Goal: Task Accomplishment & Management: Contribute content

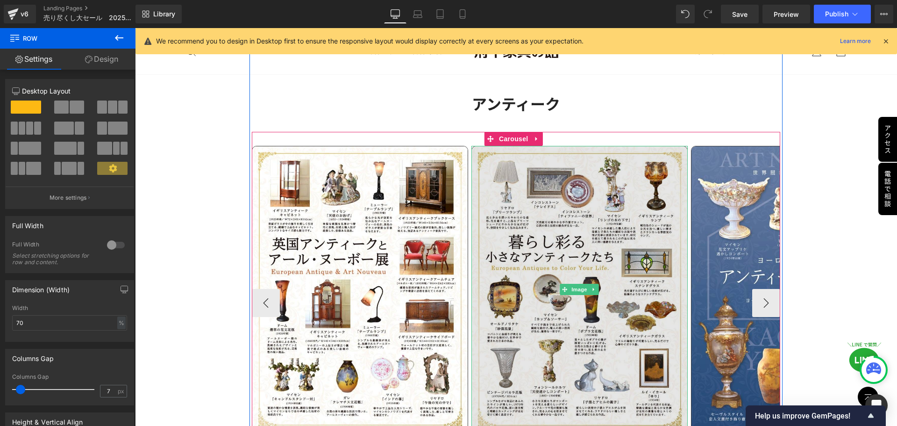
scroll to position [2439, 0]
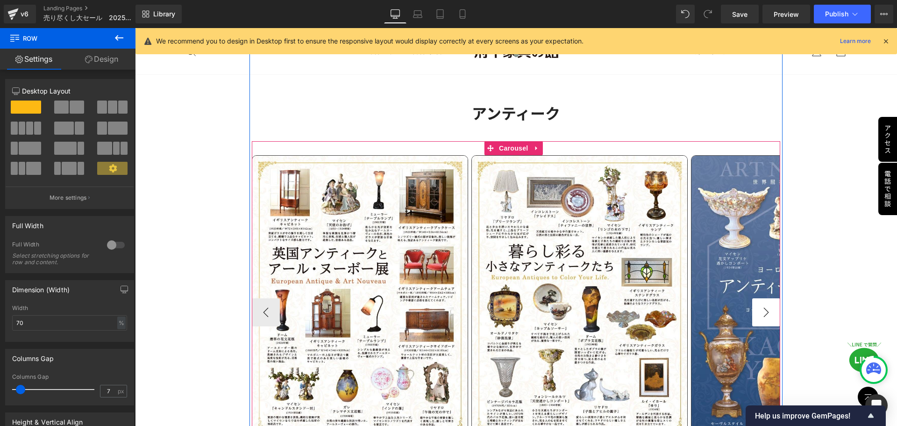
click at [757, 308] on button "›" at bounding box center [766, 312] width 28 height 28
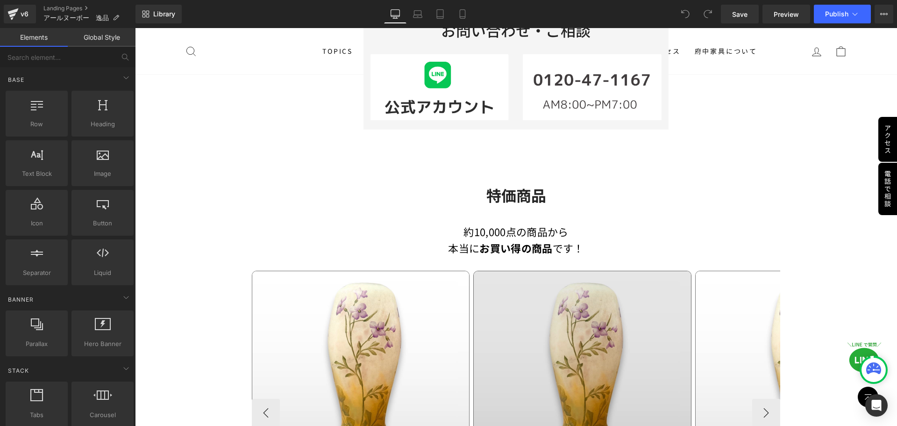
scroll to position [514, 0]
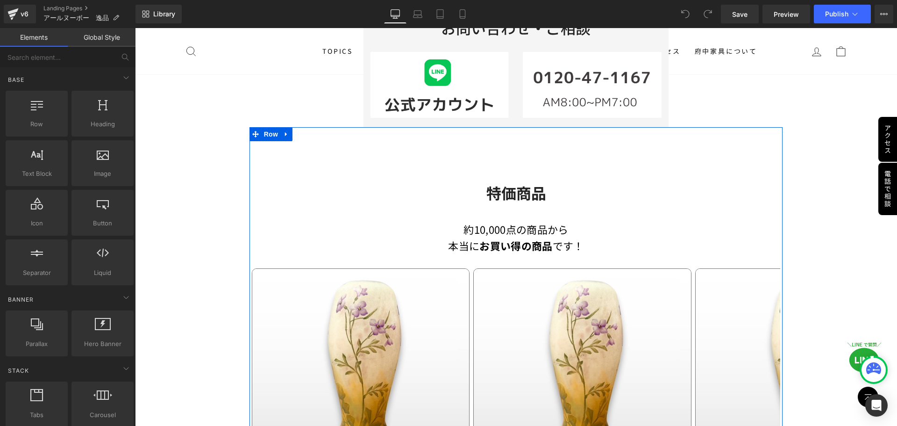
drag, startPoint x: 515, startPoint y: 199, endPoint x: 521, endPoint y: 196, distance: 6.5
click at [515, 199] on strong "特価商品" at bounding box center [516, 192] width 60 height 21
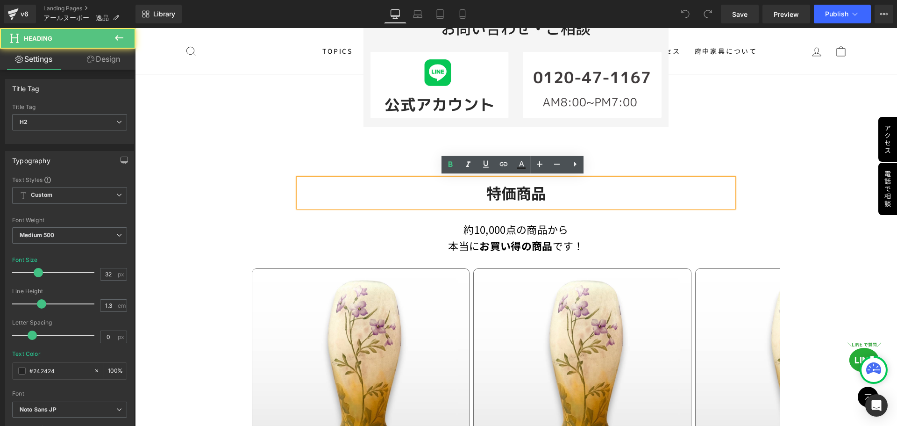
click at [473, 194] on h2 "特価商品" at bounding box center [517, 193] width 436 height 20
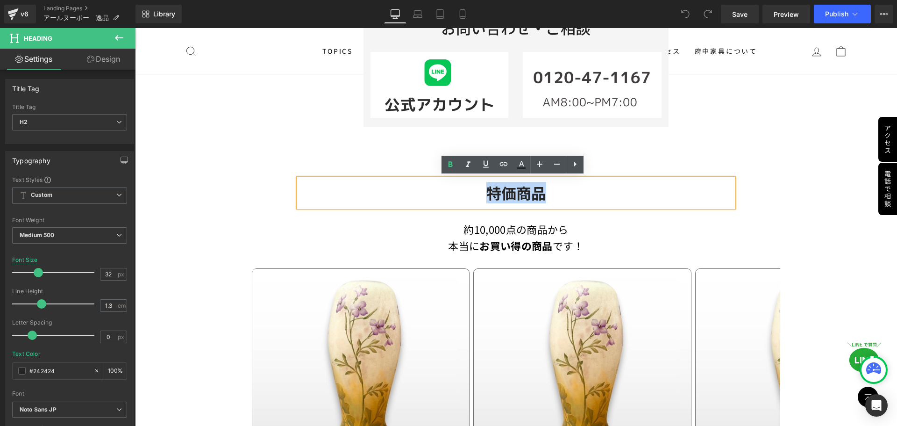
drag, startPoint x: 480, startPoint y: 193, endPoint x: 565, endPoint y: 193, distance: 85.5
click at [565, 193] on h2 "特価商品" at bounding box center [517, 193] width 436 height 20
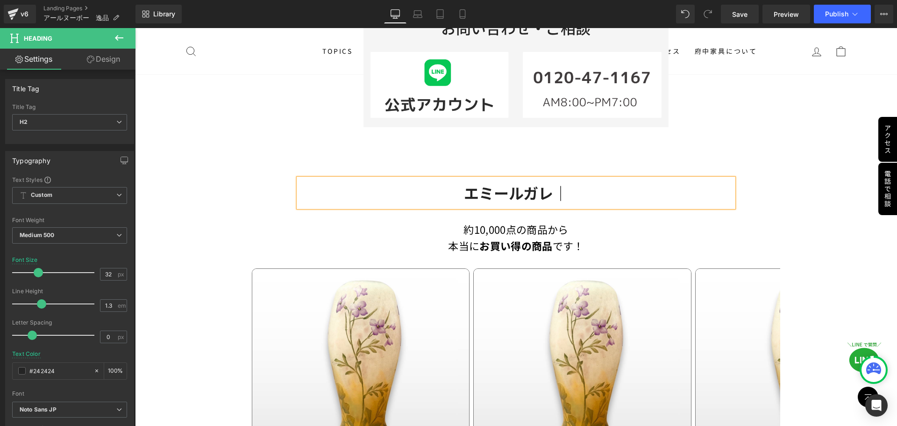
click at [591, 190] on h2 "エミールガレ｜" at bounding box center [517, 193] width 436 height 20
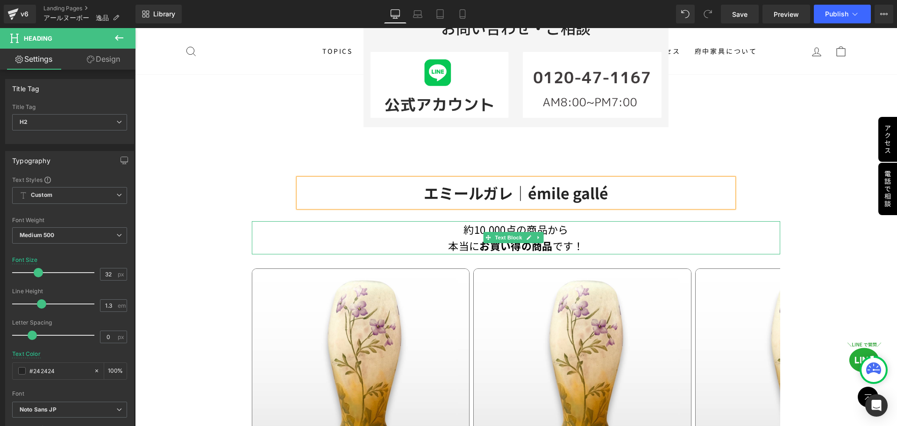
click at [491, 239] on span at bounding box center [489, 237] width 10 height 11
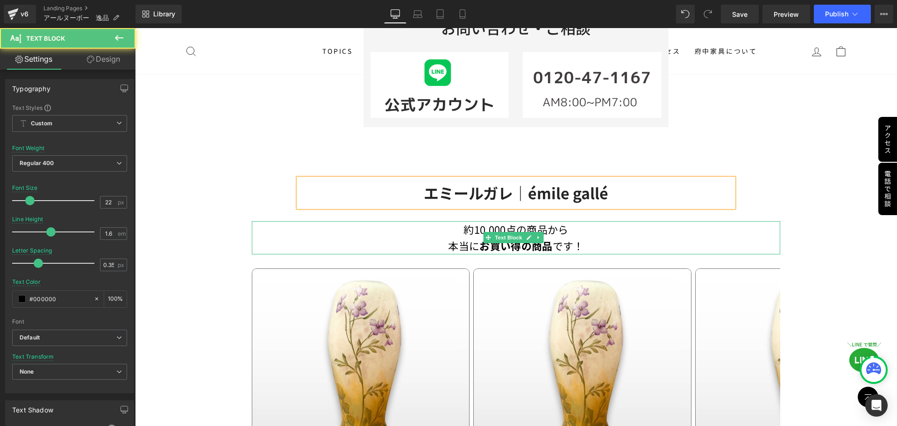
click at [459, 240] on p "本当に お買い得の商品 です！" at bounding box center [516, 245] width 529 height 16
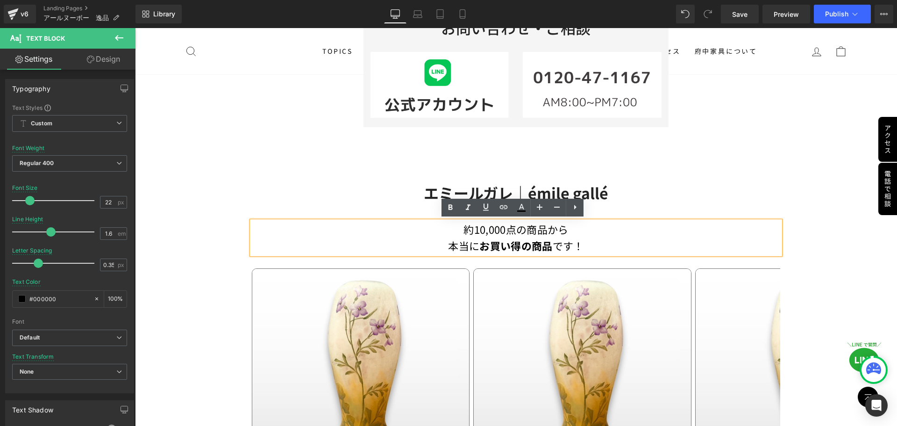
click at [457, 230] on p "約10,000点の商品から" at bounding box center [516, 229] width 529 height 16
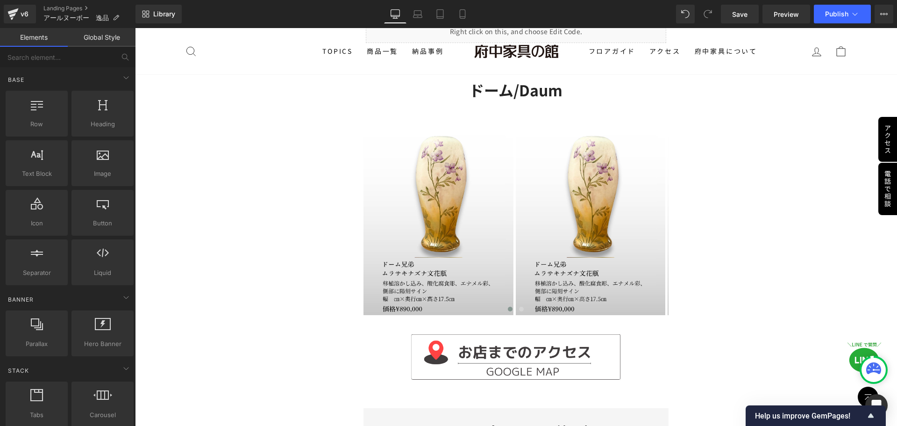
scroll to position [47, 0]
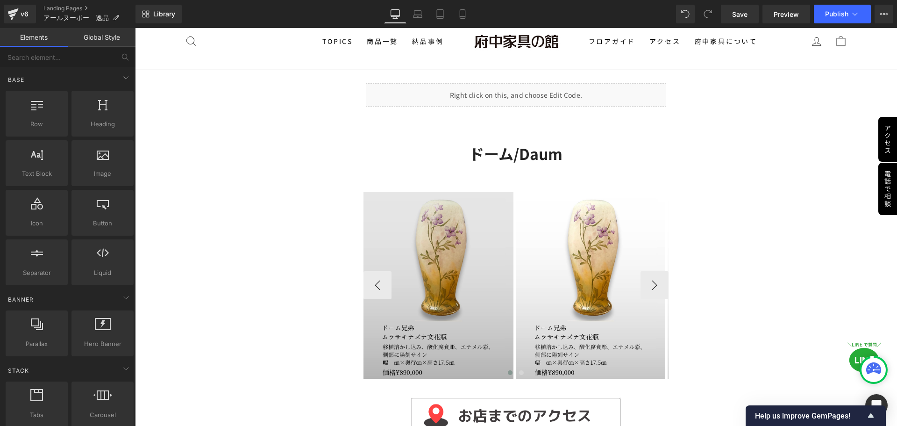
click at [451, 251] on img at bounding box center [439, 285] width 150 height 187
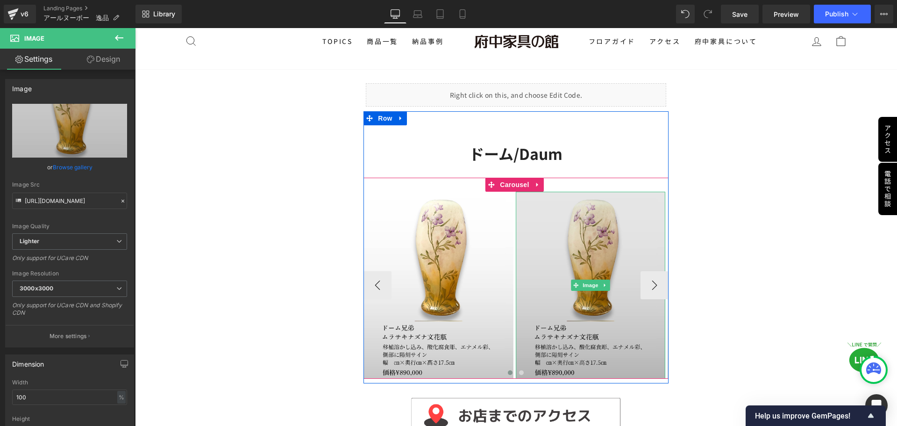
click at [592, 261] on img at bounding box center [591, 285] width 150 height 187
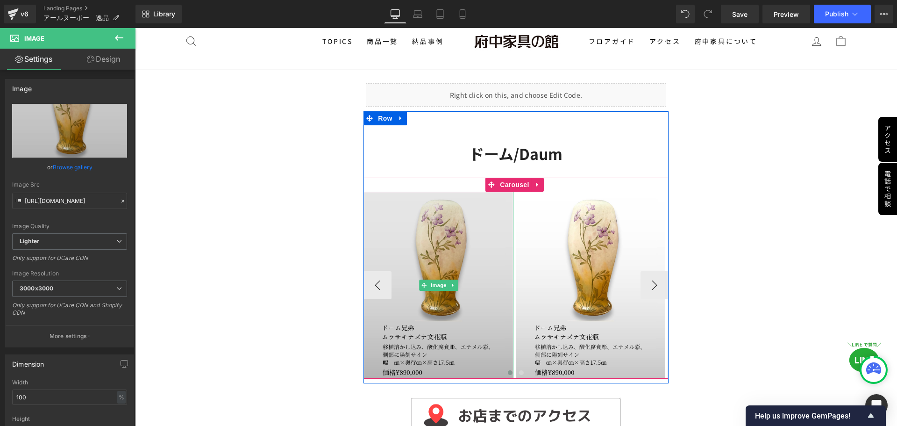
click at [439, 309] on img at bounding box center [439, 285] width 150 height 187
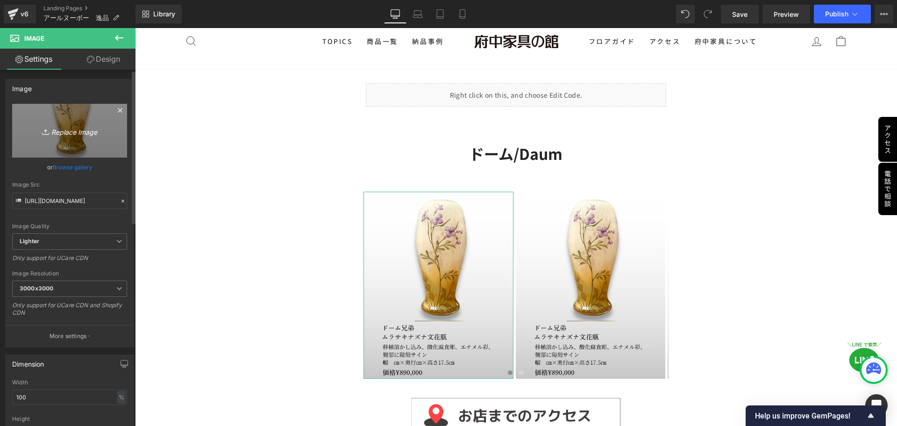
click at [58, 130] on icon "Replace Image" at bounding box center [69, 131] width 75 height 12
type input "C:\fakepath\ドーム (1).jpg"
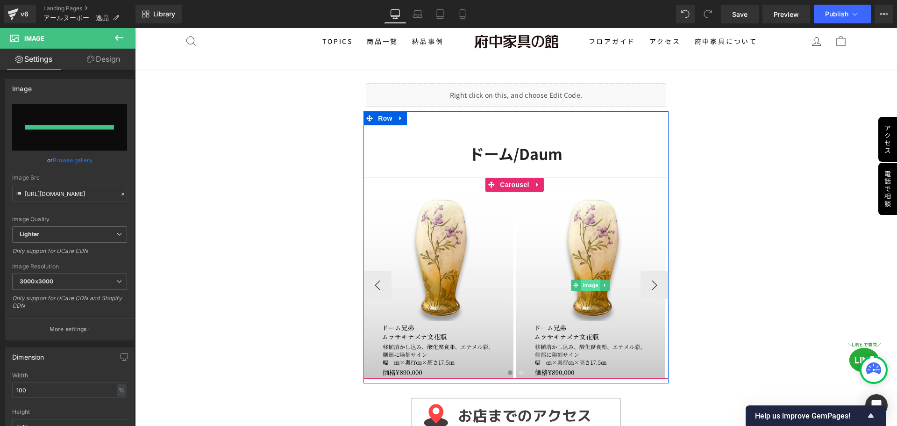
type input "https://ucarecdn.com/488e86fa-4d5f-45f4-a142-2579a0686e03/-/format/auto/-/previ…"
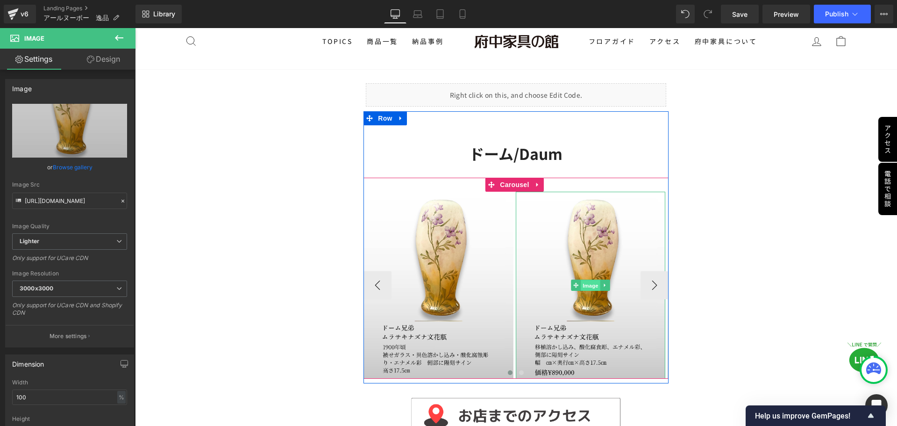
click at [589, 284] on span "Image" at bounding box center [591, 285] width 20 height 11
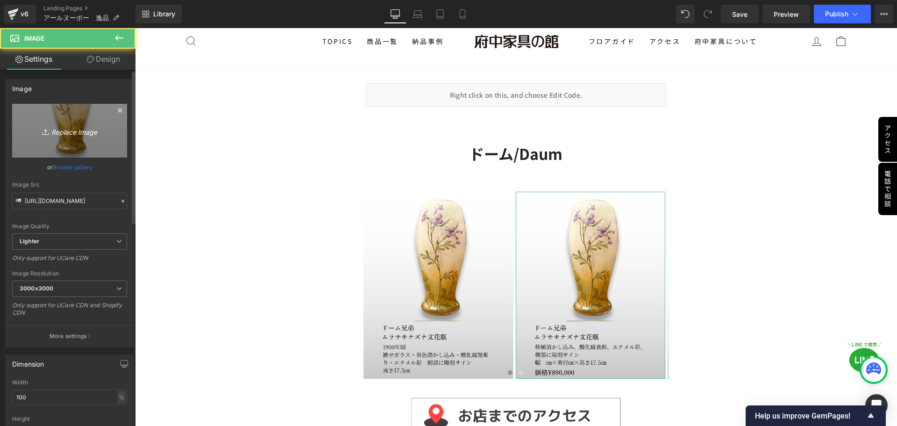
click at [67, 129] on icon "Replace Image" at bounding box center [69, 131] width 75 height 12
type input "C:\fakepath\ドーム (3).jpg"
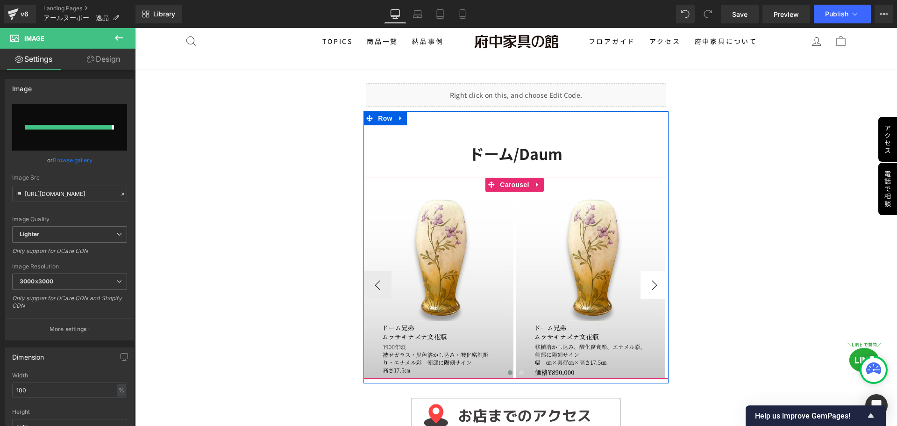
type input "https://ucarecdn.com/54fed40b-6078-449e-8860-d8d3fbb861b2/-/format/auto/-/previ…"
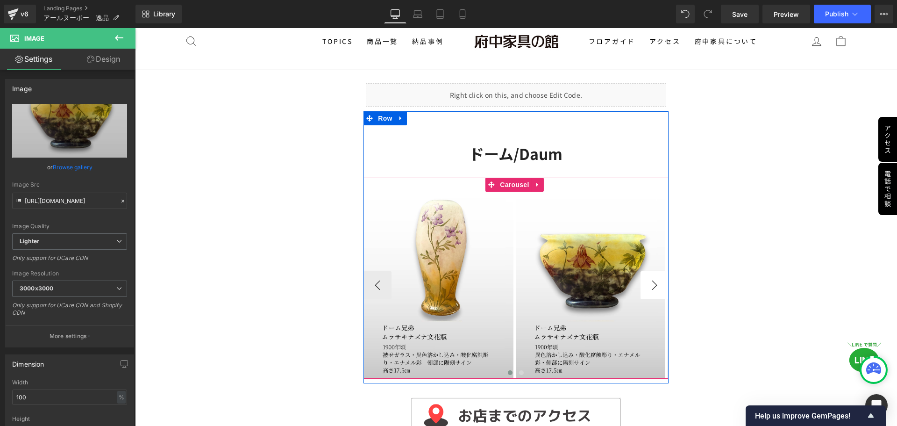
click at [649, 281] on button "›" at bounding box center [655, 285] width 28 height 28
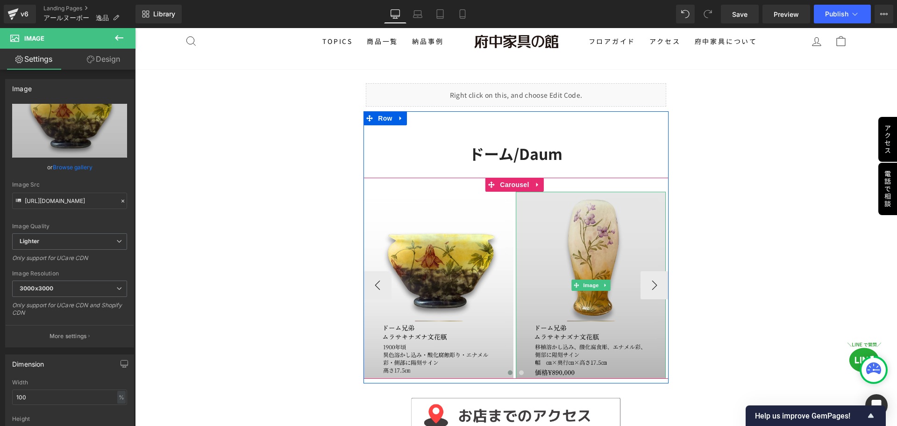
click at [601, 279] on link at bounding box center [606, 284] width 10 height 11
click at [590, 251] on img at bounding box center [591, 285] width 150 height 187
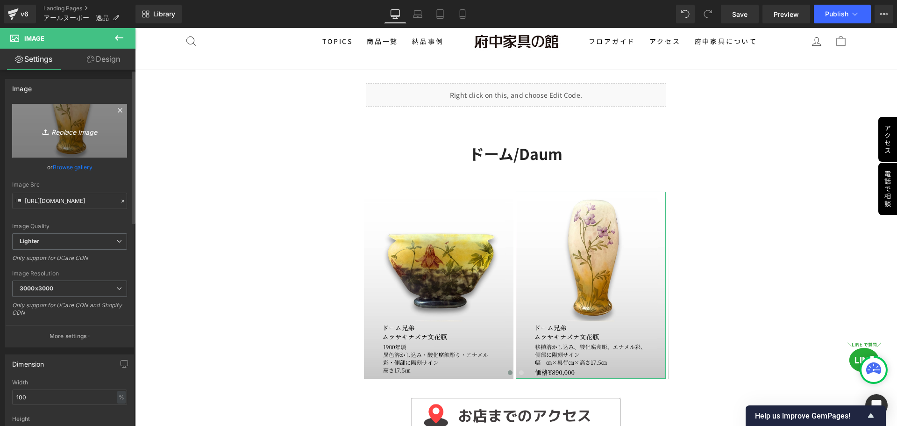
click at [47, 129] on icon at bounding box center [46, 131] width 9 height 9
type input "C:\fakepath\ドーム (6).jpg"
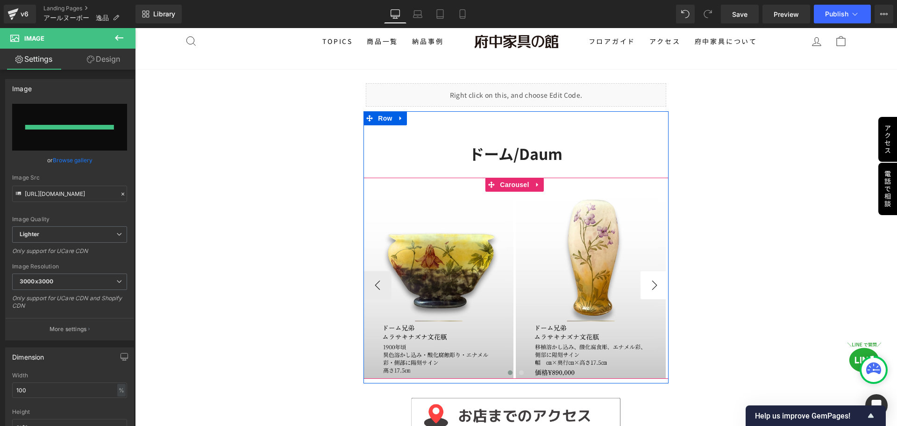
type input "https://ucarecdn.com/25b3bd4a-98c8-4e0d-810f-fa7153be7db0/-/format/auto/-/previ…"
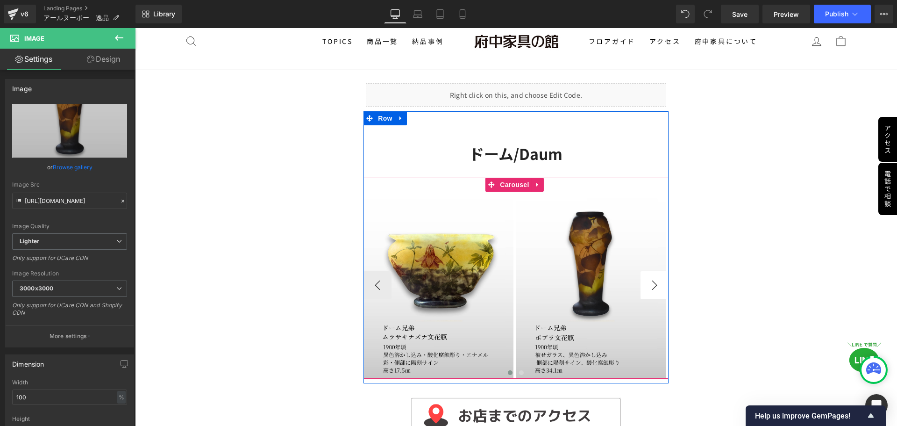
click at [653, 287] on button "›" at bounding box center [655, 285] width 28 height 28
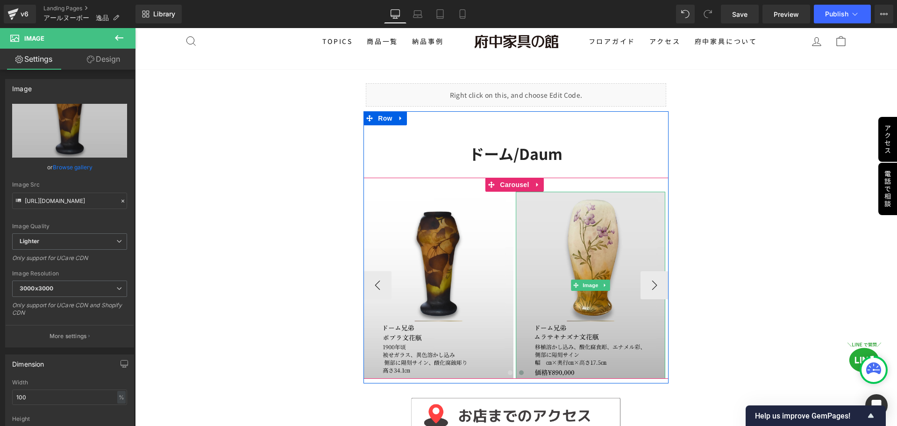
click at [565, 276] on img at bounding box center [591, 285] width 150 height 187
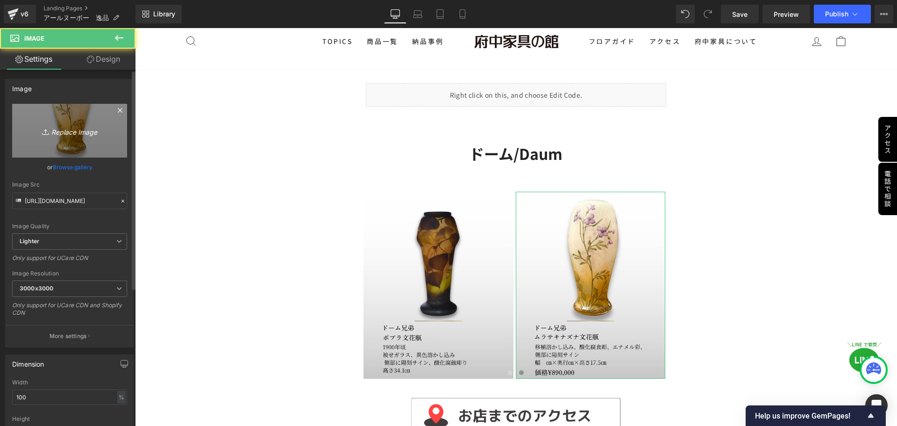
click at [74, 130] on icon "Replace Image" at bounding box center [69, 131] width 75 height 12
type input "C:\fakepath\ドーム (9).jpg"
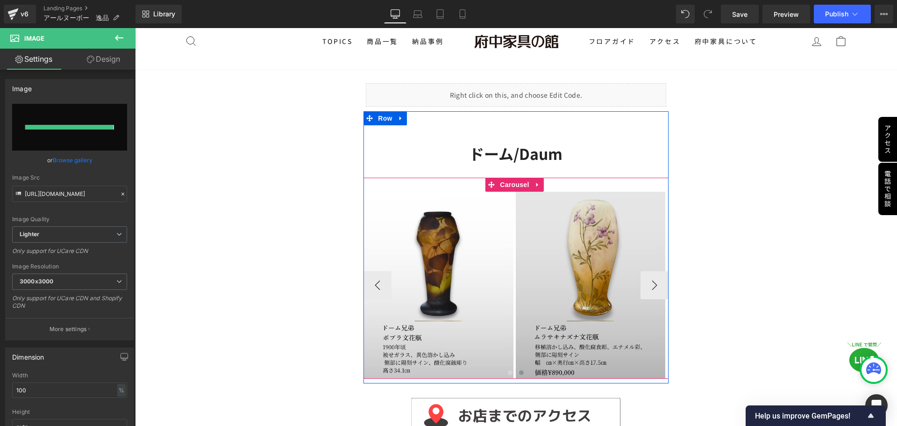
type input "https://ucarecdn.com/d1f6057a-33cb-4b5d-ab6b-e56510a23ba7/-/format/auto/-/previ…"
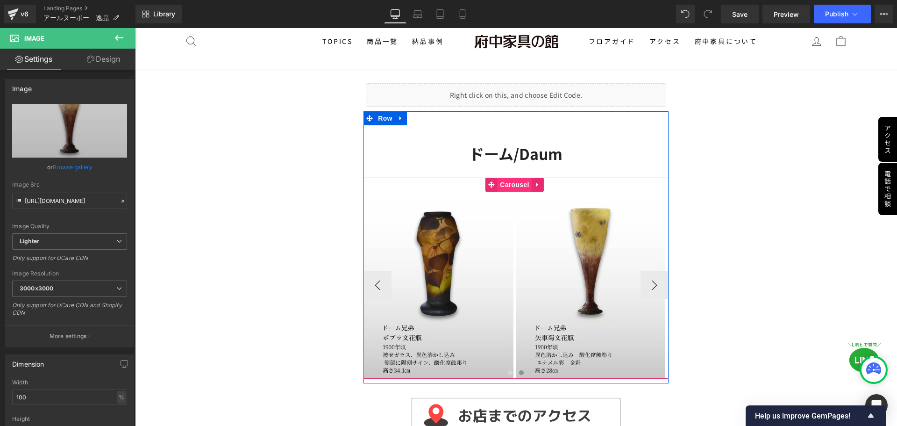
click at [520, 186] on span "Carousel" at bounding box center [515, 185] width 34 height 14
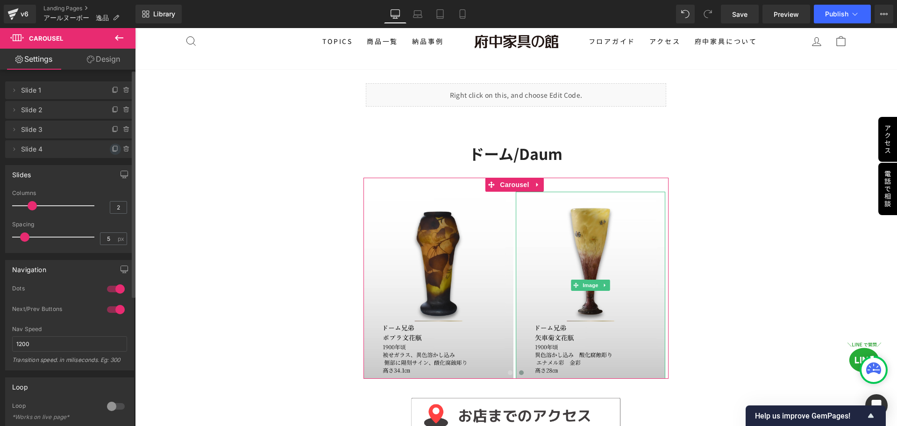
click at [112, 152] on icon at bounding box center [115, 148] width 7 height 7
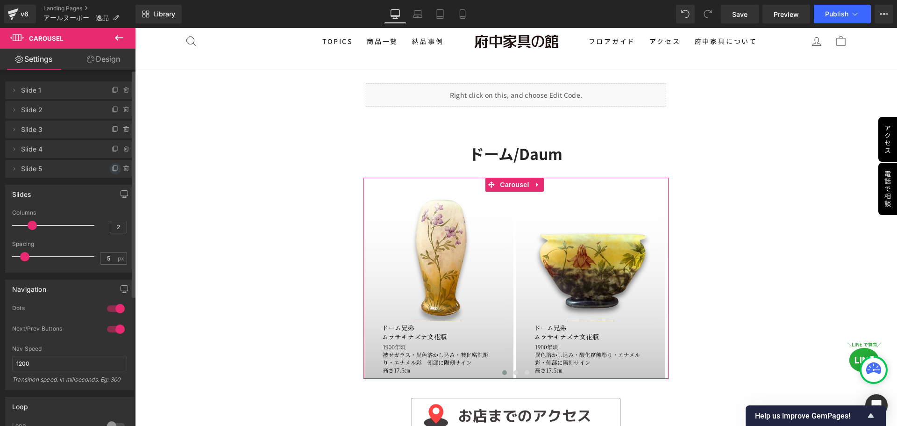
click at [110, 167] on span at bounding box center [115, 168] width 11 height 11
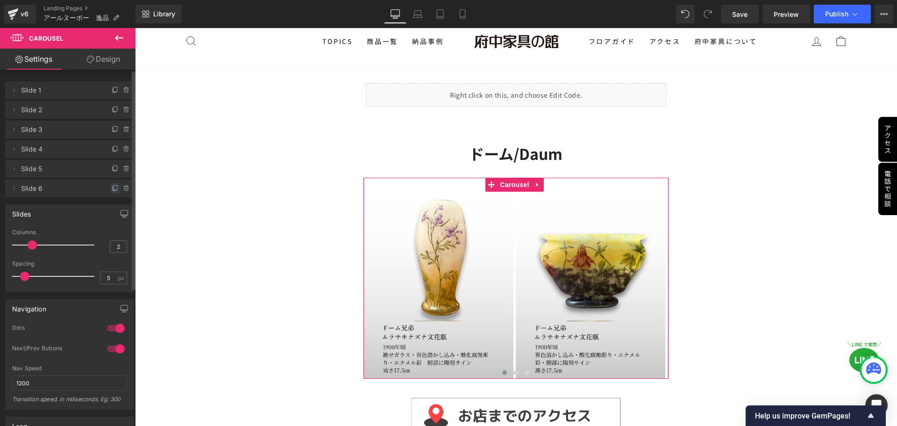
click at [110, 186] on span at bounding box center [115, 188] width 11 height 11
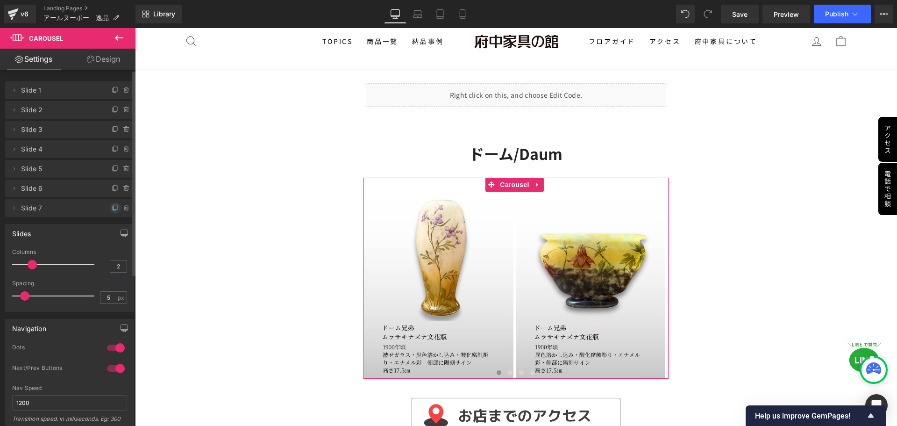
click at [110, 212] on span at bounding box center [115, 207] width 11 height 11
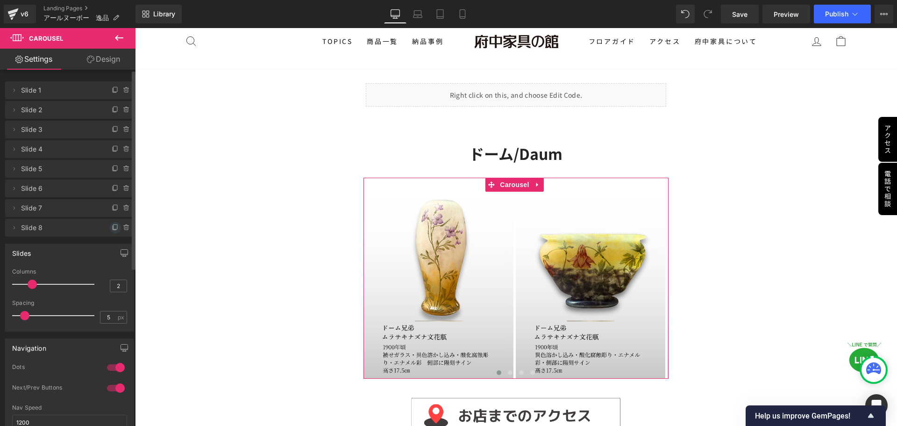
click at [110, 232] on span at bounding box center [115, 227] width 11 height 11
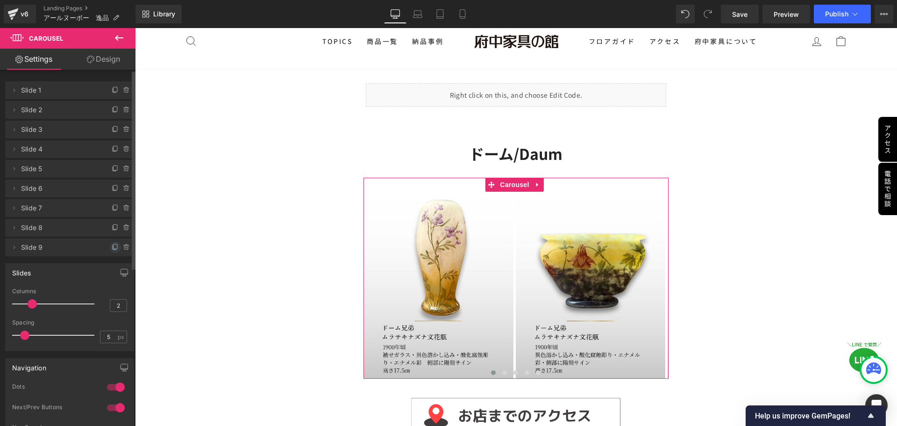
click at [113, 250] on icon at bounding box center [115, 247] width 4 height 4
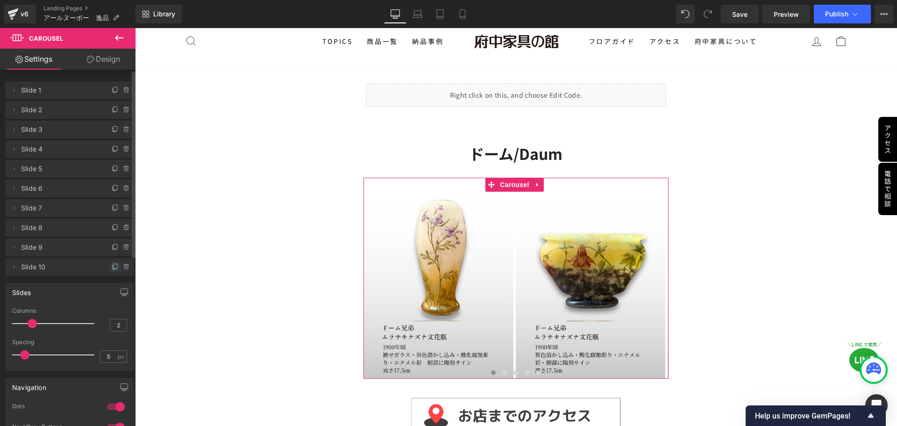
click at [110, 264] on span at bounding box center [115, 266] width 11 height 11
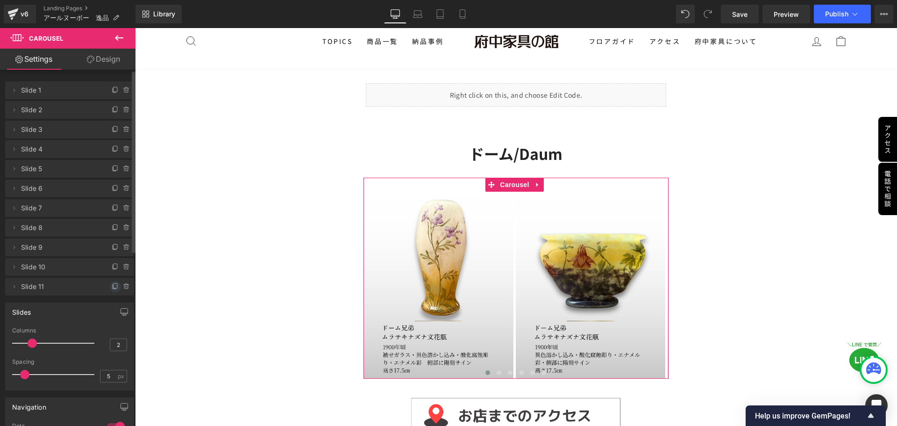
click at [112, 286] on icon at bounding box center [115, 286] width 7 height 7
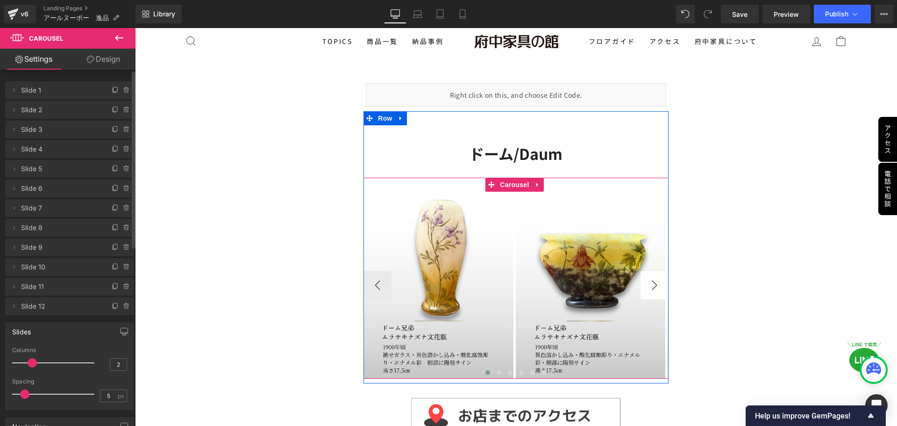
click at [655, 283] on button "›" at bounding box center [655, 285] width 28 height 28
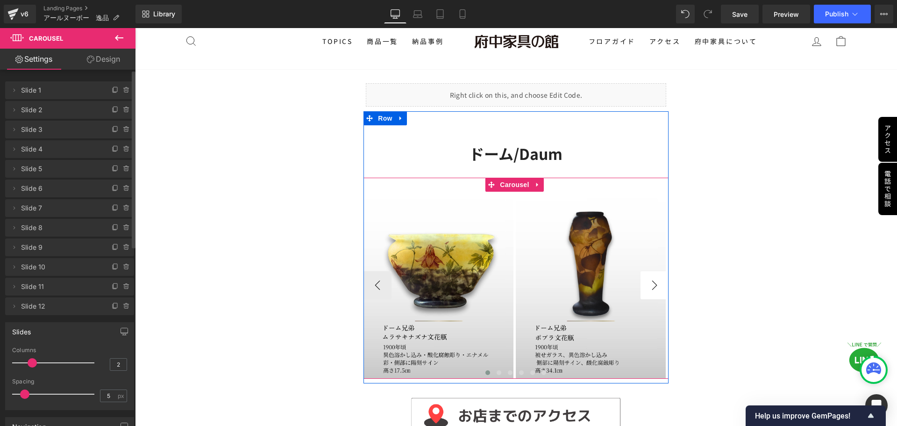
click at [655, 283] on button "›" at bounding box center [655, 285] width 28 height 28
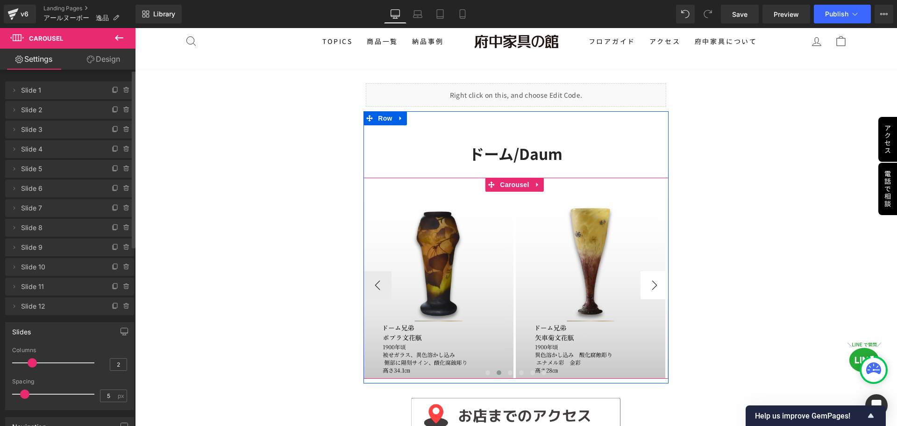
click at [643, 282] on button "›" at bounding box center [655, 285] width 28 height 28
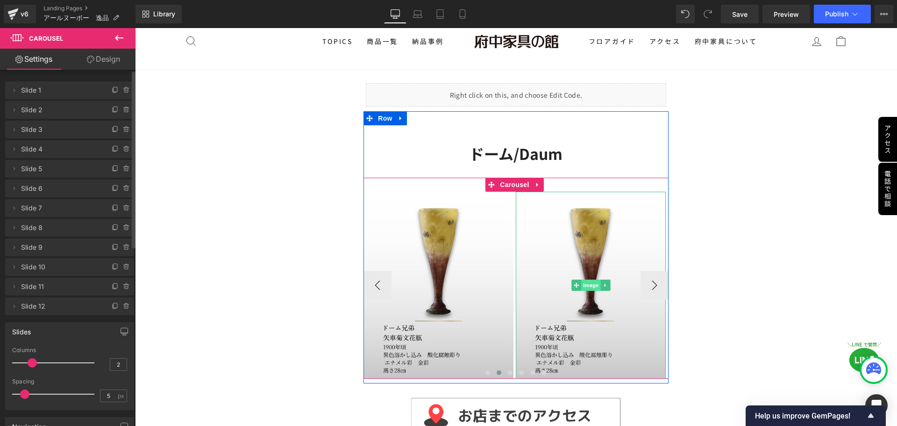
click at [587, 281] on span "Image" at bounding box center [591, 284] width 20 height 11
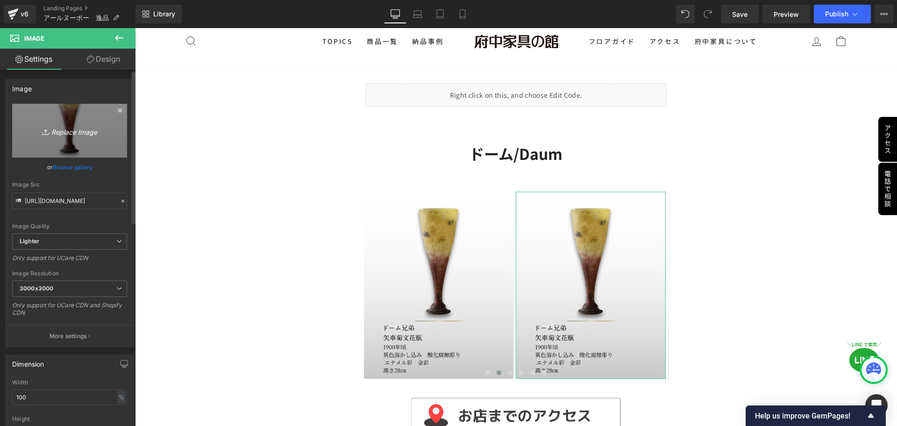
click at [66, 132] on icon "Replace Image" at bounding box center [69, 131] width 75 height 12
type input "C:\fakepath\ドーム (10).jpg"
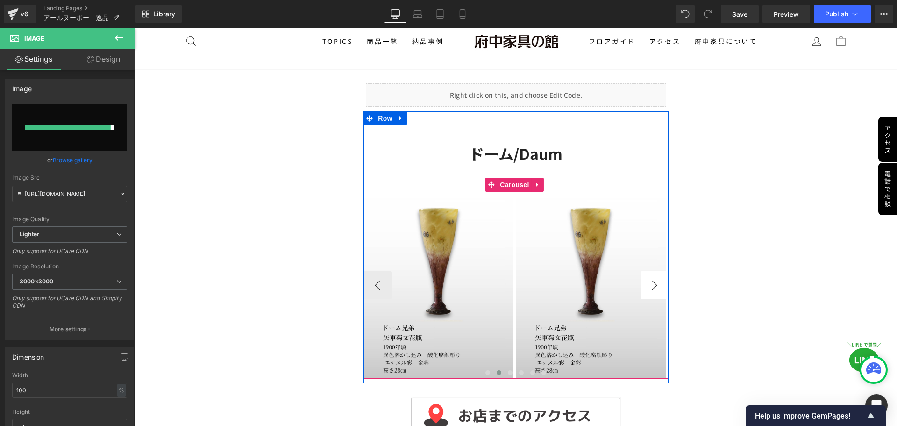
type input "https://ucarecdn.com/b3de502c-3e7b-4241-83db-39a5b6c303cd/-/format/auto/-/previ…"
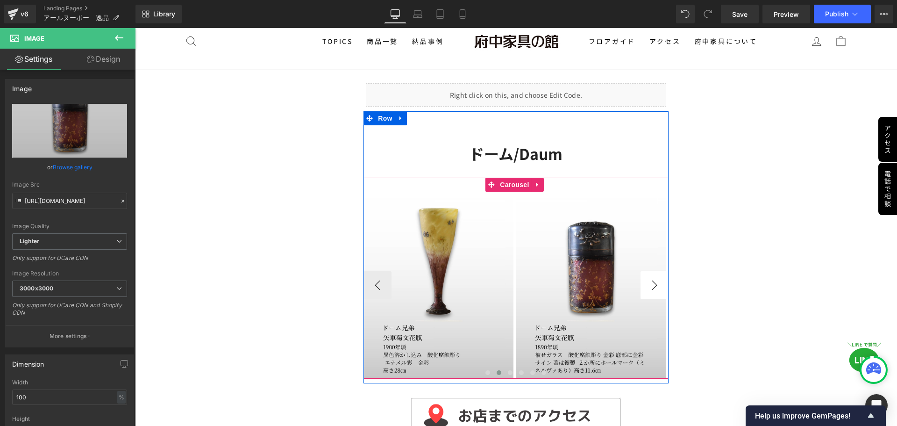
click at [642, 287] on button "›" at bounding box center [655, 285] width 28 height 28
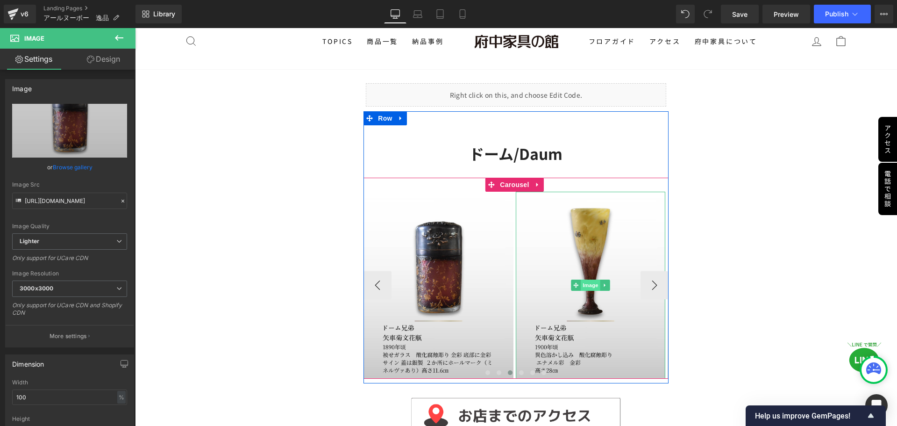
click at [588, 284] on span "Image" at bounding box center [591, 284] width 20 height 11
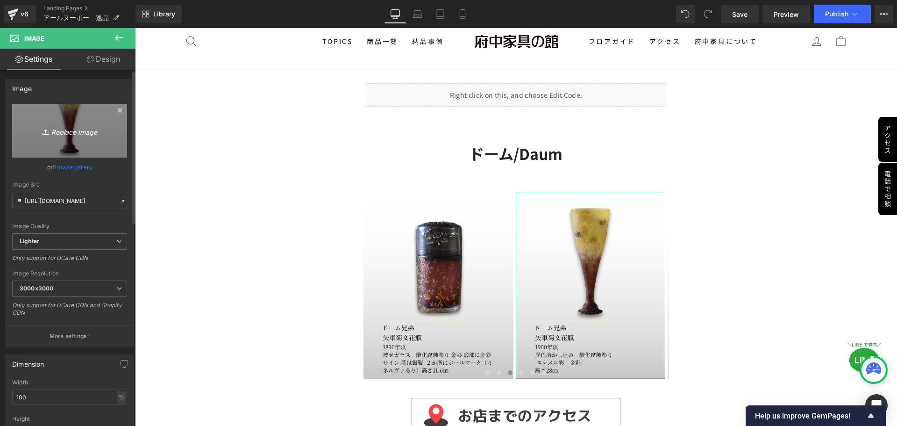
click at [73, 130] on icon "Replace Image" at bounding box center [69, 131] width 75 height 12
type input "C:\fakepath\ドーム (5).jpg"
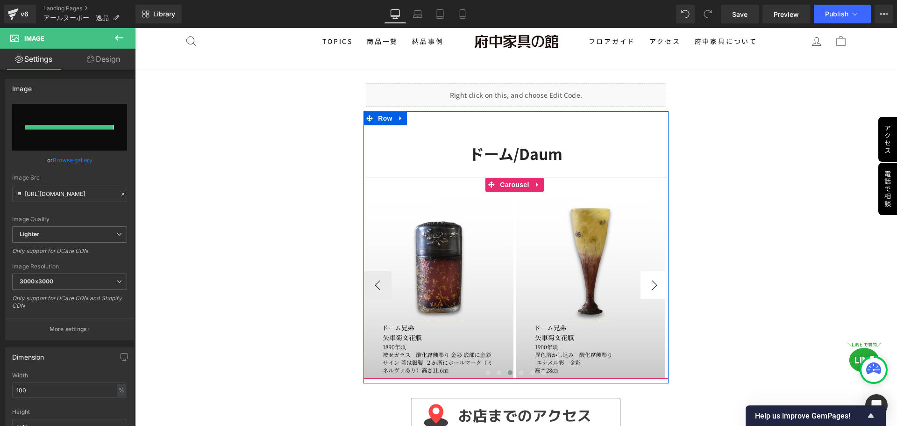
type input "https://ucarecdn.com/43b3e50e-ddd7-45c5-9d3f-f50958e38c2f/-/format/auto/-/previ…"
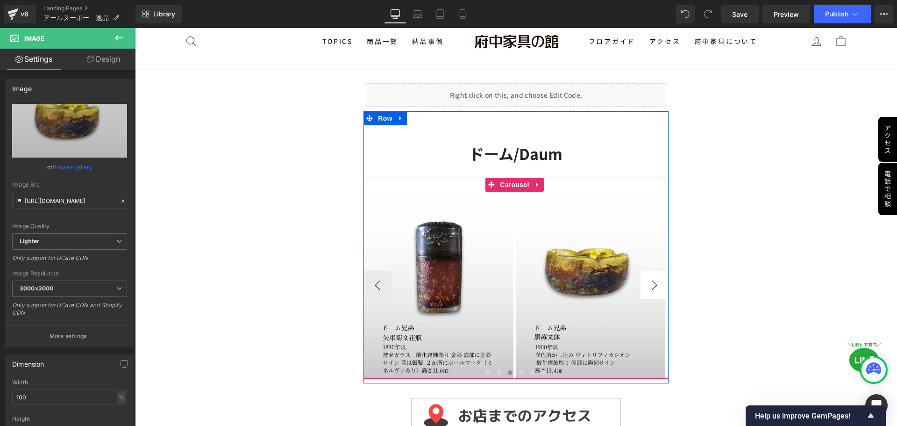
click at [647, 283] on button "›" at bounding box center [655, 285] width 28 height 28
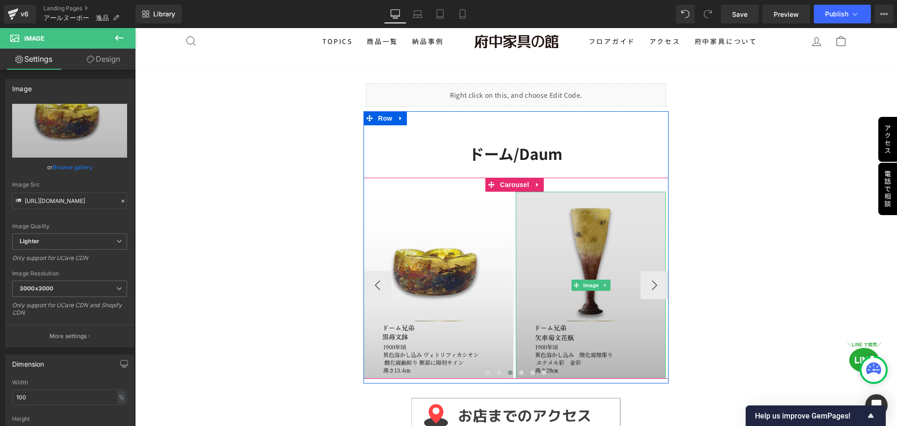
click at [592, 272] on img at bounding box center [591, 285] width 150 height 187
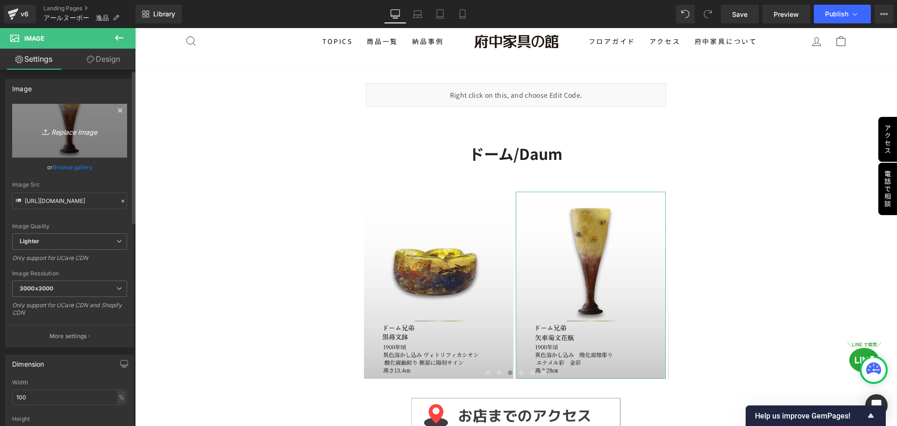
click at [79, 129] on icon "Replace Image" at bounding box center [69, 131] width 75 height 12
type input "C:\fakepath\ドーム (4).jpg"
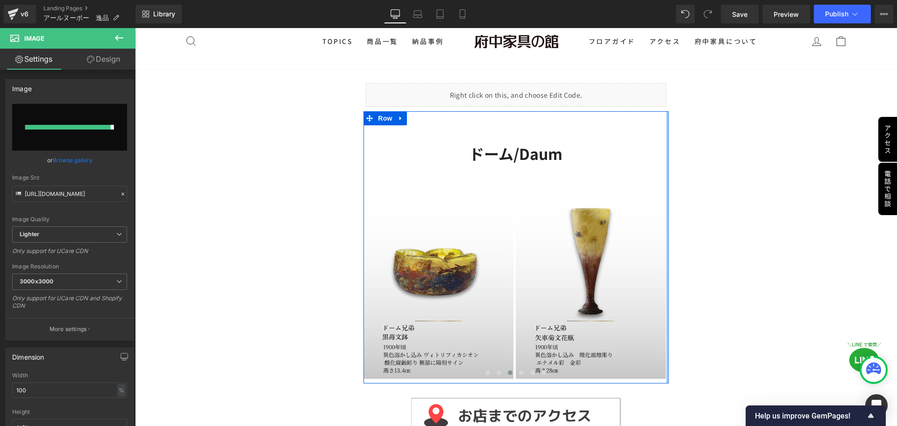
type input "https://ucarecdn.com/6e412cb2-5ae4-4d43-8277-1c3fab11d2a8/-/format/auto/-/previ…"
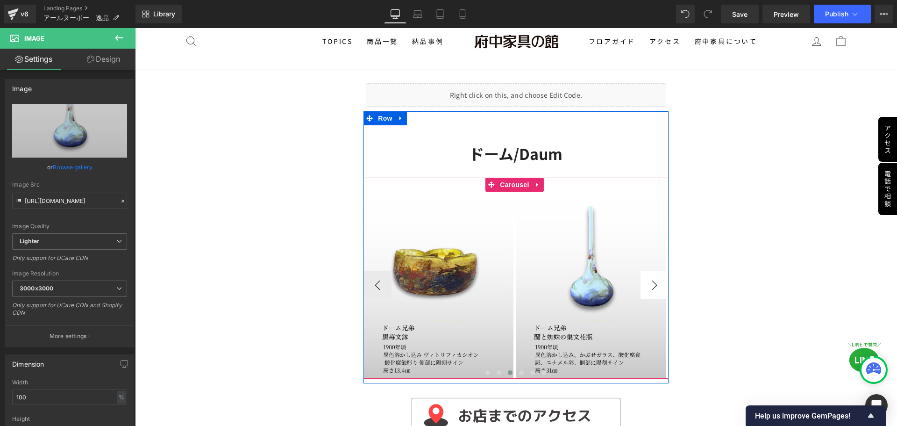
click at [656, 282] on button "›" at bounding box center [655, 285] width 28 height 28
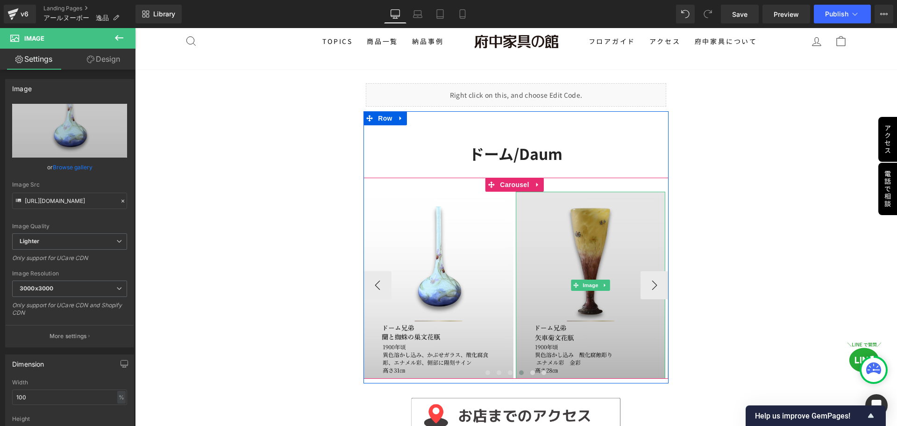
click at [575, 260] on img at bounding box center [591, 285] width 150 height 187
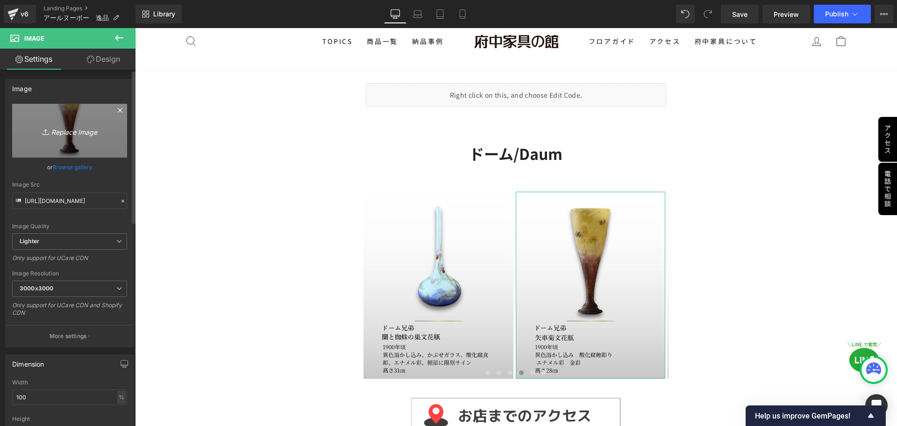
click at [59, 132] on icon "Replace Image" at bounding box center [69, 131] width 75 height 12
type input "C:\fakepath\ドーム (2).jpg"
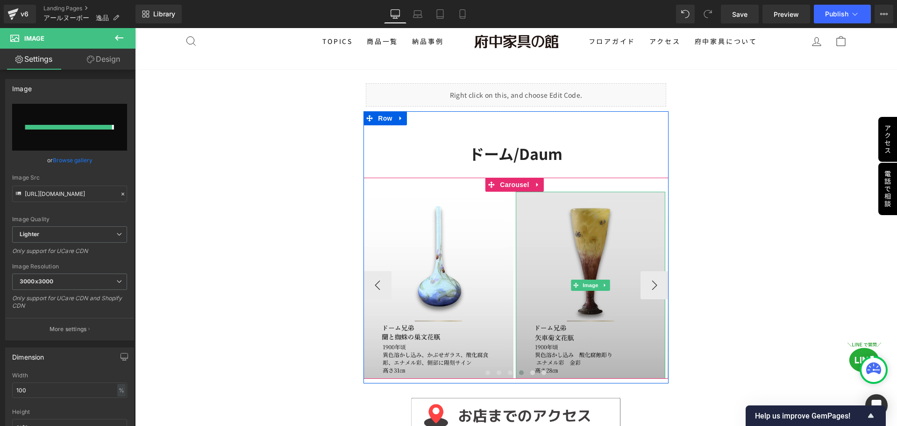
type input "https://ucarecdn.com/a01dea13-98c5-4a51-85f9-2ce2e73c890c/-/format/auto/-/previ…"
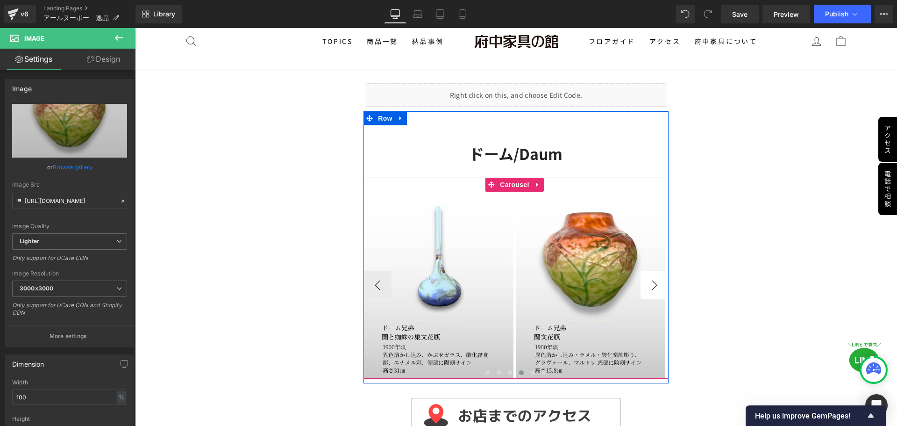
click at [646, 287] on button "›" at bounding box center [655, 285] width 28 height 28
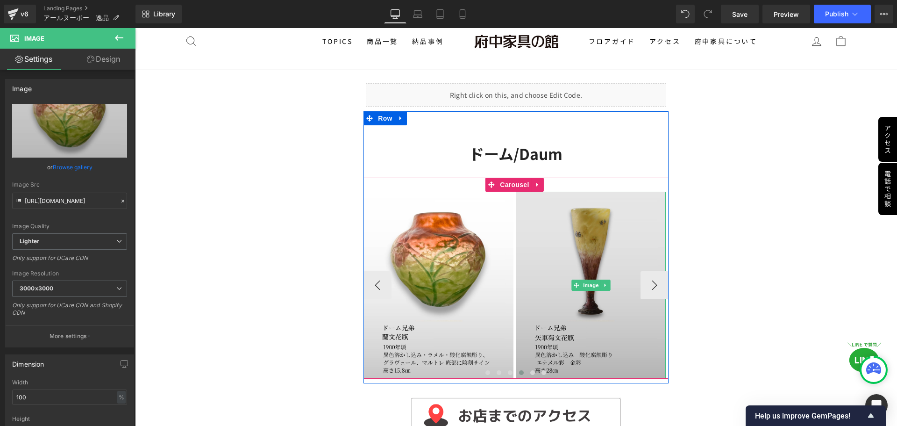
click at [585, 271] on img at bounding box center [591, 285] width 150 height 187
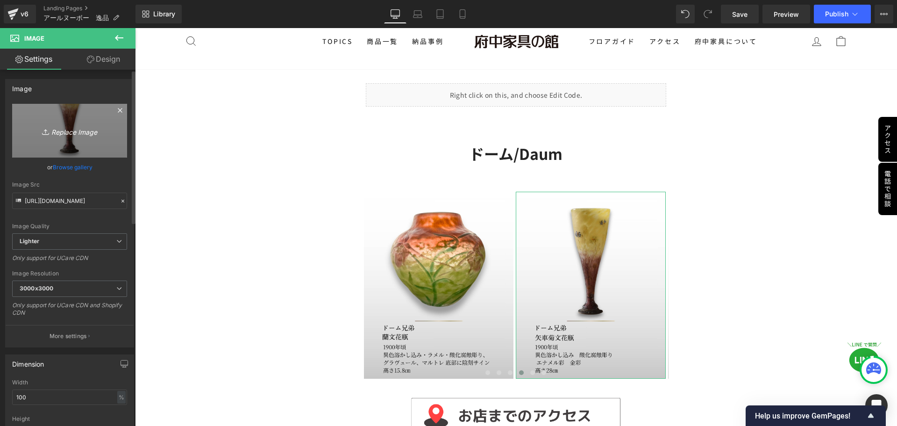
click at [60, 137] on link "Replace Image" at bounding box center [69, 131] width 115 height 54
type input "C:\fakepath\ドーム (8).jpg"
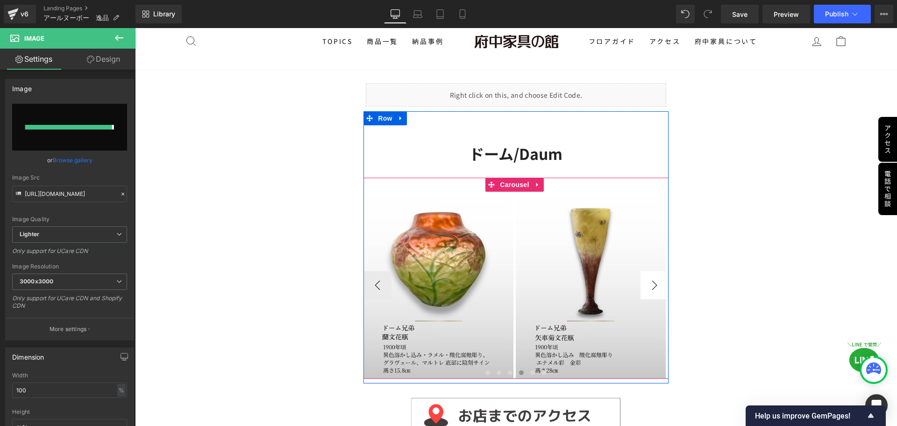
type input "https://ucarecdn.com/58dbf836-0529-4f97-a533-b235f97704a7/-/format/auto/-/previ…"
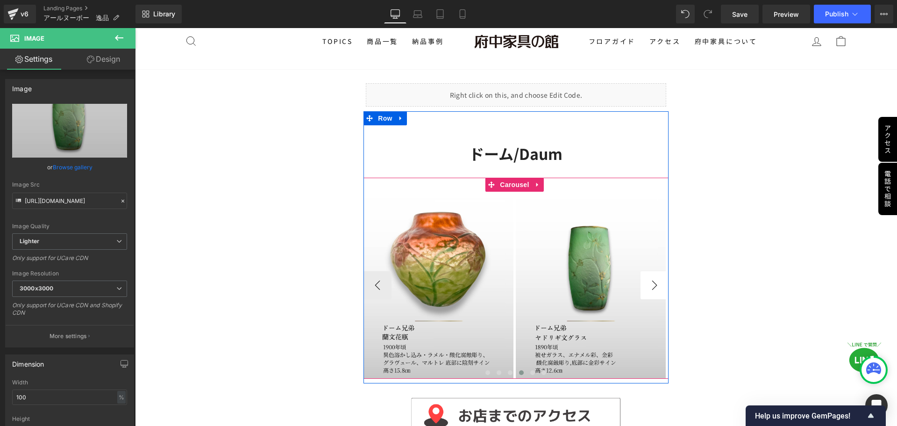
click at [650, 289] on button "›" at bounding box center [655, 285] width 28 height 28
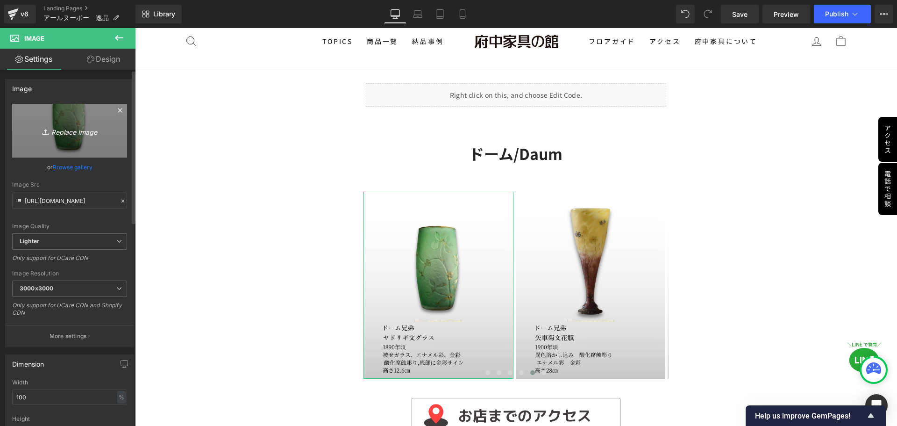
click at [79, 125] on icon "Replace Image" at bounding box center [69, 131] width 75 height 12
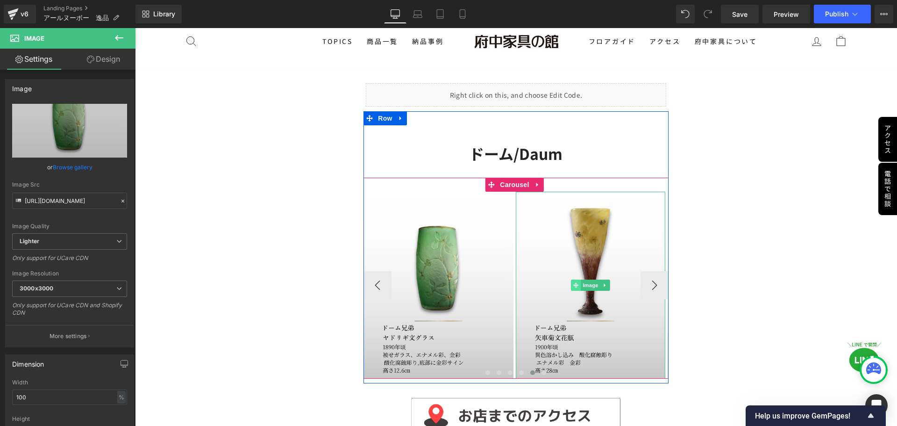
click at [576, 289] on span at bounding box center [576, 284] width 10 height 11
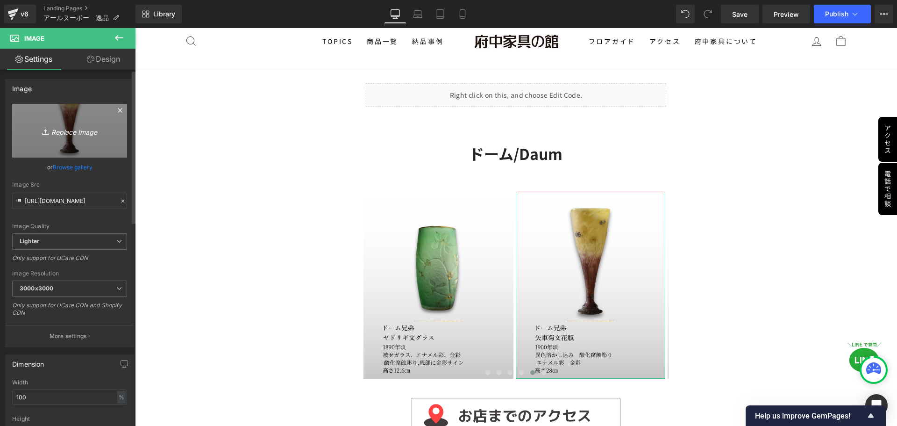
click at [65, 130] on icon "Replace Image" at bounding box center [69, 131] width 75 height 12
type input "C:\fakepath\ドーム (7).jpg"
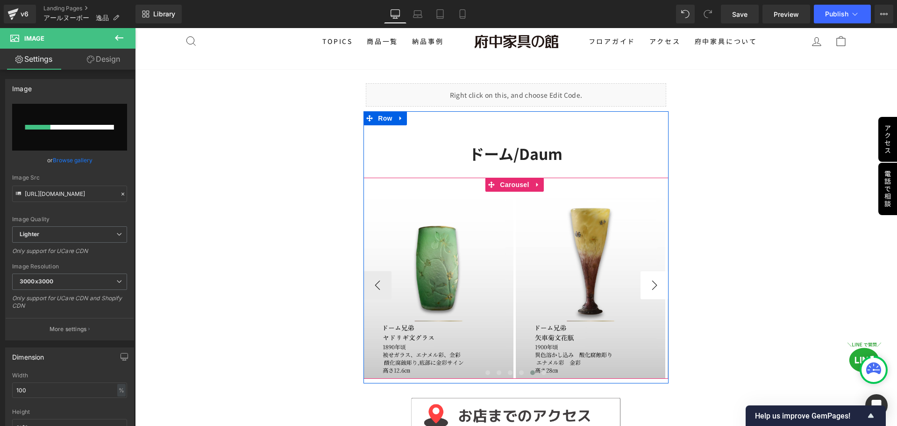
click at [659, 282] on button "›" at bounding box center [655, 285] width 28 height 28
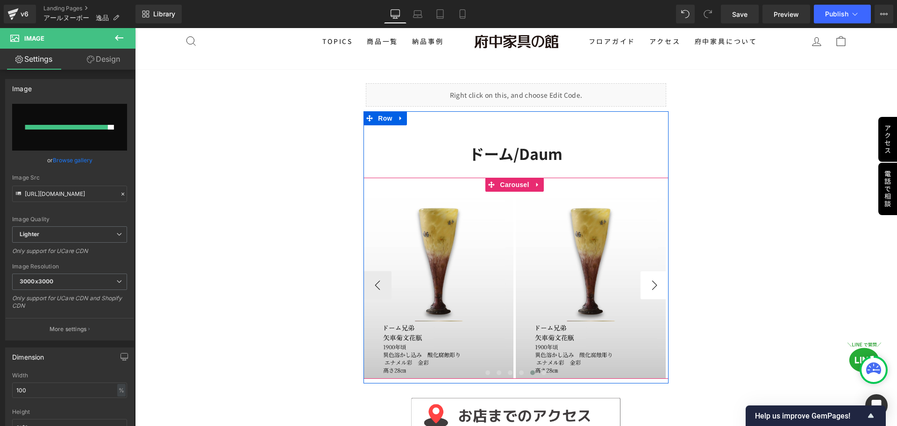
type input "https://ucarecdn.com/cf3c14e7-b8d5-4300-93bf-341015c01926/-/format/auto/-/previ…"
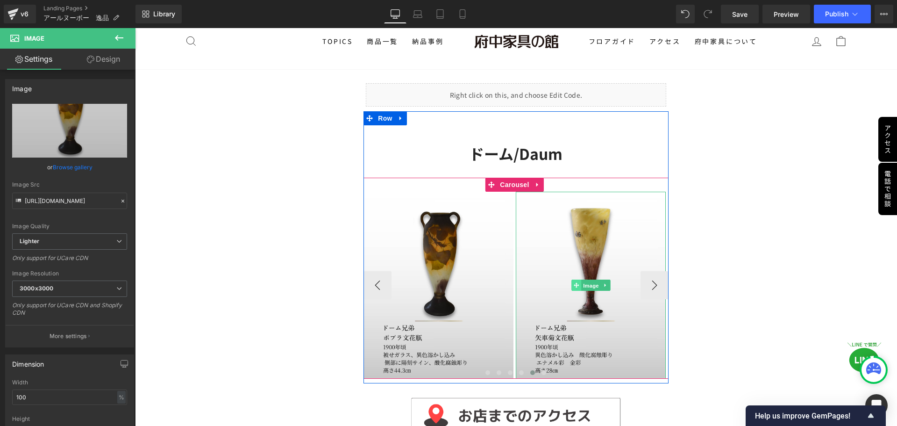
drag, startPoint x: 581, startPoint y: 284, endPoint x: 571, endPoint y: 279, distance: 11.1
click at [581, 284] on span "Image" at bounding box center [591, 285] width 20 height 11
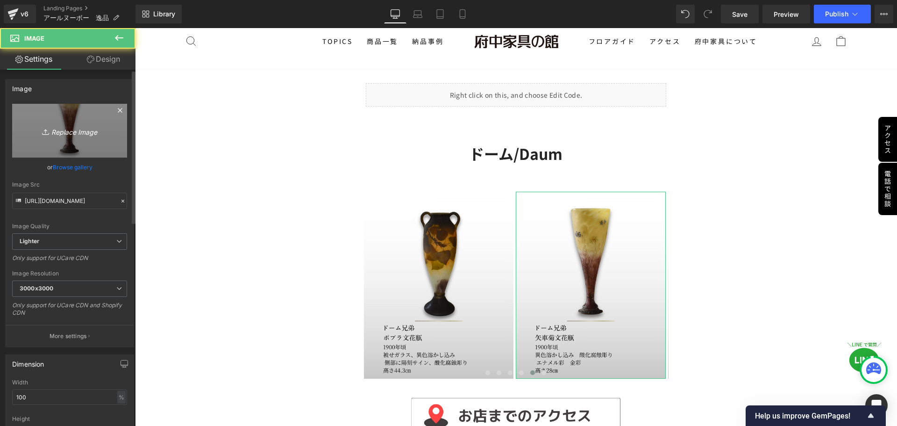
click at [72, 133] on icon "Replace Image" at bounding box center [69, 131] width 75 height 12
type input "C:\fakepath\ドーム (12).jpg"
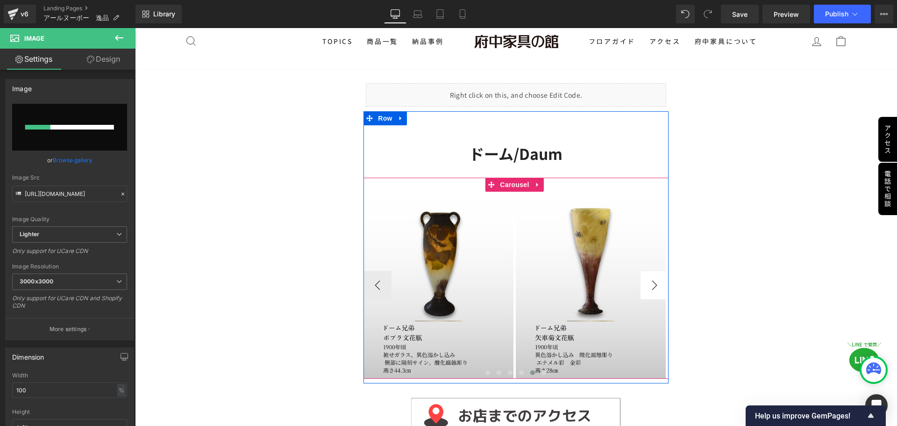
click at [648, 287] on button "›" at bounding box center [655, 285] width 28 height 28
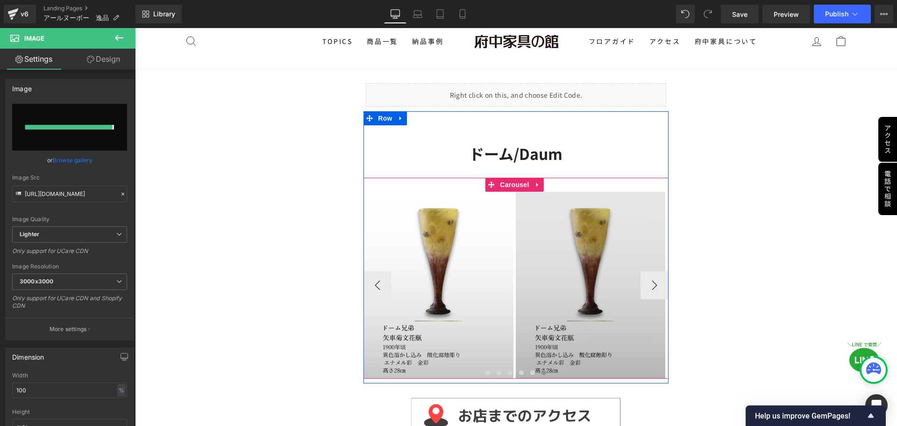
type input "https://ucarecdn.com/0da55c94-41a0-4d96-b120-11b1c416930d/-/format/auto/-/previ…"
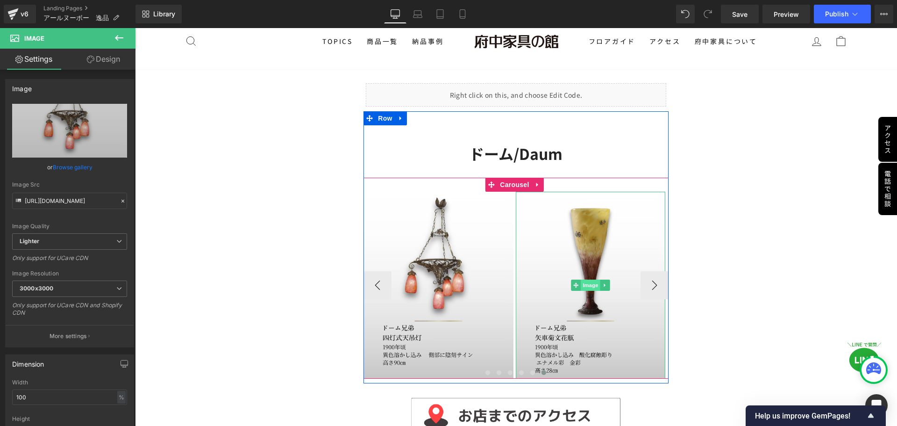
click at [582, 280] on span "Image" at bounding box center [591, 284] width 20 height 11
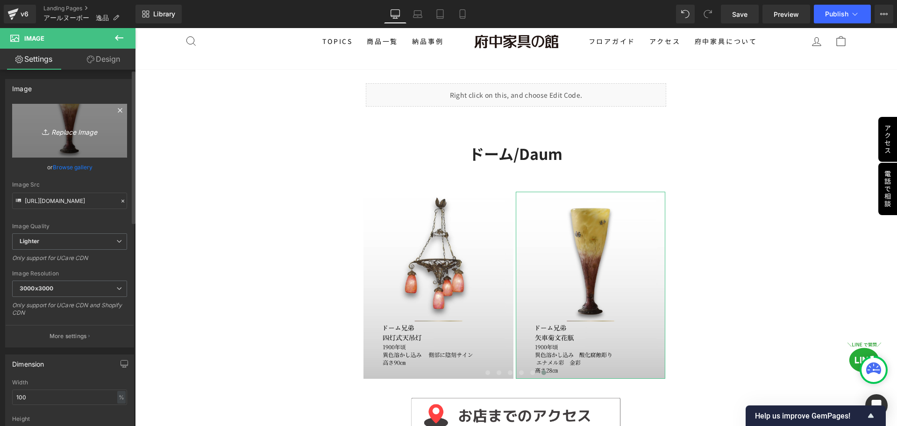
click at [60, 134] on icon "Replace Image" at bounding box center [69, 131] width 75 height 12
type input "C:\fakepath\ドーム (11).jpg"
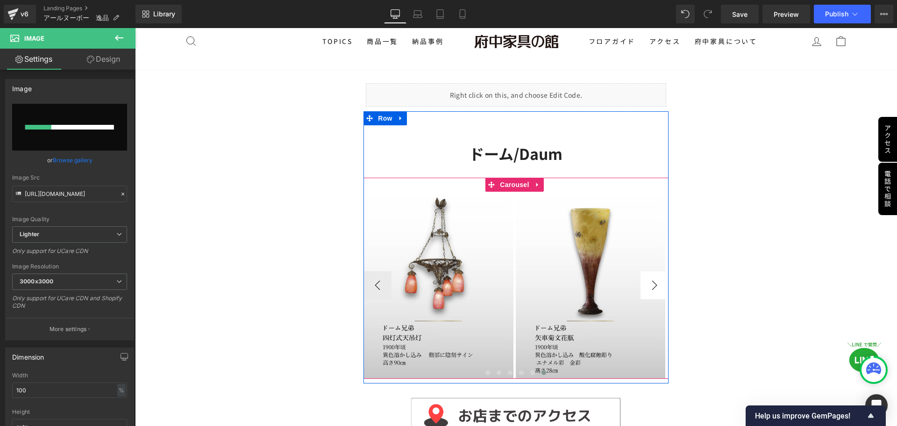
click at [655, 284] on button "›" at bounding box center [655, 285] width 28 height 28
click at [651, 286] on button "›" at bounding box center [655, 285] width 28 height 28
type input "https://ucarecdn.com/d04f6e34-f909-496e-9856-a00bc1c7f9b8/-/format/auto/-/previ…"
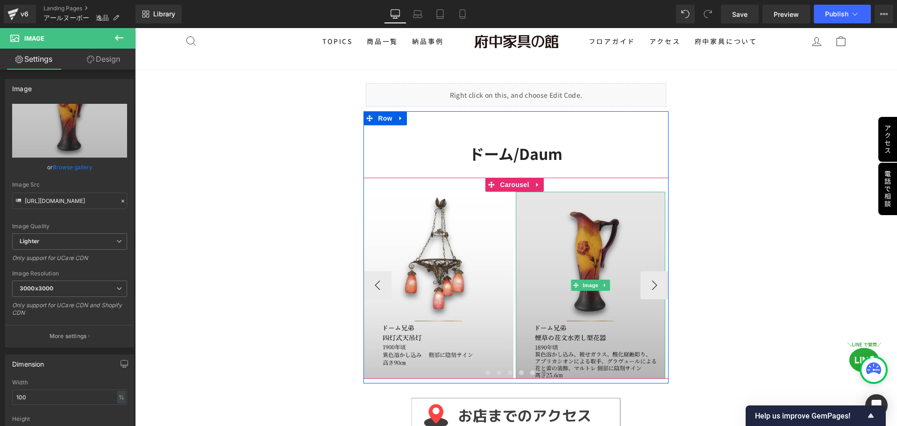
click at [562, 268] on img at bounding box center [591, 285] width 150 height 187
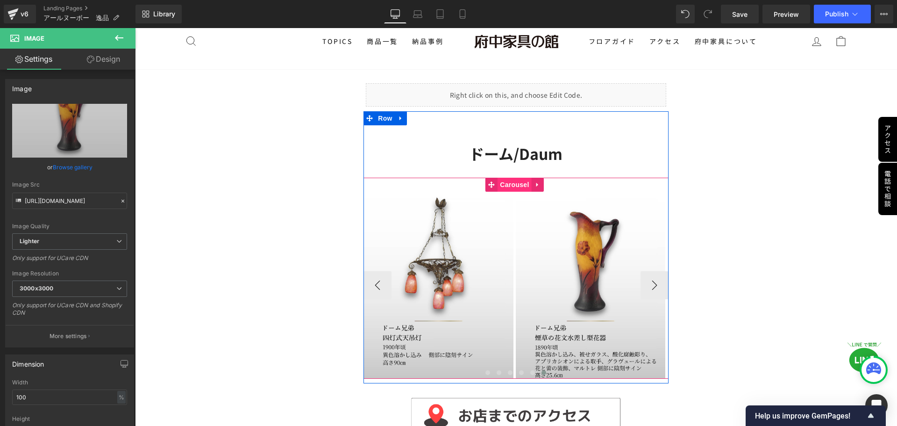
click at [512, 181] on span "Carousel" at bounding box center [515, 185] width 34 height 14
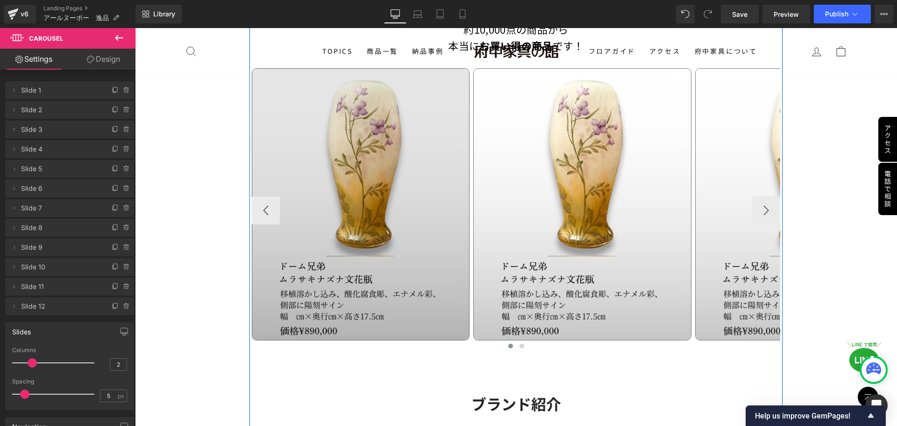
scroll to position [701, 0]
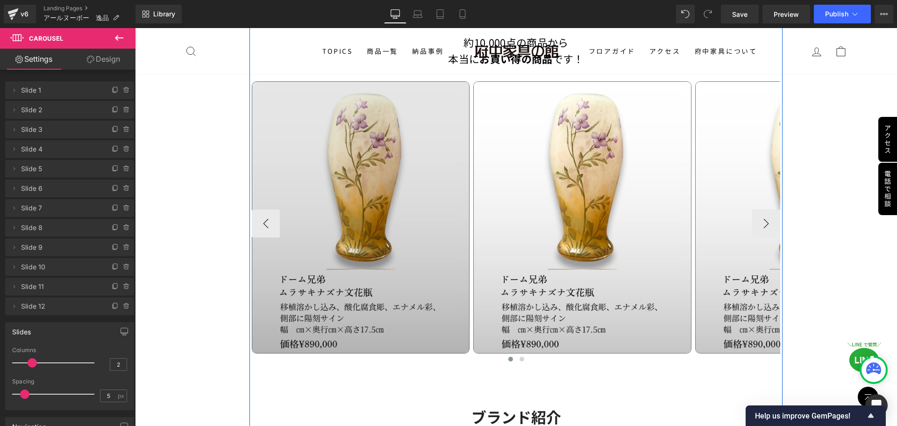
click at [351, 207] on img at bounding box center [361, 217] width 218 height 272
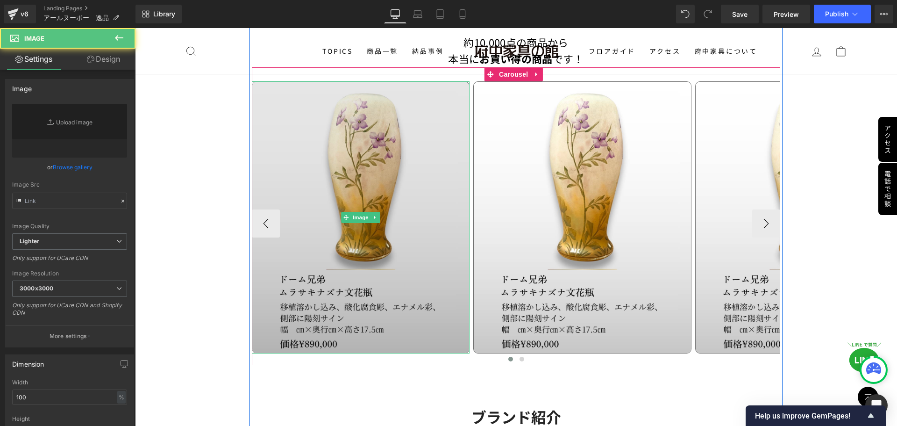
type input "https://ucarecdn.com/e27f3974-c625-4e3f-a16a-5d37a2308d3d/-/format/auto/-/previ…"
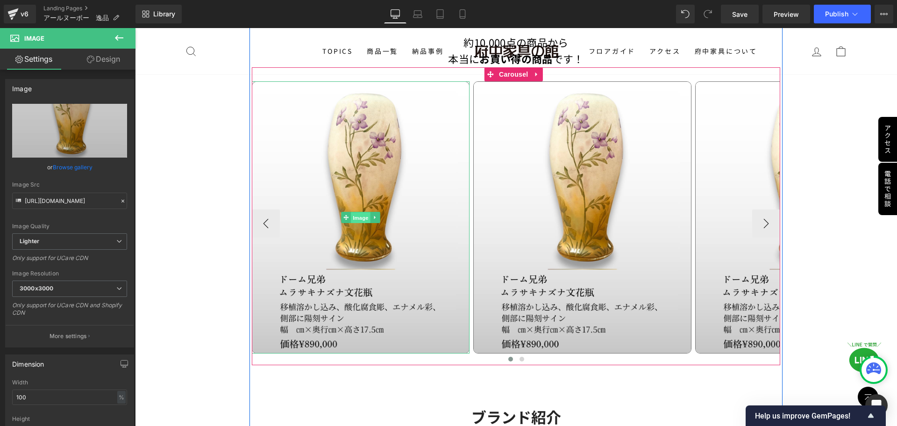
click at [356, 219] on span "Image" at bounding box center [361, 217] width 20 height 11
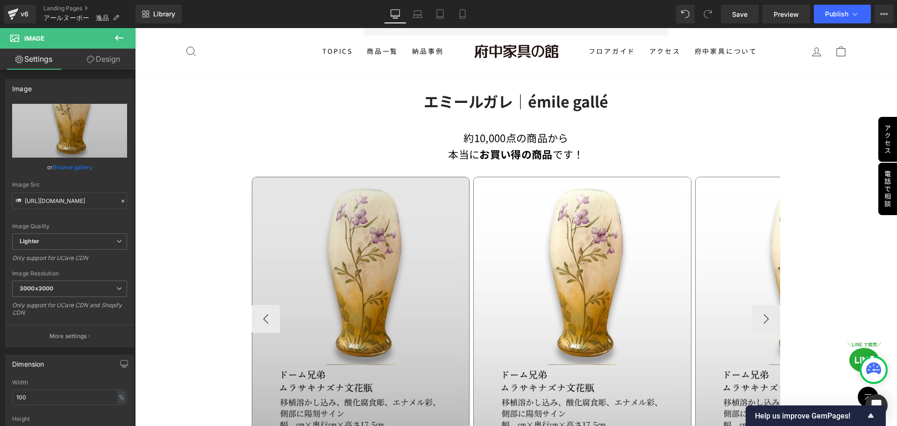
scroll to position [608, 0]
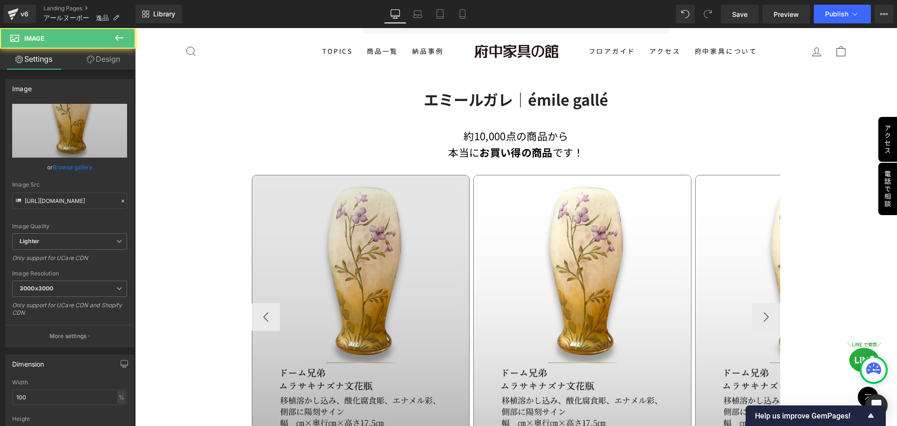
click at [365, 301] on img at bounding box center [361, 311] width 218 height 272
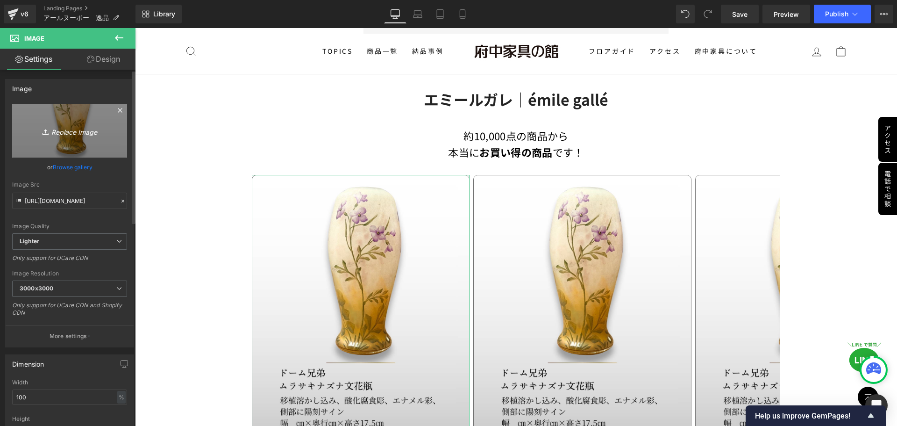
click at [70, 129] on icon "Replace Image" at bounding box center [69, 131] width 75 height 12
type input "C:\fakepath\ガレ (1).jpg"
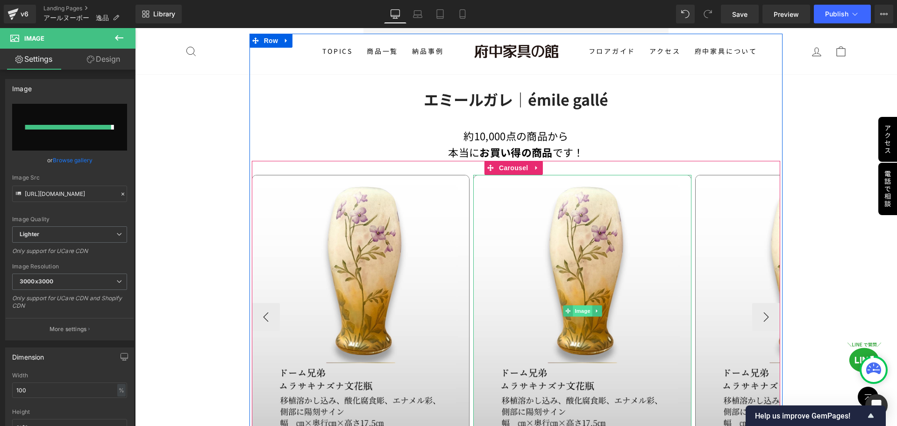
type input "https://ucarecdn.com/07f77060-7310-4a73-9bb8-806a2618d119/-/format/auto/-/previ…"
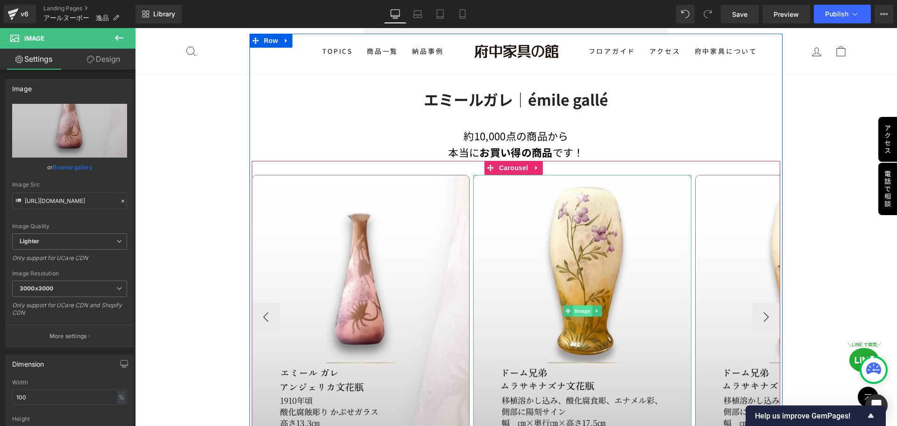
click at [579, 310] on span "Image" at bounding box center [583, 310] width 20 height 11
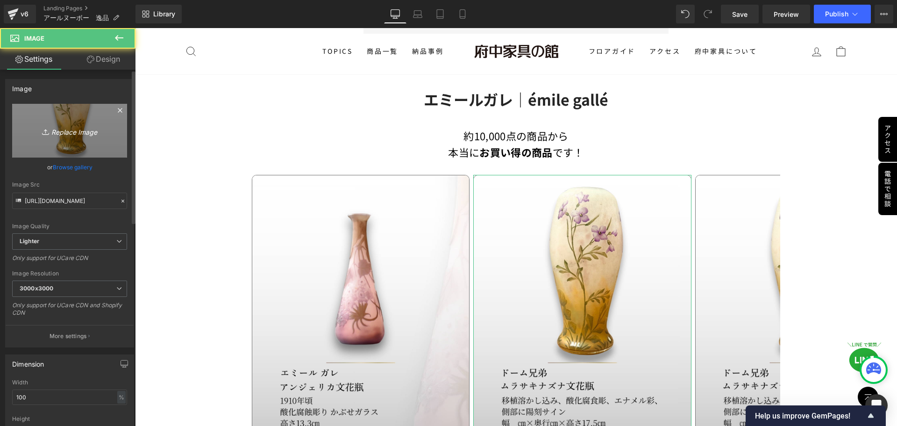
click at [84, 131] on icon "Replace Image" at bounding box center [69, 131] width 75 height 12
type input "C:\fakepath\ガレ (3).jpg"
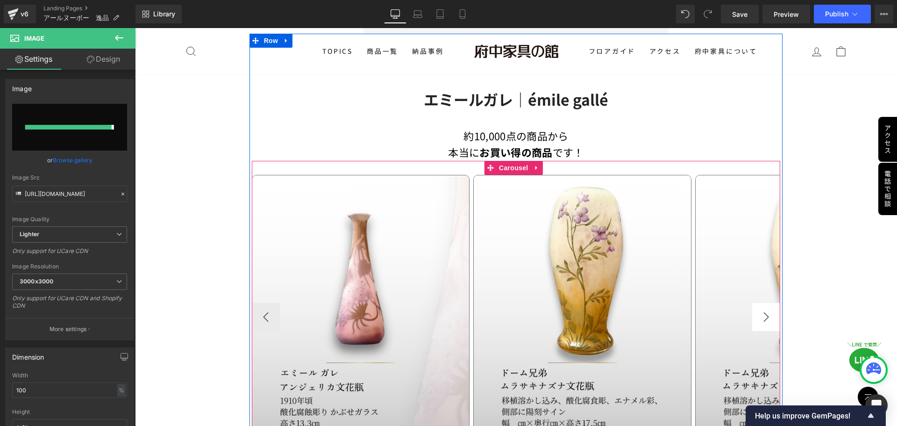
type input "https://ucarecdn.com/5c1f005d-d991-40b4-b660-520d78b9a6ac/-/format/auto/-/previ…"
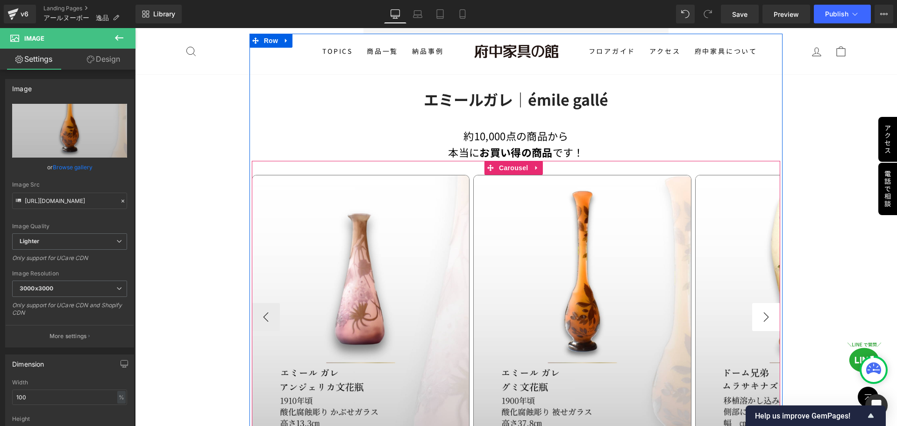
click at [764, 317] on button "›" at bounding box center [766, 317] width 28 height 28
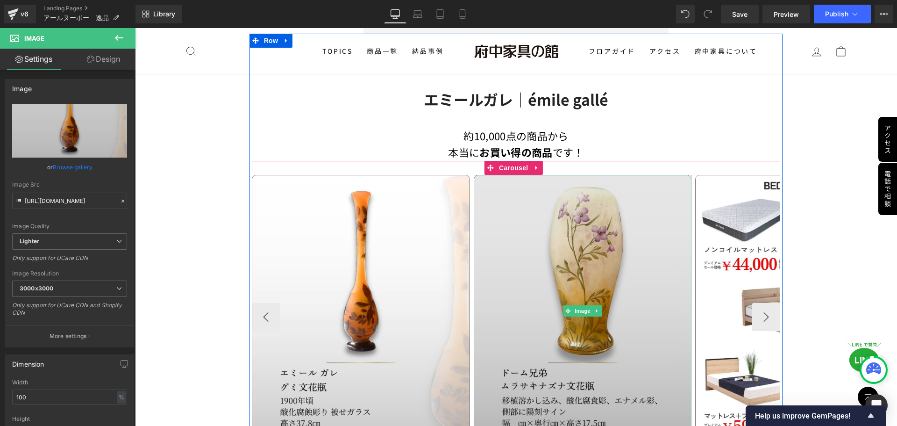
click at [581, 297] on img at bounding box center [583, 311] width 218 height 272
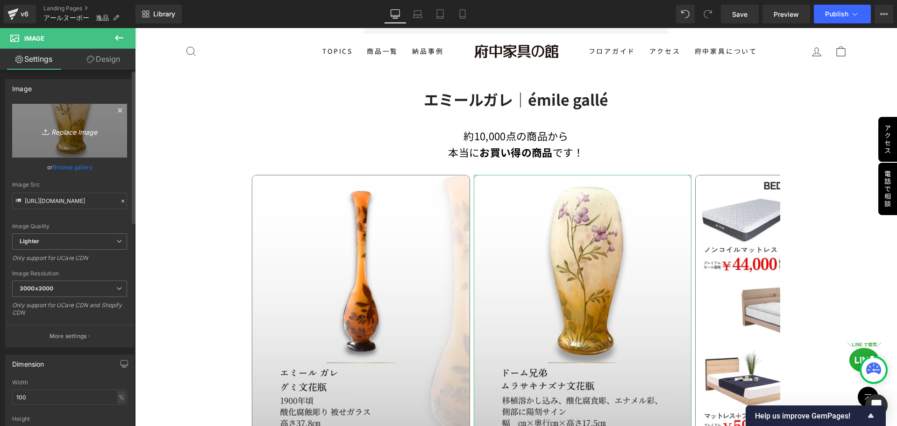
click at [64, 141] on link "Replace Image" at bounding box center [69, 131] width 115 height 54
type input "C:\fakepath\ガレ (2).jpg"
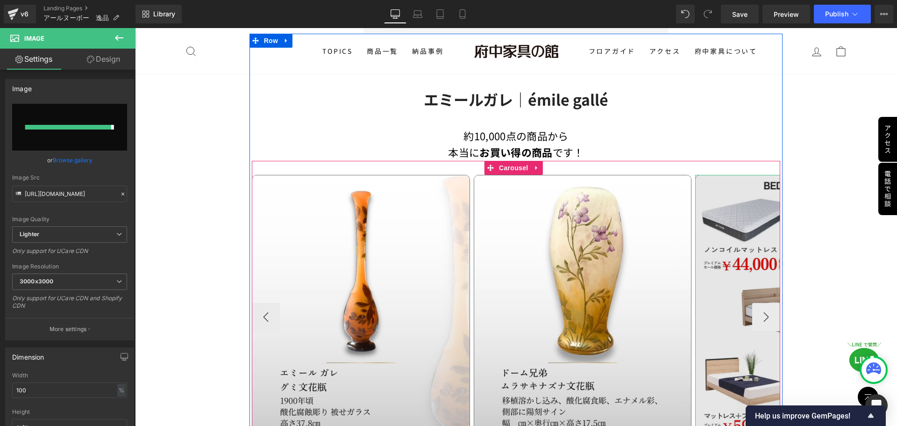
type input "https://ucarecdn.com/8fdcc9e2-cd62-462b-acd1-b56c331f4170/-/format/auto/-/previ…"
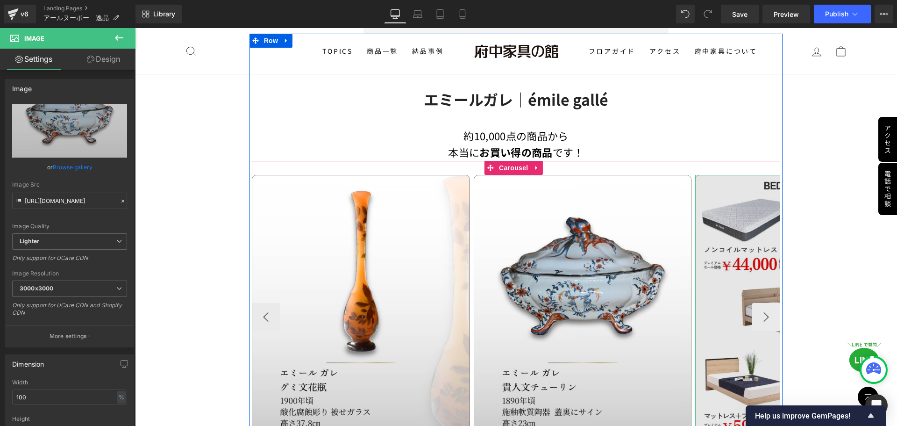
click at [736, 279] on img at bounding box center [804, 311] width 218 height 272
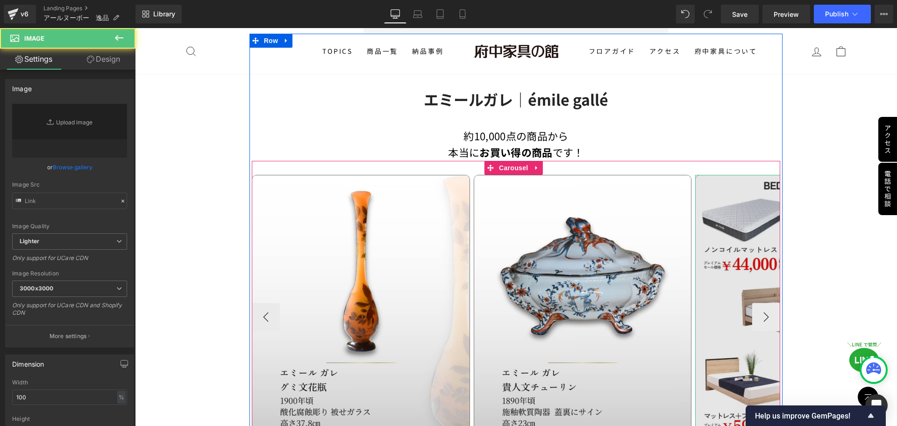
type input "https://ucarecdn.com/8073fa1a-c55d-4726-889f-279b74de84f4/-/format/auto/-/previ…"
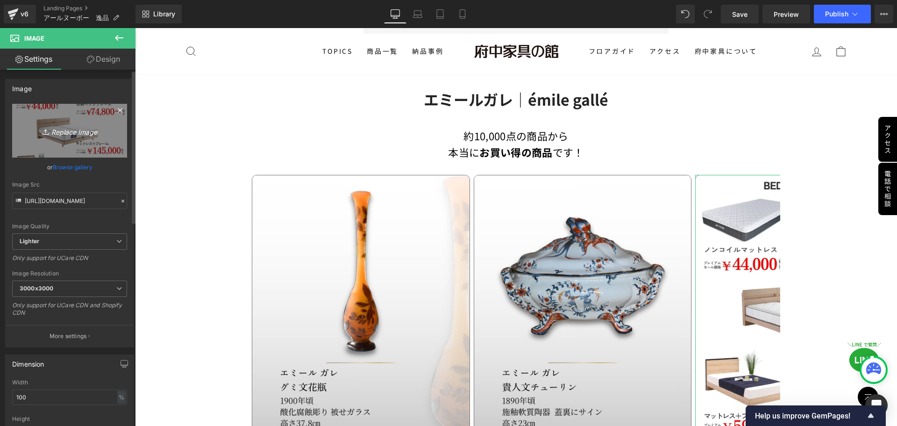
click at [87, 131] on icon "Replace Image" at bounding box center [69, 131] width 75 height 12
type input "C:\fakepath\ガレ (4).jpg"
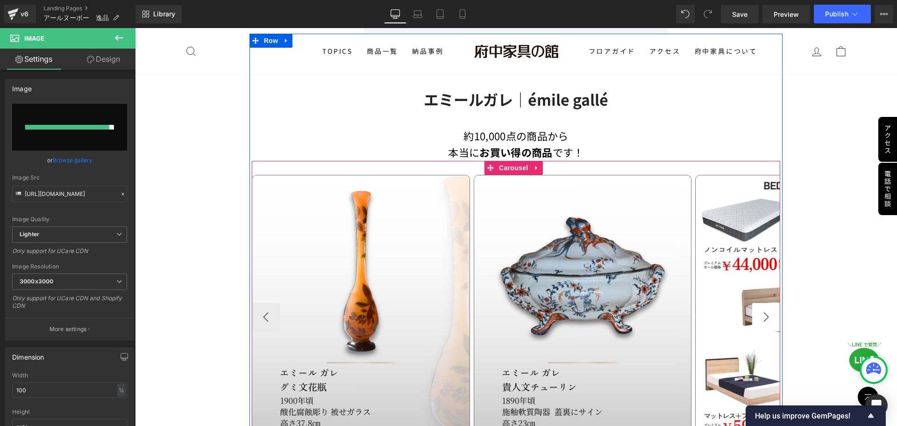
type input "https://ucarecdn.com/34034e47-5091-422f-bb3a-77c30e5c0b58/-/format/auto/-/previ…"
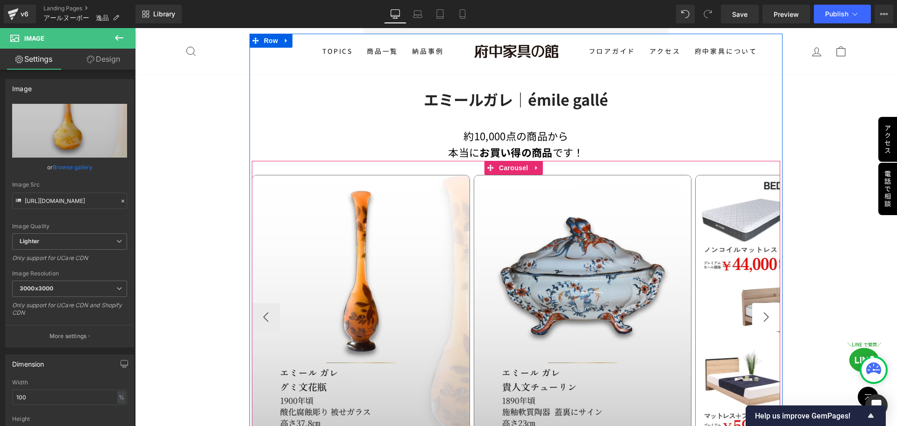
click at [769, 311] on button "›" at bounding box center [766, 317] width 28 height 28
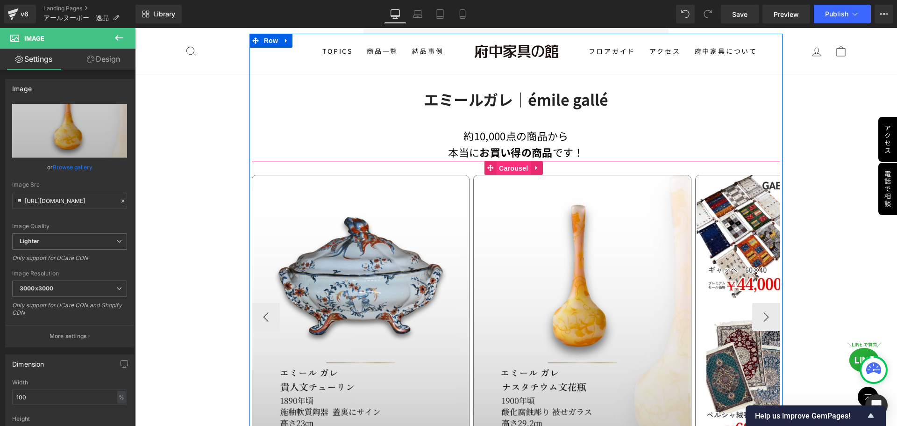
click at [519, 168] on span "Carousel" at bounding box center [514, 168] width 34 height 14
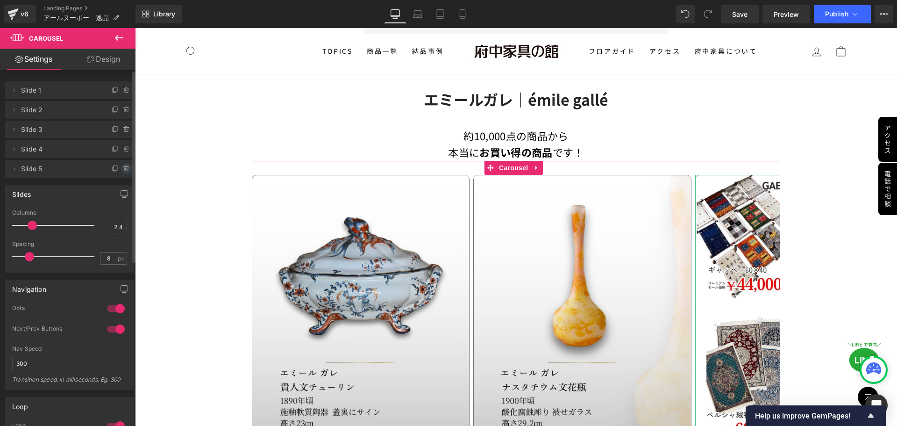
click at [127, 169] on icon at bounding box center [127, 169] width 0 height 2
click at [122, 168] on button "Delete" at bounding box center [116, 169] width 29 height 12
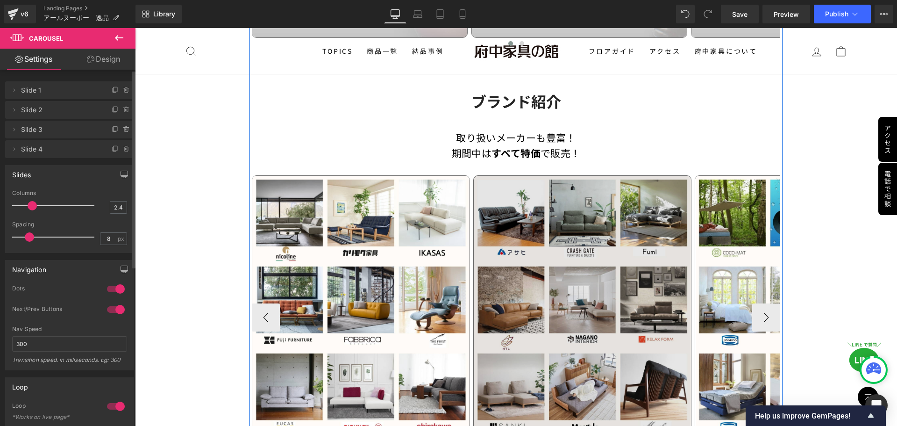
scroll to position [1028, 0]
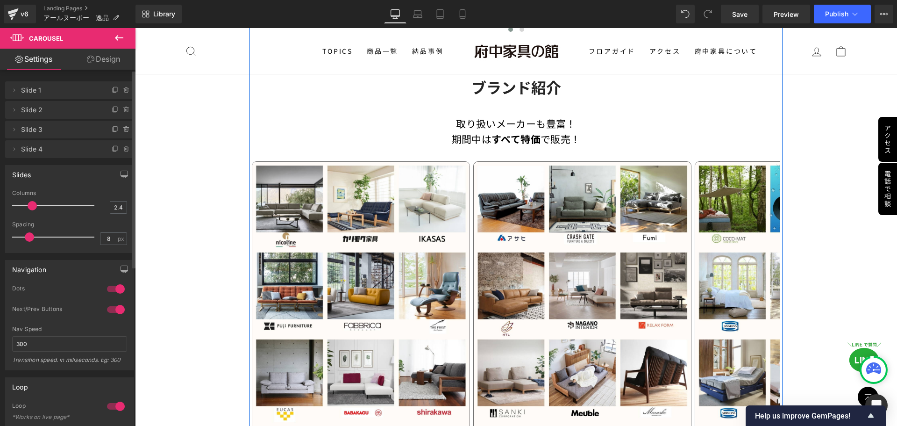
click at [512, 91] on span "Heading" at bounding box center [511, 87] width 25 height 11
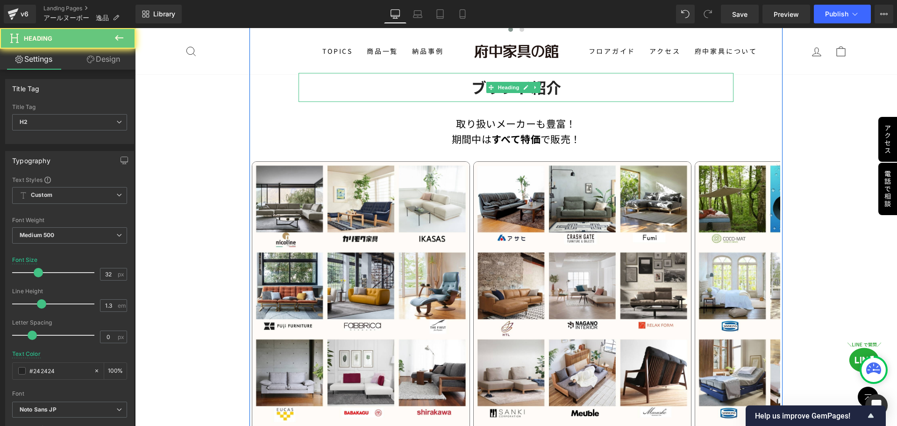
click at [472, 84] on strong "ブランド紹介" at bounding box center [517, 86] width 90 height 21
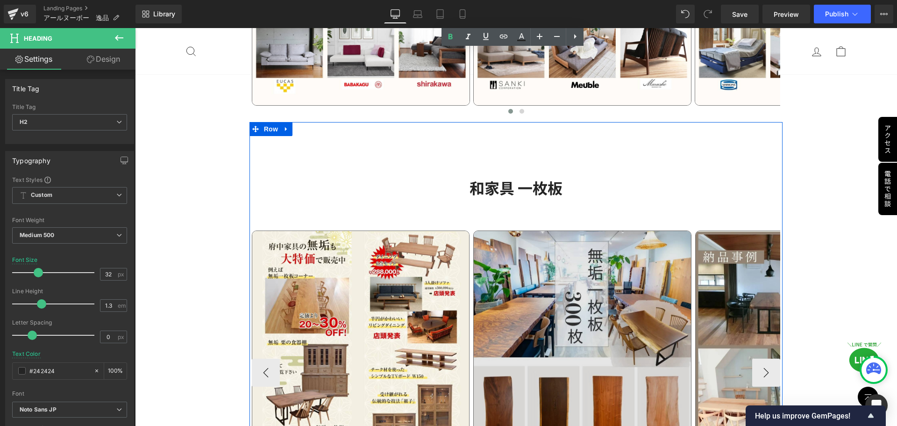
scroll to position [1355, 0]
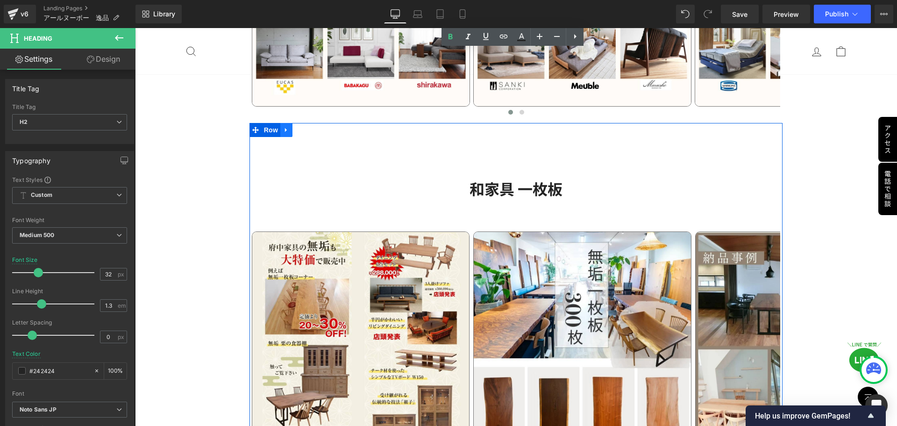
click at [286, 130] on icon at bounding box center [286, 130] width 7 height 7
click at [308, 129] on icon at bounding box center [311, 130] width 7 height 7
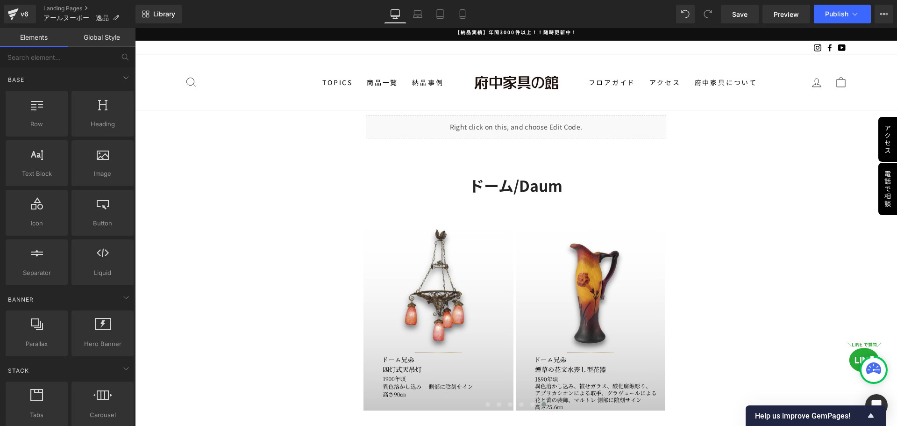
scroll to position [0, 0]
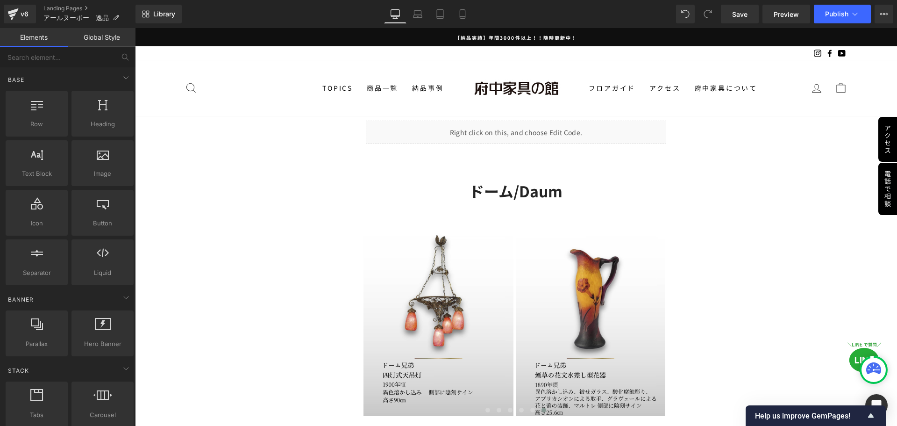
click at [400, 113] on icon at bounding box center [401, 114] width 2 height 4
click at [411, 113] on icon at bounding box center [413, 113] width 7 height 7
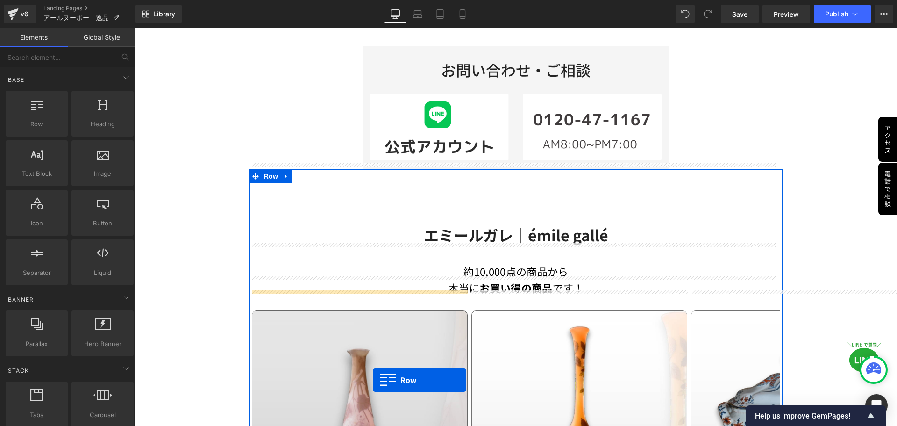
scroll to position [570, 0]
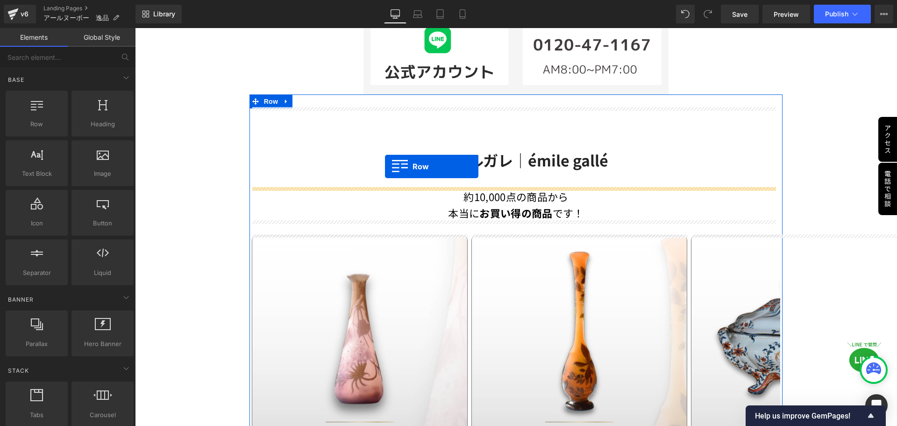
drag, startPoint x: 366, startPoint y: 162, endPoint x: 385, endPoint y: 166, distance: 19.3
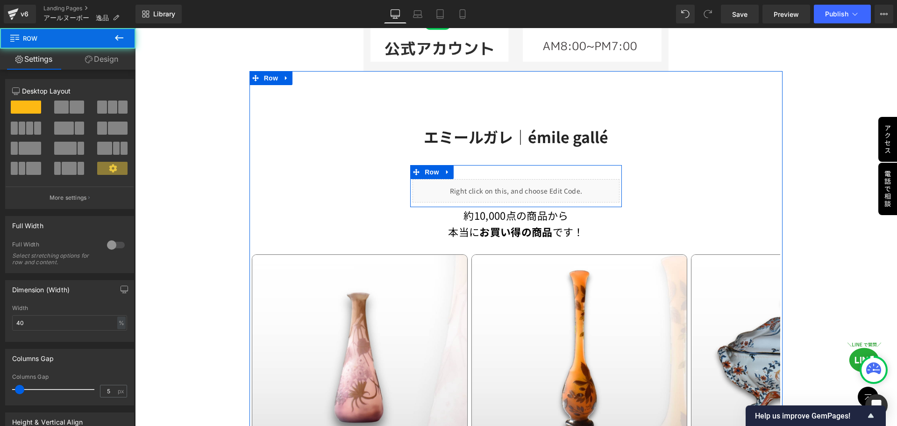
scroll to position [547, 0]
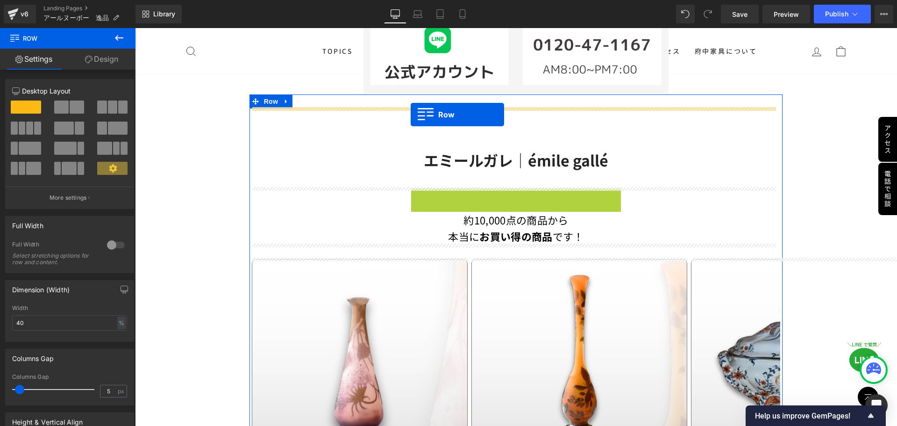
drag, startPoint x: 415, startPoint y: 192, endPoint x: 412, endPoint y: 114, distance: 77.2
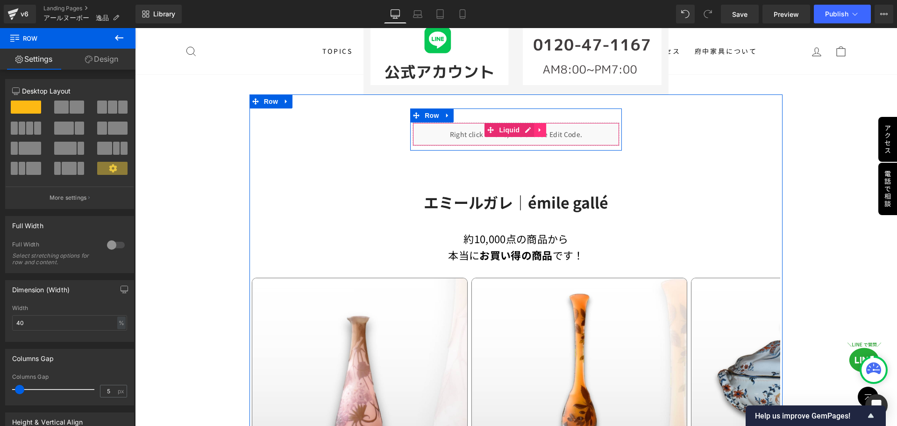
click at [539, 129] on icon at bounding box center [540, 130] width 2 height 4
drag, startPoint x: 544, startPoint y: 130, endPoint x: 503, endPoint y: 129, distance: 40.7
click at [503, 129] on ul "Liquid" at bounding box center [515, 130] width 98 height 14
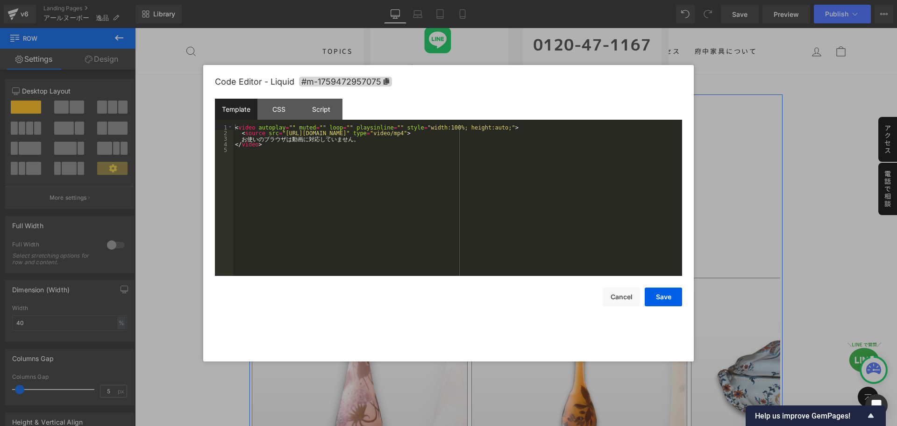
click at [506, 129] on div "Liquid" at bounding box center [516, 133] width 207 height 23
click at [483, 136] on div "< video autoplay = "" muted = "" loop = "" playsinline = "" style = "width:100%…" at bounding box center [457, 205] width 449 height 163
drag, startPoint x: 481, startPoint y: 131, endPoint x: 277, endPoint y: 134, distance: 203.8
click at [277, 134] on div "< video autoplay = "" muted = "" loop = "" playsinline = "" style = "width:100%…" at bounding box center [457, 205] width 449 height 163
click at [673, 300] on button "Save" at bounding box center [663, 296] width 37 height 19
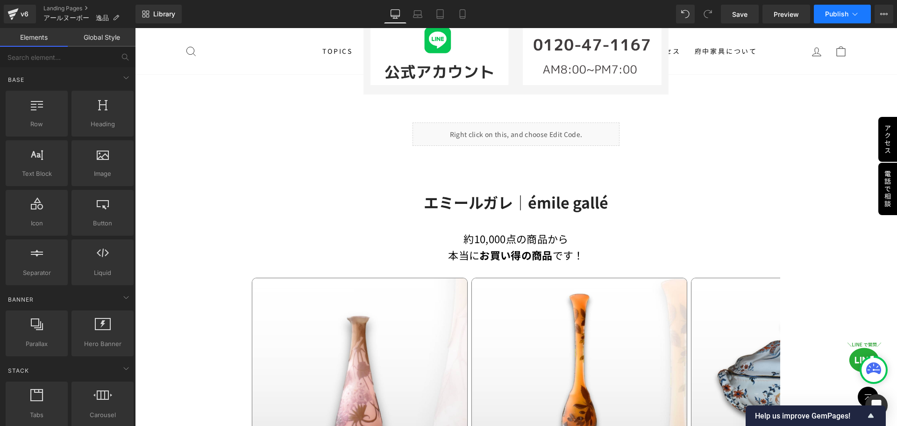
click at [836, 21] on button "Publish" at bounding box center [842, 14] width 57 height 19
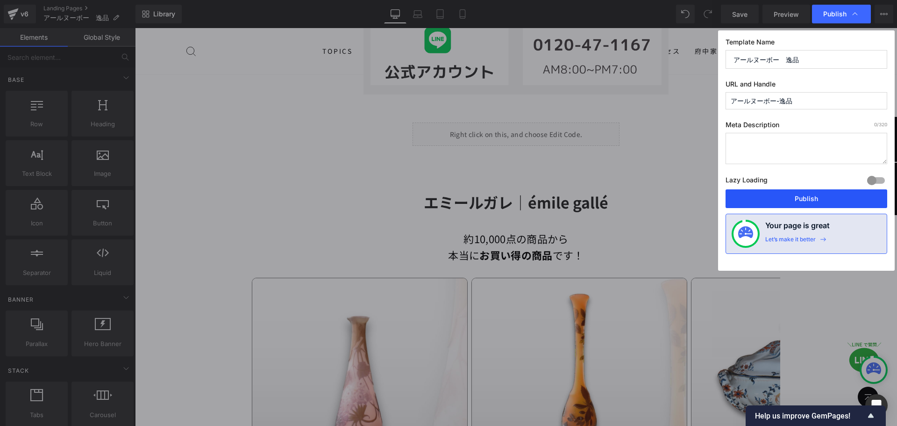
click at [791, 200] on button "Publish" at bounding box center [807, 198] width 162 height 19
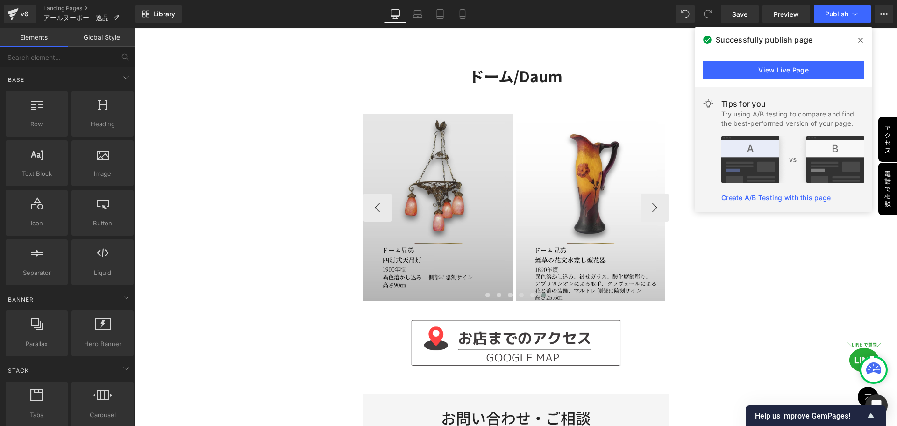
scroll to position [140, 0]
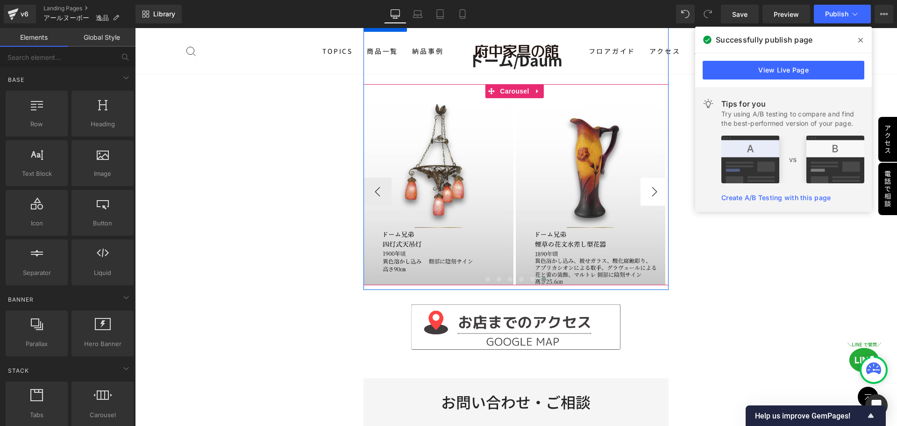
click at [644, 193] on button "›" at bounding box center [655, 192] width 28 height 28
click at [365, 192] on button "‹" at bounding box center [378, 192] width 28 height 28
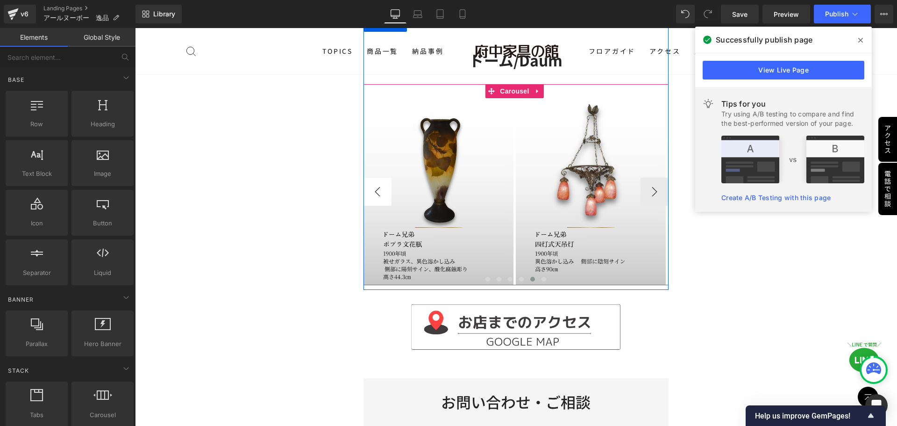
click at [365, 192] on button "‹" at bounding box center [378, 192] width 28 height 28
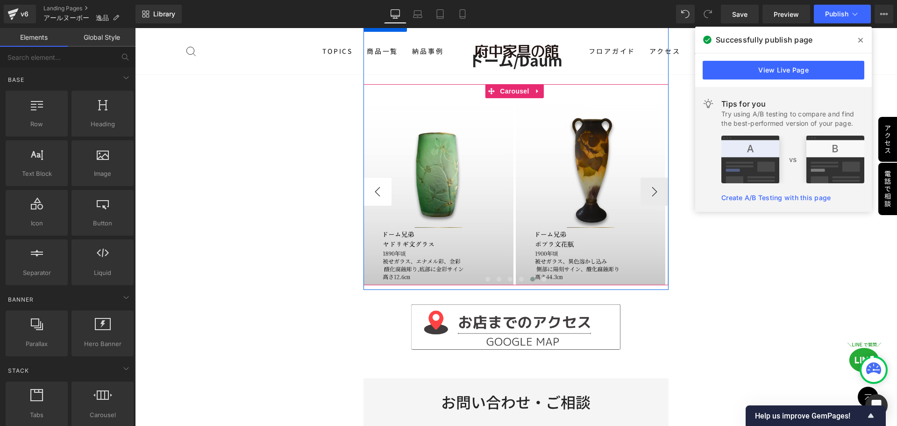
click at [365, 192] on button "‹" at bounding box center [378, 192] width 28 height 28
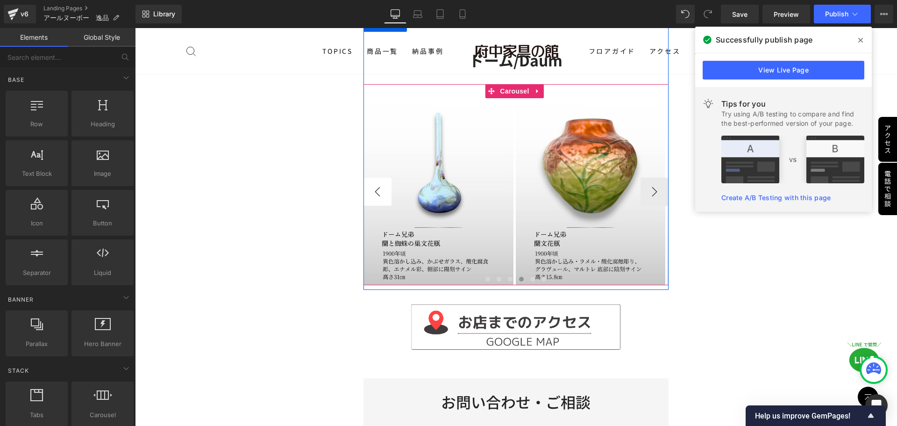
click at [365, 192] on button "‹" at bounding box center [378, 192] width 28 height 28
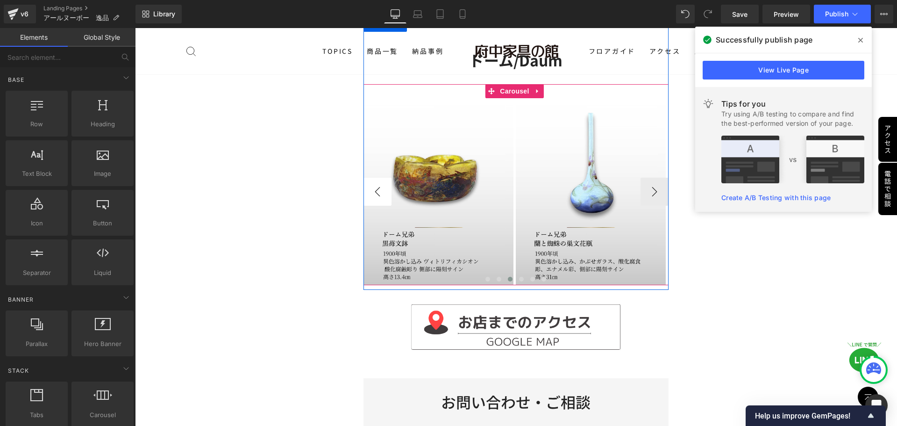
click at [365, 192] on button "‹" at bounding box center [378, 192] width 28 height 28
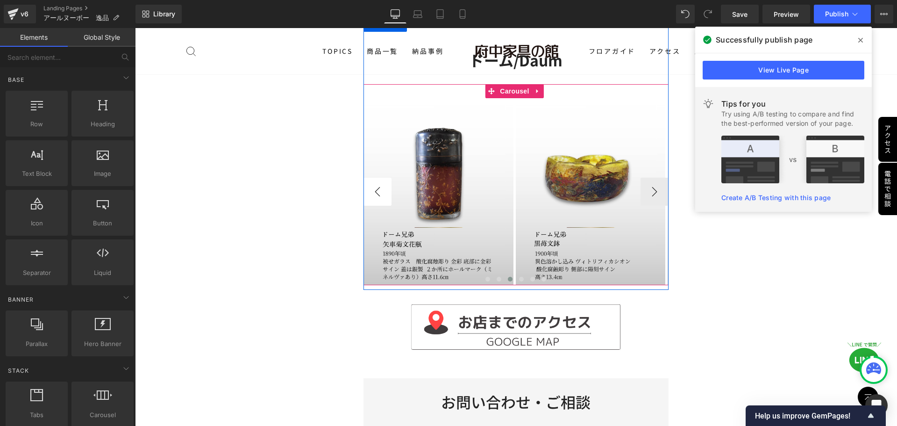
click at [365, 192] on button "‹" at bounding box center [378, 192] width 28 height 28
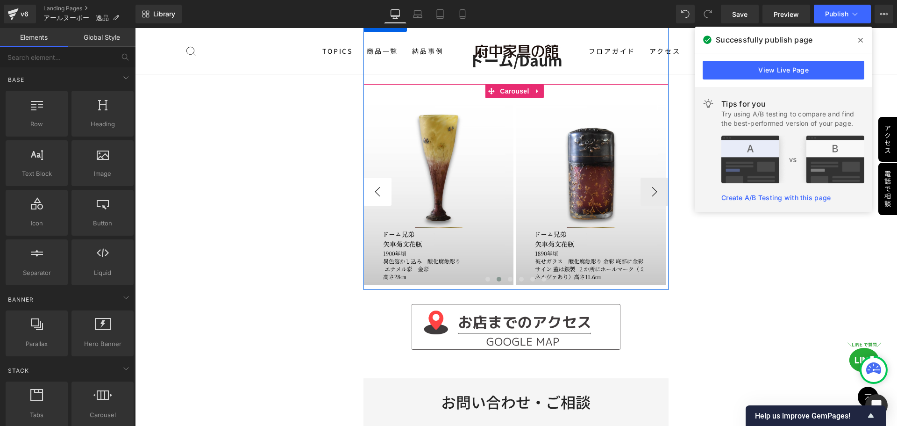
click at [365, 192] on button "‹" at bounding box center [378, 192] width 28 height 28
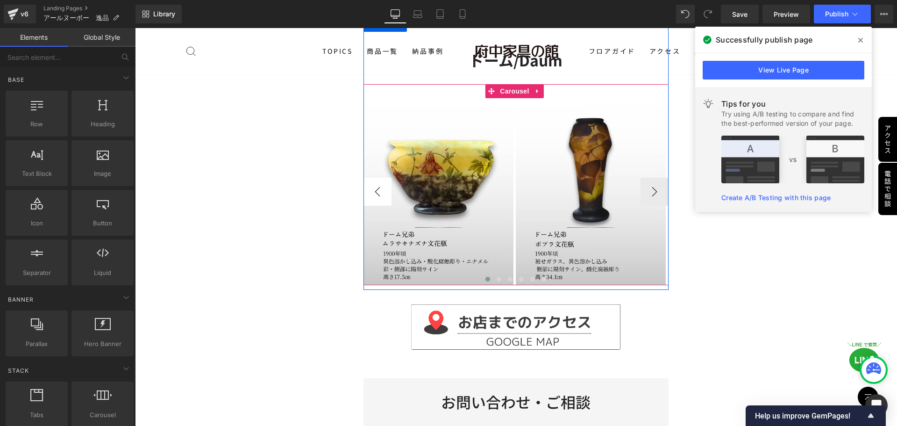
click at [365, 192] on button "‹" at bounding box center [378, 192] width 28 height 28
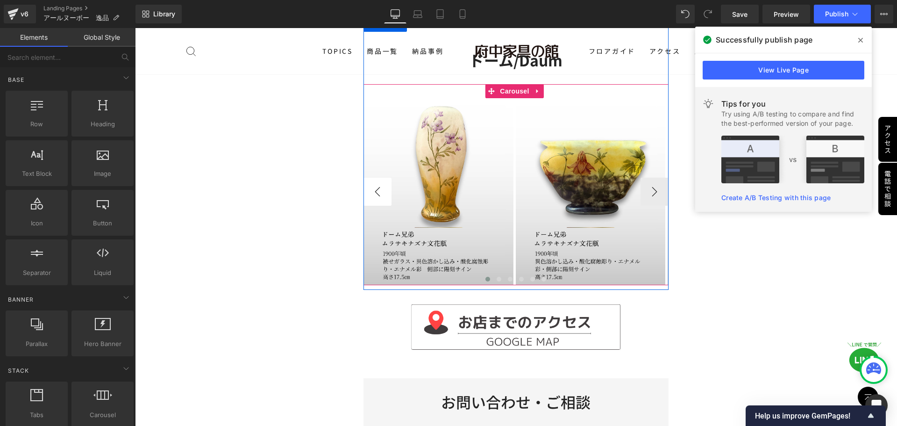
click at [365, 192] on button "‹" at bounding box center [378, 192] width 28 height 28
click at [365, 193] on button "‹" at bounding box center [378, 192] width 28 height 28
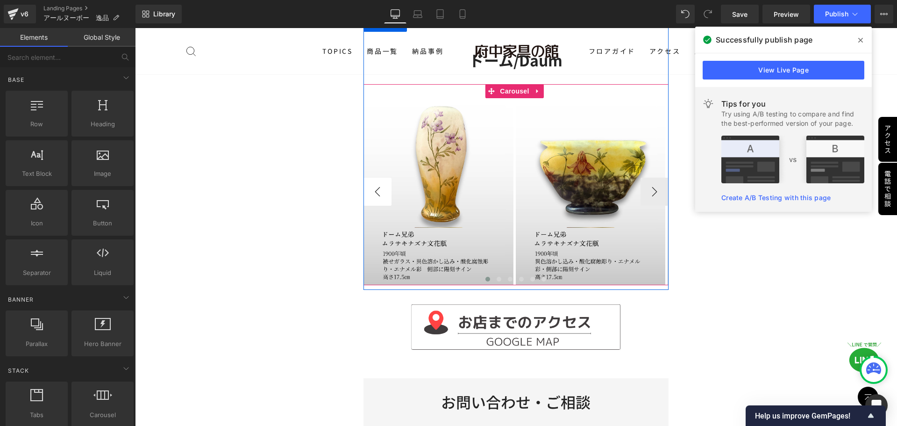
click at [365, 193] on button "‹" at bounding box center [378, 192] width 28 height 28
click at [438, 193] on span "Image" at bounding box center [439, 191] width 20 height 11
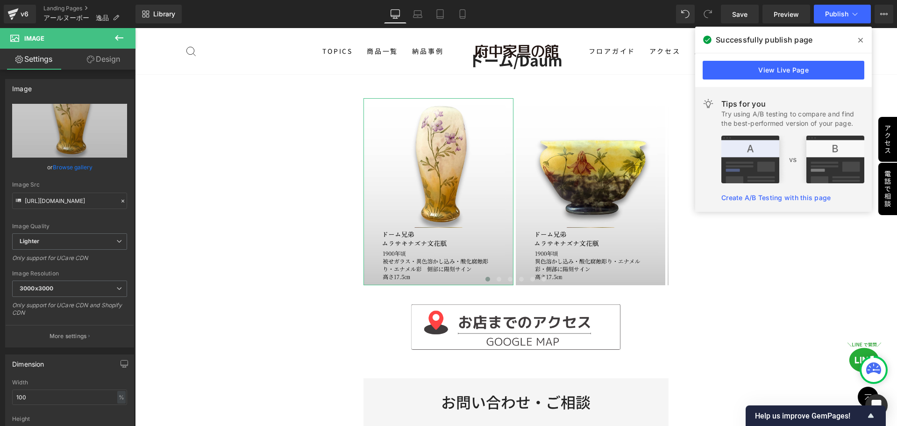
click at [111, 62] on link "Design" at bounding box center [104, 59] width 68 height 21
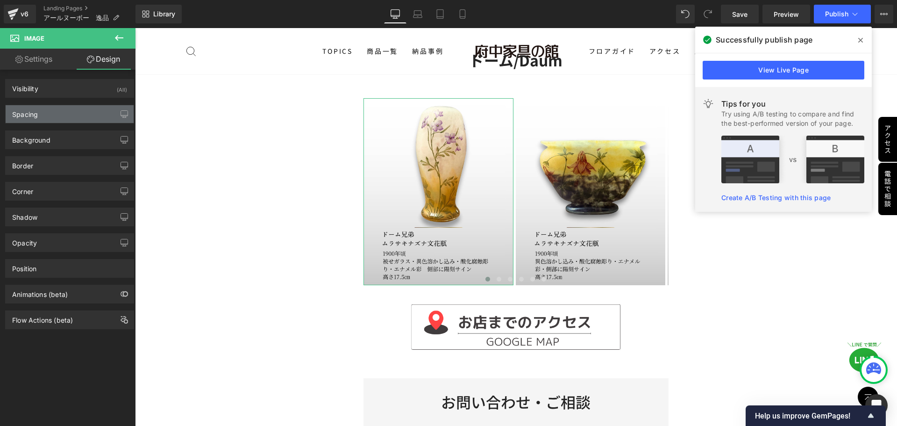
type input "0"
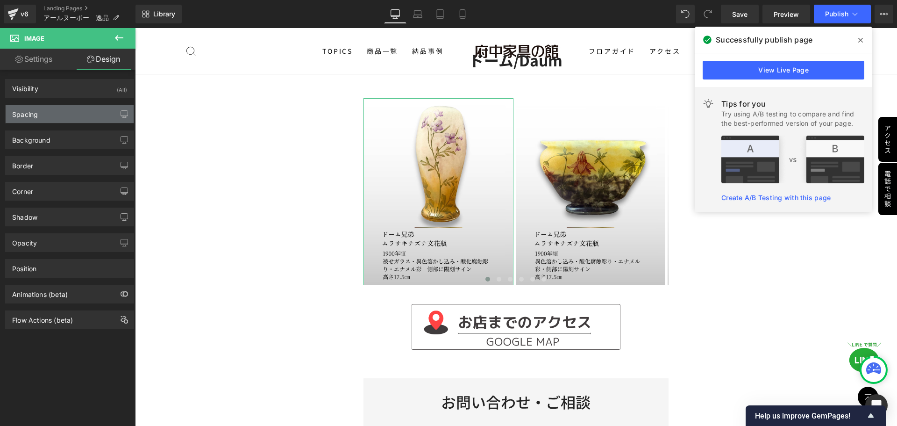
type input "0"
click at [71, 116] on div "Spacing" at bounding box center [70, 114] width 128 height 18
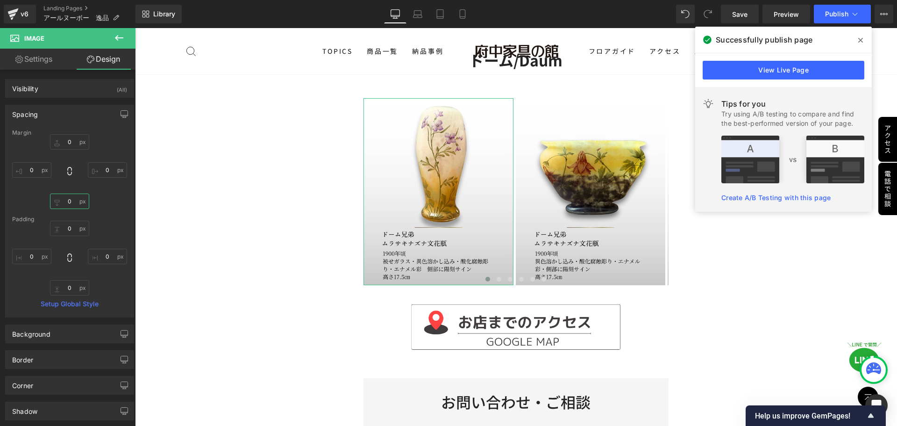
click at [68, 201] on input "0" at bounding box center [69, 200] width 39 height 15
type input "20"
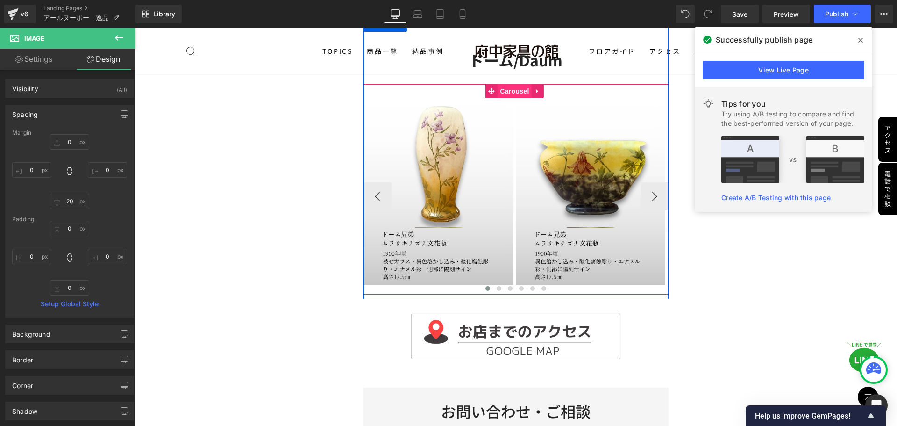
click at [517, 93] on span "Carousel" at bounding box center [515, 91] width 34 height 14
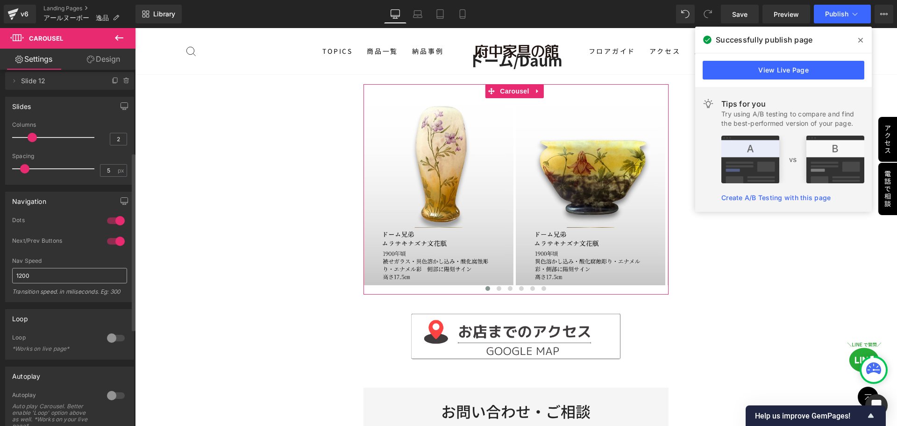
scroll to position [234, 0]
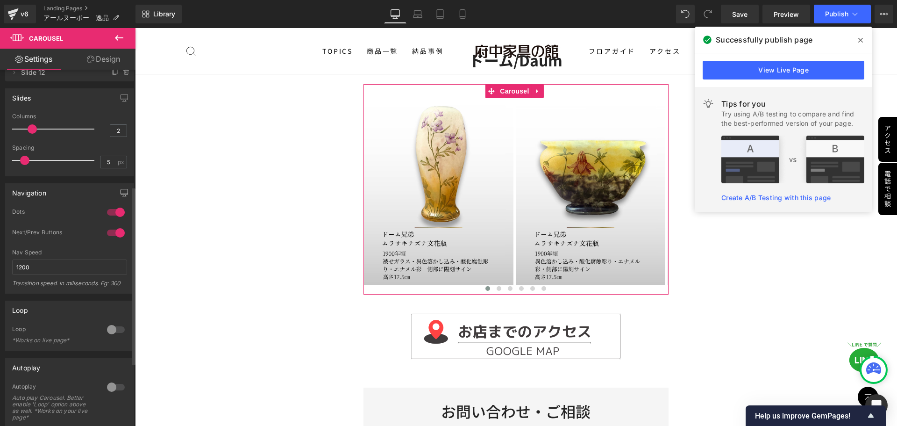
click at [122, 191] on icon "button" at bounding box center [124, 192] width 7 height 7
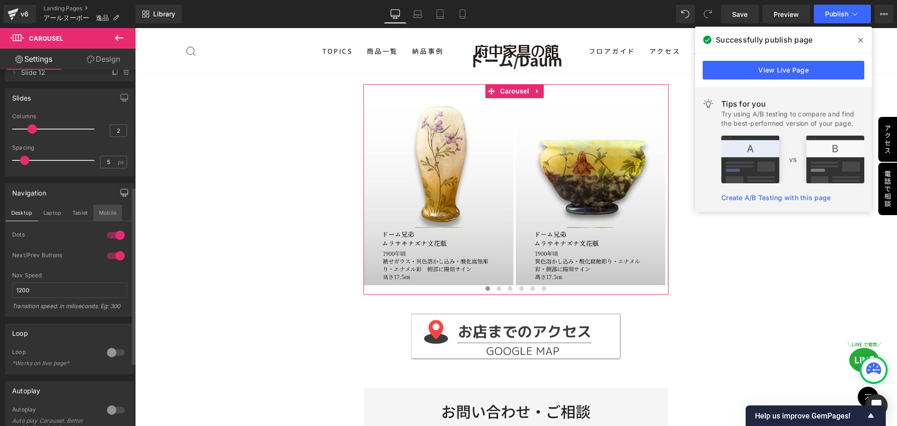
click at [105, 211] on button "Mobile" at bounding box center [107, 213] width 29 height 16
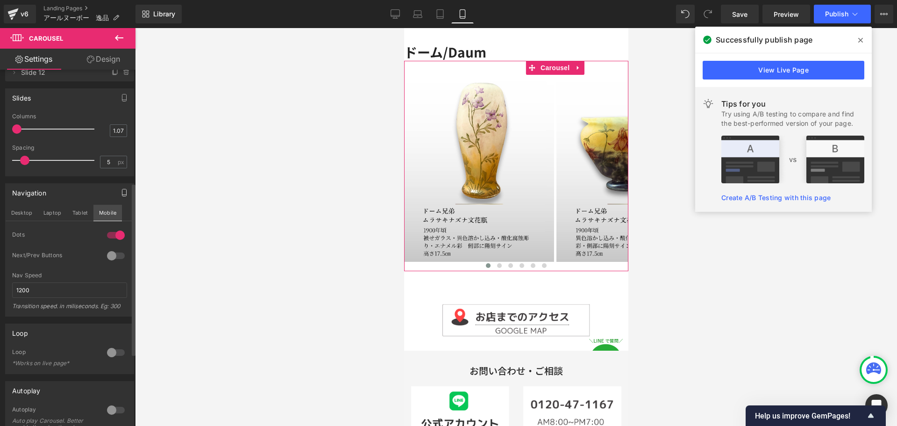
scroll to position [39, 0]
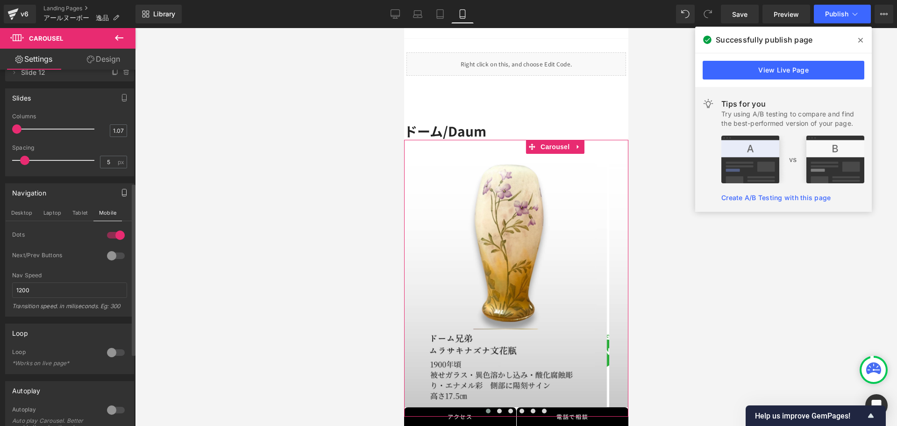
click at [114, 258] on div at bounding box center [116, 255] width 22 height 15
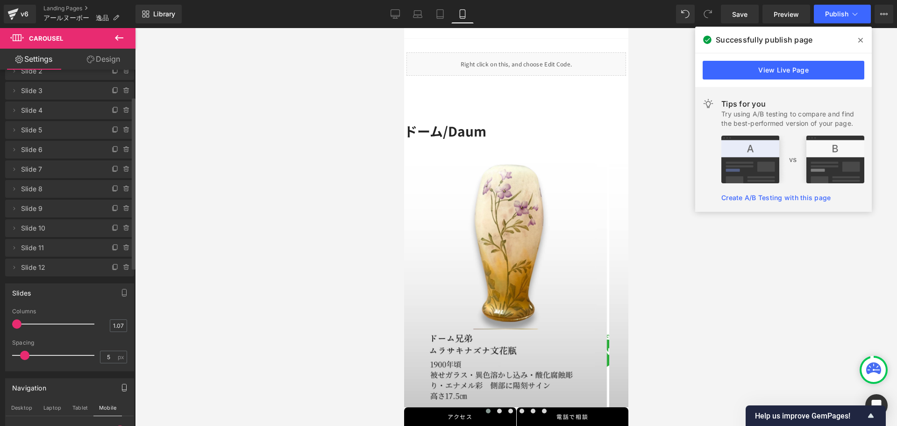
scroll to position [0, 0]
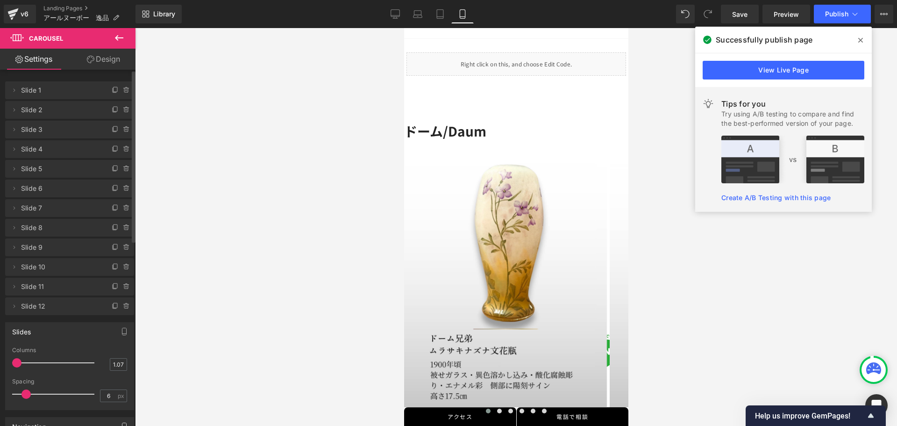
drag, startPoint x: 20, startPoint y: 394, endPoint x: 21, endPoint y: 399, distance: 4.8
click at [21, 399] on div at bounding box center [56, 394] width 78 height 19
type input "9"
drag, startPoint x: 23, startPoint y: 393, endPoint x: 39, endPoint y: 397, distance: 16.3
click at [39, 397] on span at bounding box center [42, 393] width 9 height 9
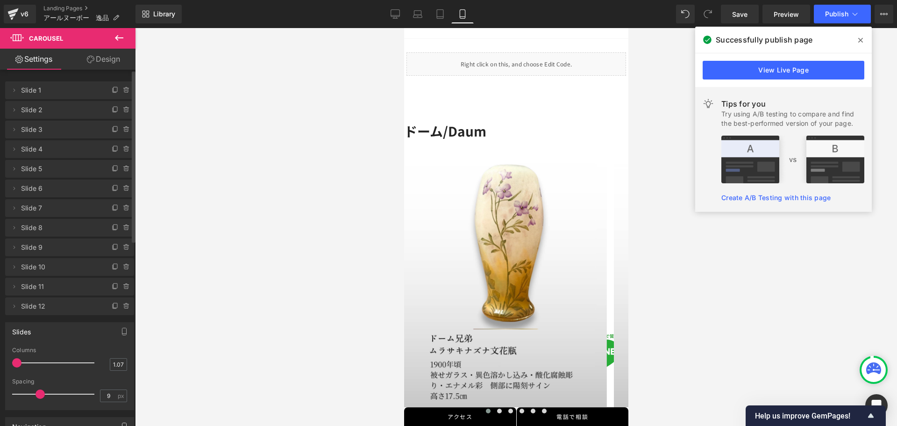
click at [36, 393] on span at bounding box center [40, 393] width 9 height 9
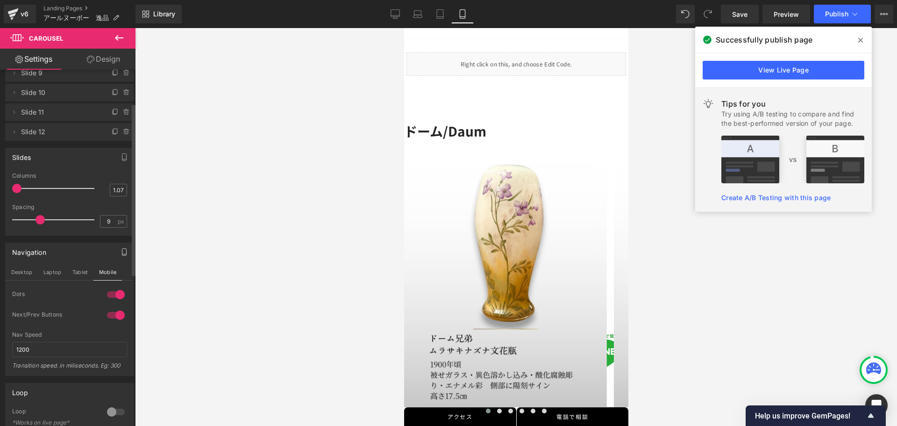
scroll to position [234, 0]
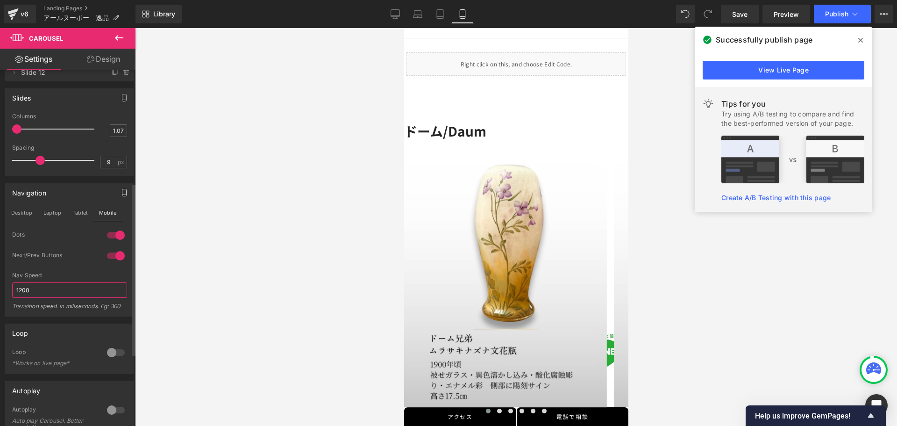
click at [33, 288] on input "1200" at bounding box center [69, 289] width 115 height 15
drag, startPoint x: 32, startPoint y: 291, endPoint x: 0, endPoint y: 283, distance: 33.3
click at [0, 283] on div "Navigation Desktop Laptop Tablet Mobile 1 Dots 1 Dots 1 Dots 1 Dots 1 Next/Prev…" at bounding box center [70, 246] width 140 height 140
type input "3"
type input "500"
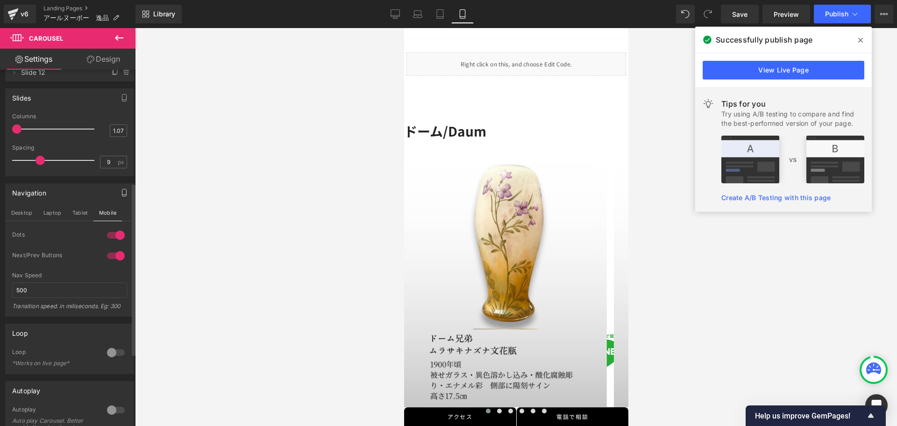
click at [45, 270] on div "Next/Prev Buttons" at bounding box center [69, 261] width 115 height 21
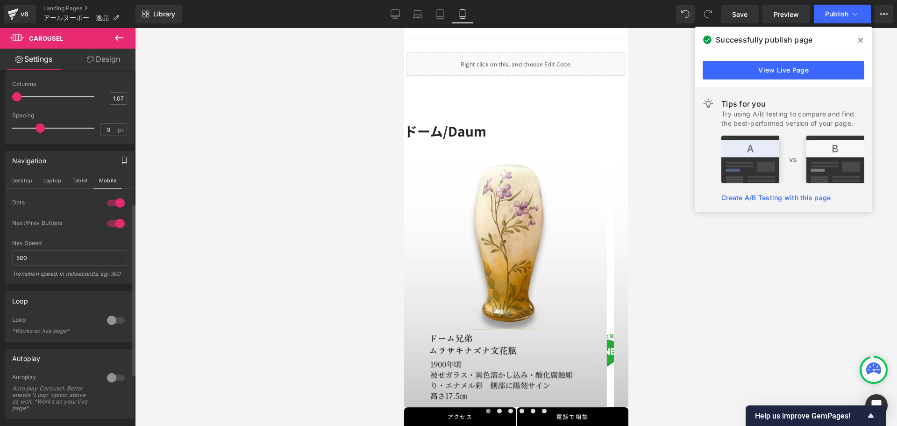
scroll to position [280, 0]
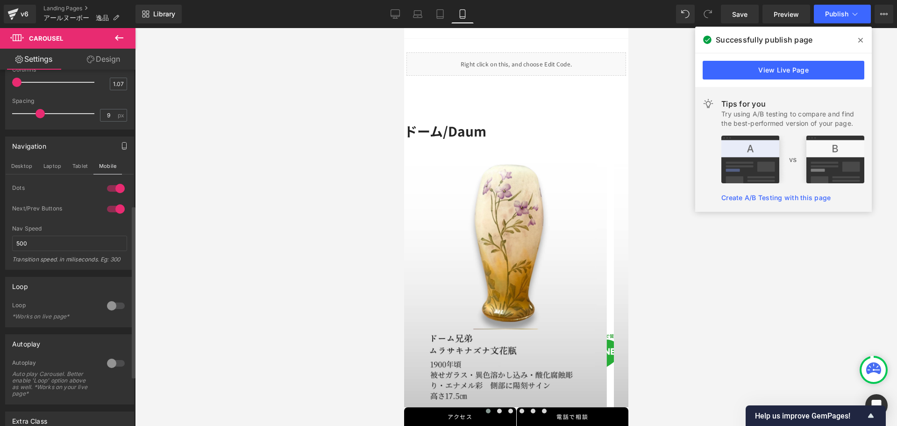
click at [113, 305] on div at bounding box center [116, 305] width 22 height 15
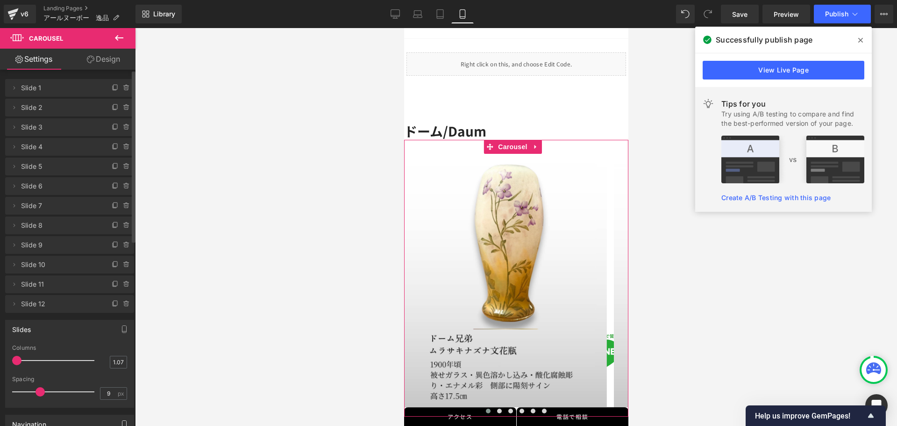
scroll to position [0, 0]
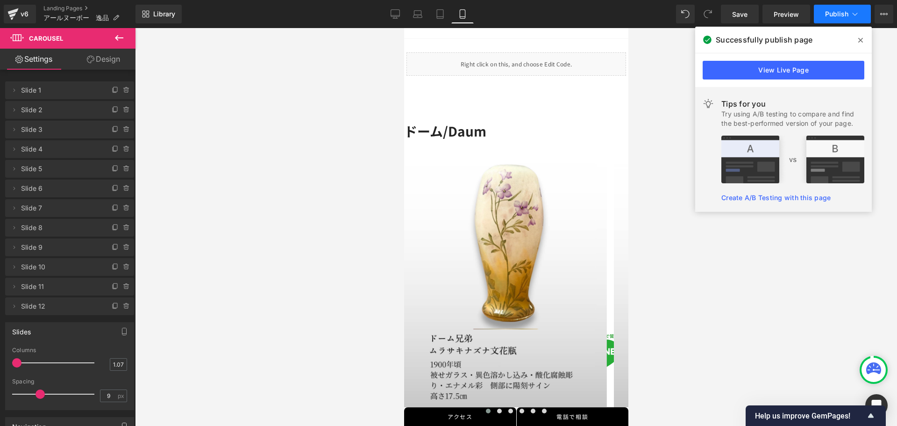
click at [833, 14] on span "Publish" at bounding box center [836, 13] width 23 height 7
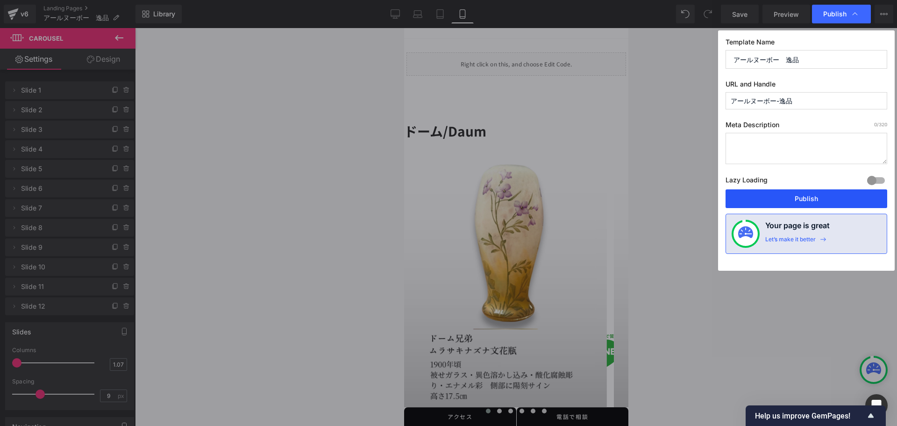
click at [798, 196] on button "Publish" at bounding box center [807, 198] width 162 height 19
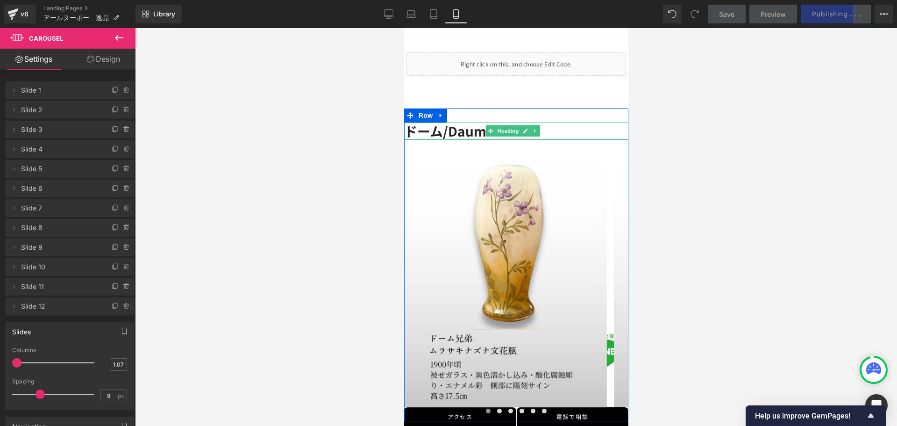
click at [467, 132] on strong "ドーム/Daum" at bounding box center [445, 131] width 82 height 19
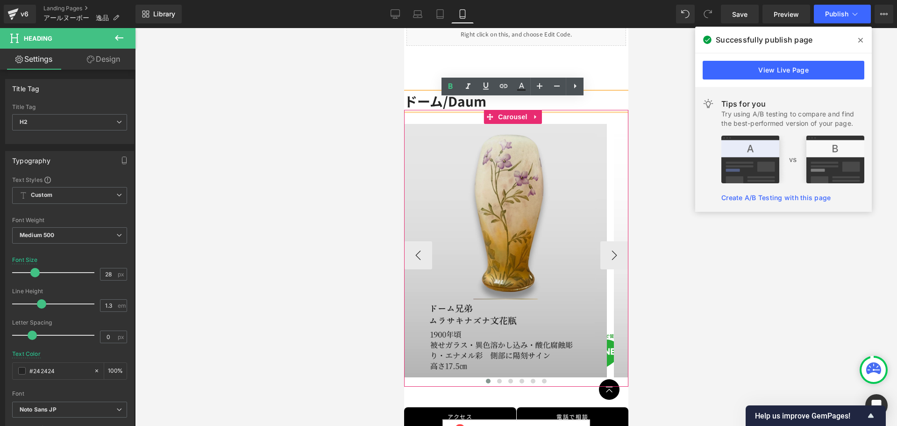
scroll to position [86, 0]
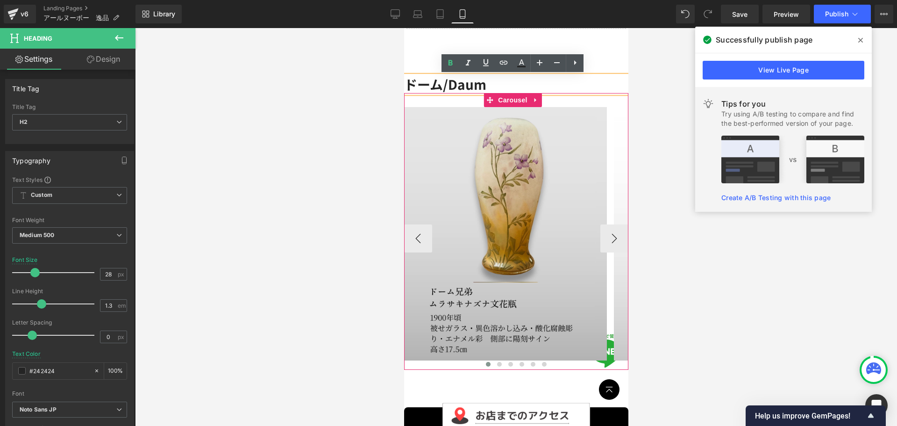
click at [514, 236] on div "Image" at bounding box center [505, 233] width 203 height 253
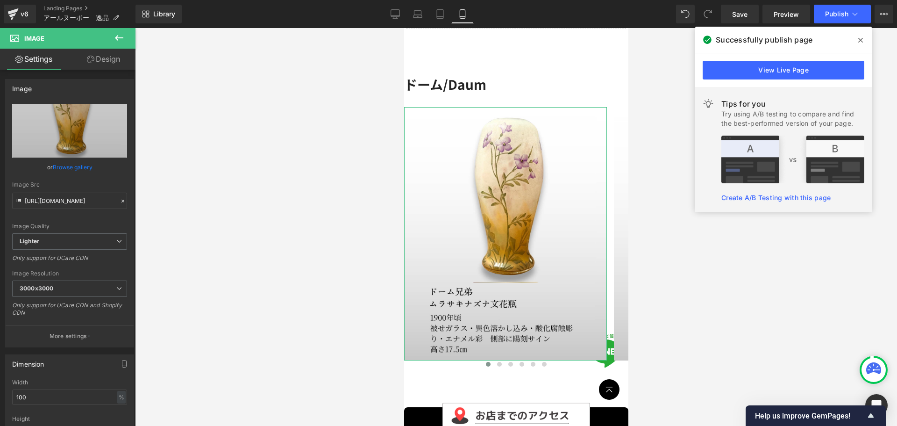
click at [107, 57] on link "Design" at bounding box center [104, 59] width 68 height 21
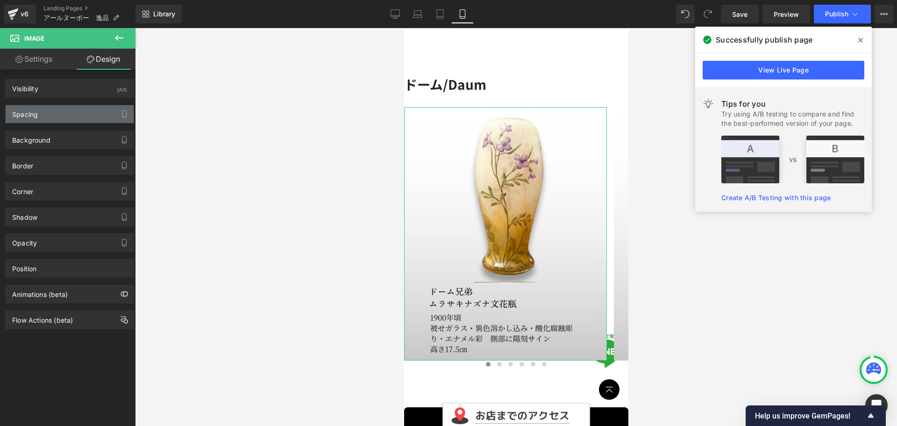
click at [66, 118] on div "Spacing" at bounding box center [70, 114] width 128 height 18
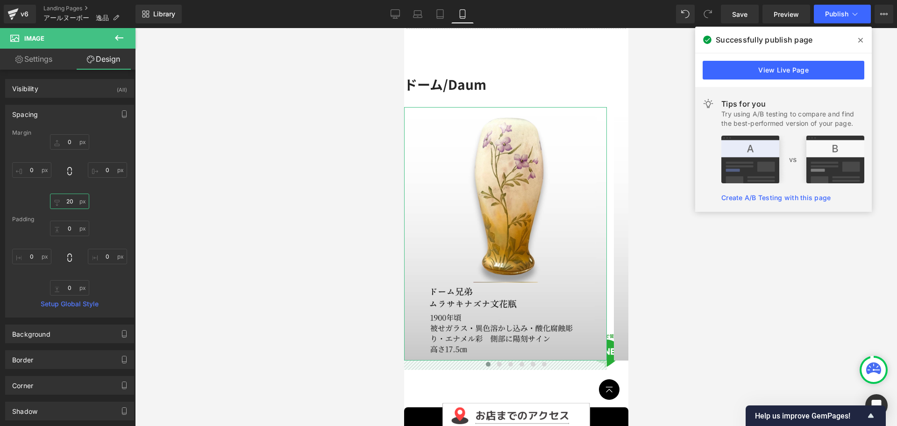
click at [67, 198] on input "20" at bounding box center [69, 200] width 39 height 15
type input "30"
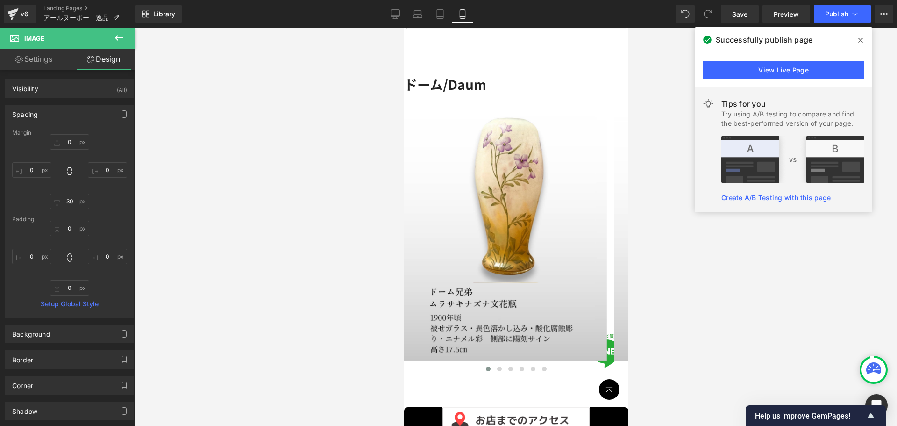
click at [305, 276] on div at bounding box center [516, 227] width 762 height 398
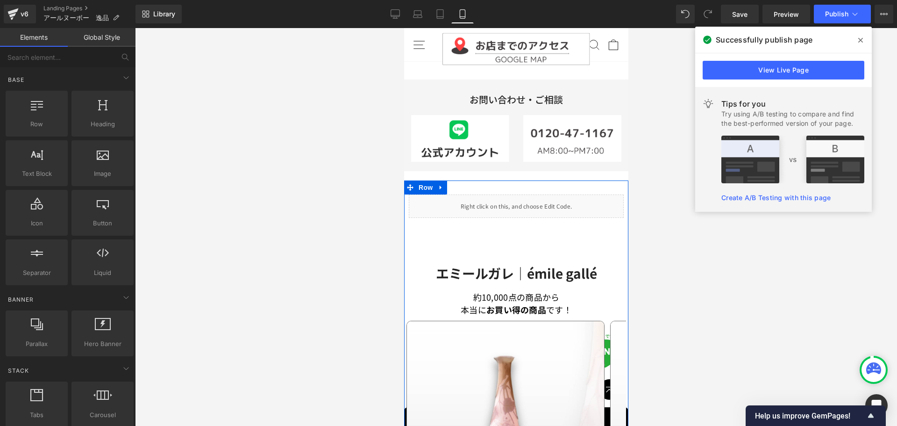
scroll to position [459, 0]
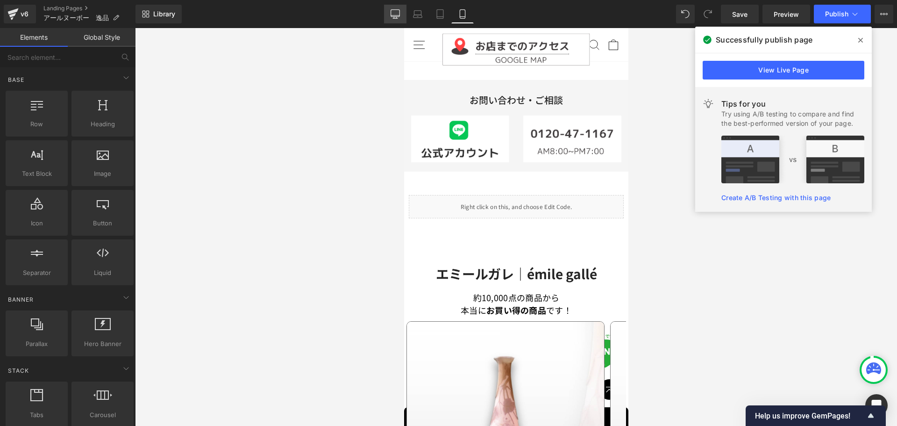
click at [399, 15] on icon at bounding box center [395, 15] width 9 height 0
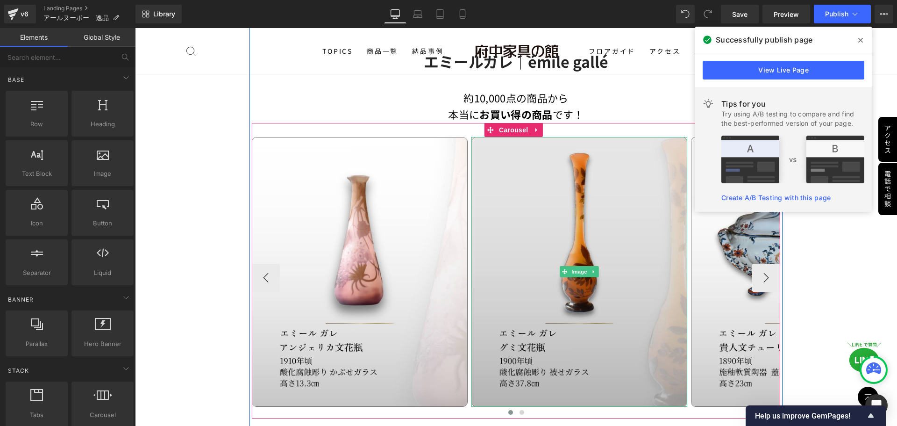
scroll to position [705, 0]
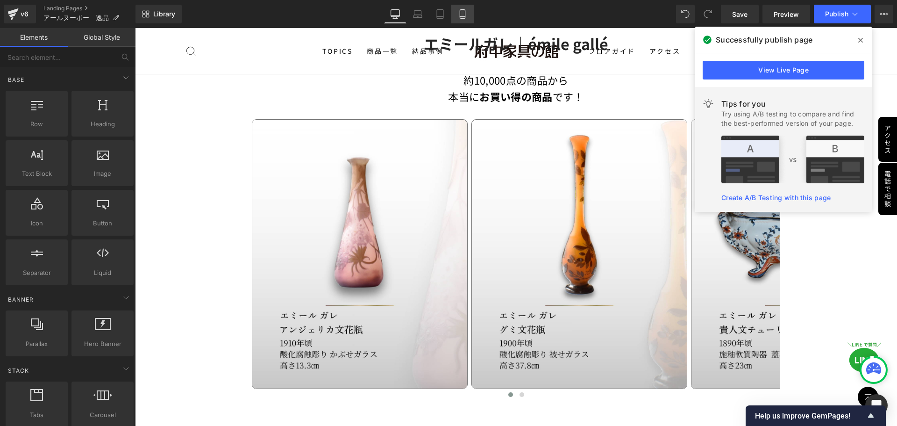
drag, startPoint x: 463, startPoint y: 19, endPoint x: 57, endPoint y: 64, distance: 408.2
click at [463, 19] on link "Mobile" at bounding box center [462, 14] width 22 height 19
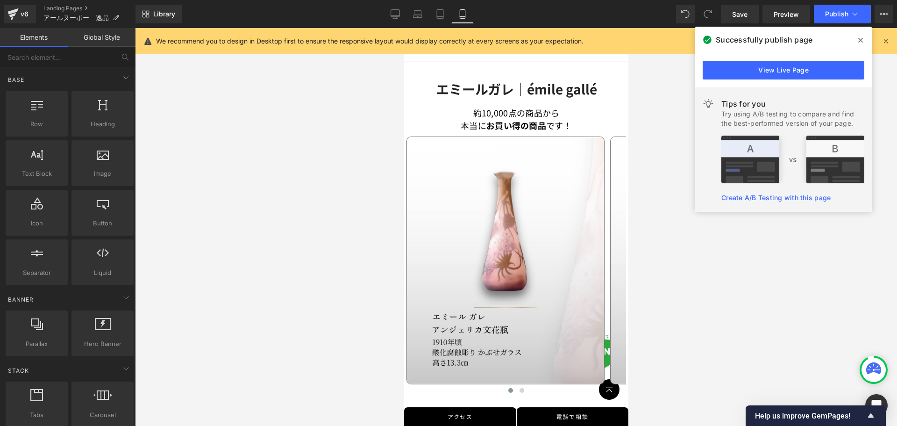
scroll to position [592, 0]
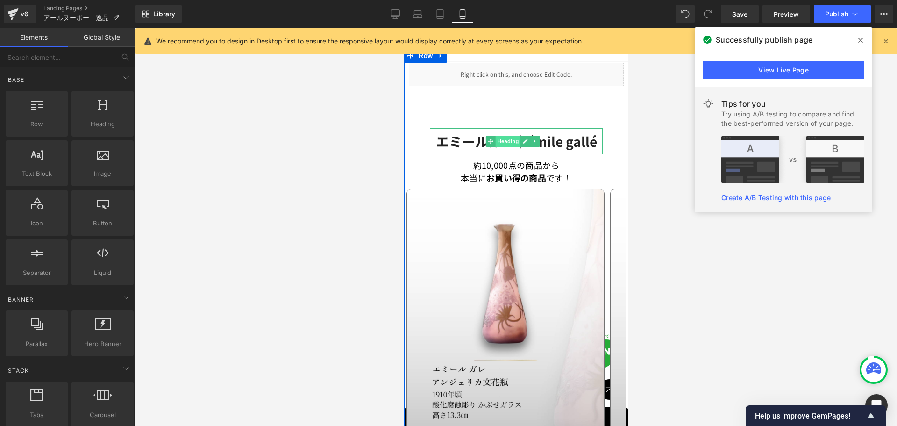
click at [505, 136] on span "Heading" at bounding box center [507, 141] width 25 height 11
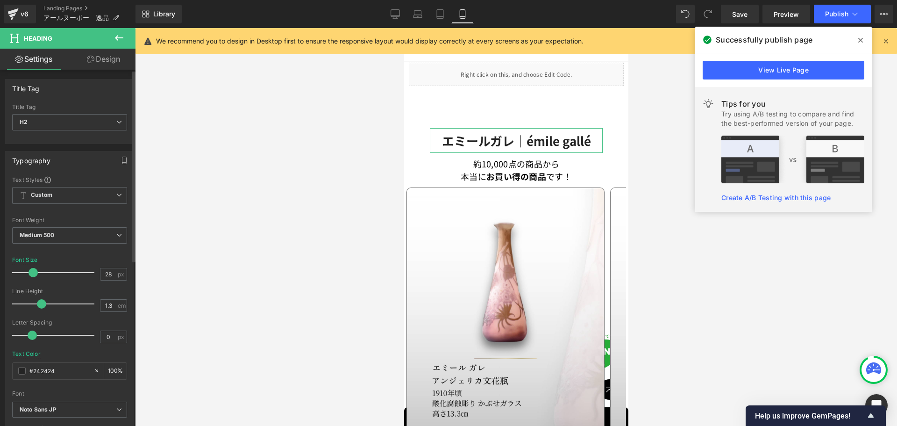
click at [33, 272] on span at bounding box center [33, 272] width 9 height 9
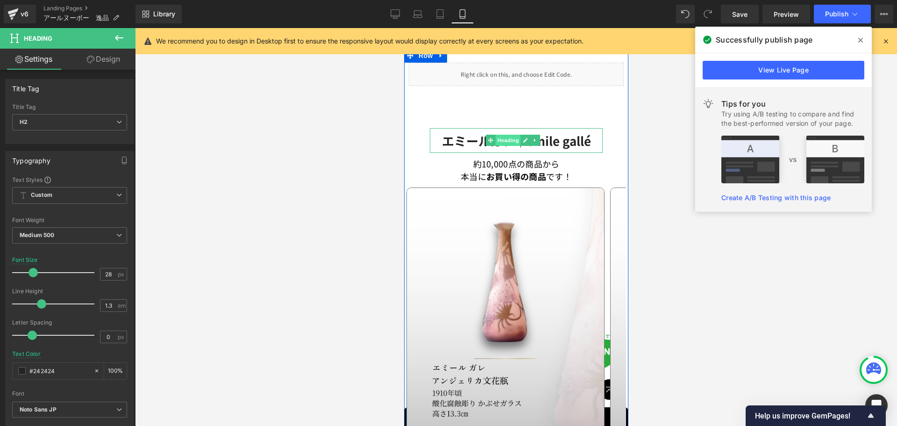
click at [517, 139] on span "Heading" at bounding box center [507, 140] width 25 height 11
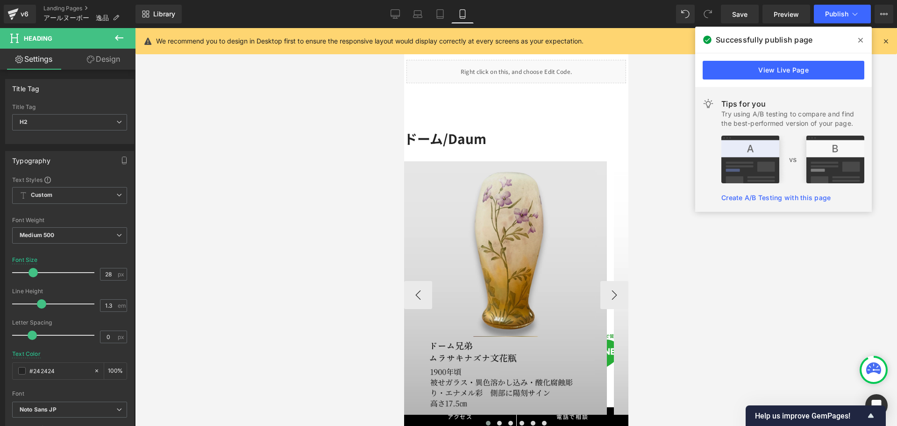
scroll to position [31, 0]
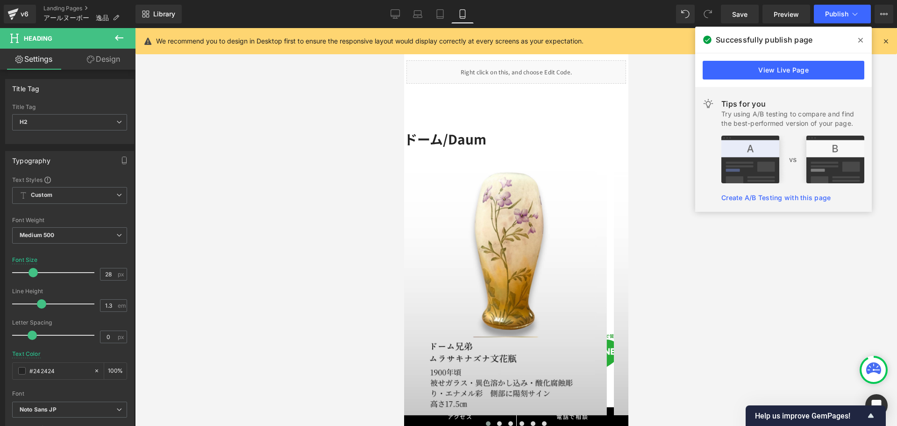
click at [442, 140] on strong "ドーム/Daum" at bounding box center [445, 138] width 82 height 19
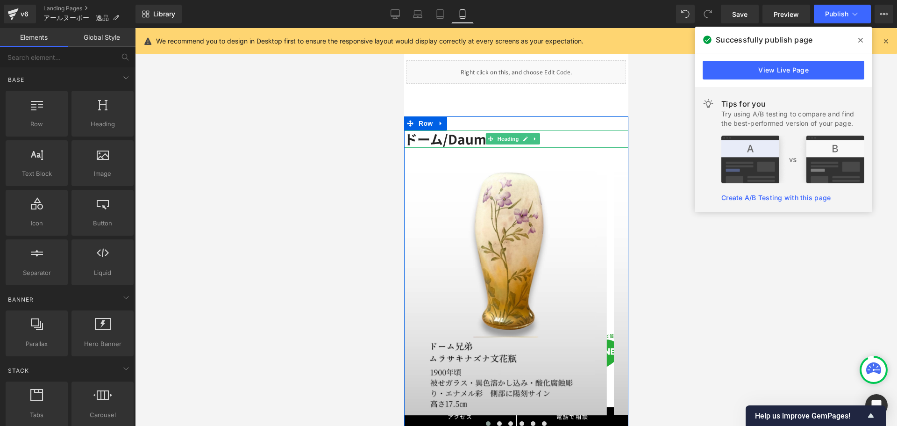
click at [432, 136] on strong "ドーム/Daum" at bounding box center [445, 138] width 82 height 19
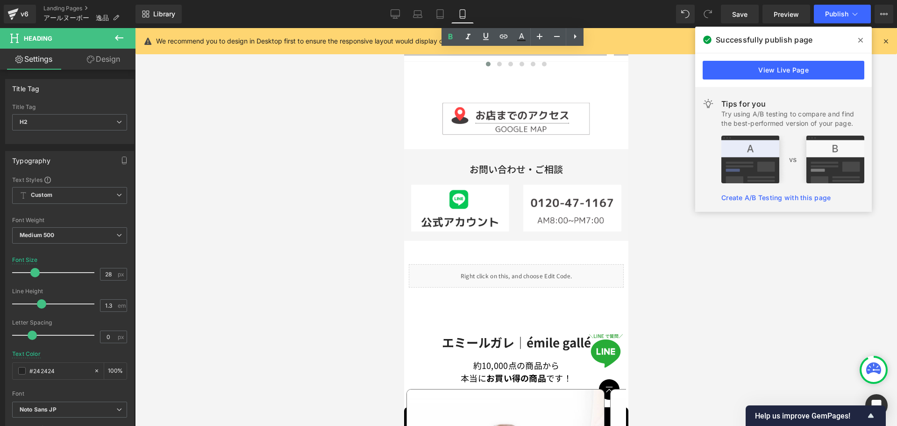
scroll to position [451, 0]
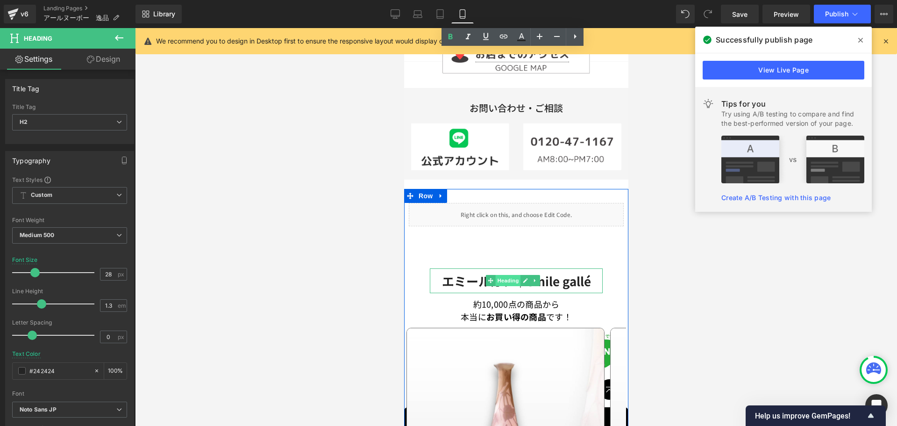
click at [502, 279] on span "Heading" at bounding box center [507, 280] width 25 height 11
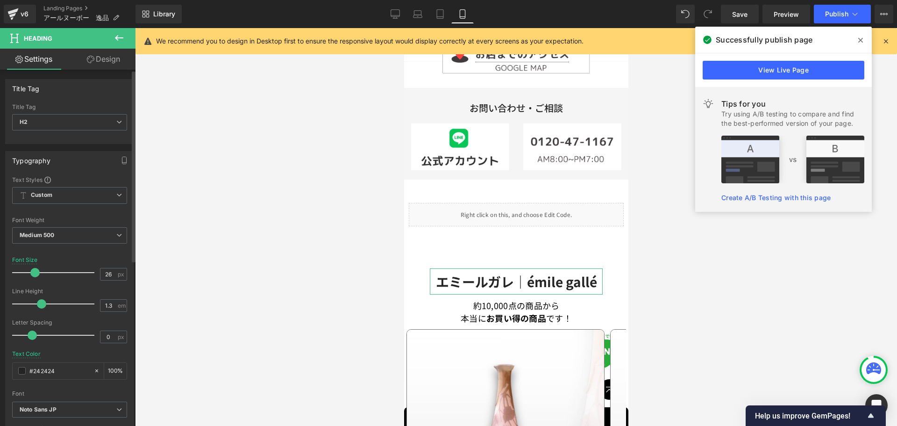
click at [34, 270] on span at bounding box center [34, 272] width 9 height 9
click at [109, 59] on link "Design" at bounding box center [104, 59] width 68 height 21
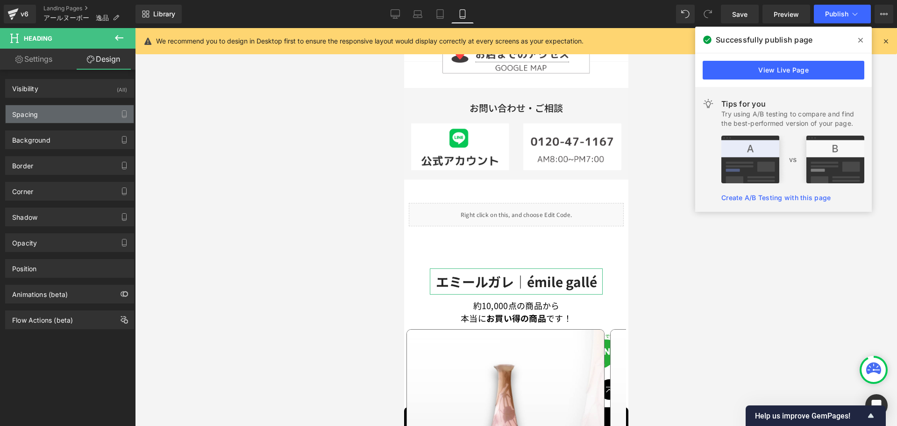
click at [52, 114] on div "Spacing" at bounding box center [70, 114] width 128 height 18
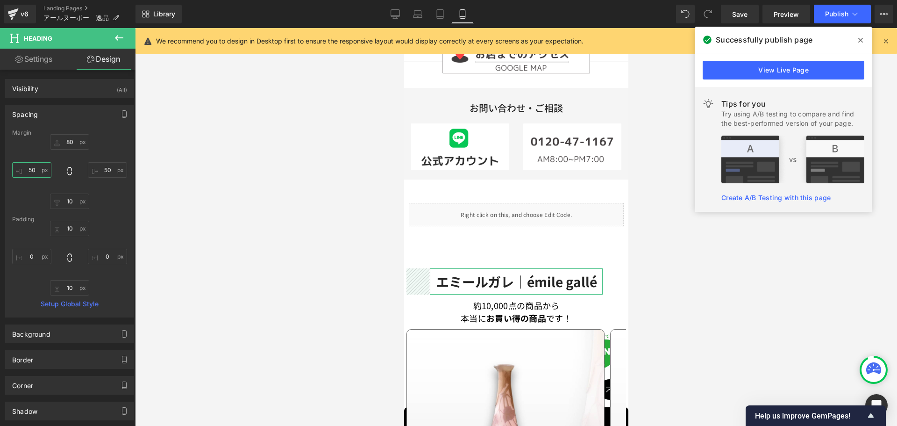
click at [31, 167] on input "50" at bounding box center [31, 169] width 39 height 15
type input "10"
click at [110, 167] on input "50" at bounding box center [107, 169] width 39 height 15
type input "10"
click at [203, 138] on div at bounding box center [516, 227] width 762 height 398
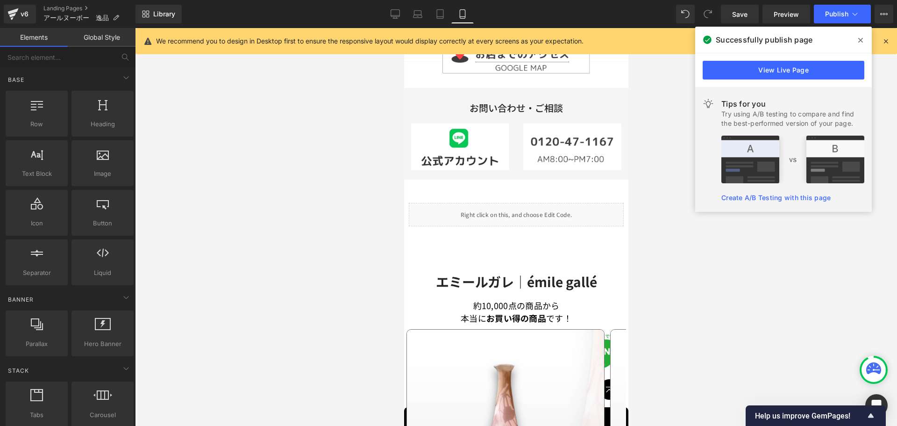
click at [444, 273] on strong "エミールガレ｜émile gallé" at bounding box center [516, 281] width 161 height 19
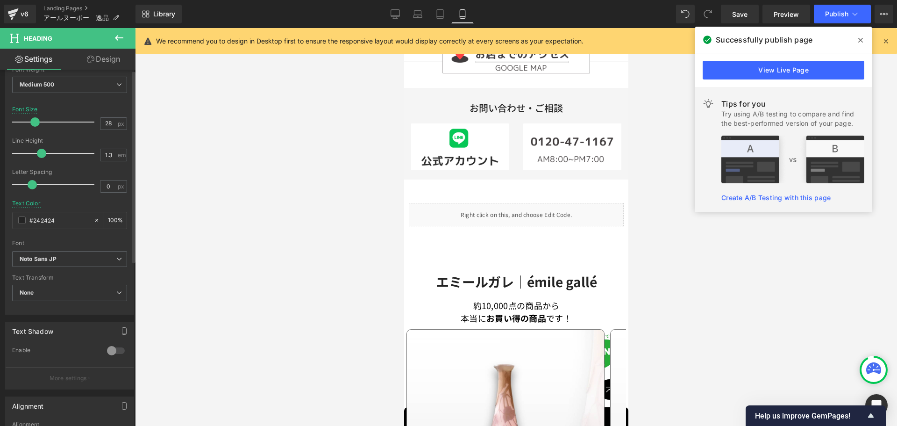
scroll to position [307, 0]
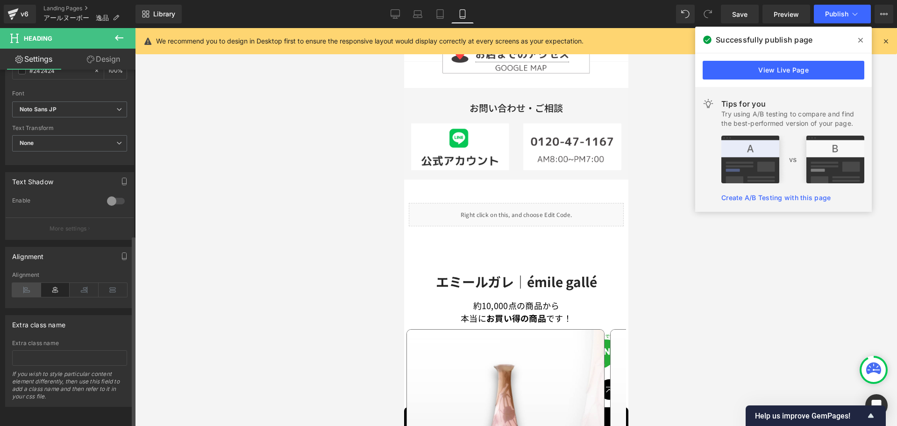
click at [34, 285] on icon at bounding box center [26, 290] width 29 height 14
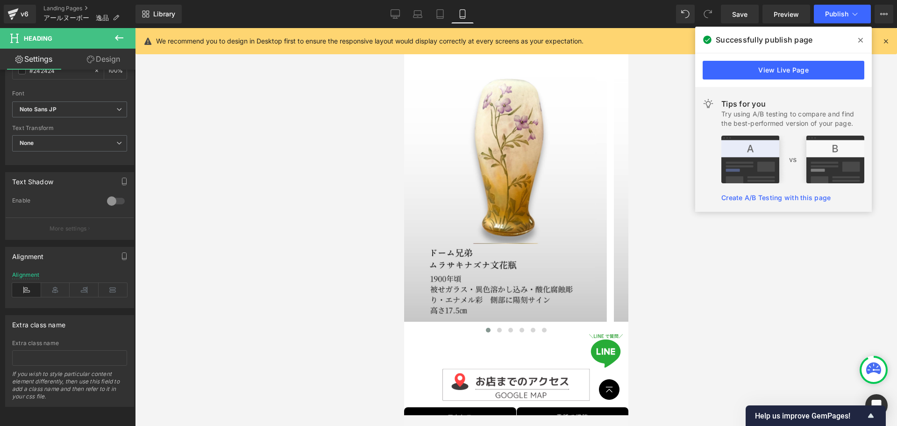
scroll to position [0, 0]
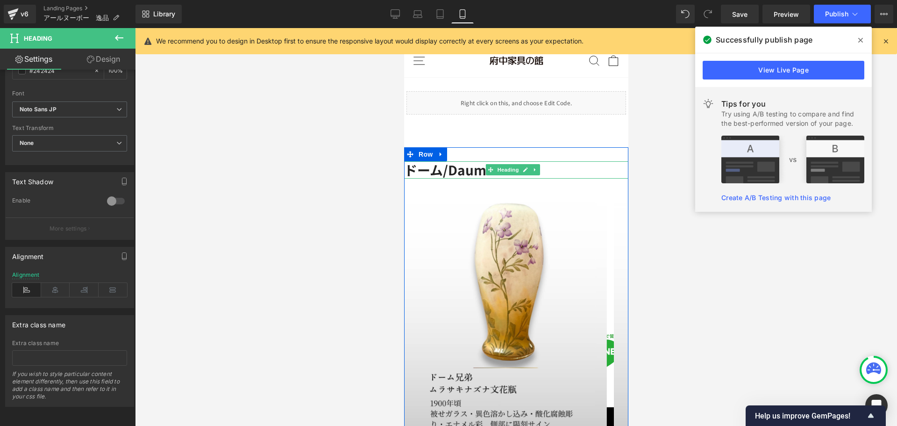
click at [458, 171] on strong "ドーム/Daum" at bounding box center [445, 169] width 82 height 19
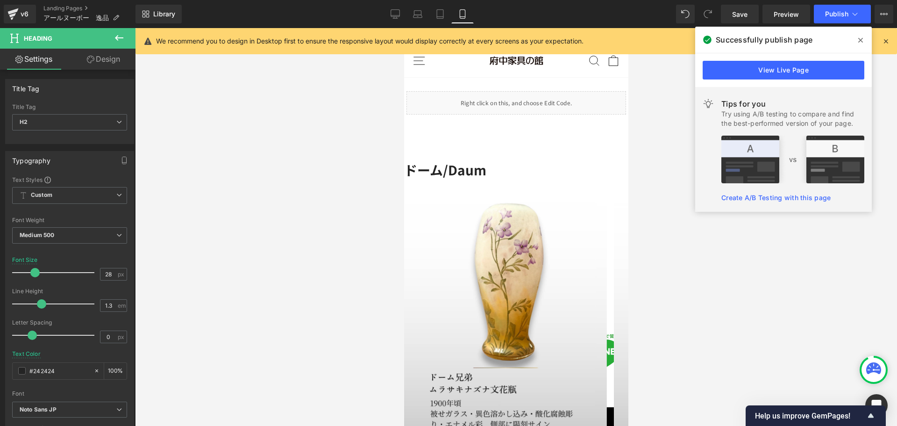
click at [109, 57] on link "Design" at bounding box center [104, 59] width 68 height 21
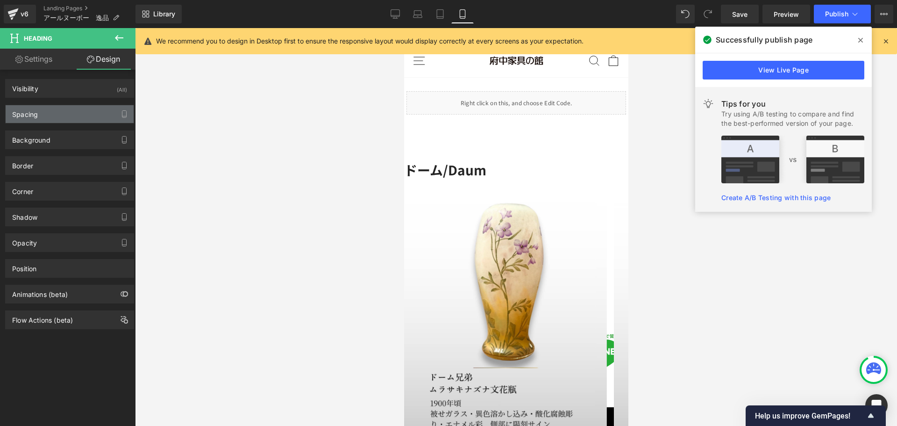
click at [61, 116] on div "Spacing" at bounding box center [70, 114] width 128 height 18
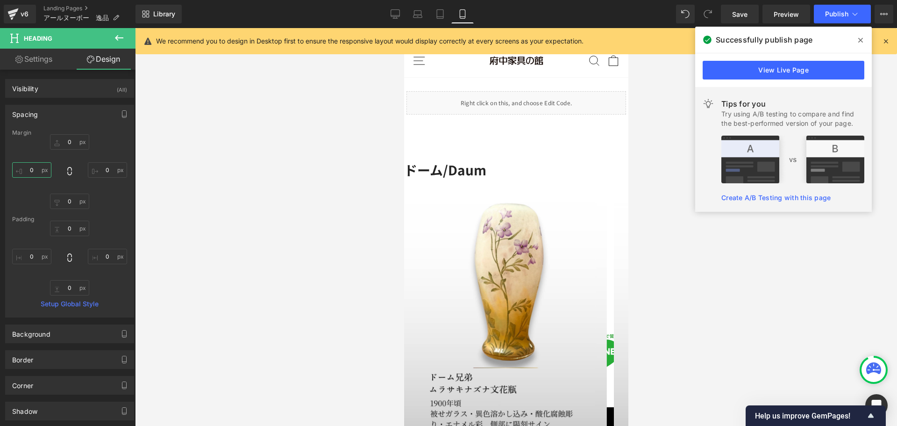
click at [42, 169] on input "0" at bounding box center [31, 169] width 39 height 15
type input "10"
click at [104, 172] on input "0" at bounding box center [107, 169] width 39 height 15
type input "10"
click at [227, 200] on div at bounding box center [516, 227] width 762 height 398
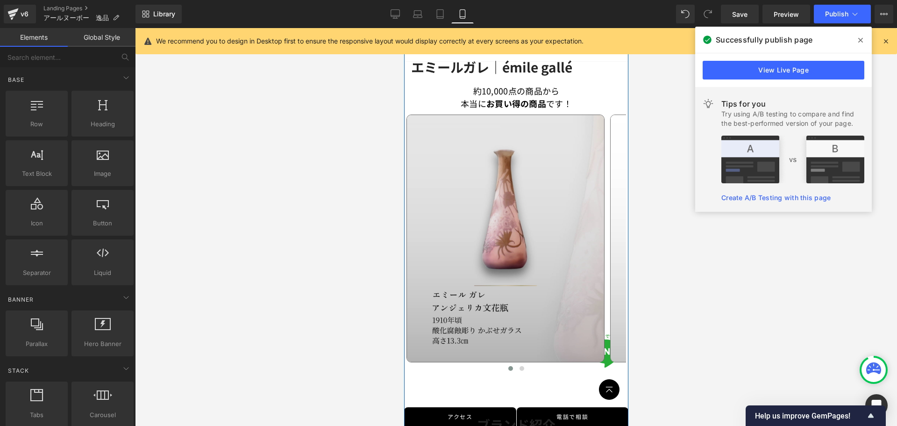
scroll to position [608, 0]
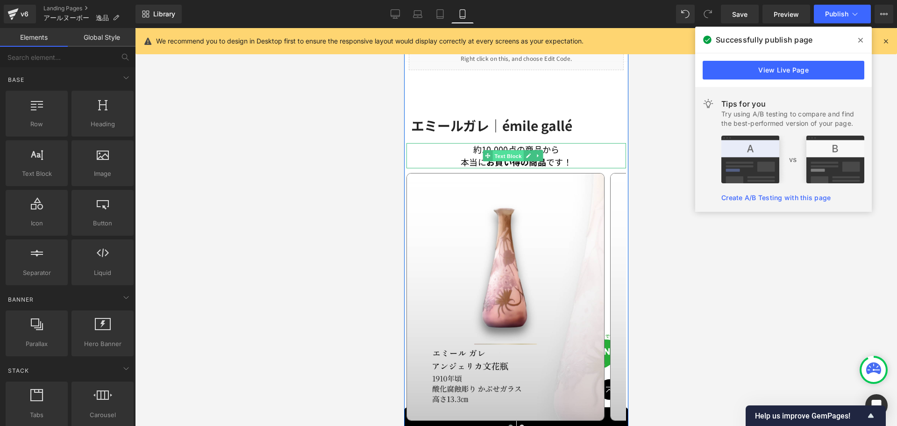
click at [518, 154] on span "Text Block" at bounding box center [507, 155] width 31 height 11
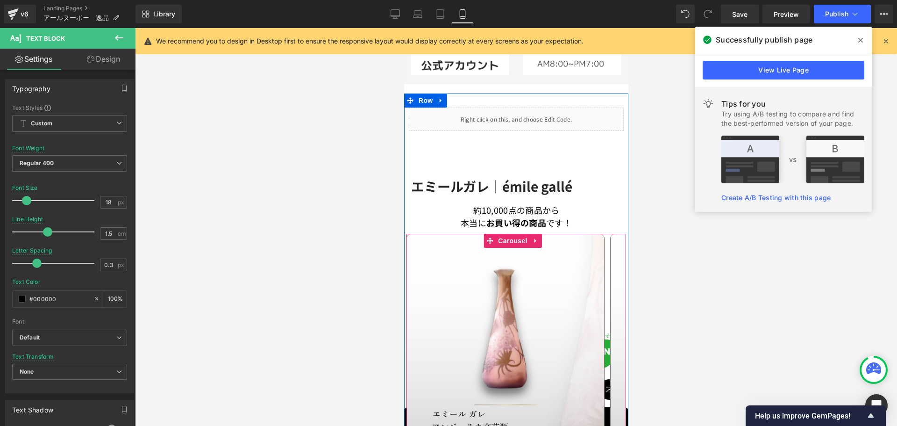
scroll to position [514, 0]
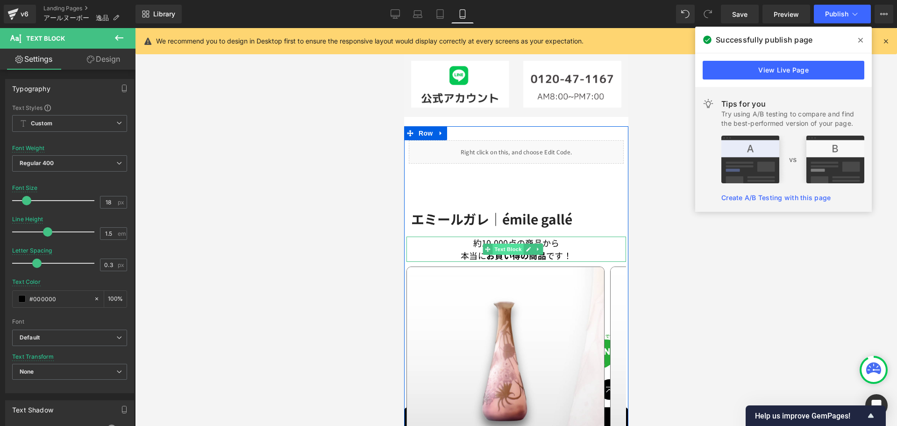
click at [507, 249] on span "Text Block" at bounding box center [507, 248] width 31 height 11
click at [477, 249] on p "本当に お買い得の商品 です！" at bounding box center [516, 255] width 220 height 13
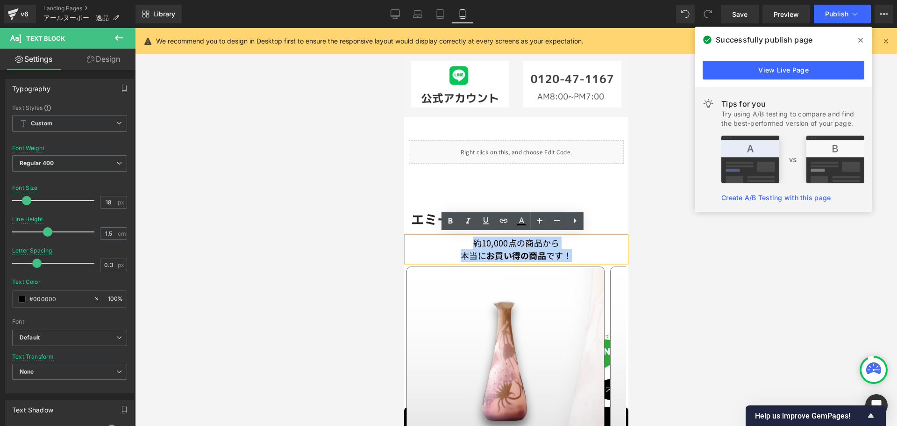
drag, startPoint x: 471, startPoint y: 239, endPoint x: 576, endPoint y: 256, distance: 106.6
click at [576, 256] on div "約10,000点の商品から 本当に お買い得の商品 です！" at bounding box center [516, 248] width 220 height 25
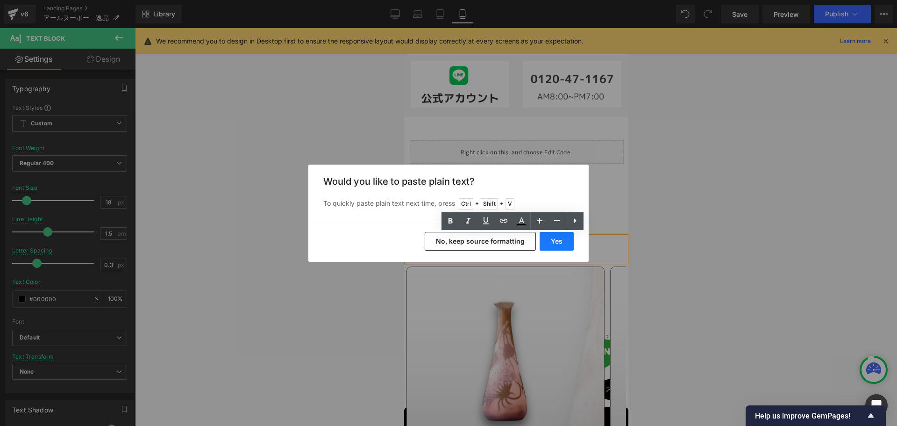
click at [563, 245] on button "Yes" at bounding box center [557, 241] width 34 height 19
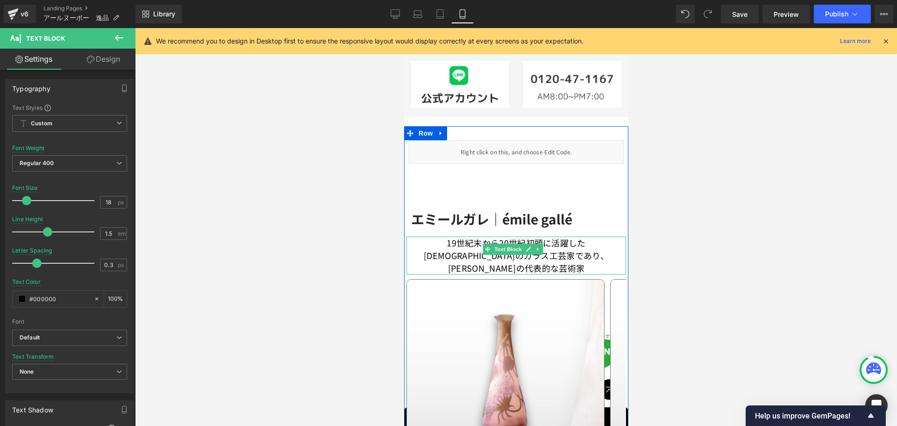
click at [566, 247] on p "19世紀末から20世紀初頭に活躍したフランスのガラス工芸家であり、アール・ヌーヴォーの代表的な芸術家" at bounding box center [516, 255] width 220 height 38
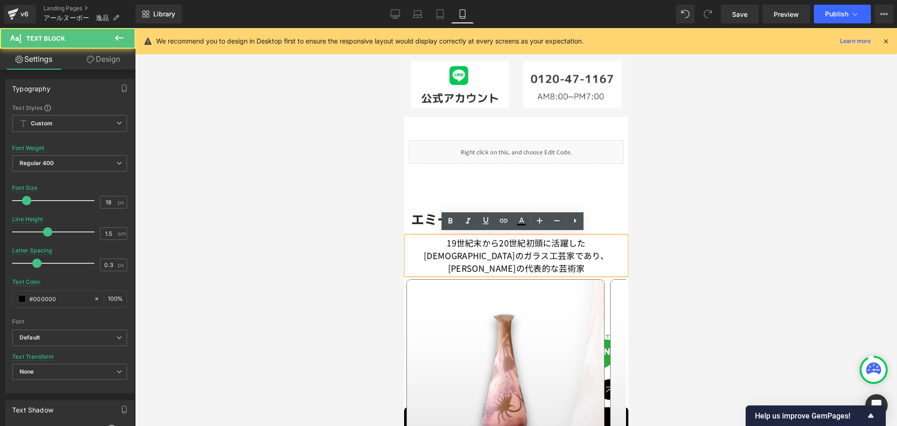
click at [615, 252] on p "19世紀末から20世紀初頭に活躍したフランスのガラス工芸家であり、アール・ヌーヴォーの代表的な芸術家" at bounding box center [516, 255] width 220 height 38
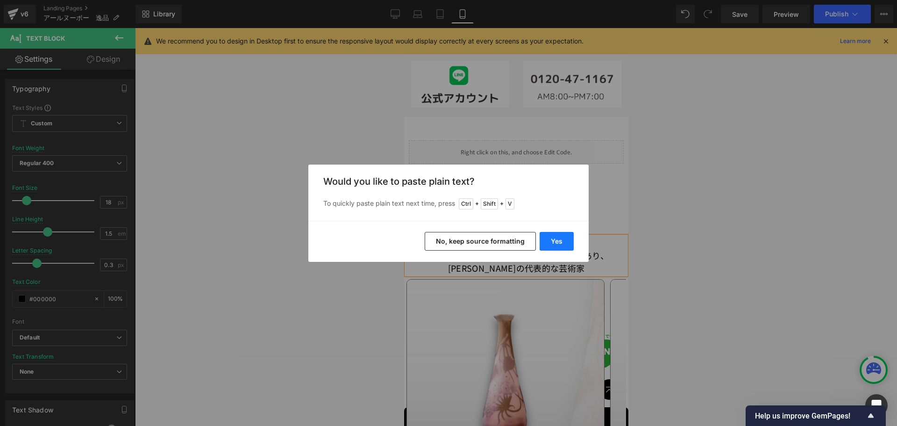
drag, startPoint x: 558, startPoint y: 238, endPoint x: 154, endPoint y: 210, distance: 405.2
click at [558, 238] on button "Yes" at bounding box center [557, 241] width 34 height 19
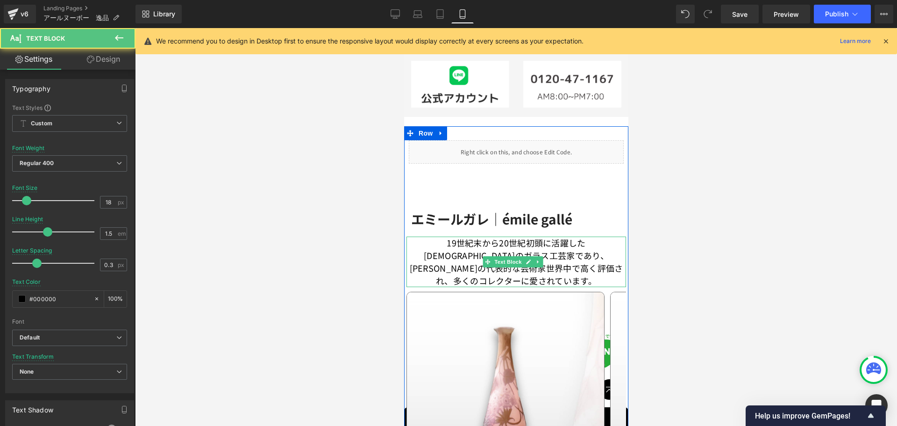
click at [583, 258] on p "19世紀末から20世紀初頭に活躍したフランスのガラス工芸家であり、アール・ヌーヴォーの代表的な芸術家世界中で高く評価され、多くのコレクターに愛されています。﻿" at bounding box center [516, 261] width 220 height 50
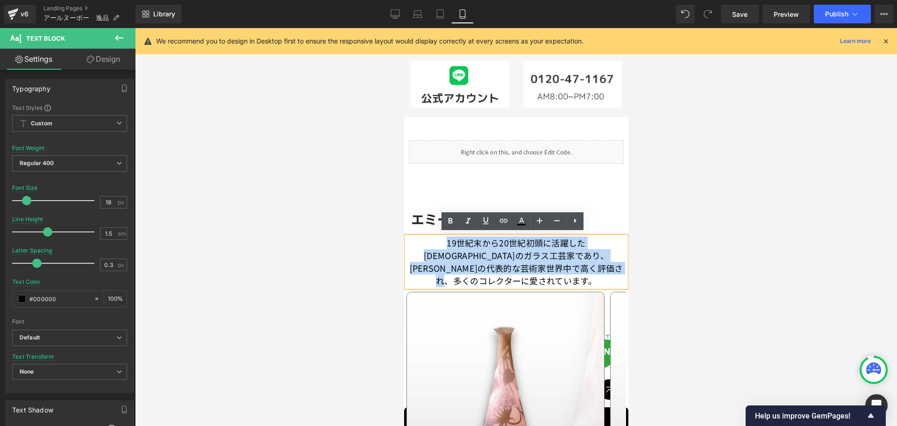
drag, startPoint x: 529, startPoint y: 277, endPoint x: 410, endPoint y: 238, distance: 124.9
click at [410, 238] on p "19世紀末から20世紀初頭に活躍したフランスのガラス工芸家であり、アール・ヌーヴォーの代表的な芸術家世界中で高く評価され、多くのコレクターに愛されています。﻿" at bounding box center [516, 261] width 220 height 50
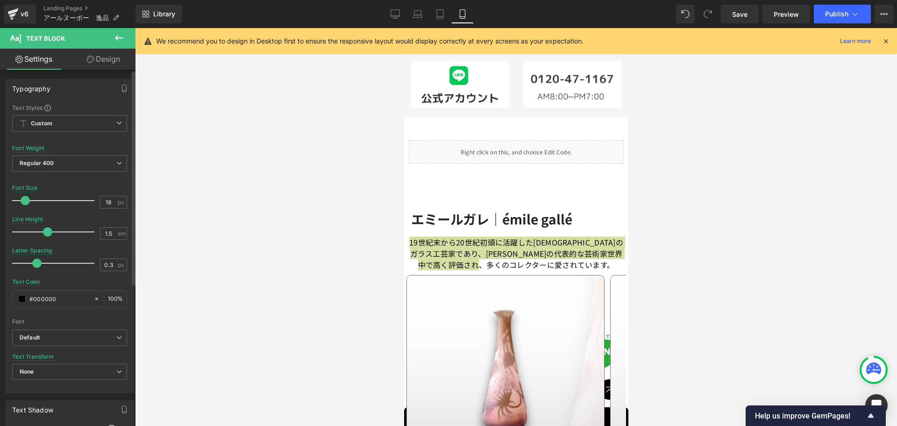
click at [24, 199] on span at bounding box center [25, 200] width 9 height 9
click at [107, 56] on link "Design" at bounding box center [104, 59] width 68 height 21
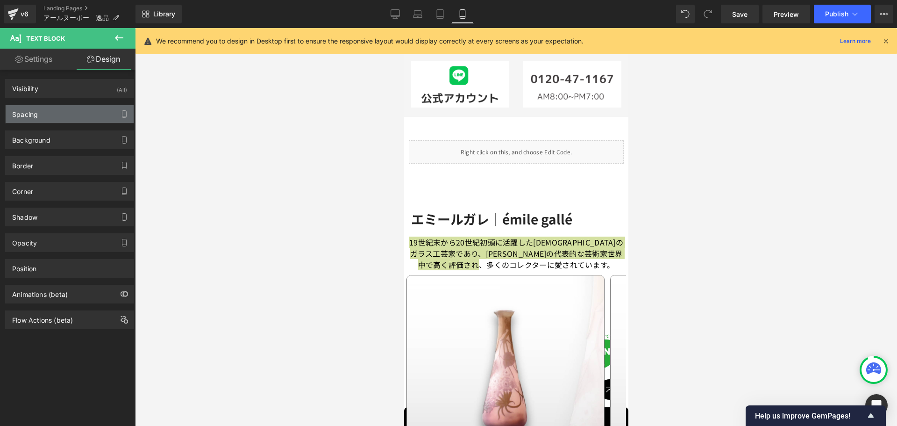
click at [71, 116] on div "Spacing" at bounding box center [70, 114] width 128 height 18
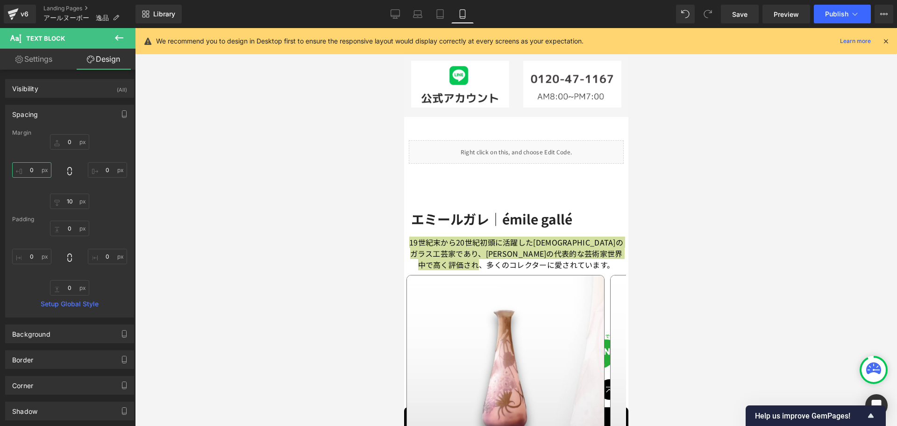
click at [36, 171] on input "0" at bounding box center [31, 169] width 39 height 15
type input "10"
click at [111, 166] on input "0" at bounding box center [107, 169] width 39 height 15
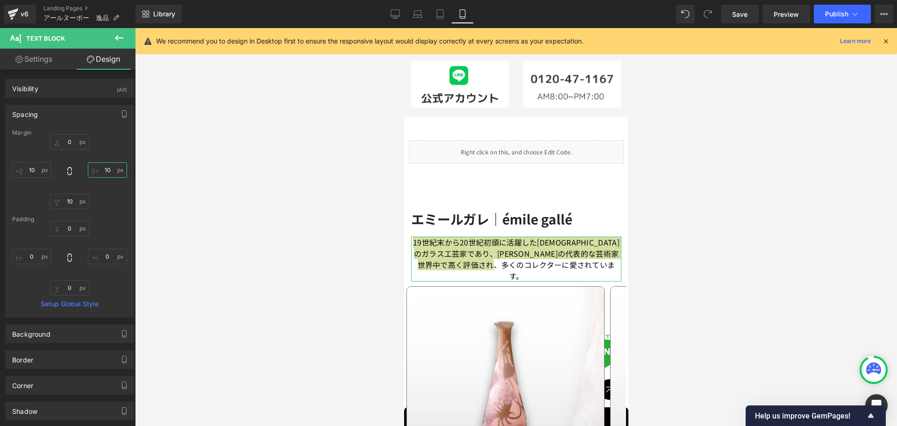
type input "10"
click at [100, 150] on div "0 10 10 10" at bounding box center [69, 171] width 115 height 75
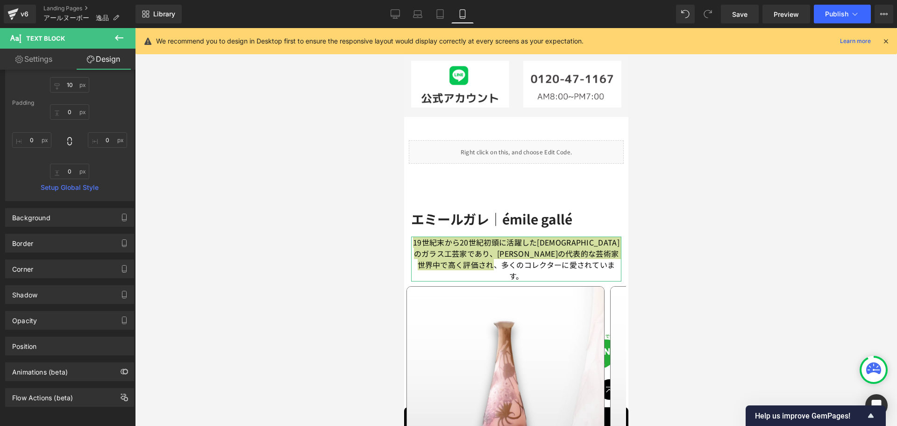
scroll to position [123, 0]
click at [398, 259] on div at bounding box center [516, 227] width 762 height 398
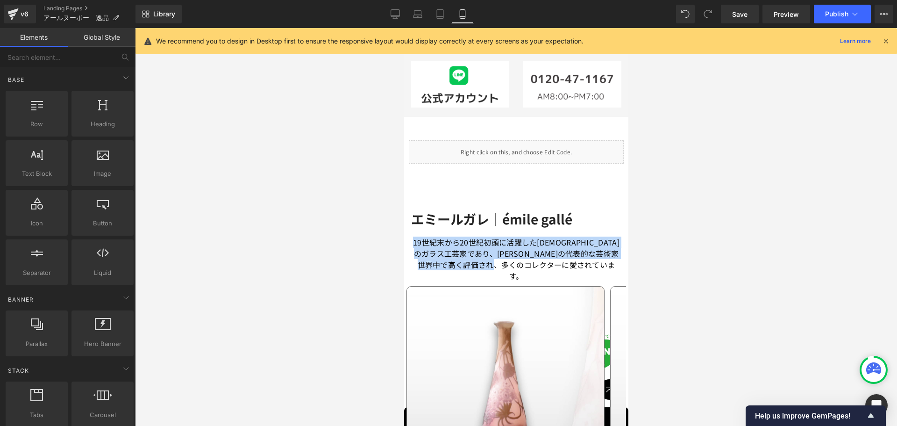
click at [439, 251] on p "19世紀末から20世紀初頭に活躍したフランスのガラス工芸家であり、アール・ヌーヴォーの代表的な芸術家世界中で高く評価され、多くのコレクターに愛されています。﻿" at bounding box center [516, 258] width 210 height 45
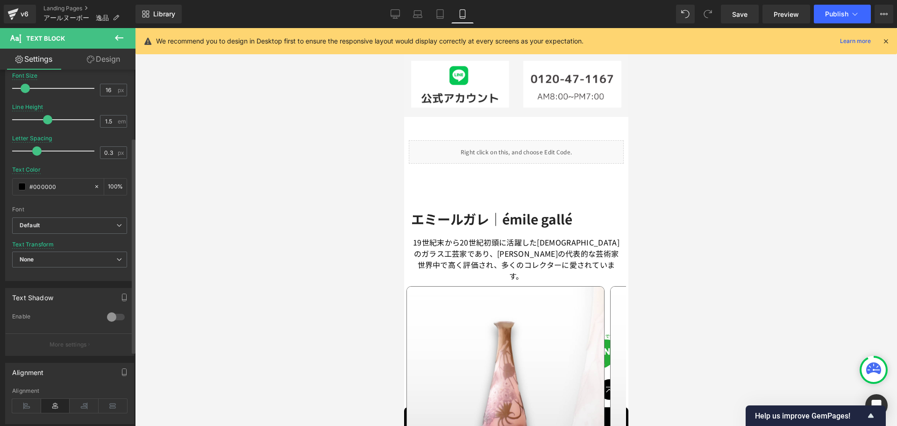
scroll to position [235, 0]
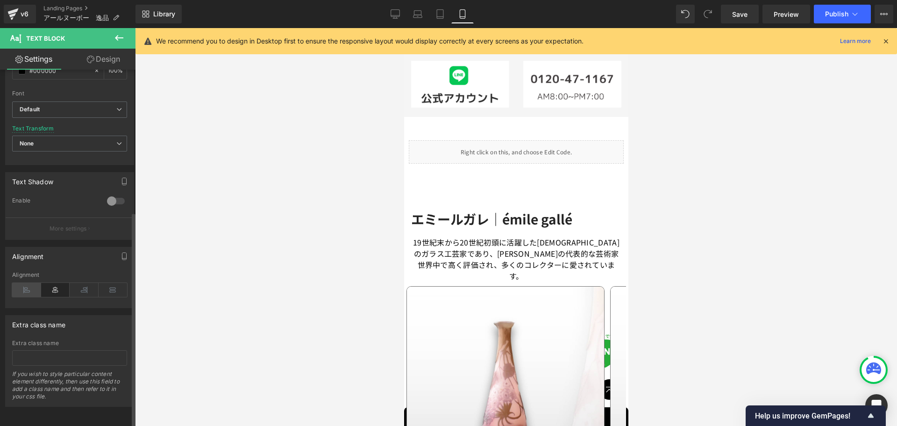
click at [20, 283] on icon at bounding box center [26, 290] width 29 height 14
click at [238, 283] on div at bounding box center [516, 227] width 762 height 398
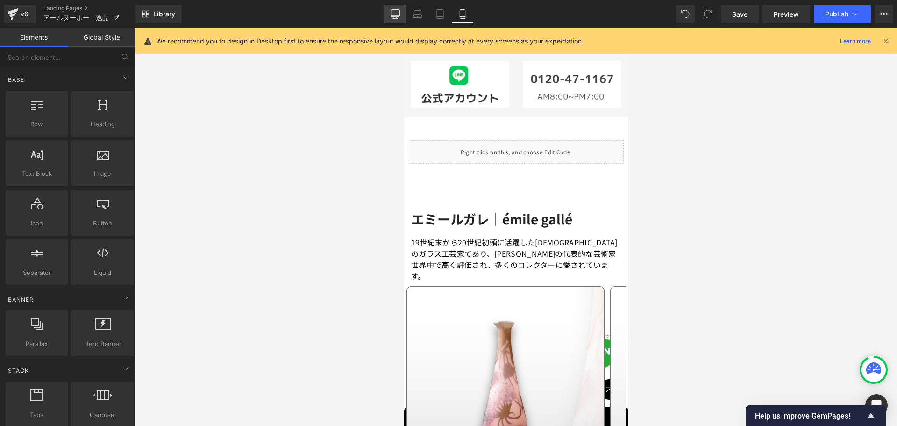
click at [390, 16] on link "Desktop" at bounding box center [395, 14] width 22 height 19
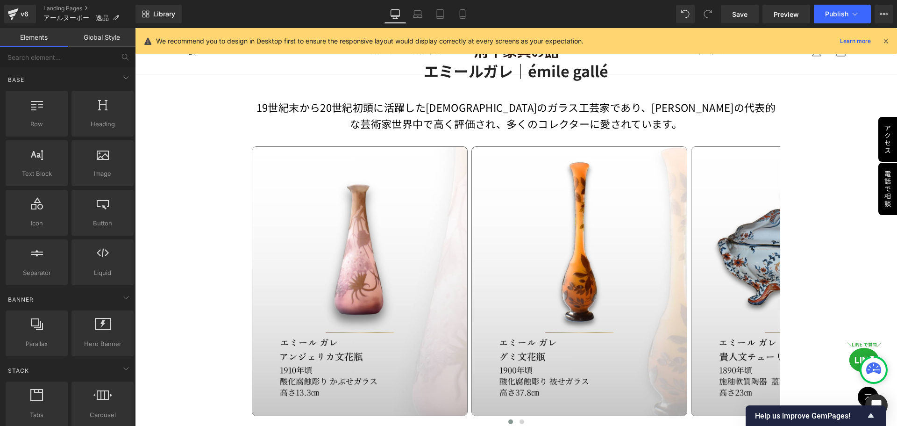
scroll to position [612, 0]
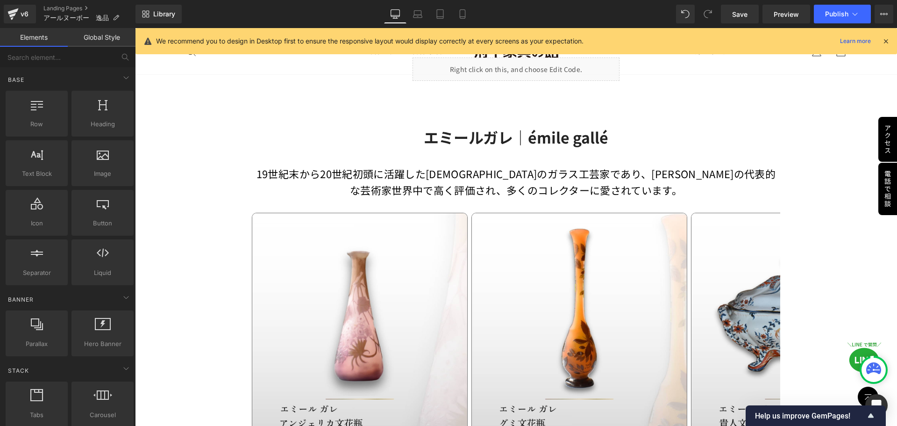
click at [522, 188] on p "19世紀末から20世紀初頭に活躍したフランスのガラス工芸家であり、アール・ヌーヴォーの代表的な芸術家世界中で高く評価され、多くのコレクターに愛されています。﻿" at bounding box center [516, 181] width 529 height 33
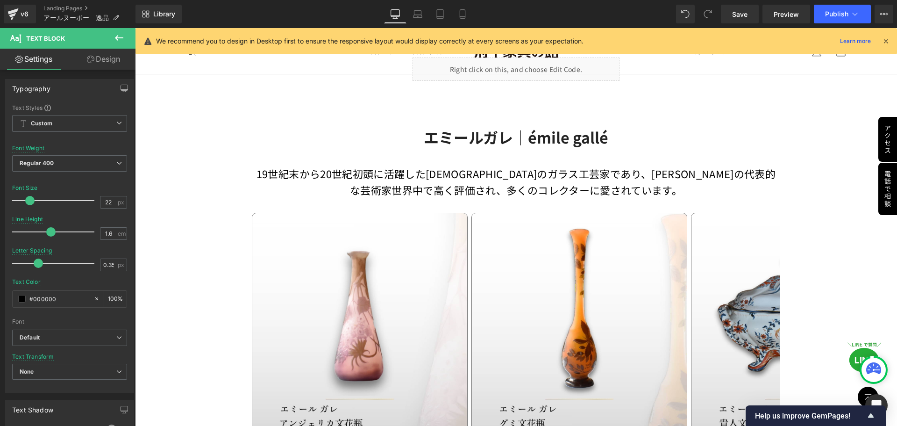
click at [106, 58] on link "Design" at bounding box center [104, 59] width 68 height 21
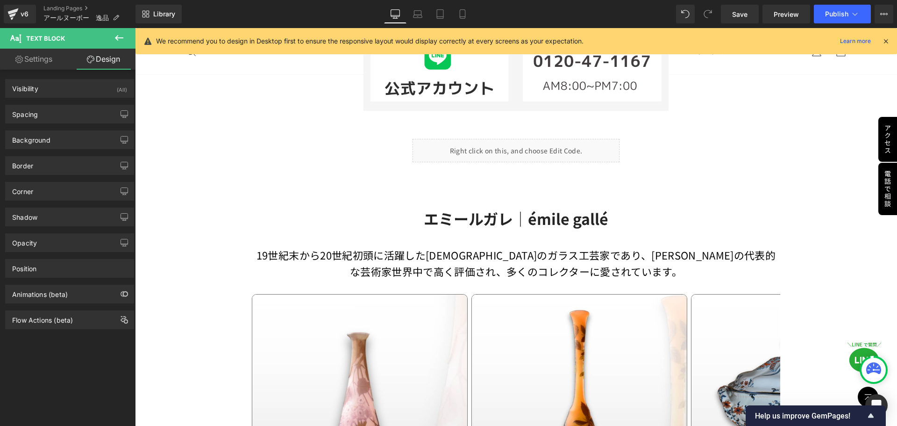
scroll to position [518, 0]
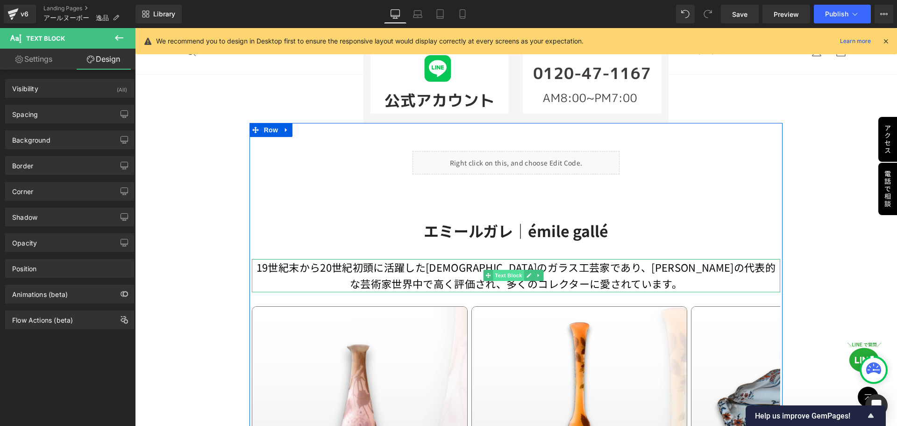
click at [502, 277] on span "Text Block" at bounding box center [509, 275] width 31 height 11
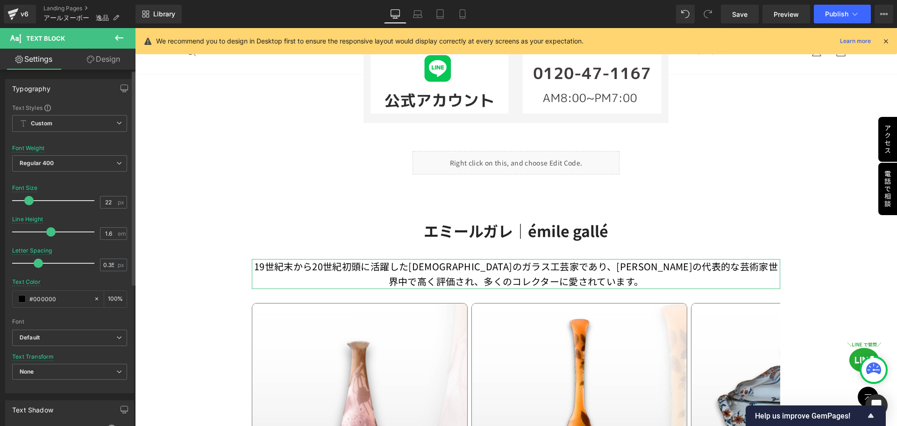
click at [28, 200] on span at bounding box center [28, 200] width 9 height 9
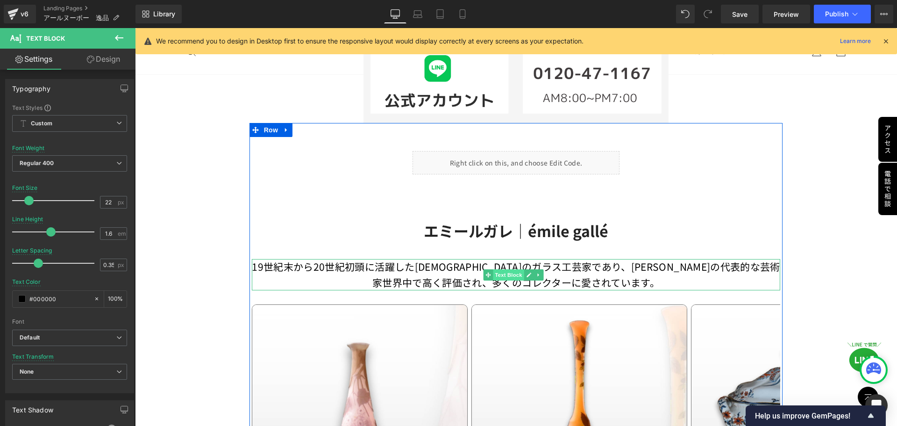
click at [503, 277] on span "Text Block" at bounding box center [509, 274] width 31 height 11
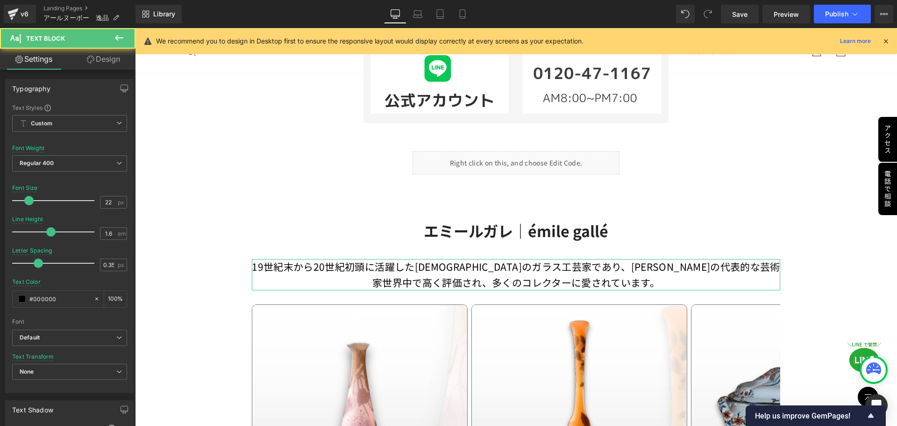
click at [115, 54] on link "Design" at bounding box center [104, 59] width 68 height 21
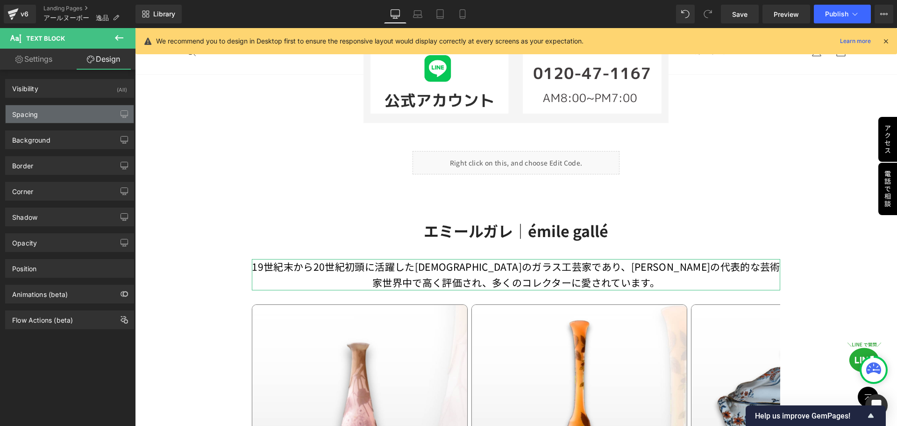
click at [66, 114] on div "Spacing" at bounding box center [70, 114] width 128 height 18
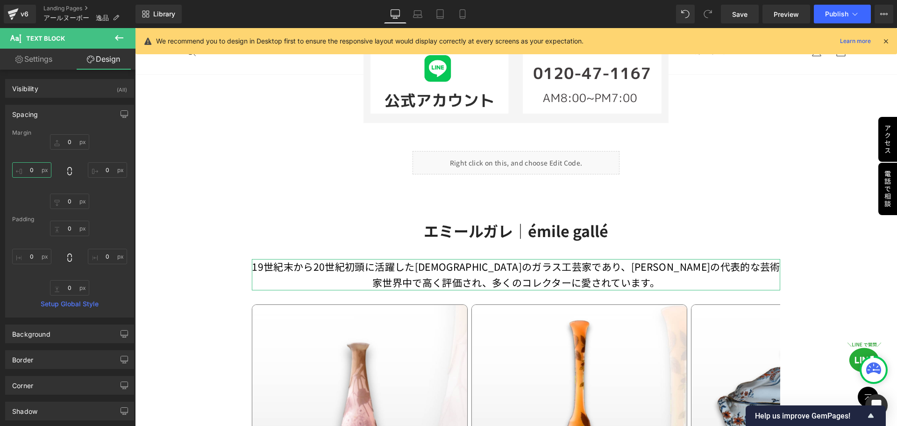
click at [35, 175] on input "text" at bounding box center [31, 169] width 39 height 15
type input "40"
click at [109, 170] on input "text" at bounding box center [107, 169] width 39 height 15
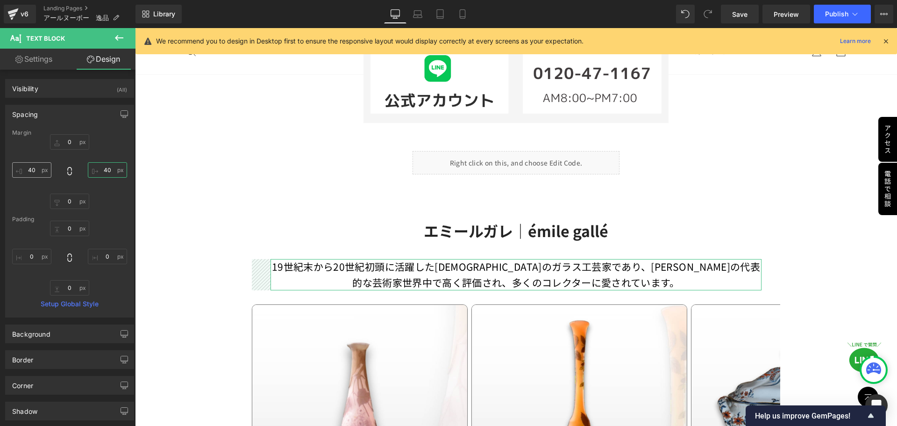
type input "40"
click at [29, 170] on input "40" at bounding box center [31, 169] width 39 height 15
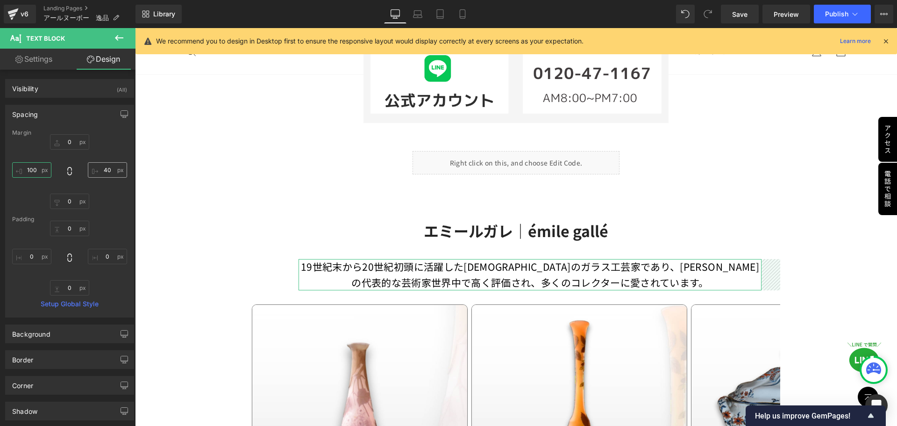
type input "100"
click at [96, 172] on input "40" at bounding box center [107, 169] width 39 height 15
type input "100"
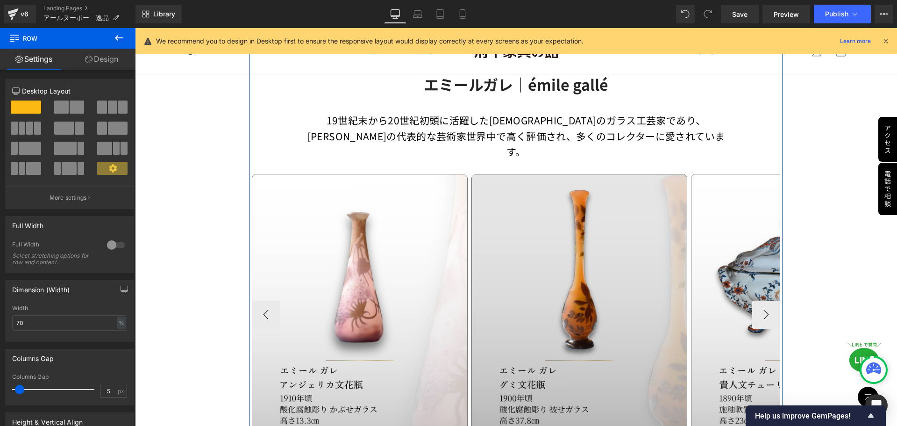
scroll to position [658, 0]
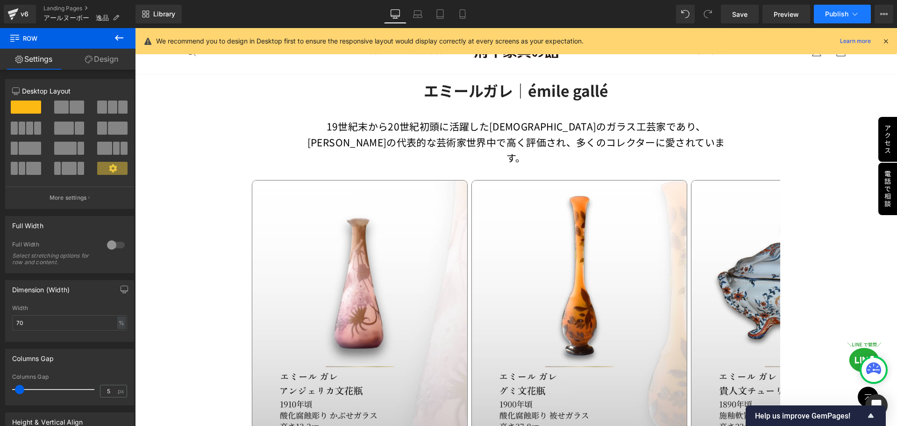
click at [827, 15] on span "Publish" at bounding box center [836, 13] width 23 height 7
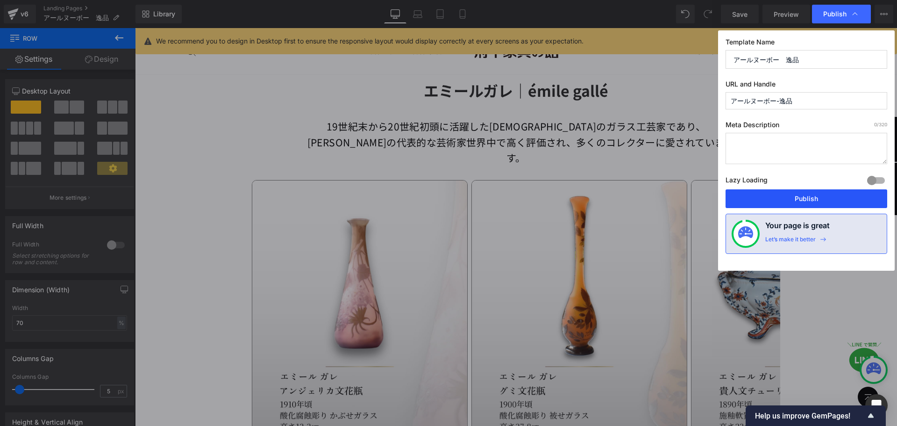
drag, startPoint x: 800, startPoint y: 192, endPoint x: 636, endPoint y: 166, distance: 165.6
click at [800, 192] on button "Publish" at bounding box center [807, 198] width 162 height 19
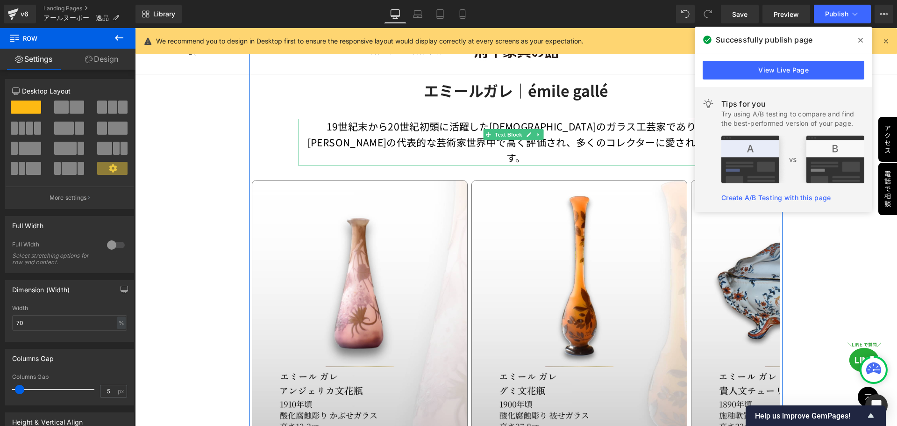
click at [397, 137] on p "19世紀末から20世紀初頭に活躍したフランスのガラス工芸家であり、アール・ヌーヴォーの代表的な芸術家世界中で高く評価され、多くのコレクターに愛されています。﻿" at bounding box center [517, 142] width 436 height 47
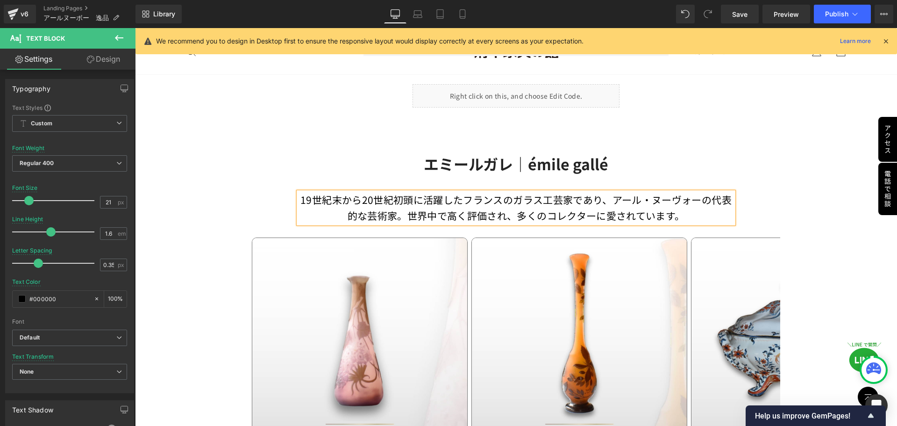
scroll to position [565, 0]
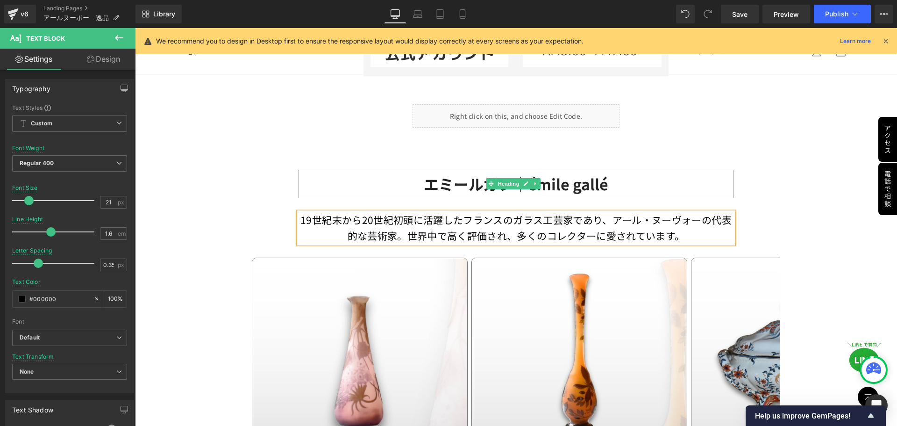
drag, startPoint x: 696, startPoint y: 174, endPoint x: 662, endPoint y: 217, distance: 54.9
click at [696, 174] on h2 "エミールガレ｜émile gallé" at bounding box center [517, 184] width 436 height 20
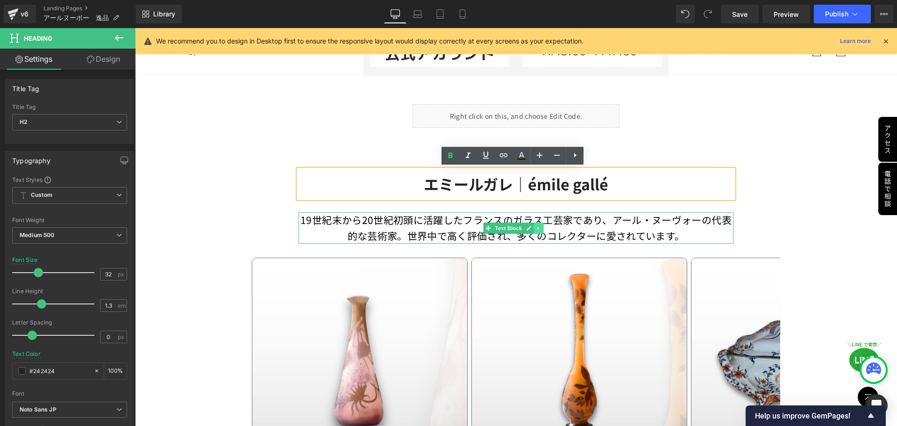
click at [537, 229] on icon at bounding box center [539, 228] width 5 height 6
click at [534, 229] on icon at bounding box center [533, 228] width 5 height 6
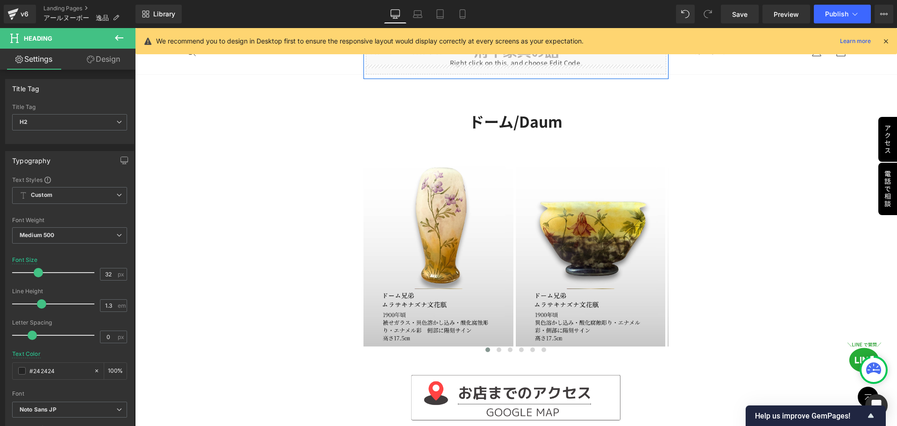
scroll to position [0, 0]
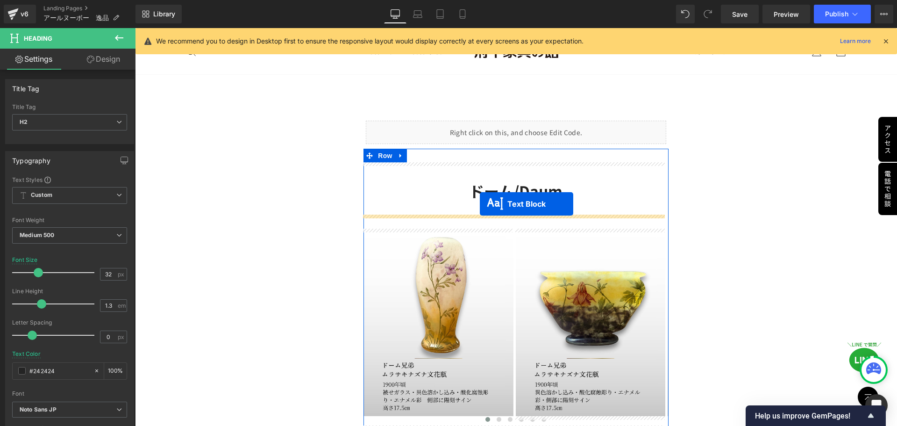
drag, startPoint x: 471, startPoint y: 228, endPoint x: 480, endPoint y: 204, distance: 26.0
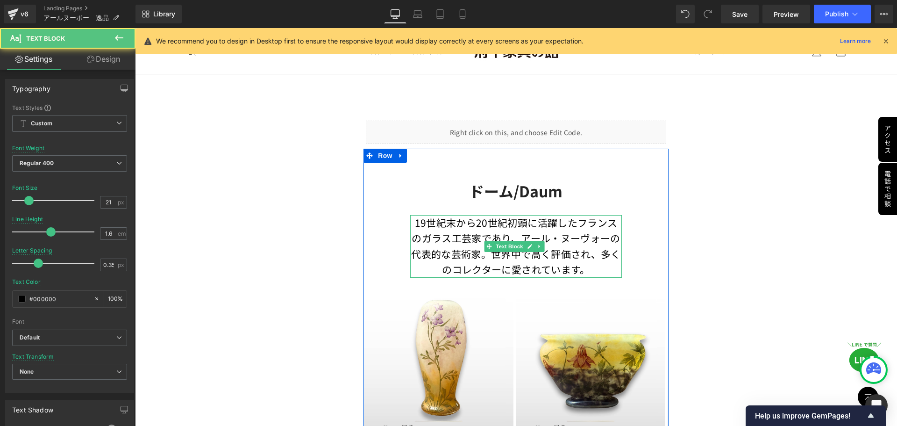
click at [486, 231] on p "19世紀末から20世紀初頭に活躍したフランスのガラス工芸家であり、アール・ヌーヴォーの代表的な芸術家。世界中で高く評価され、多くのコレクターに愛されています。﻿" at bounding box center [515, 246] width 211 height 63
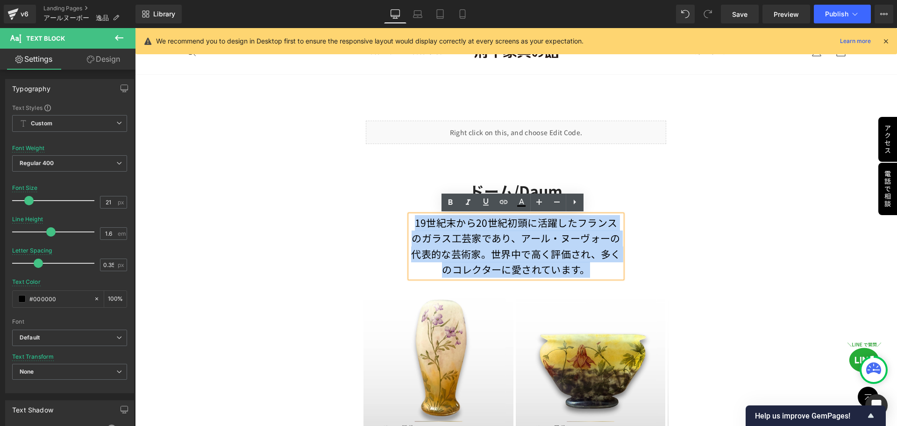
drag, startPoint x: 409, startPoint y: 220, endPoint x: 594, endPoint y: 270, distance: 191.7
click at [594, 270] on p "19世紀末から20世紀初頭に活躍したフランスのガラス工芸家であり、アール・ヌーヴォーの代表的な芸術家。世界中で高く評価され、多くのコレクターに愛されています。﻿" at bounding box center [515, 246] width 211 height 63
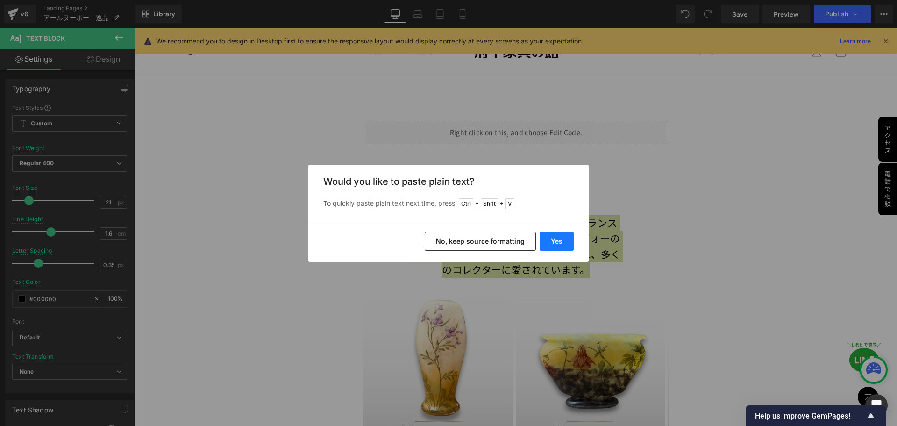
click at [551, 246] on button "Yes" at bounding box center [557, 241] width 34 height 19
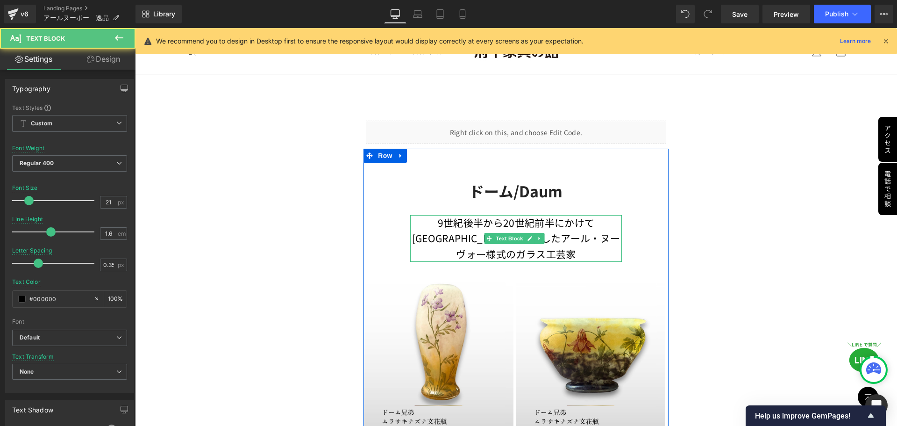
click at [419, 242] on p "9世紀後半から20世紀前半にかけてフランスで活躍したアール・ヌーヴォー様式のガラス工芸家" at bounding box center [515, 238] width 211 height 47
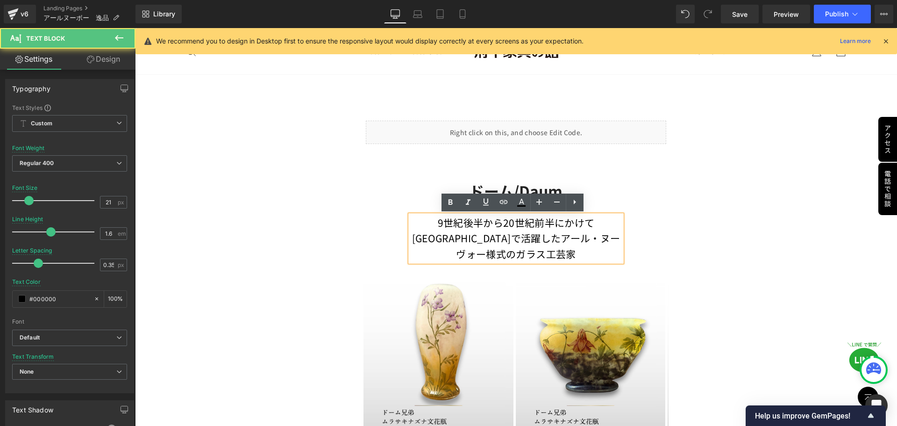
click at [385, 247] on div "ドーム/Daum Heading 9世紀後半から20世紀前半にかけてフランスで活躍したアール・ヌーヴォー様式のガラス工芸家 Text Block Image …" at bounding box center [516, 318] width 305 height 310
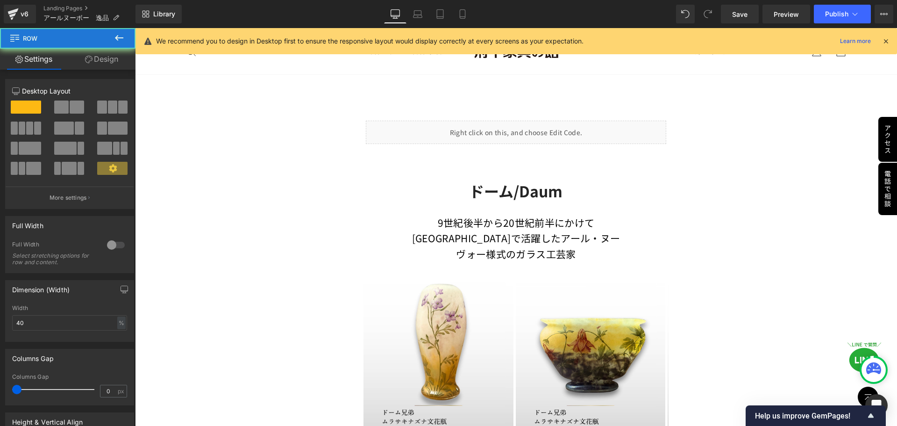
click at [433, 243] on p "9世紀後半から20世紀前半にかけてフランスで活躍したアール・ヌーヴォー様式のガラス工芸家" at bounding box center [515, 238] width 211 height 47
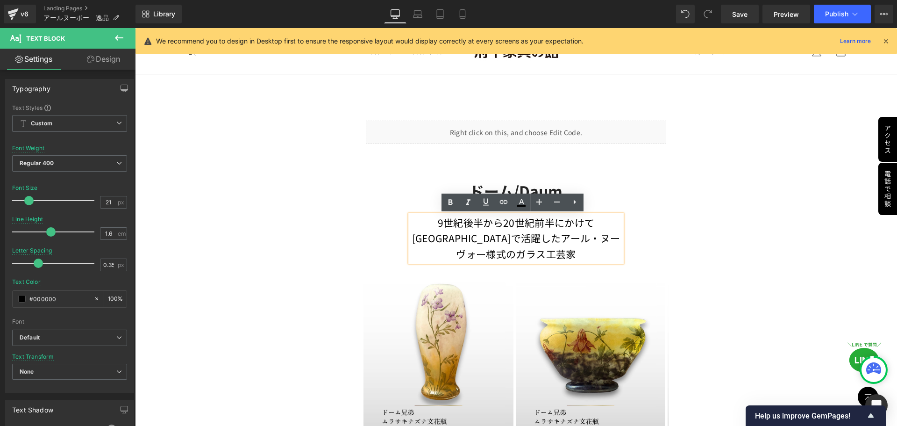
click at [114, 61] on link "Design" at bounding box center [104, 59] width 68 height 21
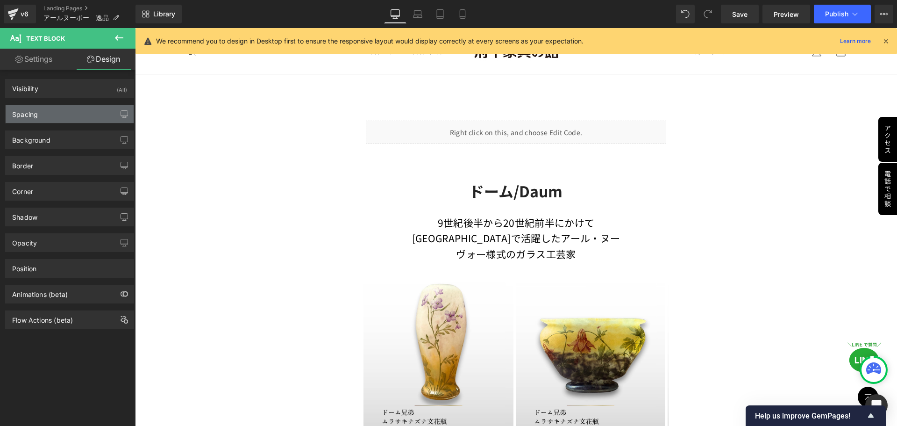
click at [72, 120] on div "Spacing" at bounding box center [70, 114] width 128 height 18
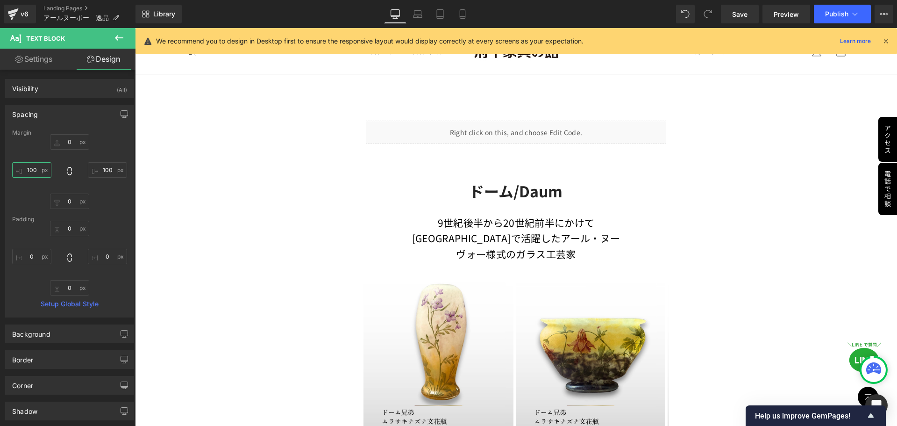
click at [39, 167] on input "100" at bounding box center [31, 169] width 39 height 15
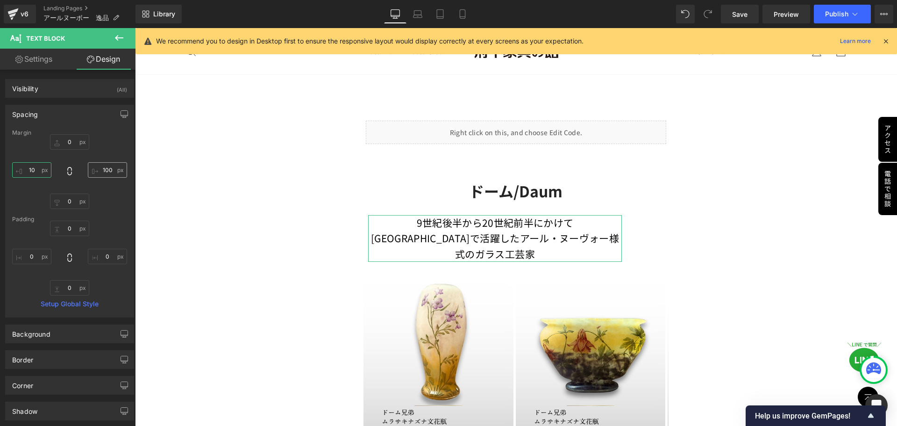
type input "10"
click at [103, 165] on input "100" at bounding box center [107, 169] width 39 height 15
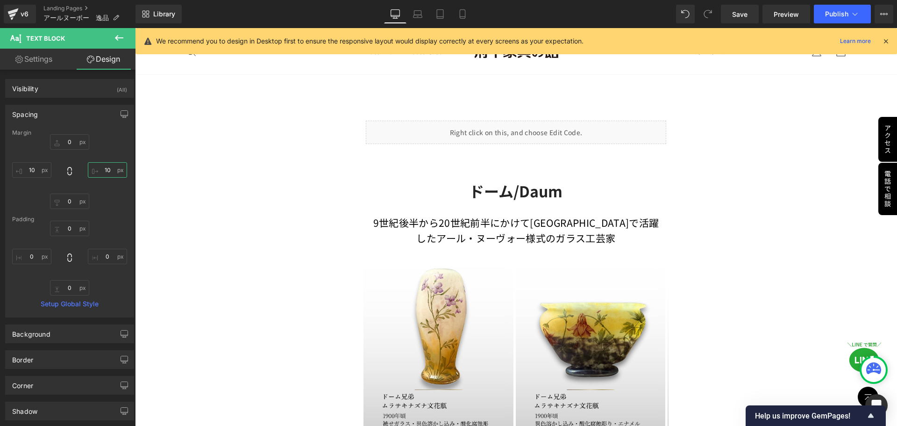
type input "10"
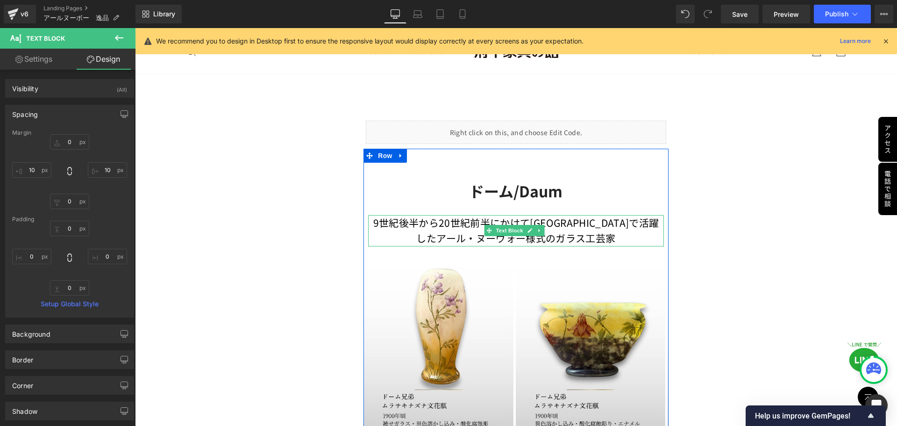
click at [582, 231] on p "9世紀後半から20世紀前半にかけてフランスで活躍したアール・ヌーヴォー様式のガラス工芸家" at bounding box center [515, 230] width 295 height 31
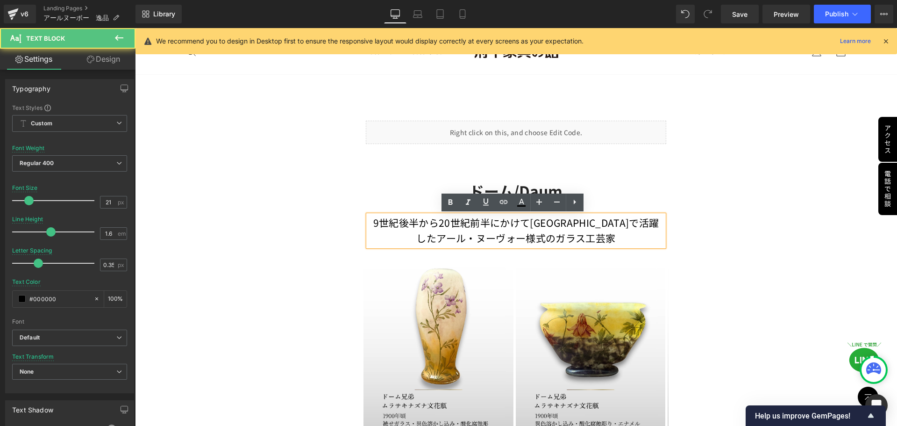
click at [589, 237] on p "9世紀後半から20世紀前半にかけてフランスで活躍したアール・ヌーヴォー様式のガラス工芸家" at bounding box center [515, 230] width 295 height 31
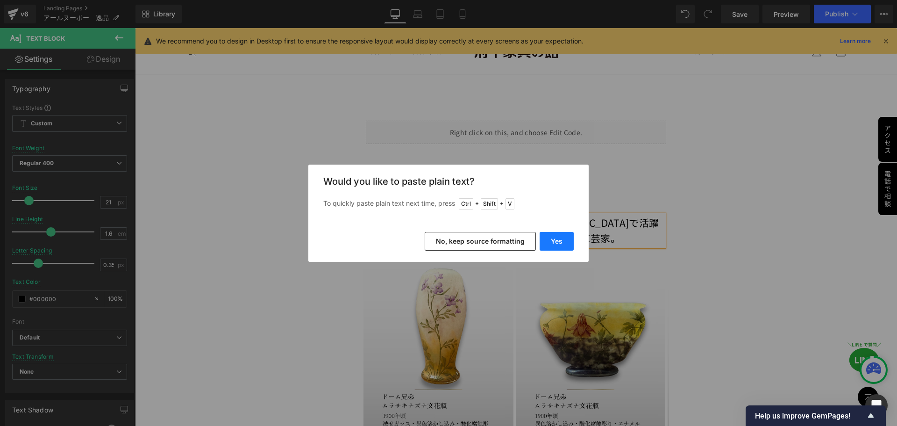
click at [563, 247] on button "Yes" at bounding box center [557, 241] width 34 height 19
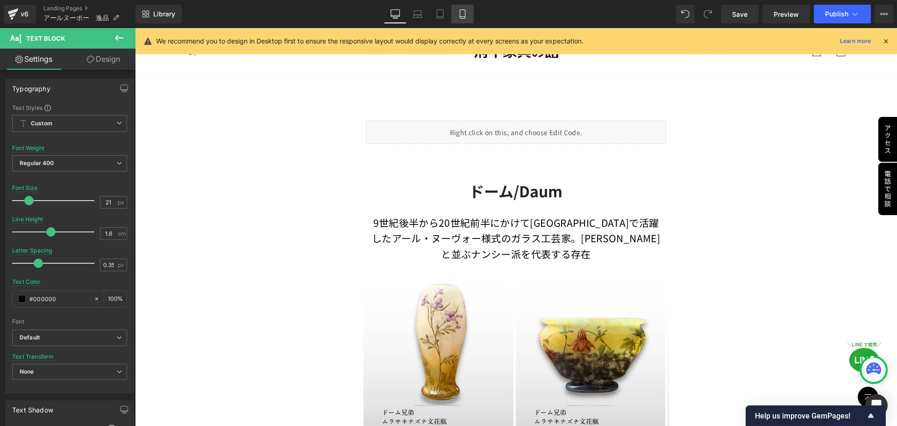
click at [465, 13] on icon at bounding box center [462, 14] width 5 height 9
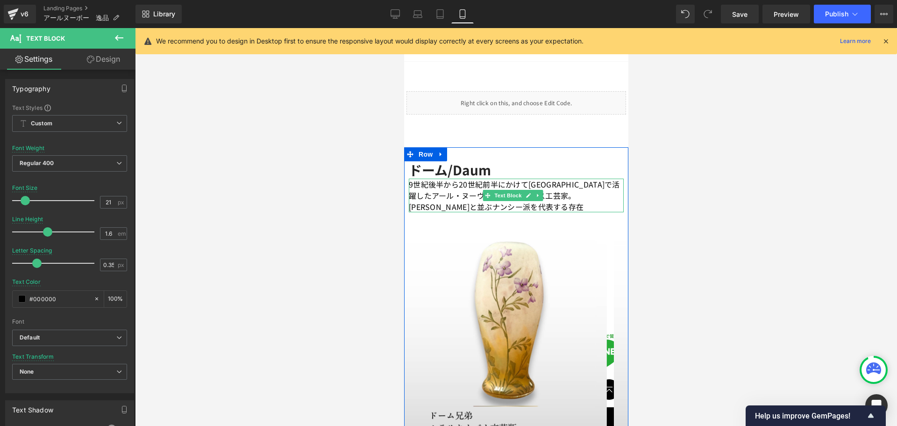
click at [460, 207] on p "9世紀後半から20世紀前半にかけてフランスで活躍したアール・ヌーヴォー様式のガラス工芸家。エミール・ガレと並ぶナンシー派を代表する存在" at bounding box center [515, 196] width 215 height 34
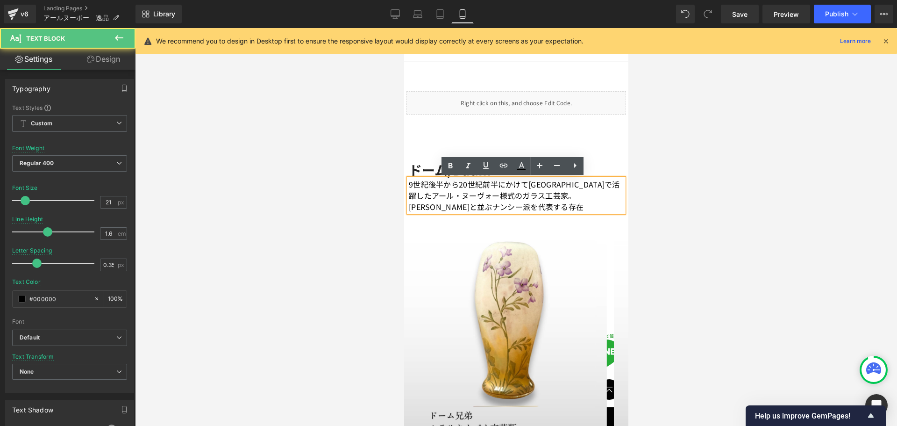
click at [501, 209] on p "9世紀後半から20世紀前半にかけてフランスで活躍したアール・ヌーヴォー様式のガラス工芸家。エミール・ガレと並ぶナンシー派を代表する存在" at bounding box center [515, 196] width 215 height 34
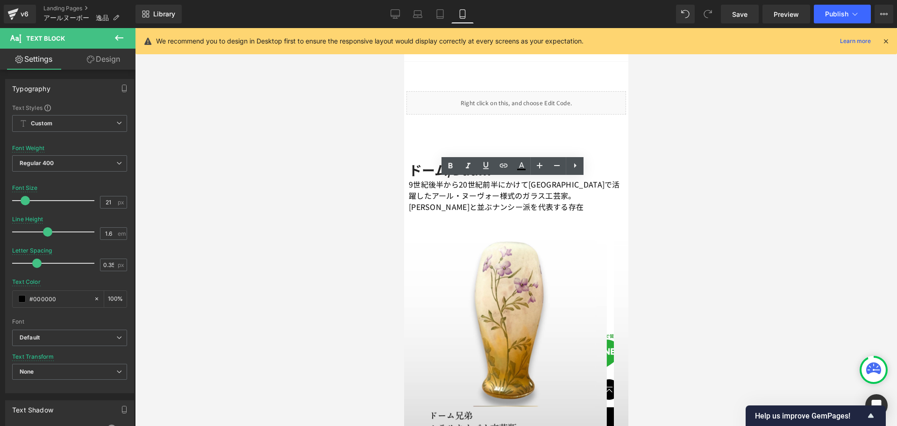
drag, startPoint x: 395, startPoint y: 17, endPoint x: 419, endPoint y: 51, distance: 42.0
click at [395, 17] on icon at bounding box center [395, 13] width 9 height 7
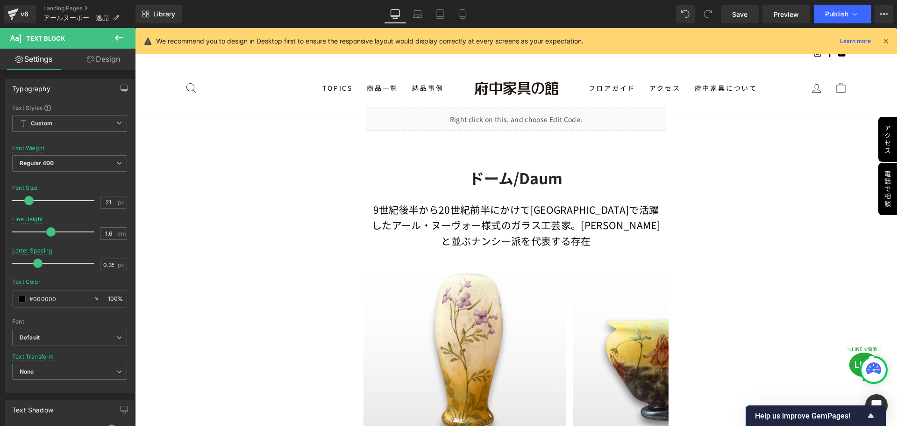
scroll to position [23, 0]
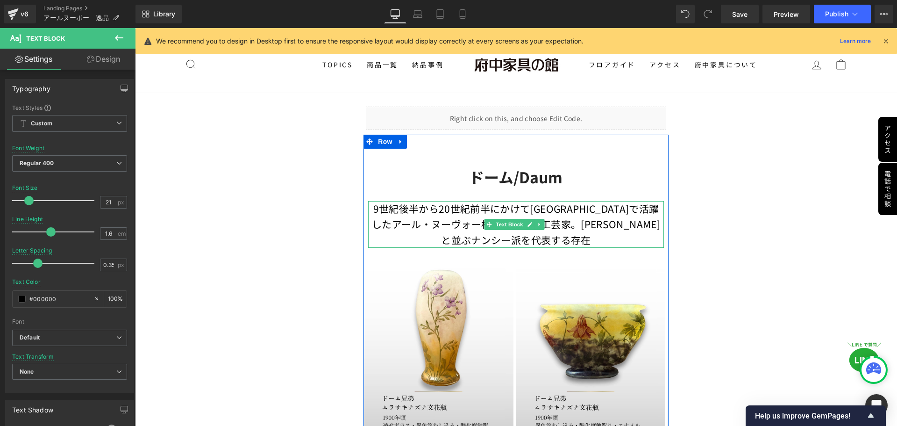
click at [554, 245] on div "9世紀後半から20世紀前半にかけてフランスで活躍したアール・ヌーヴォー様式のガラス工芸家。エミール・ガレと並ぶナンシー派を代表する存在 Text Block" at bounding box center [515, 224] width 295 height 47
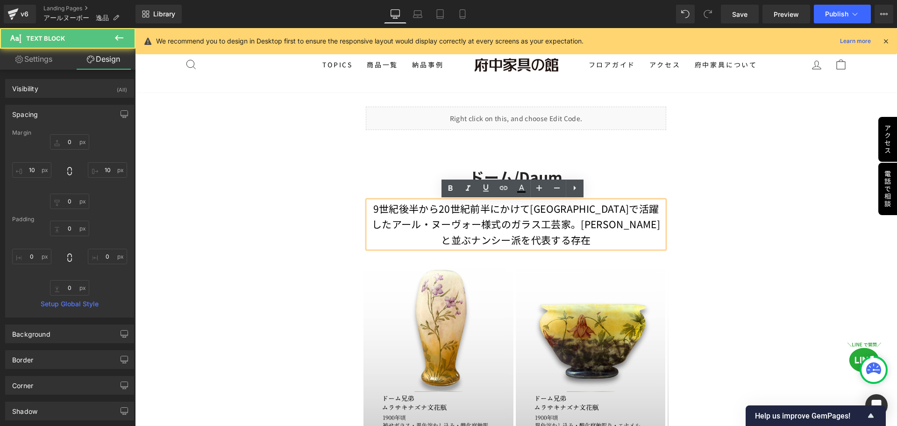
click at [556, 243] on p "9世紀後半から20世紀前半にかけてフランスで活躍したアール・ヌーヴォー様式のガラス工芸家。エミール・ガレと並ぶナンシー派を代表する存在" at bounding box center [515, 224] width 295 height 47
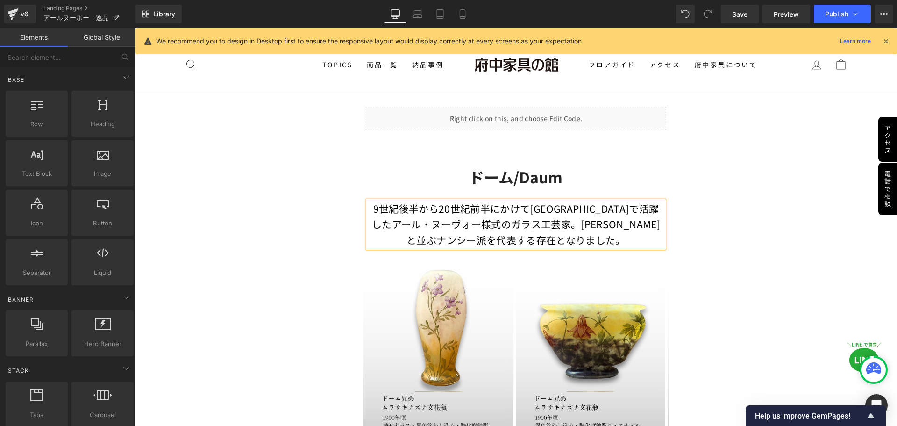
click at [465, 15] on icon at bounding box center [462, 14] width 5 height 9
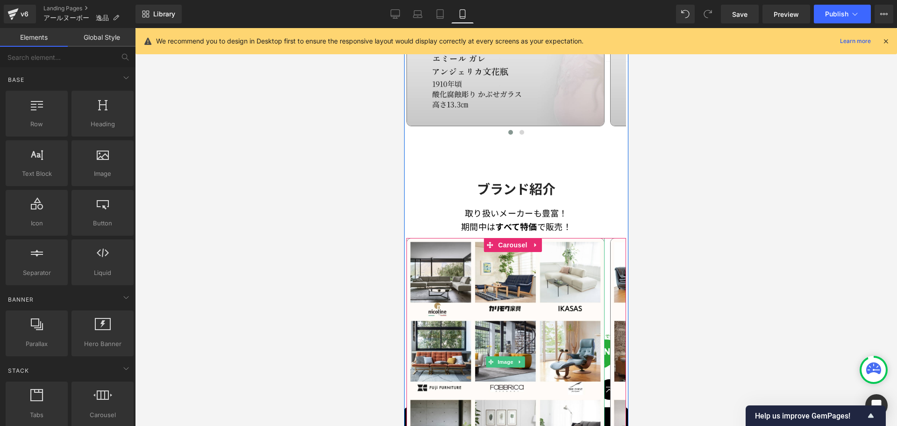
scroll to position [959, 0]
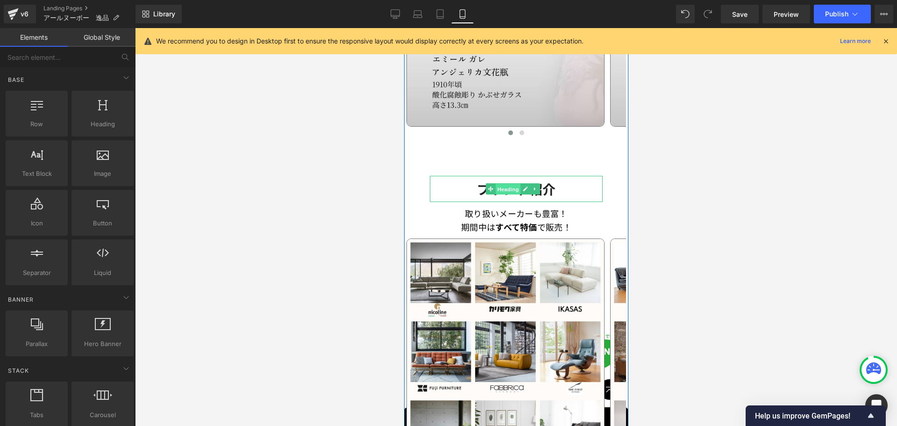
click at [515, 184] on span "Heading" at bounding box center [507, 189] width 25 height 11
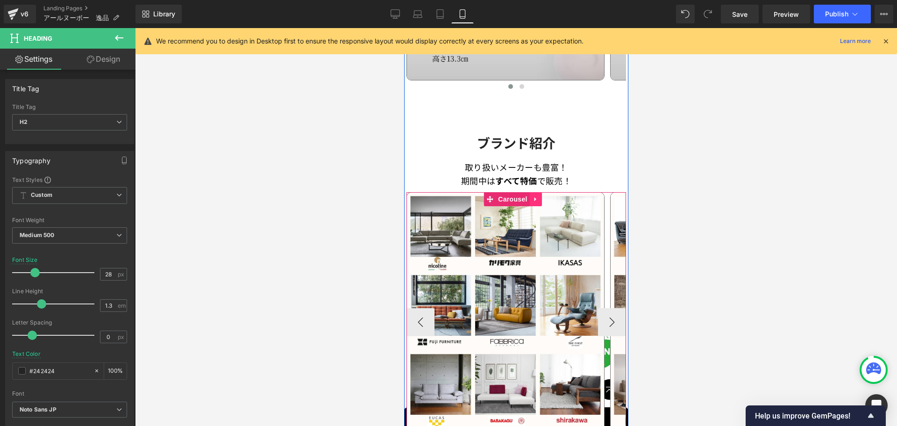
scroll to position [1006, 0]
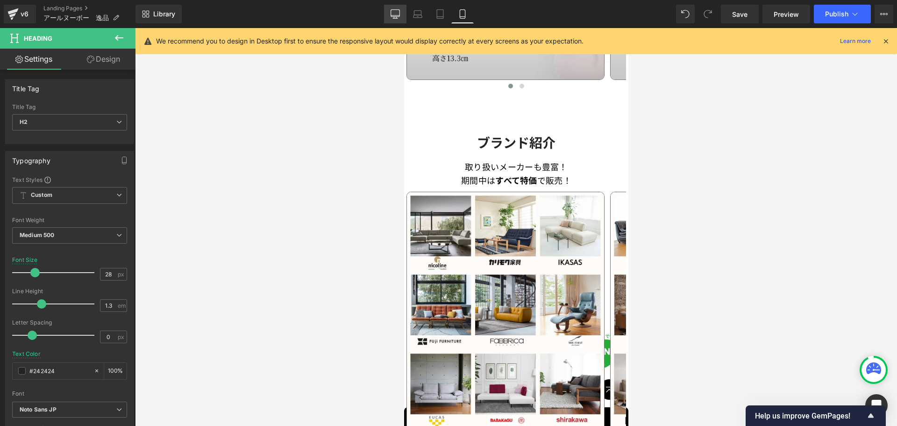
click at [399, 11] on icon at bounding box center [395, 13] width 9 height 9
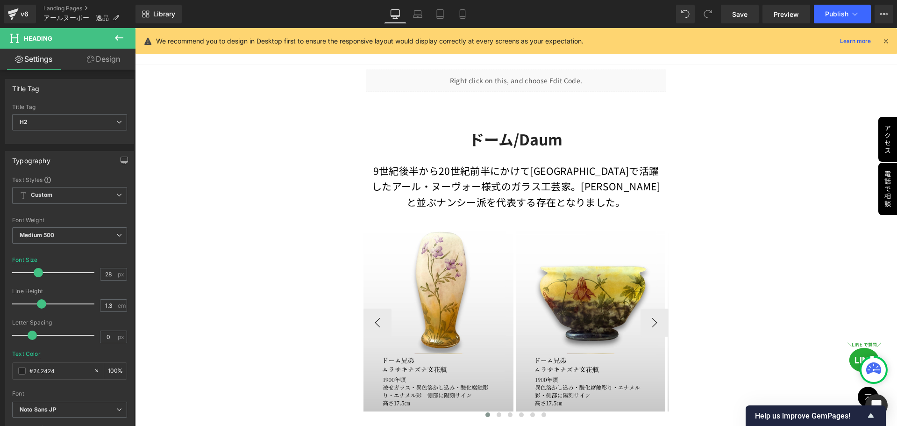
scroll to position [48, 0]
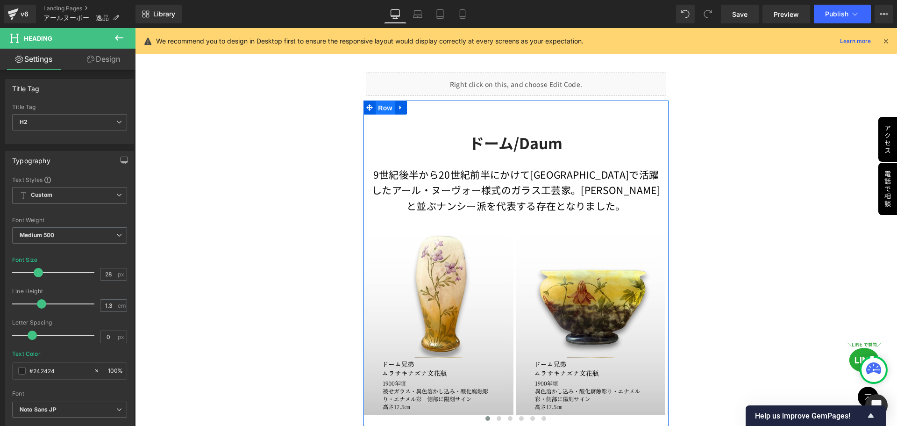
click at [385, 107] on span "Row" at bounding box center [385, 108] width 19 height 14
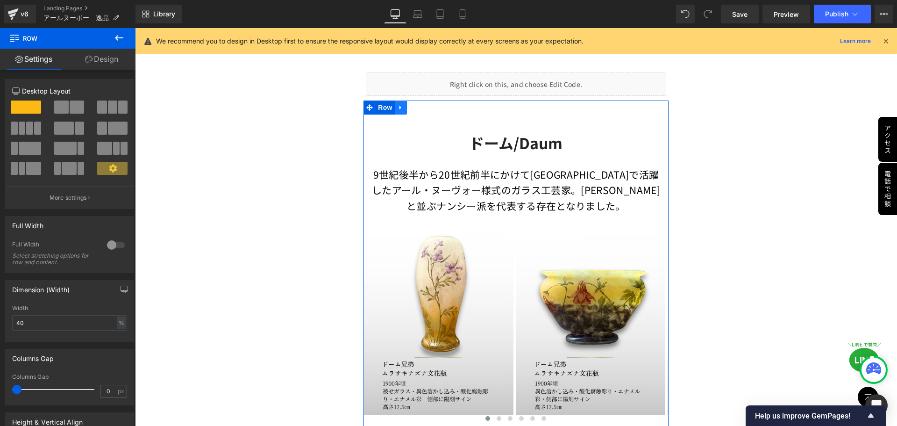
click at [400, 105] on icon at bounding box center [401, 107] width 7 height 7
click at [410, 108] on icon at bounding box center [413, 107] width 7 height 7
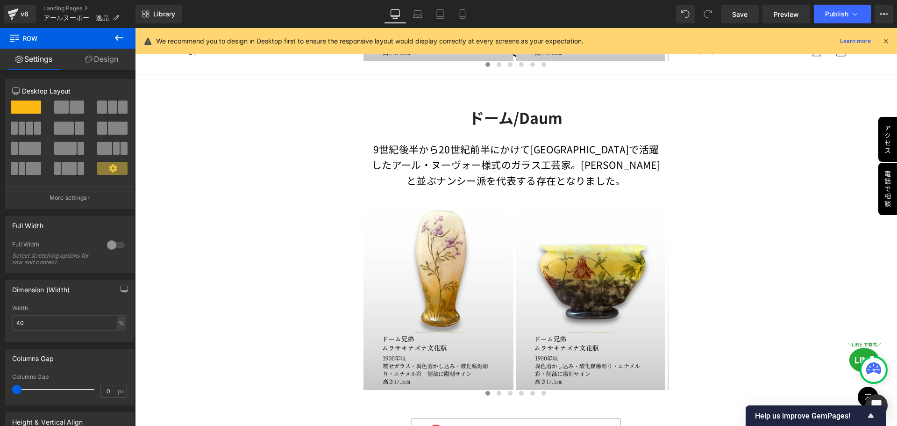
scroll to position [412, 0]
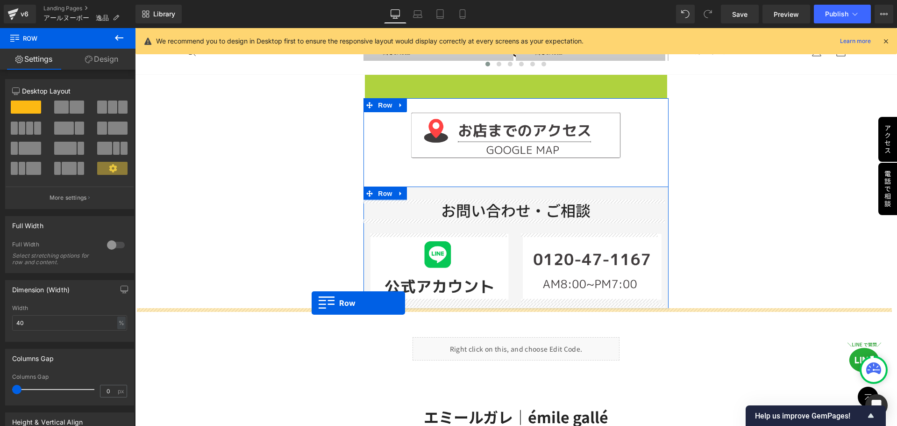
drag, startPoint x: 366, startPoint y: 83, endPoint x: 312, endPoint y: 303, distance: 226.8
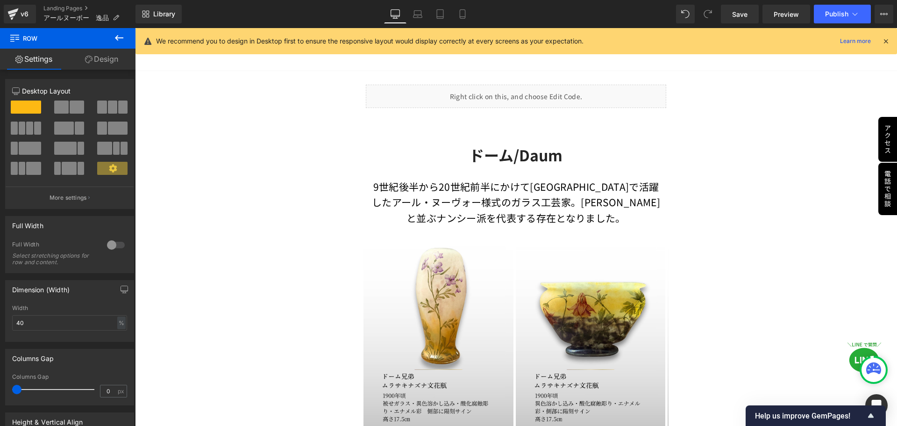
scroll to position [38, 0]
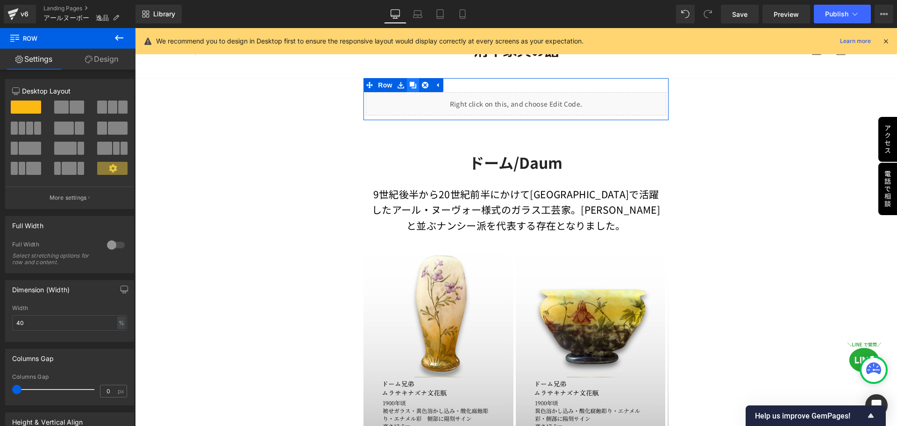
click at [412, 84] on icon at bounding box center [413, 85] width 7 height 7
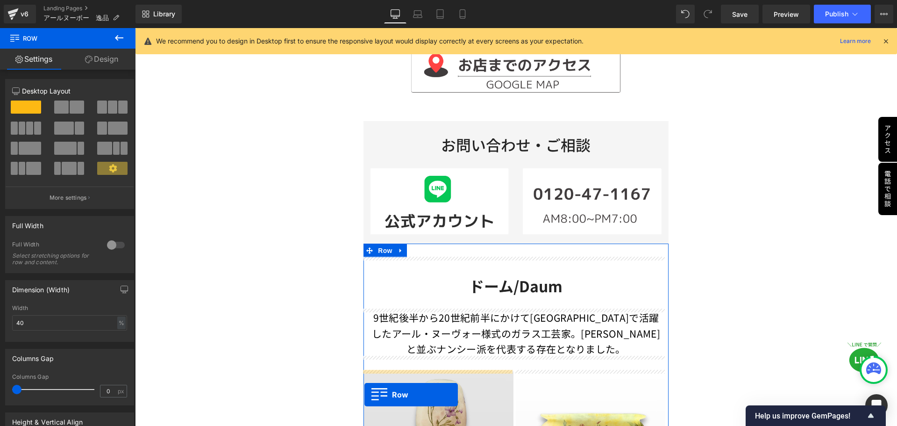
scroll to position [543, 0]
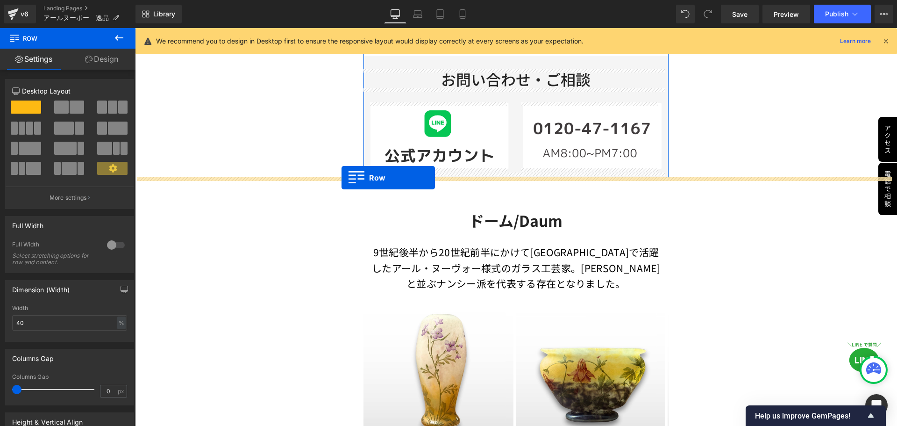
drag, startPoint x: 365, startPoint y: 128, endPoint x: 342, endPoint y: 178, distance: 55.2
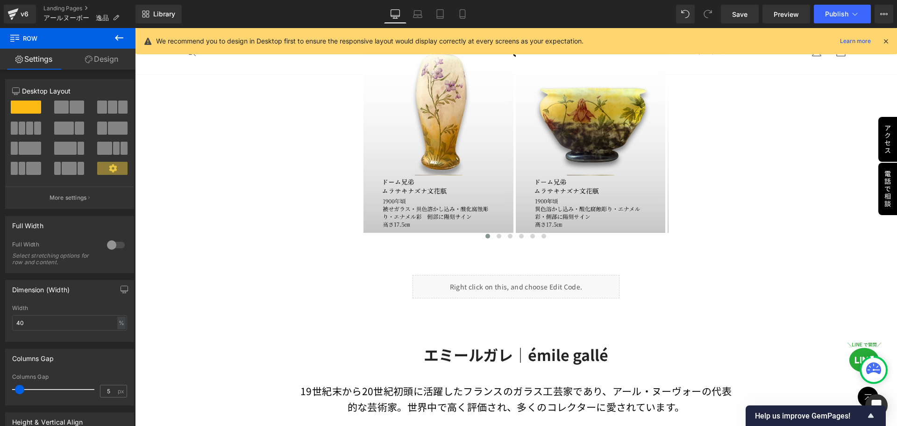
scroll to position [846, 0]
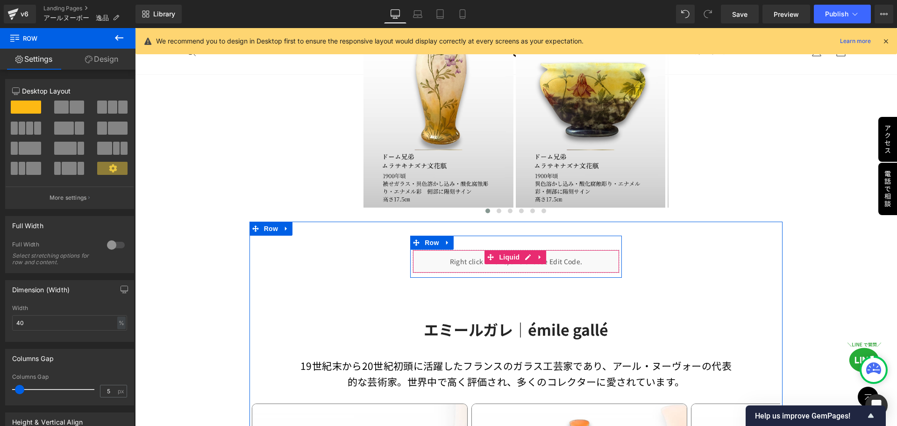
click at [525, 257] on div "Liquid" at bounding box center [516, 261] width 207 height 23
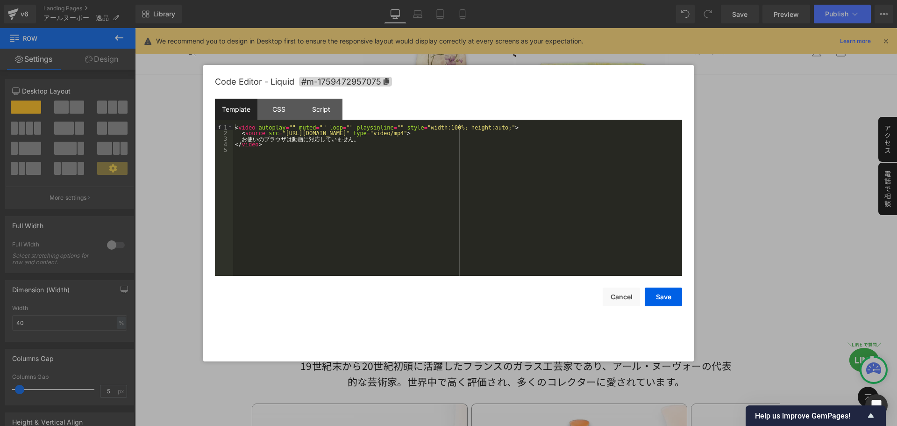
click at [428, 136] on div "< video autoplay = "" muted = "" loop = "" playsinline = "" style = "width:100%…" at bounding box center [457, 205] width 449 height 163
drag, startPoint x: 482, startPoint y: 133, endPoint x: 278, endPoint y: 132, distance: 204.7
click at [278, 132] on div "< video autoplay = "" muted = "" loop = "" playsinline = "" style = "width:100%…" at bounding box center [457, 205] width 449 height 163
click at [615, 296] on button "Cancel" at bounding box center [621, 296] width 37 height 19
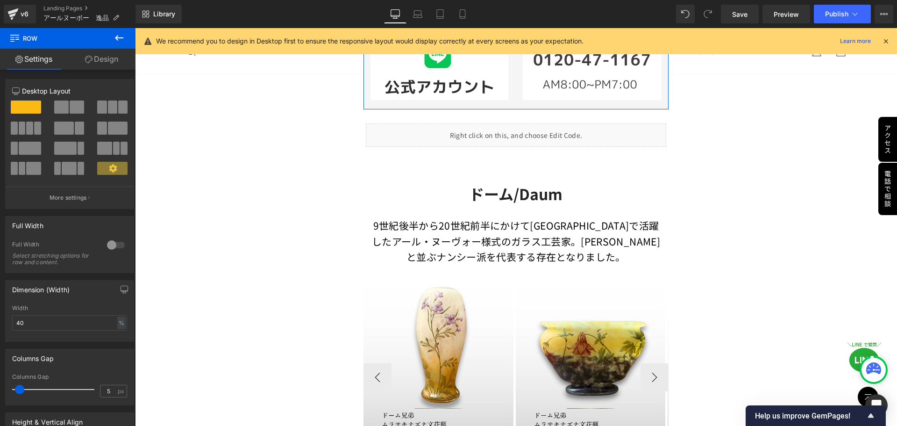
scroll to position [566, 0]
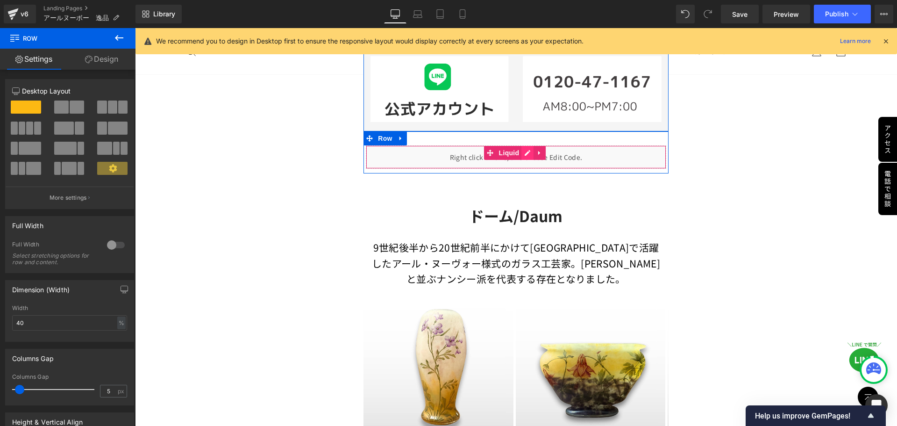
click at [525, 152] on div "Liquid" at bounding box center [516, 156] width 300 height 23
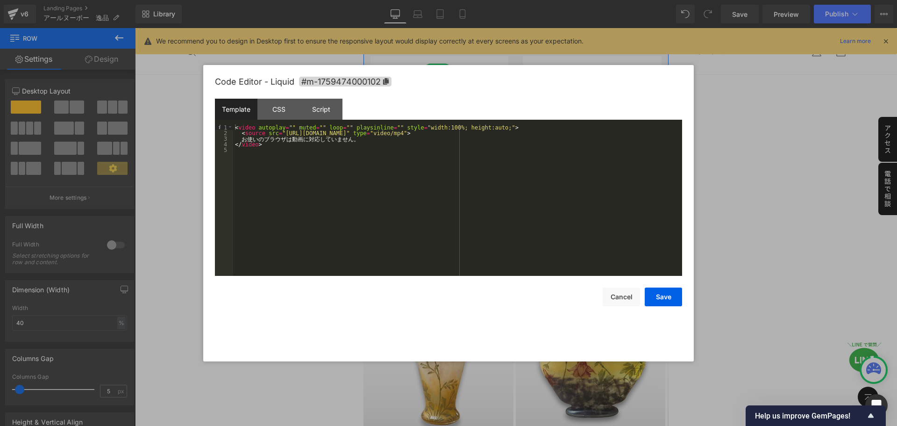
click at [398, 134] on div "< video autoplay = "" muted = "" loop = "" playsinline = "" style = "width:100%…" at bounding box center [457, 205] width 449 height 163
drag, startPoint x: 481, startPoint y: 133, endPoint x: 277, endPoint y: 134, distance: 203.8
click at [277, 134] on div "< video autoplay = "" muted = "" loop = "" playsinline = "" style = "width:100%…" at bounding box center [457, 205] width 449 height 163
click at [656, 300] on button "Save" at bounding box center [663, 296] width 37 height 19
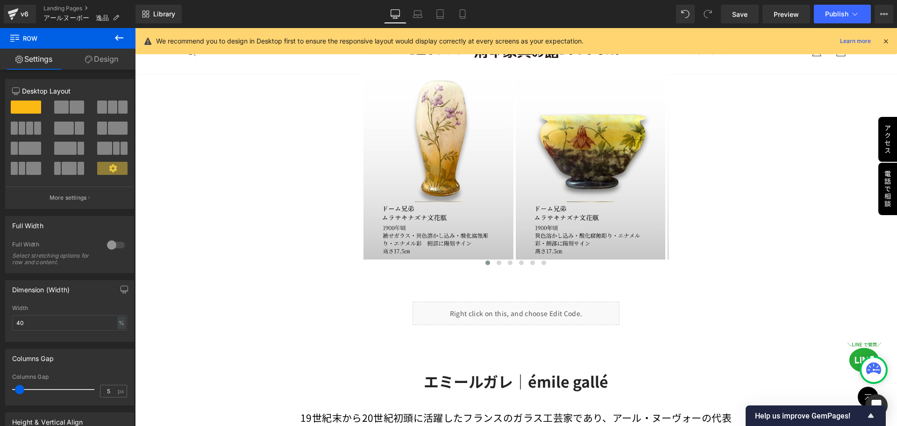
scroll to position [800, 0]
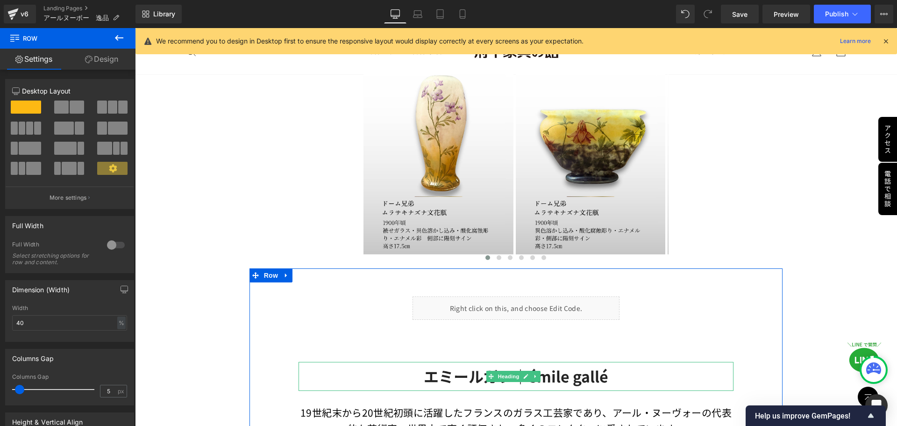
click at [435, 371] on strong "エミールガレ｜émile gallé" at bounding box center [516, 375] width 185 height 21
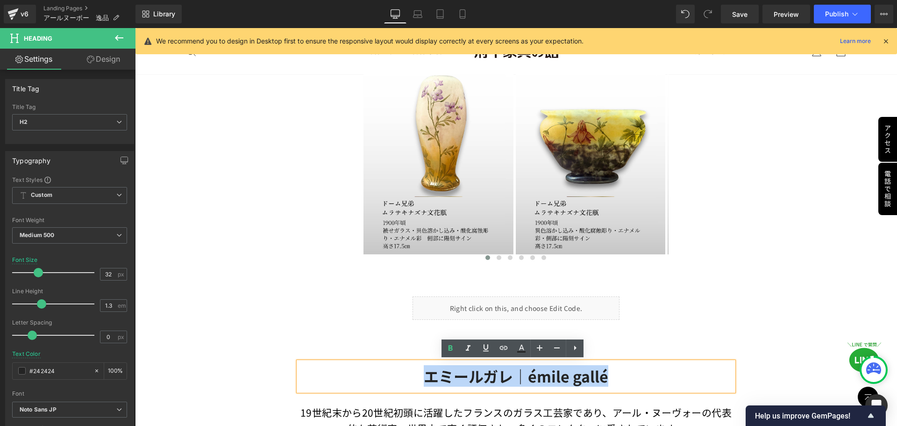
drag, startPoint x: 420, startPoint y: 374, endPoint x: 613, endPoint y: 367, distance: 193.1
click at [613, 367] on h2 "エミールガレ｜émile gallé" at bounding box center [517, 376] width 436 height 20
copy strong "エミールガレ｜émile gallé"
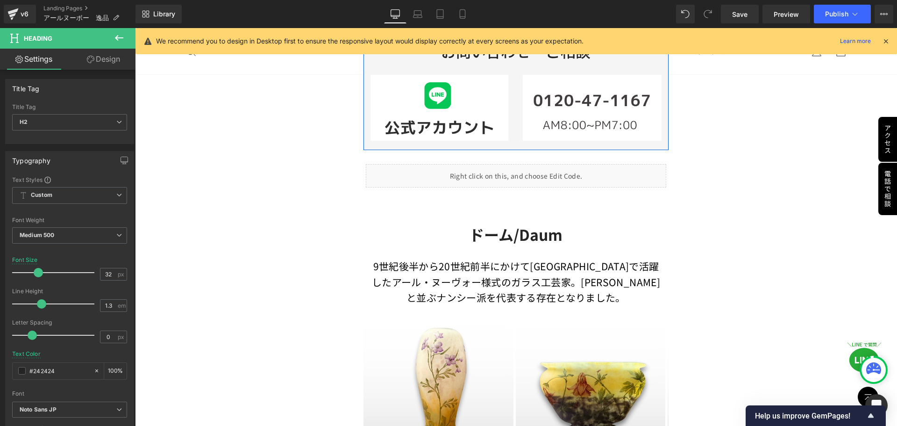
scroll to position [519, 0]
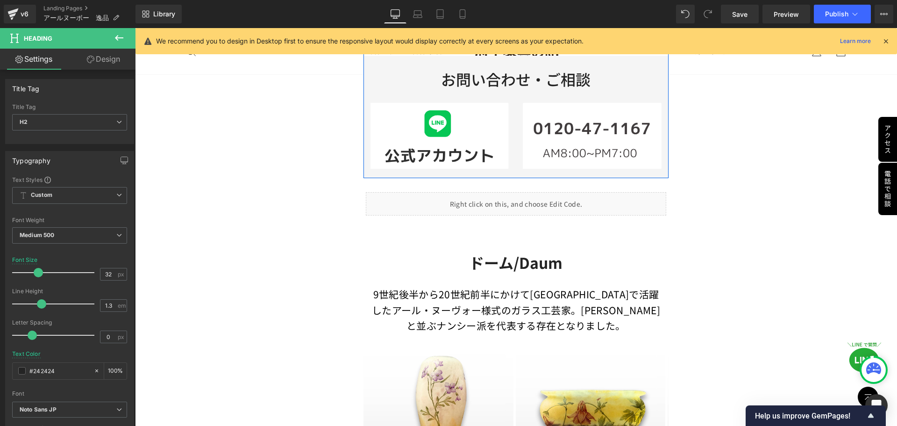
drag, startPoint x: 515, startPoint y: 265, endPoint x: 508, endPoint y: 265, distance: 7.9
click at [515, 265] on div "ドーム/Daum Heading" at bounding box center [516, 263] width 305 height 20
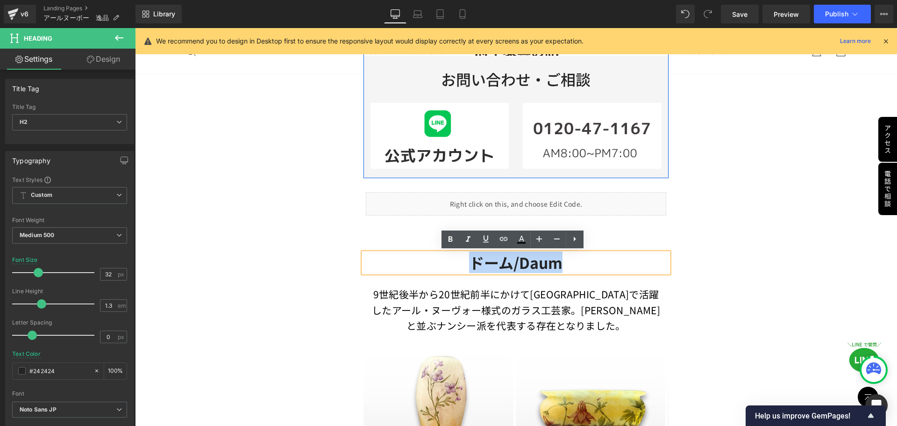
drag, startPoint x: 517, startPoint y: 261, endPoint x: 593, endPoint y: 261, distance: 75.2
click at [593, 261] on h2 "ドーム/Daum" at bounding box center [516, 263] width 305 height 20
paste div
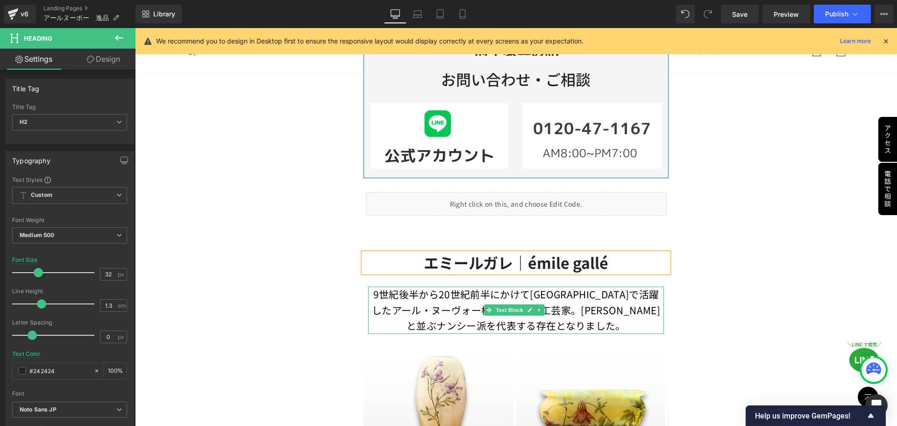
click at [453, 305] on p "9世紀後半から20世紀前半にかけてフランスで活躍したアール・ヌーヴォー様式のガラス工芸家。エミール・ガレと並ぶナンシー派を代表する存在となりました。" at bounding box center [515, 309] width 295 height 47
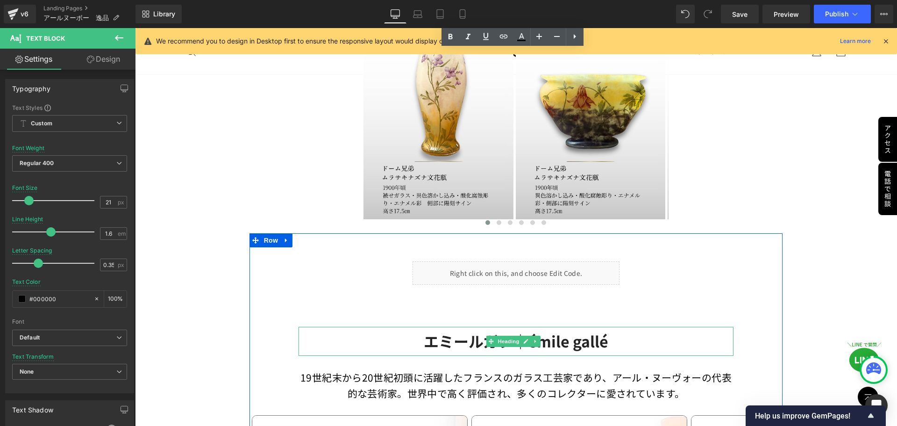
scroll to position [893, 0]
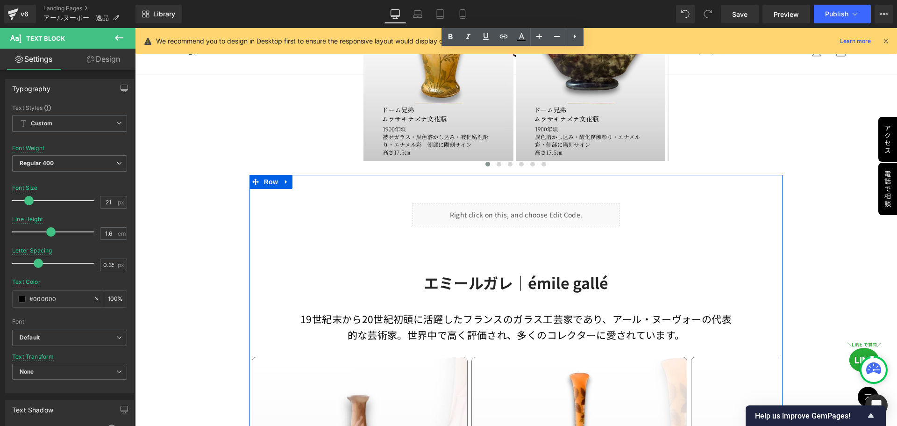
click at [415, 325] on p "19世紀末から20世紀初頭に活躍したフランスのガラス工芸家であり、アール・ヌーヴォーの代表的な芸術家。世界中で高く評価され、多くのコレクターに愛されています。﻿" at bounding box center [517, 326] width 436 height 31
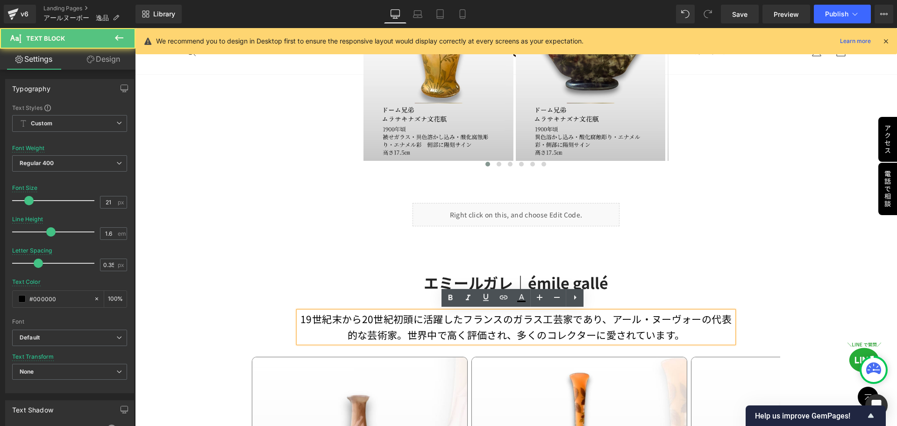
click at [320, 322] on p "19世紀末から20世紀初頭に活躍したフランスのガラス工芸家であり、アール・ヌーヴォーの代表的な芸術家。世界中で高く評価され、多くのコレクターに愛されています。﻿" at bounding box center [517, 326] width 436 height 31
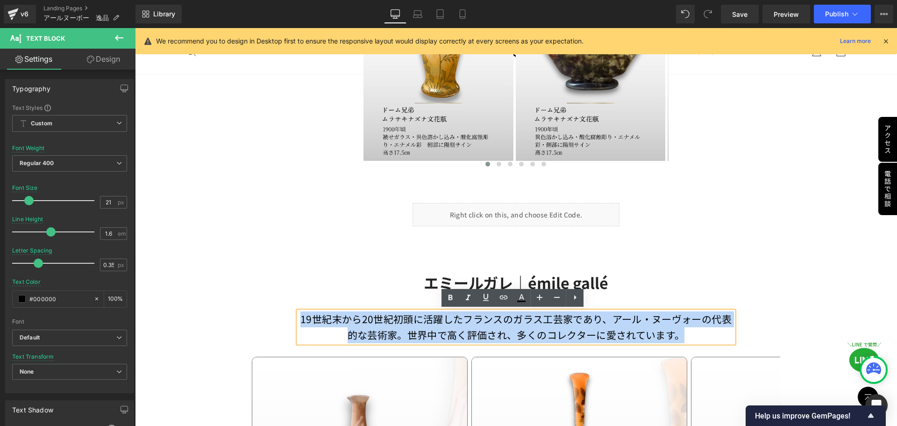
drag, startPoint x: 298, startPoint y: 316, endPoint x: 682, endPoint y: 338, distance: 385.3
click at [682, 338] on p "19世紀末から20世紀初頭に活躍したフランスのガラス工芸家であり、アール・ヌーヴォーの代表的な芸術家。世界中で高く評価され、多くのコレクターに愛されています。﻿" at bounding box center [517, 326] width 436 height 31
copy p "19世紀末から20世紀初頭に活躍したフランスのガラス工芸家であり、アール・ヌーヴォーの代表的な芸術家。世界中で高く評価され、多くのコレクターに愛されています。﻿"
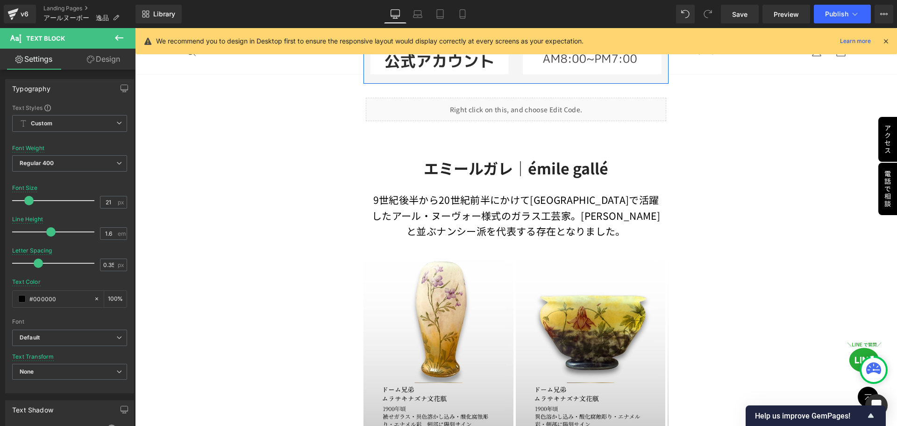
scroll to position [613, 0]
click at [446, 211] on p "9世紀後半から20世紀前半にかけてフランスで活躍したアール・ヌーヴォー様式のガラス工芸家。エミール・ガレと並ぶナンシー派を代表する存在となりました。" at bounding box center [515, 216] width 295 height 47
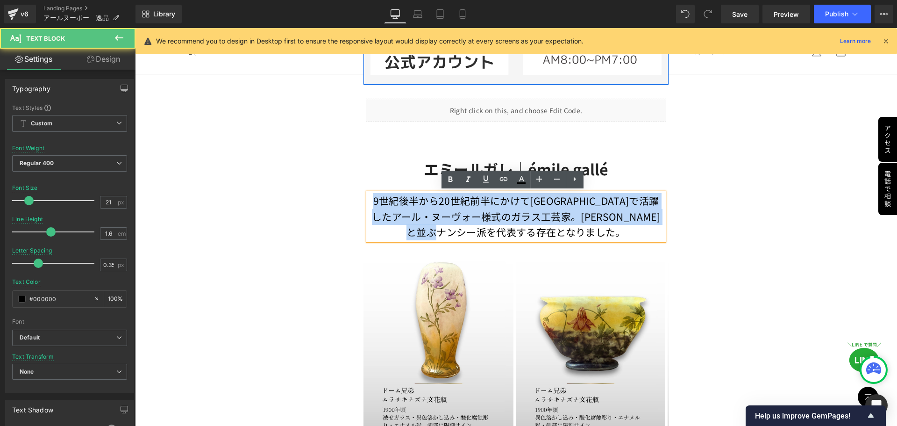
drag, startPoint x: 369, startPoint y: 199, endPoint x: 591, endPoint y: 235, distance: 224.8
click at [591, 235] on p "9世紀後半から20世紀前半にかけてフランスで活躍したアール・ヌーヴォー様式のガラス工芸家。エミール・ガレと並ぶナンシー派を代表する存在となりました。" at bounding box center [515, 216] width 295 height 47
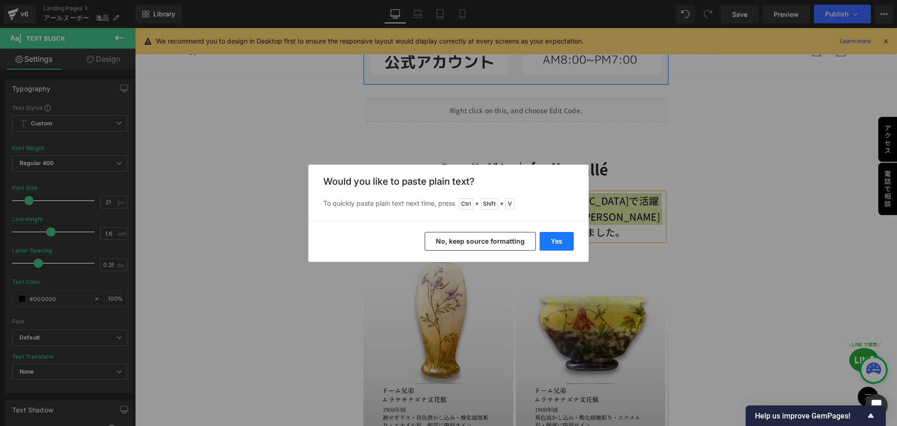
click at [554, 241] on button "Yes" at bounding box center [557, 241] width 34 height 19
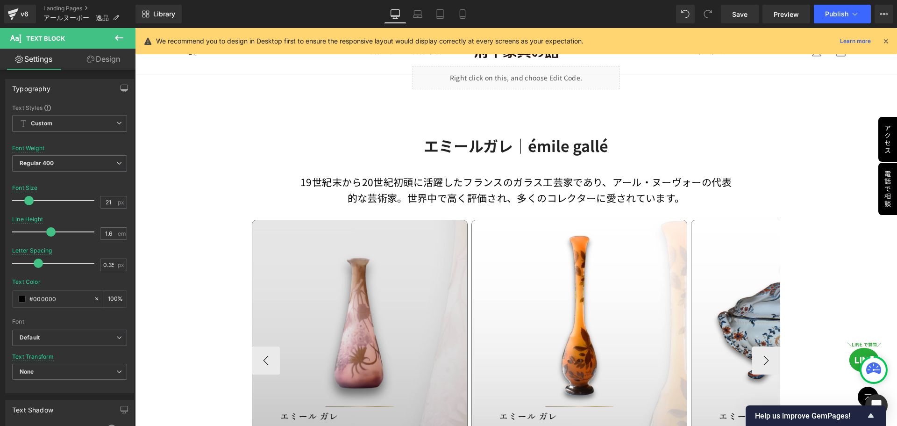
scroll to position [1033, 0]
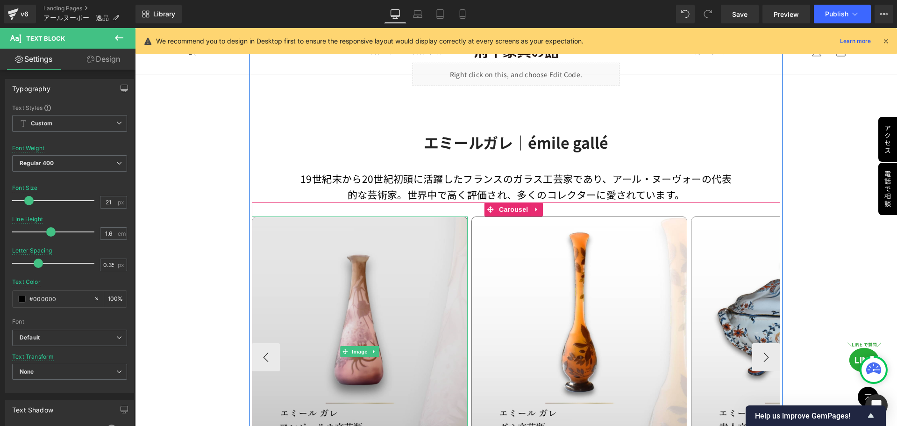
click at [344, 339] on img at bounding box center [360, 351] width 216 height 270
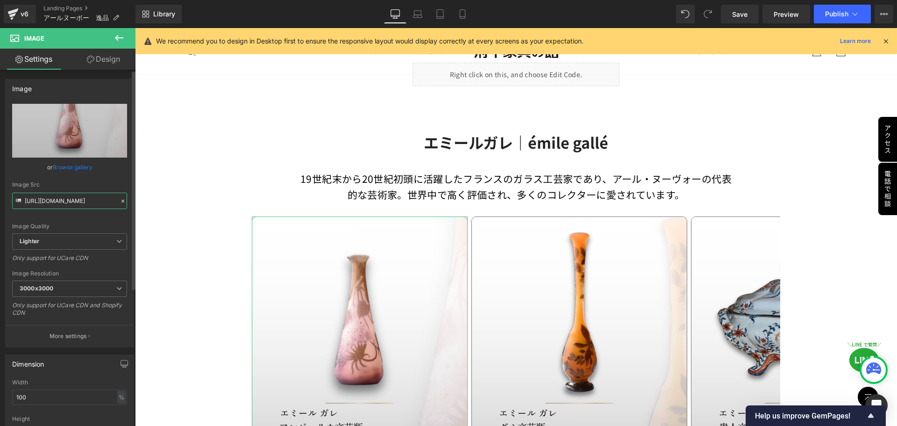
click at [97, 200] on input "https://ucarecdn.com/07f77060-7310-4a73-9bb8-806a2618d119/-/format/auto/-/previ…" at bounding box center [69, 201] width 115 height 16
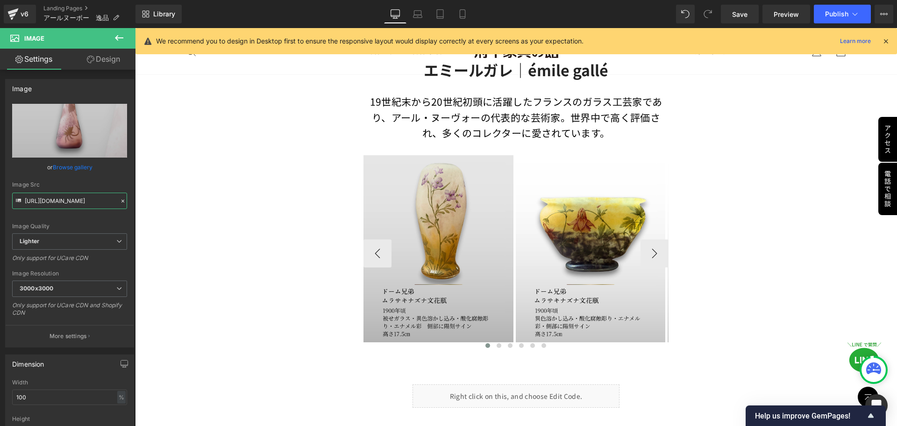
scroll to position [706, 0]
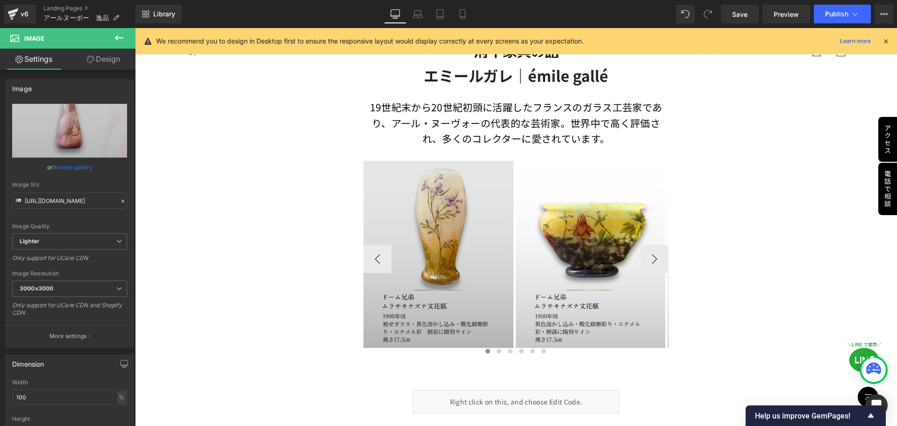
click at [426, 228] on img at bounding box center [439, 254] width 150 height 187
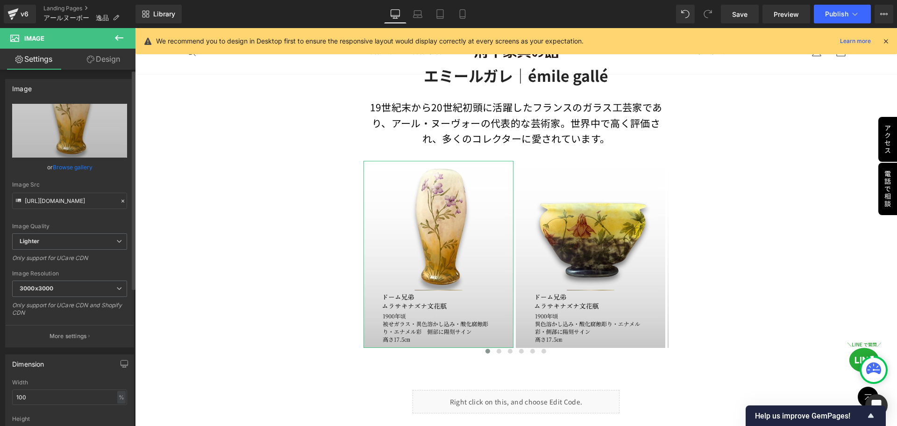
click at [120, 200] on icon at bounding box center [123, 201] width 7 height 7
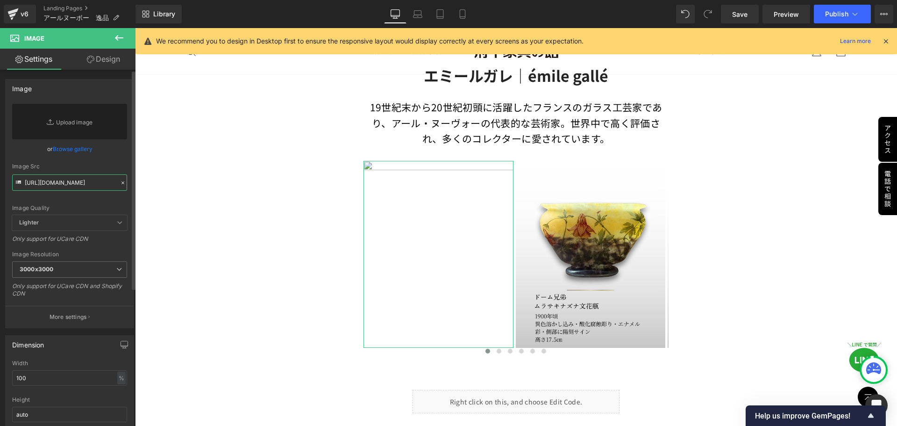
click at [83, 185] on input "https://ucarecdn.com/488e86fa-4d5f-45f4-a142-2579a0686e03/-/format/auto/-/previ…" at bounding box center [69, 182] width 115 height 16
paste input "https://ucarecdn.com/07f77060-7310-4a73-9bb8-806a2618d119/-/format/auto/-/previ…"
type input "https://ucarecdn.com/07f77060-7310-4a73-9bb8-806a2618d119/-/format/auto/-/previ…"
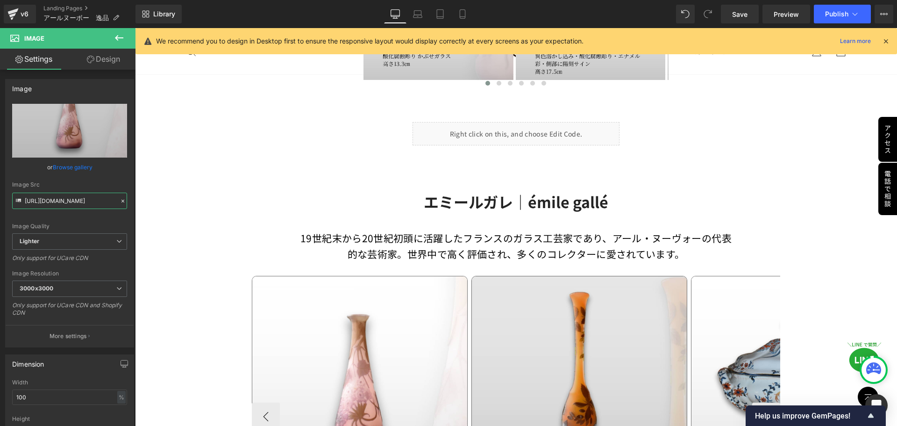
scroll to position [987, 0]
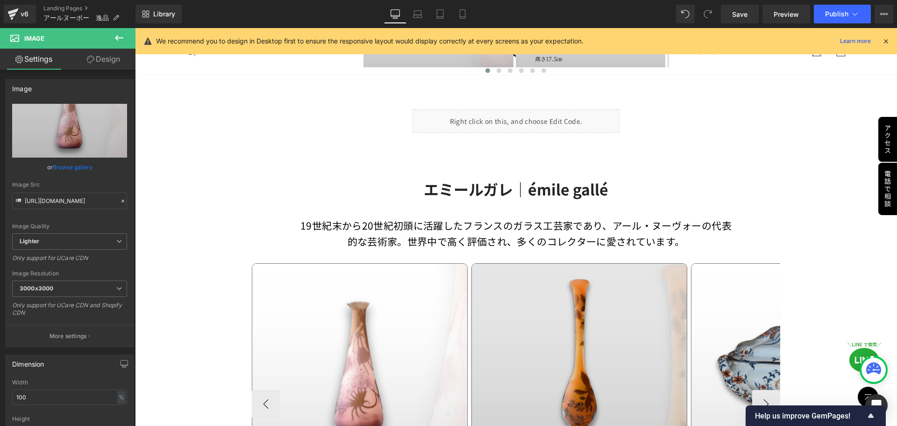
click at [555, 331] on img at bounding box center [580, 398] width 216 height 270
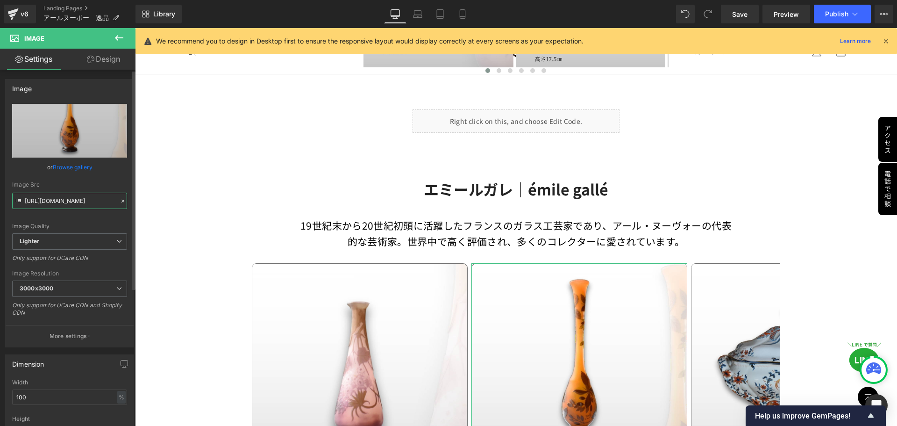
click at [94, 200] on input "https://ucarecdn.com/5c1f005d-d991-40b4-b660-520d78b9a6ac/-/format/auto/-/previ…" at bounding box center [69, 201] width 115 height 16
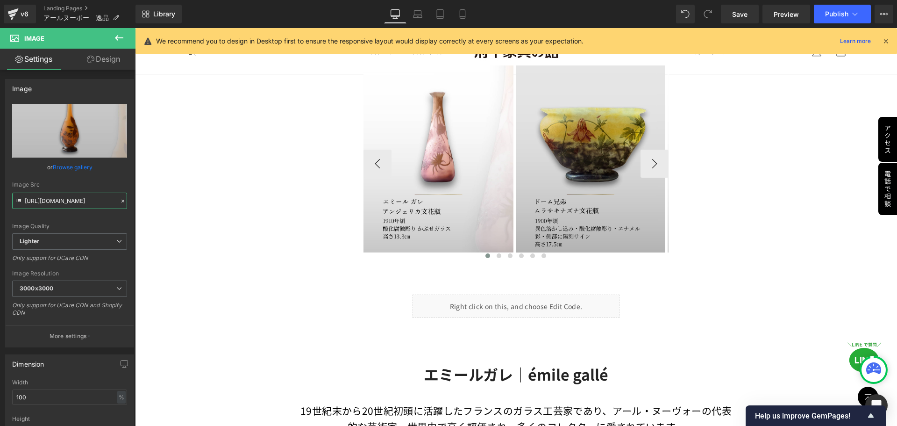
scroll to position [800, 0]
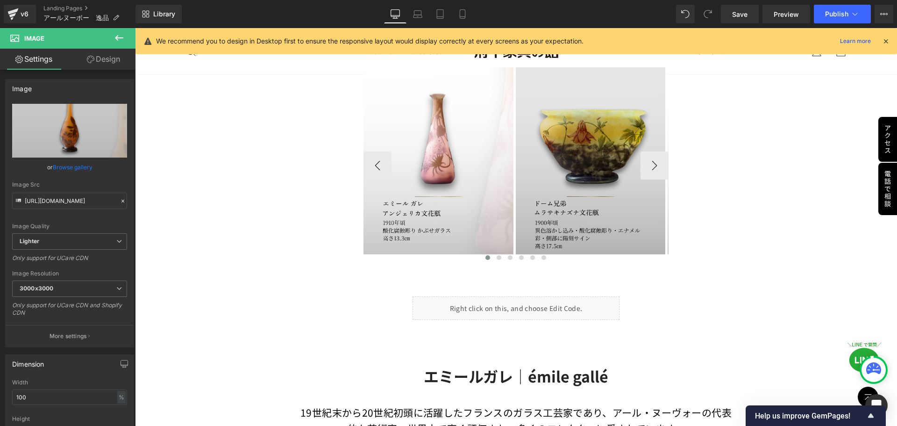
click at [581, 160] on div "Image" at bounding box center [591, 160] width 150 height 187
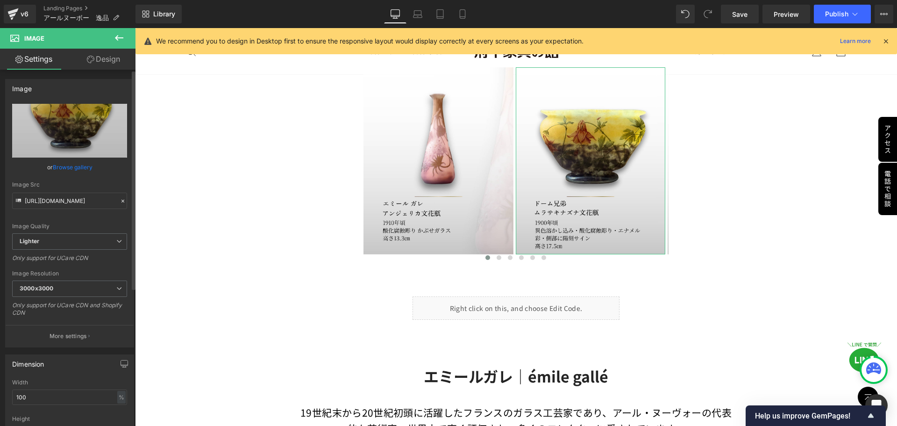
click at [119, 201] on div at bounding box center [123, 201] width 8 height 11
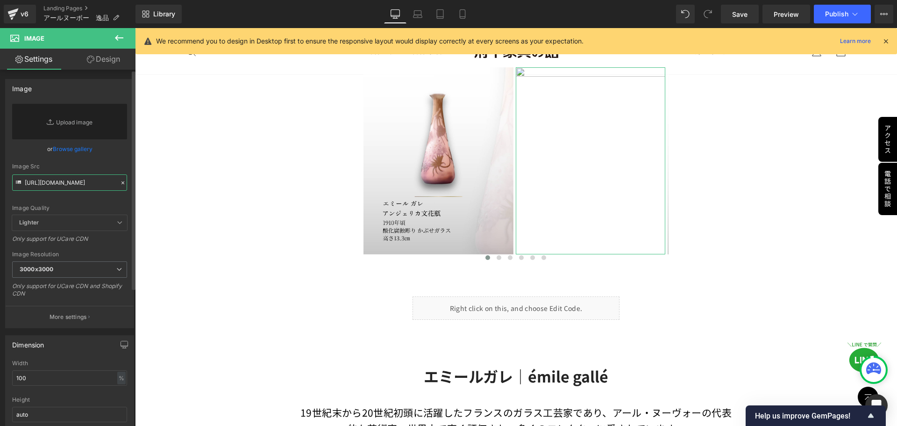
click at [74, 185] on input "https://ucarecdn.com/54fed40b-6078-449e-8860-d8d3fbb861b2/-/format/auto/-/previ…" at bounding box center [69, 182] width 115 height 16
paste input "https://ucarecdn.com/5c1f005d-d991-40b4-b660-520d78b9a6ac/-/format/auto/-/previ…"
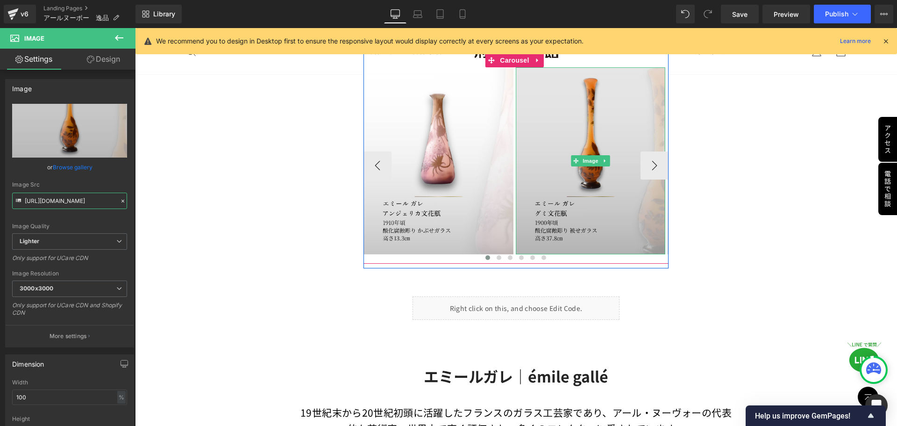
type input "https://ucarecdn.com/5c1f005d-d991-40b4-b660-520d78b9a6ac/-/format/auto/-/previ…"
click at [594, 194] on img at bounding box center [591, 160] width 150 height 187
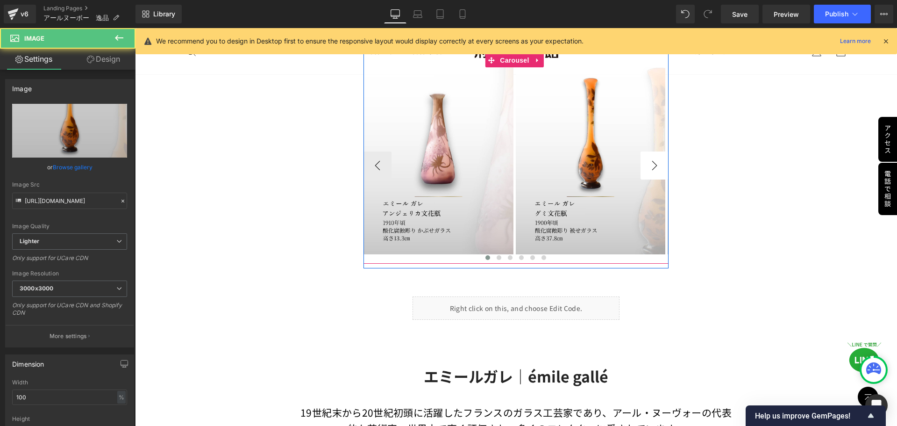
click at [648, 169] on button "›" at bounding box center [655, 165] width 28 height 28
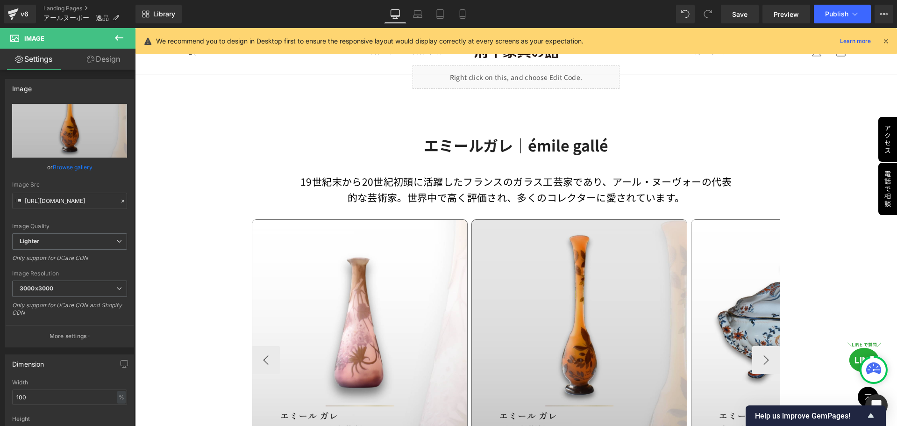
scroll to position [1033, 0]
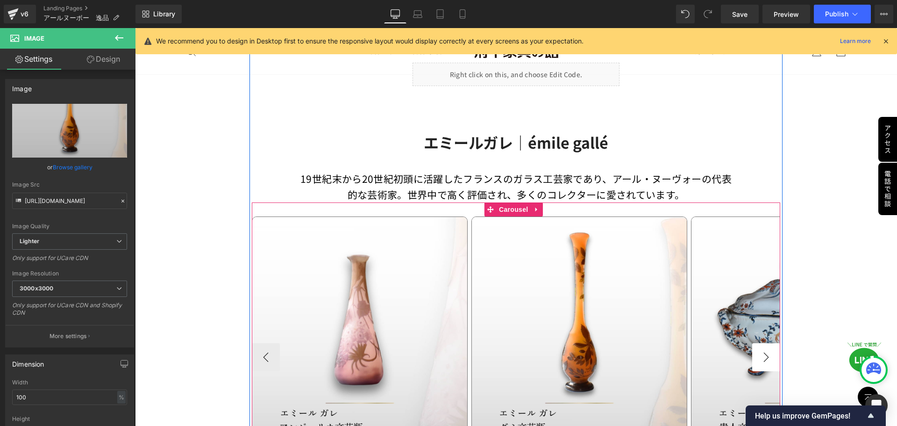
click at [755, 357] on button "›" at bounding box center [766, 357] width 28 height 28
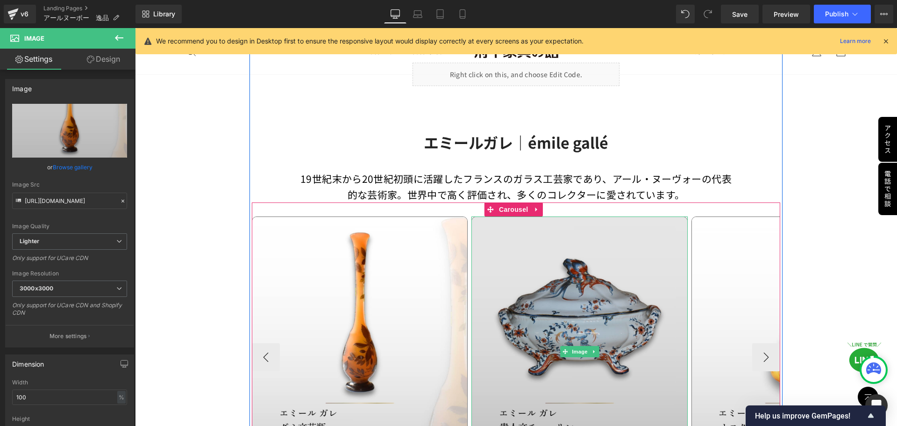
click at [557, 319] on img at bounding box center [580, 351] width 216 height 270
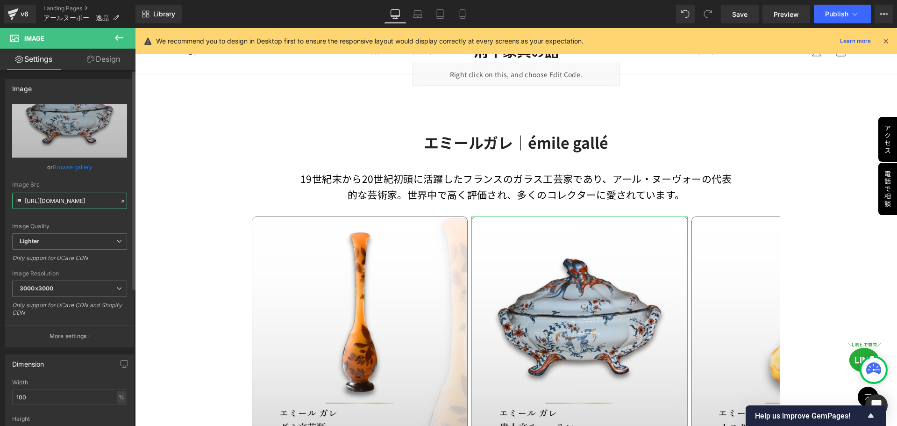
click at [105, 204] on input "https://ucarecdn.com/8fdcc9e2-cd62-462b-acd1-b56c331f4170/-/format/auto/-/previ…" at bounding box center [69, 201] width 115 height 16
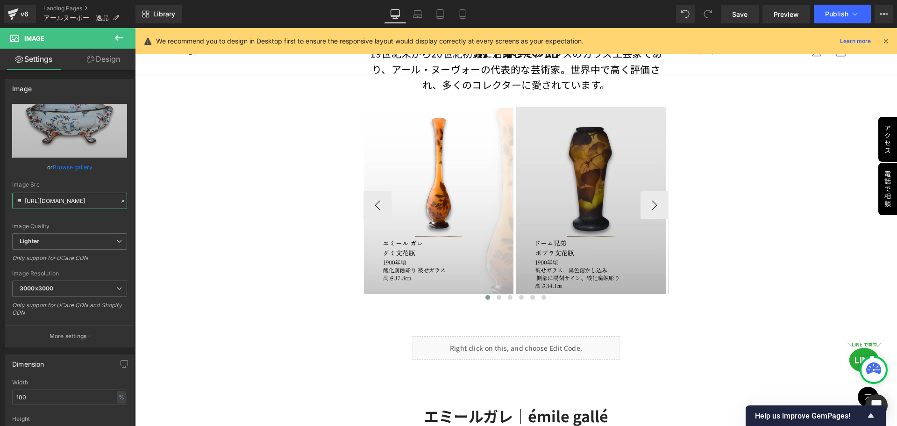
scroll to position [753, 0]
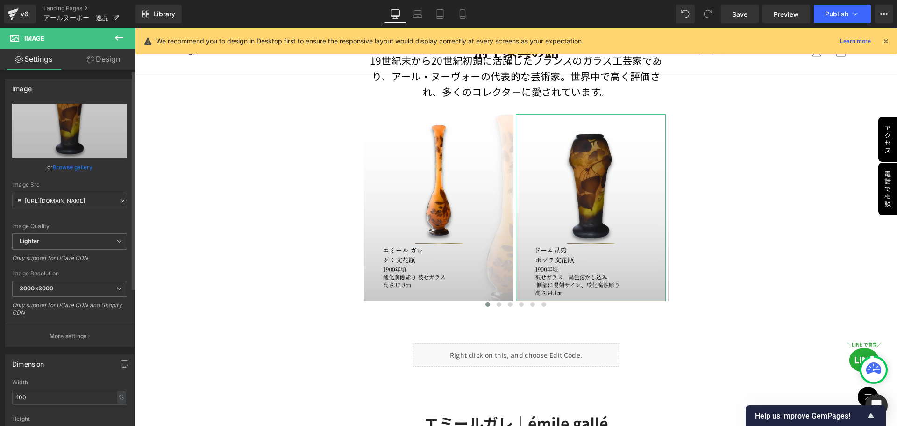
click at [120, 203] on icon at bounding box center [123, 201] width 7 height 7
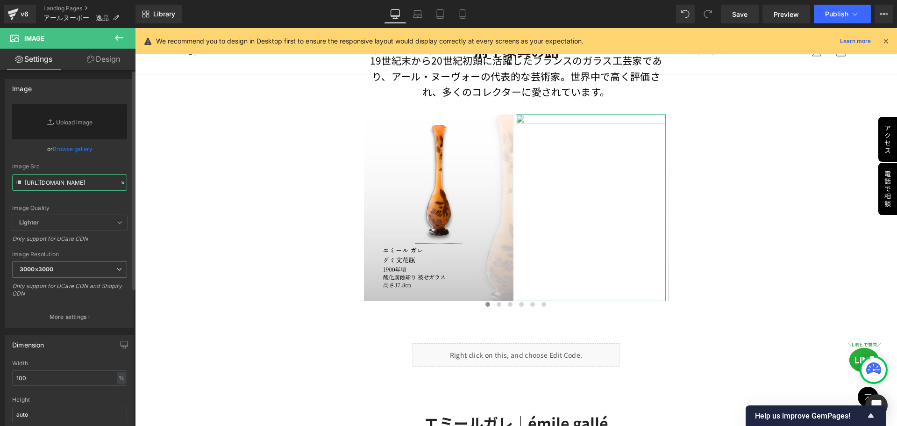
click at [84, 184] on input "https://ucarecdn.com/25b3bd4a-98c8-4e0d-810f-fa7153be7db0/-/format/auto/-/previ…" at bounding box center [69, 182] width 115 height 16
paste input "https://ucarecdn.com/8fdcc9e2-cd62-462b-acd1-b56c331f4170/-/format/auto/-/previ…"
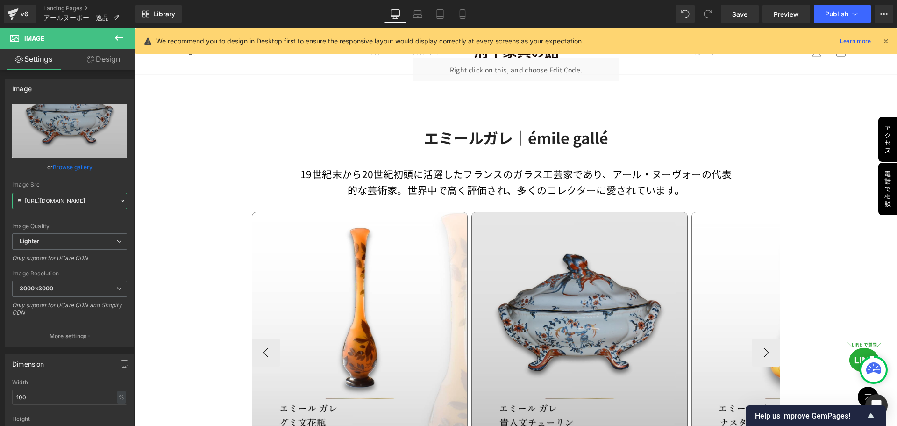
scroll to position [1173, 0]
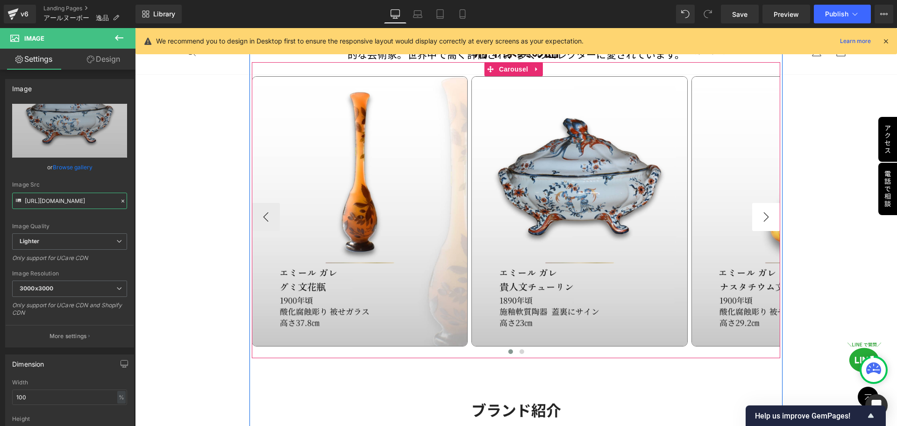
type input "https://ucarecdn.com/8fdcc9e2-cd62-462b-acd1-b56c331f4170/-/format/auto/-/previ…"
click at [757, 217] on button "›" at bounding box center [766, 217] width 28 height 28
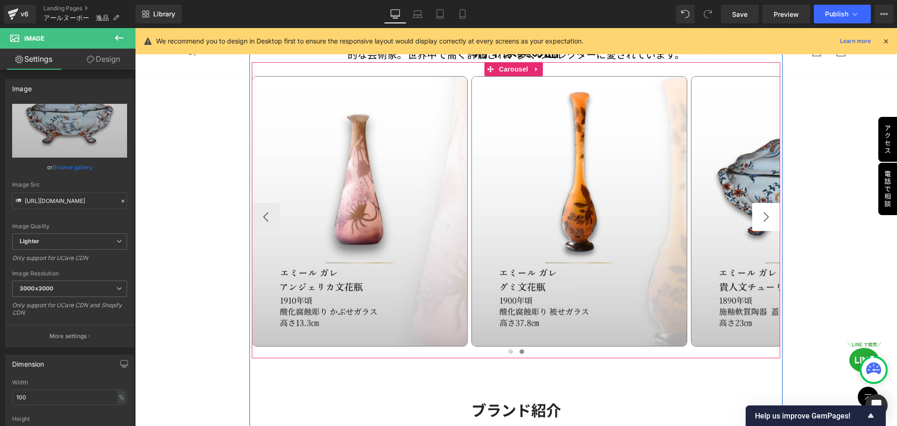
click at [752, 216] on button "›" at bounding box center [766, 217] width 28 height 28
click at [757, 217] on button "›" at bounding box center [766, 217] width 28 height 28
click at [508, 350] on span at bounding box center [510, 351] width 5 height 5
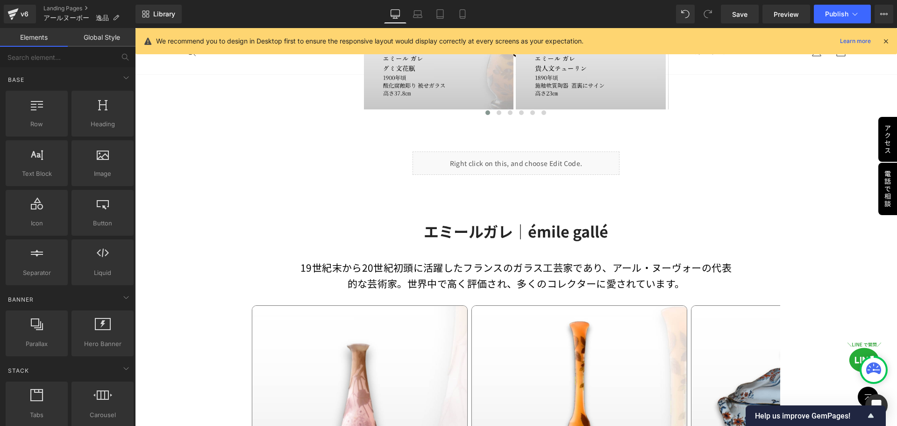
scroll to position [940, 0]
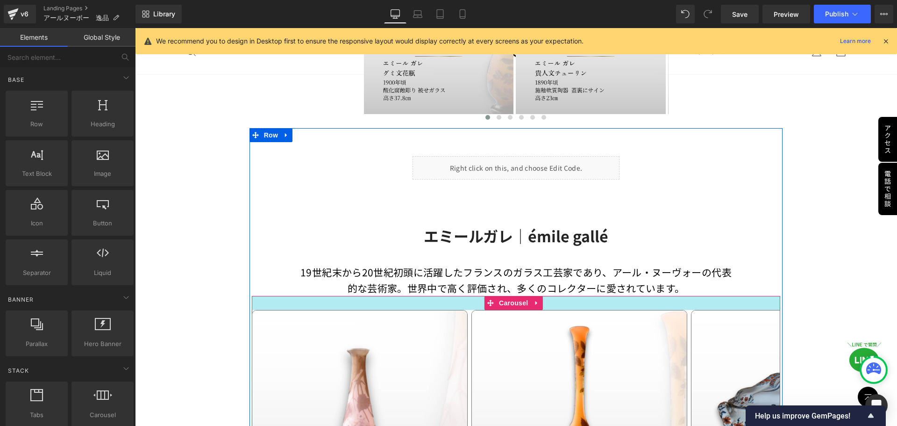
click at [714, 272] on p "19世紀末から20世紀初頭に活躍したフランスのガラス工芸家であり、アール・ヌーヴォーの代表的な芸術家。世界中で高く評価され、多くのコレクターに愛されています。﻿" at bounding box center [517, 280] width 436 height 31
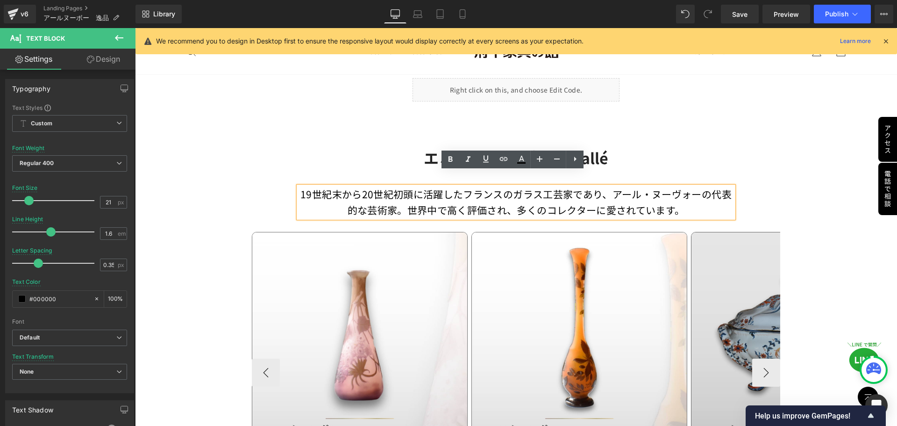
scroll to position [1033, 0]
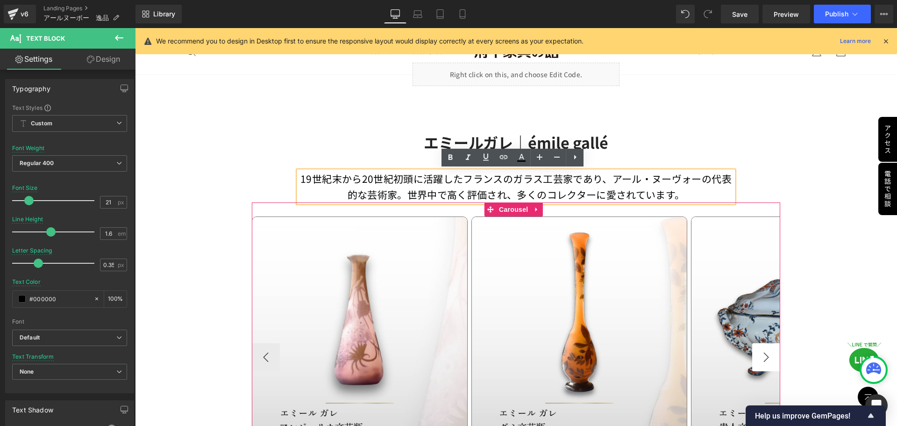
click at [765, 354] on button "›" at bounding box center [766, 357] width 28 height 28
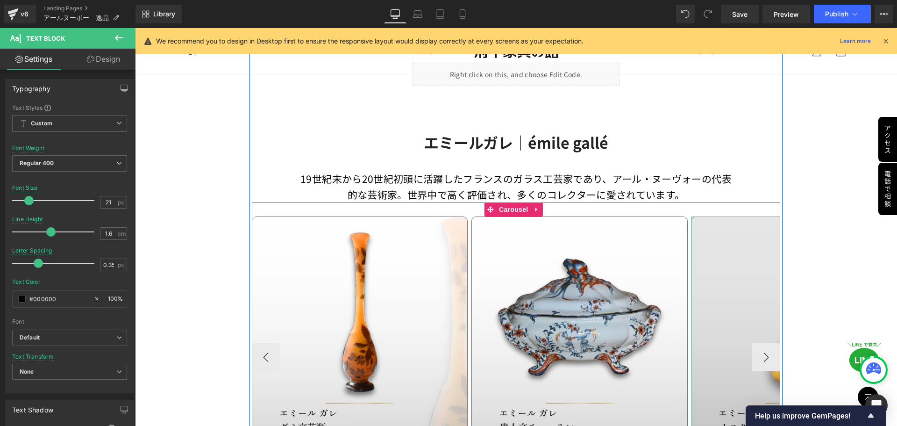
click at [721, 330] on img at bounding box center [800, 351] width 216 height 270
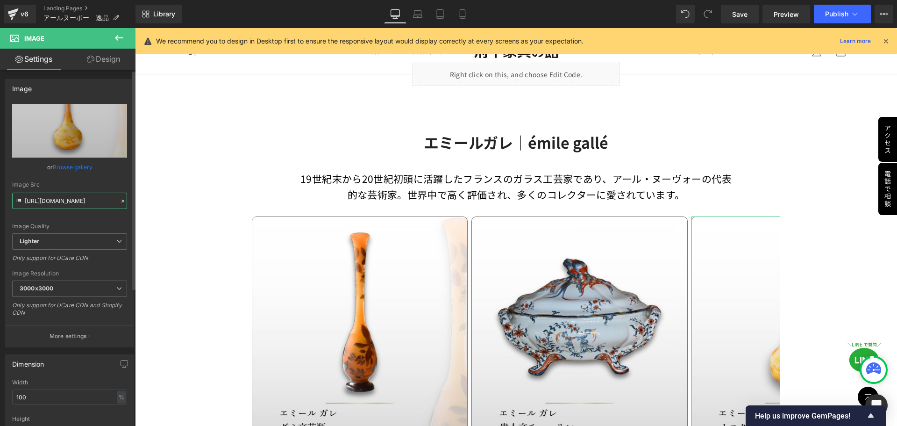
click at [69, 203] on input "https://ucarecdn.com/34034e47-5091-422f-bb3a-77c30e5c0b58/-/format/auto/-/previ…" at bounding box center [69, 201] width 115 height 16
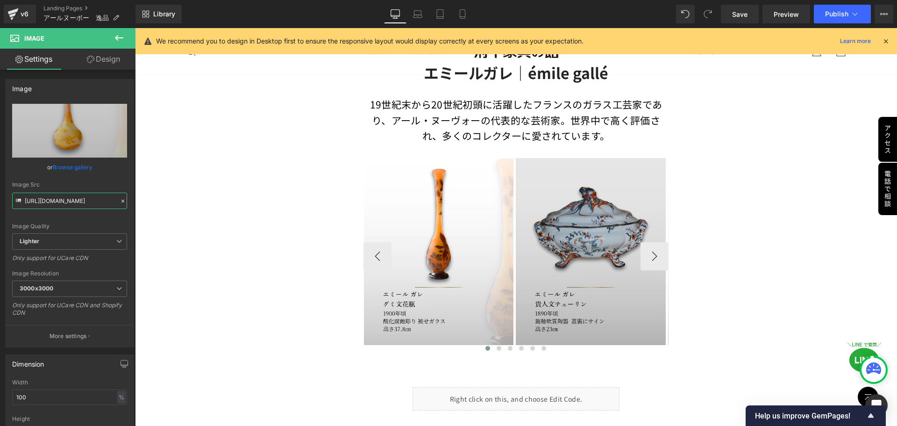
scroll to position [706, 0]
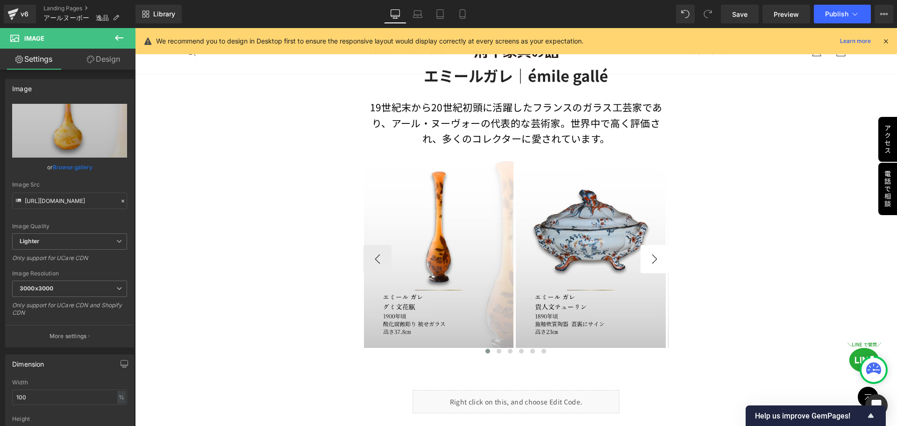
click at [649, 259] on button "›" at bounding box center [655, 259] width 28 height 28
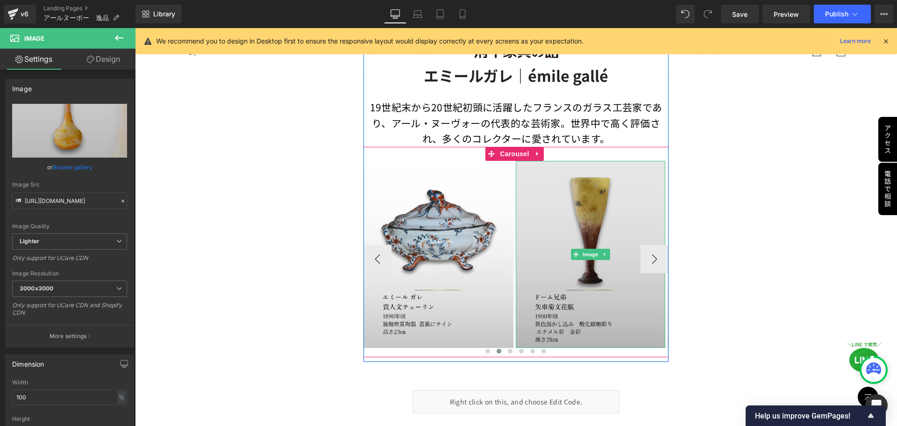
click at [593, 242] on img at bounding box center [591, 254] width 150 height 187
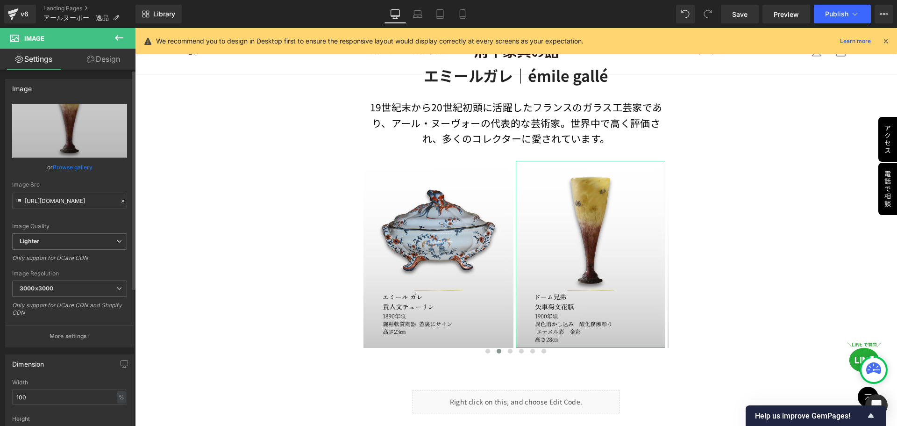
click at [120, 201] on icon at bounding box center [123, 201] width 7 height 7
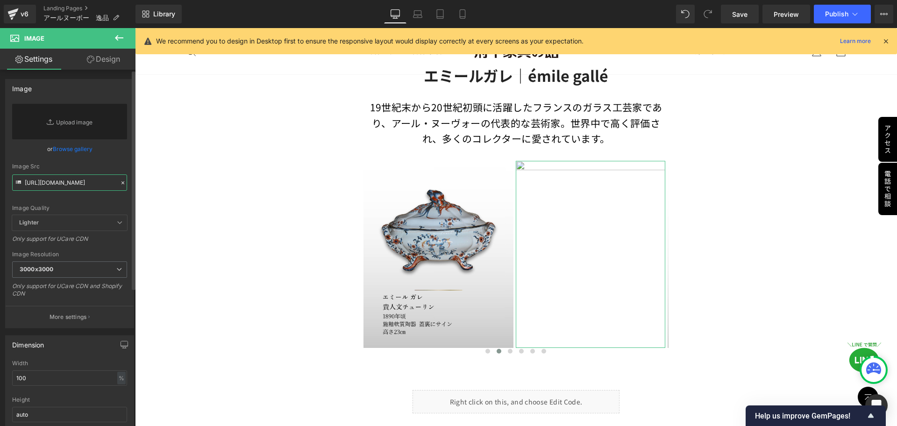
click at [77, 177] on input "https://ucarecdn.com/d1f6057a-33cb-4b5d-ab6b-e56510a23ba7/-/format/auto/-/previ…" at bounding box center [69, 182] width 115 height 16
paste input "https://ucarecdn.com/34034e47-5091-422f-bb3a-77c30e5c0b58/-/format/auto/-/previ…"
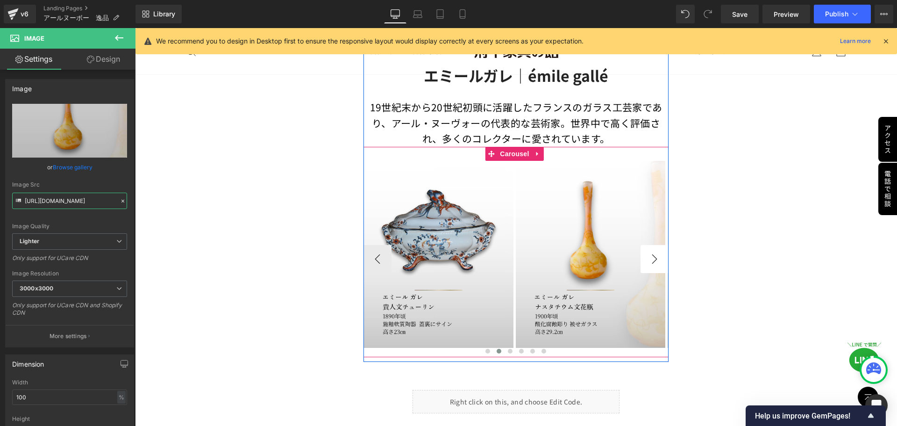
type input "https://ucarecdn.com/34034e47-5091-422f-bb3a-77c30e5c0b58/-/format/auto/-/previ…"
click at [657, 253] on button "›" at bounding box center [655, 259] width 28 height 28
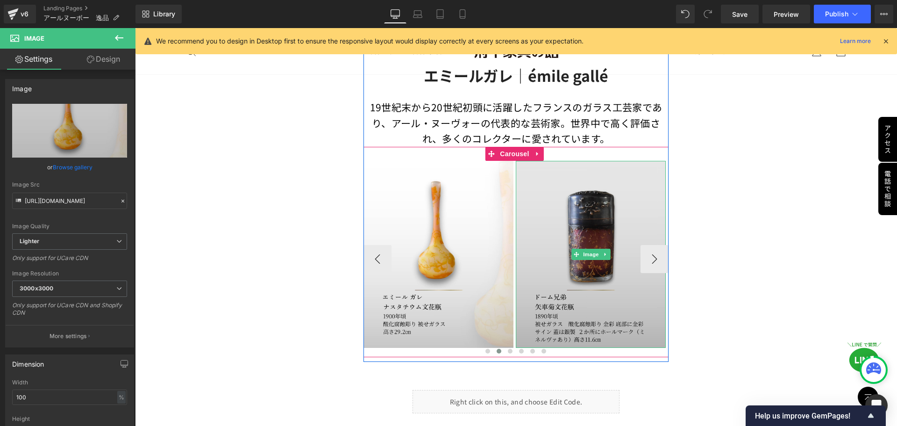
click at [589, 270] on img at bounding box center [591, 254] width 150 height 187
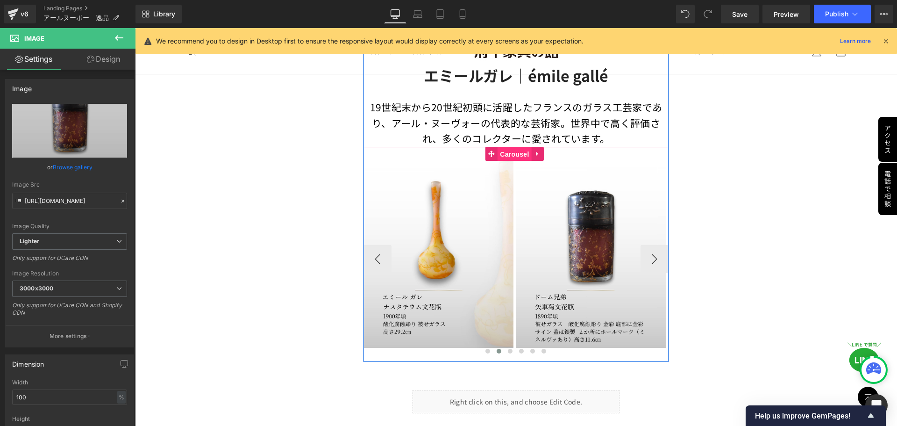
click at [515, 150] on span "Carousel" at bounding box center [515, 154] width 34 height 14
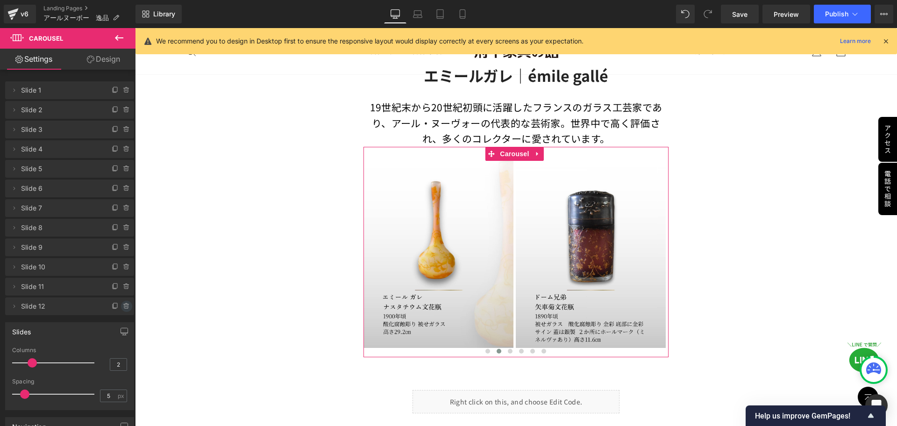
click at [125, 304] on icon at bounding box center [126, 303] width 2 height 1
click at [122, 304] on button "Delete" at bounding box center [116, 306] width 29 height 12
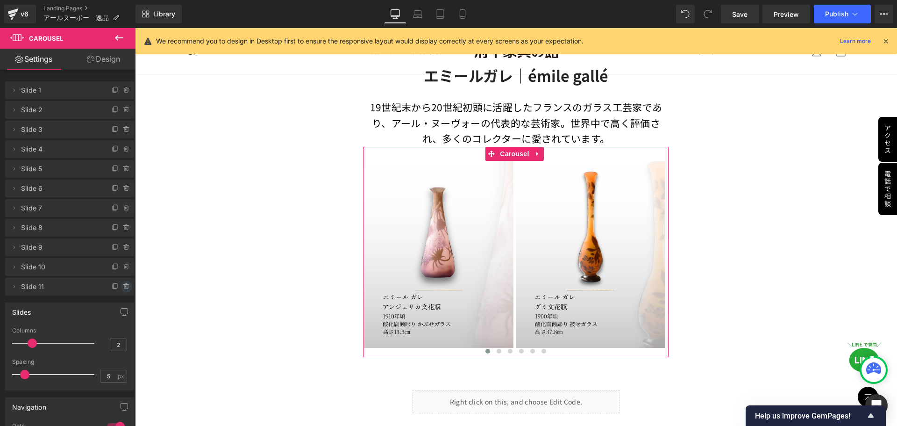
click at [123, 289] on icon at bounding box center [126, 286] width 7 height 7
click at [121, 287] on button "Delete" at bounding box center [116, 287] width 29 height 12
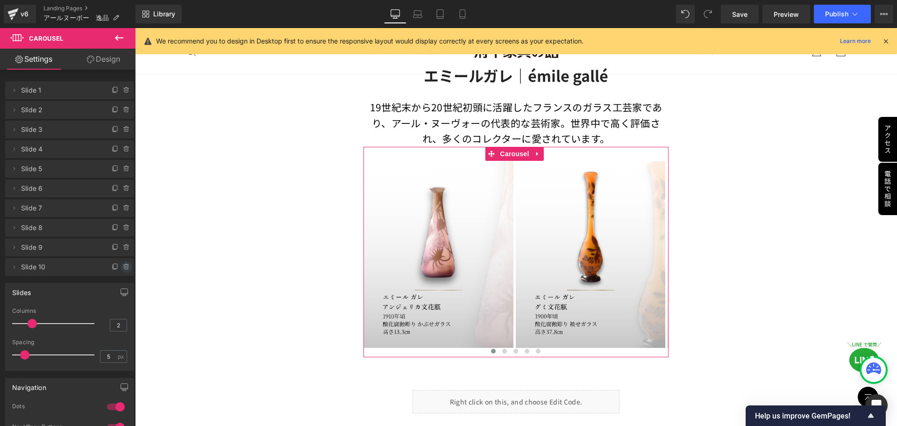
click at [125, 264] on icon at bounding box center [126, 264] width 2 height 1
click at [122, 264] on button "Delete" at bounding box center [116, 267] width 29 height 12
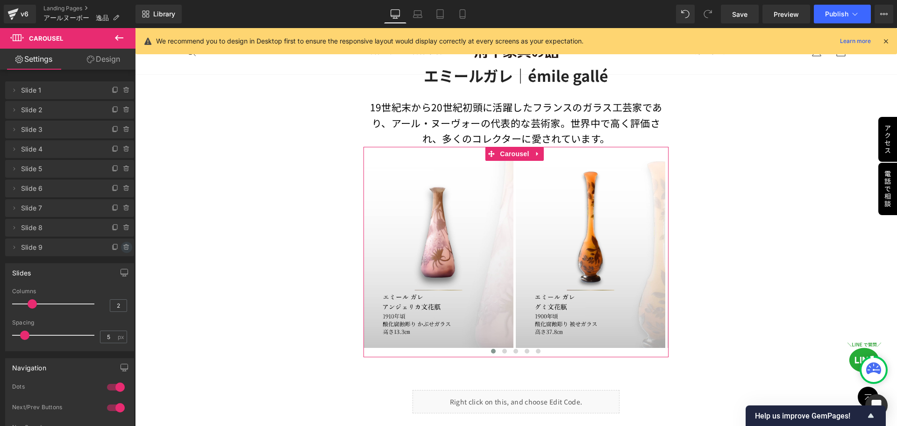
click at [125, 244] on icon at bounding box center [126, 244] width 2 height 1
click at [122, 244] on button "Delete" at bounding box center [116, 248] width 29 height 12
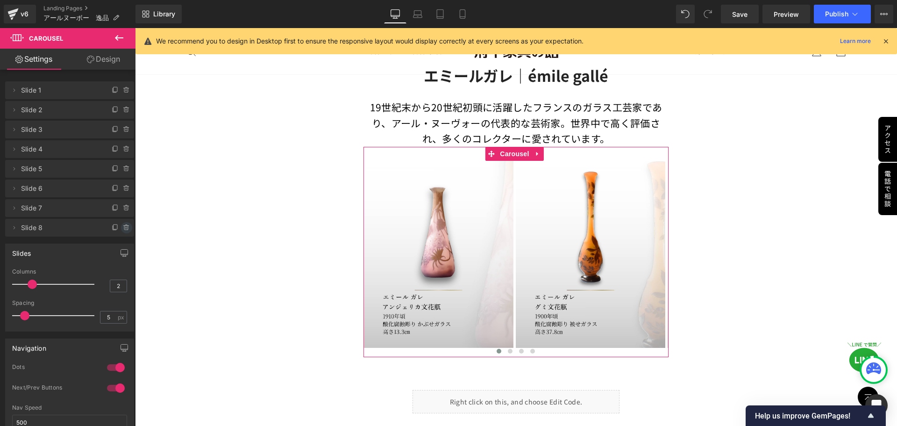
click at [127, 227] on icon at bounding box center [127, 228] width 0 height 2
click at [123, 227] on button "Delete" at bounding box center [116, 228] width 29 height 12
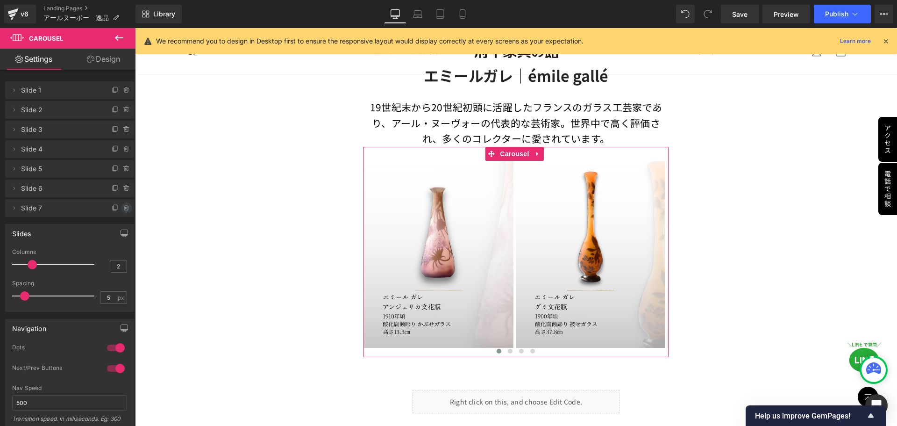
click at [125, 210] on icon at bounding box center [126, 207] width 7 height 7
click at [122, 205] on button "Delete" at bounding box center [116, 208] width 29 height 12
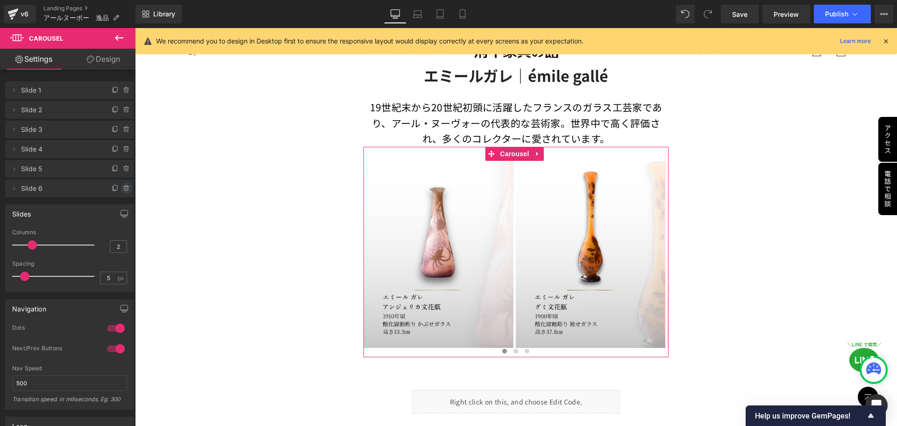
click at [123, 191] on icon at bounding box center [126, 188] width 7 height 7
click at [122, 189] on button "Delete" at bounding box center [116, 189] width 29 height 12
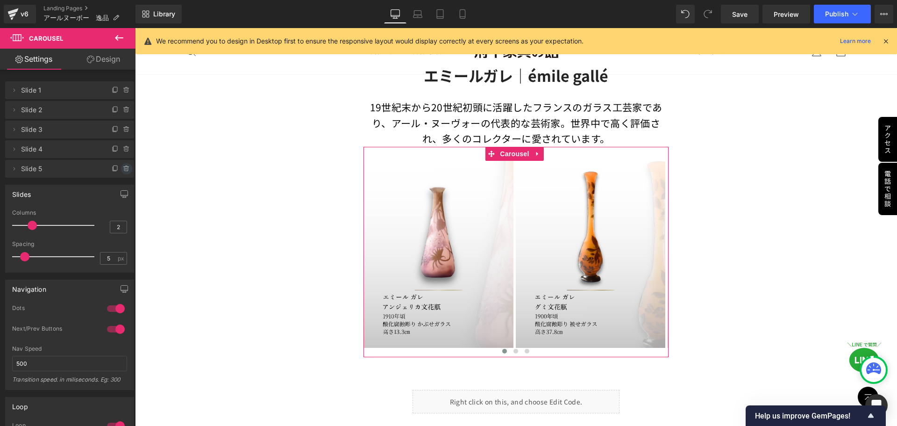
click at [125, 167] on icon at bounding box center [126, 166] width 2 height 1
click at [122, 167] on button "Delete" at bounding box center [116, 169] width 29 height 12
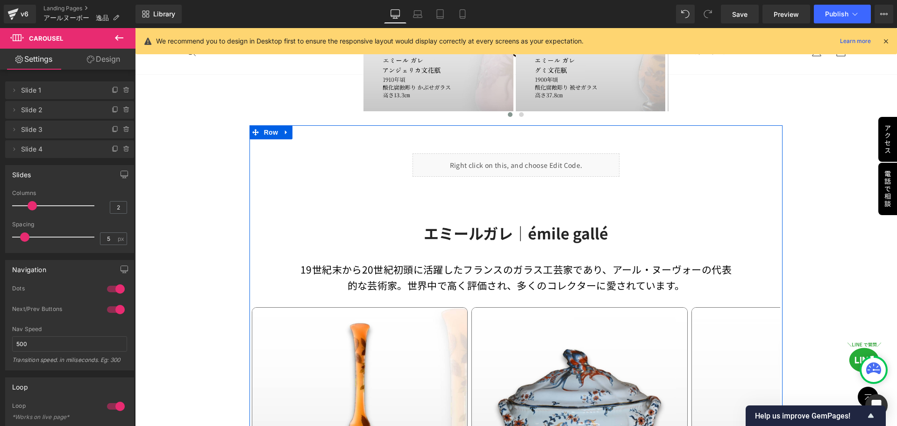
scroll to position [940, 0]
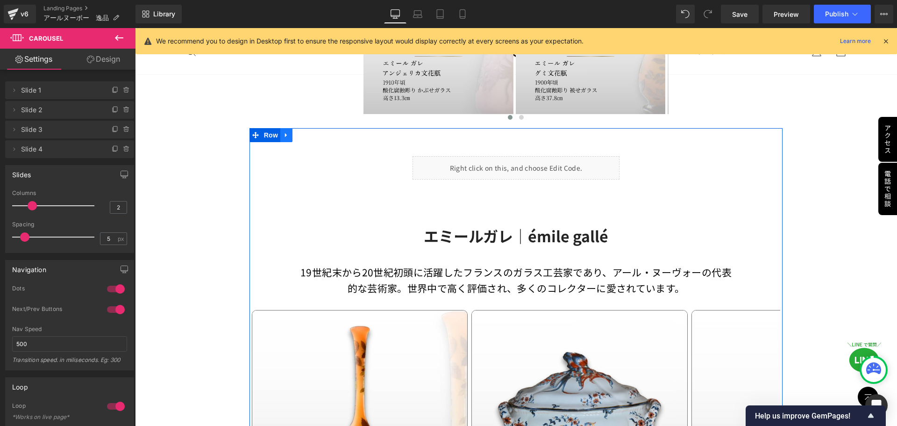
click at [283, 135] on icon at bounding box center [286, 135] width 7 height 7
click at [314, 134] on link at bounding box center [311, 135] width 12 height 14
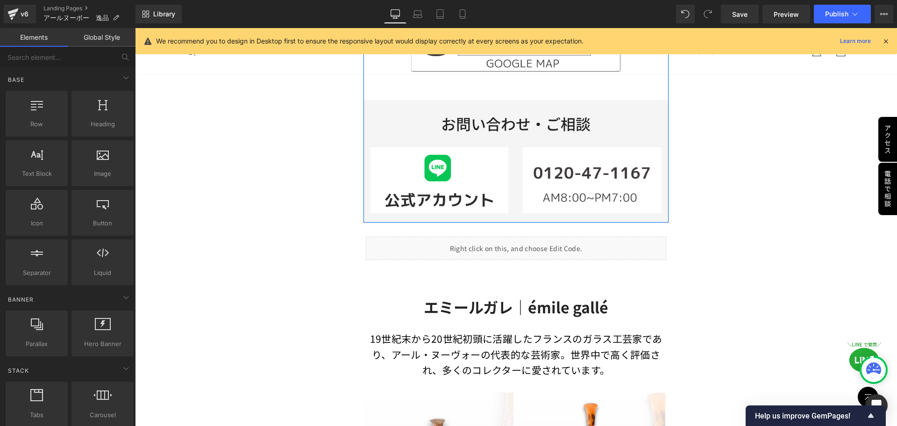
scroll to position [659, 0]
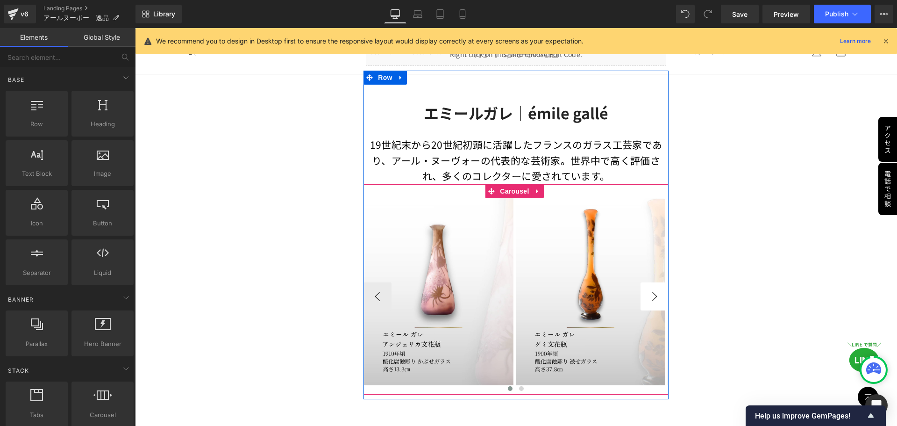
click at [654, 295] on button "›" at bounding box center [655, 296] width 28 height 28
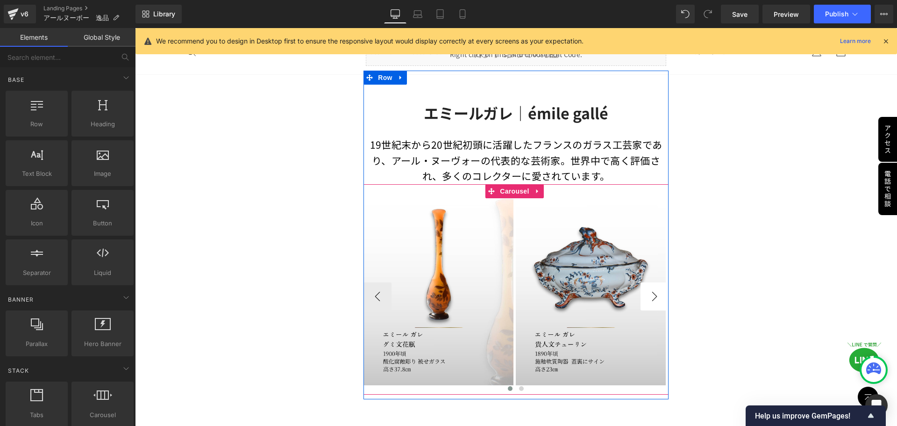
click at [654, 295] on button "›" at bounding box center [655, 296] width 28 height 28
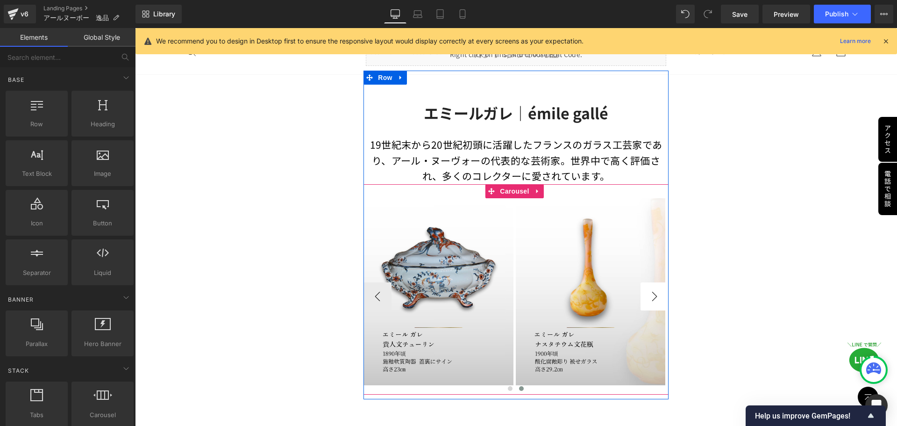
click at [654, 295] on button "›" at bounding box center [655, 296] width 28 height 28
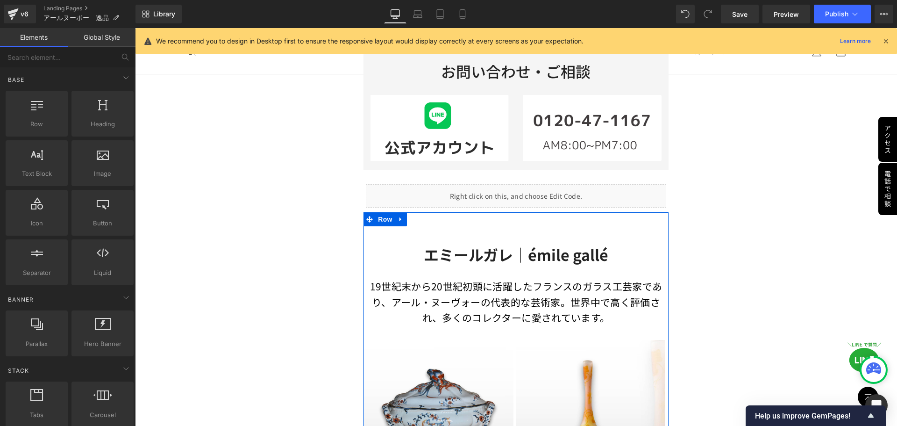
scroll to position [514, 0]
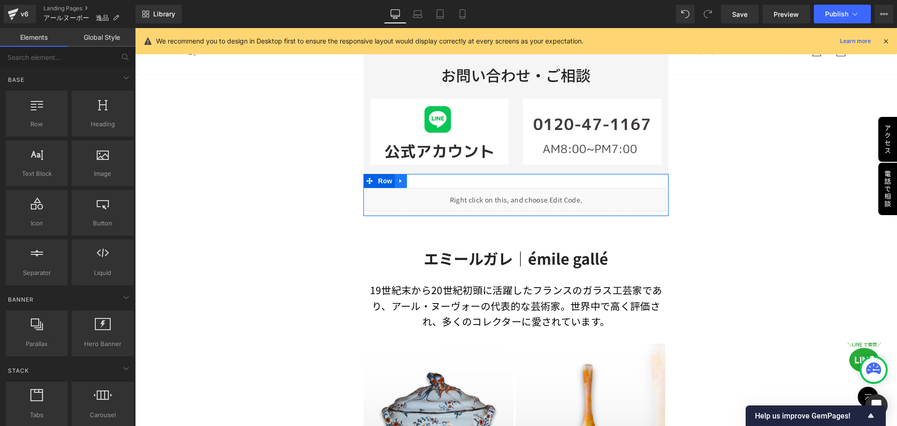
click at [400, 179] on icon at bounding box center [401, 181] width 7 height 7
click at [410, 179] on icon at bounding box center [413, 181] width 7 height 7
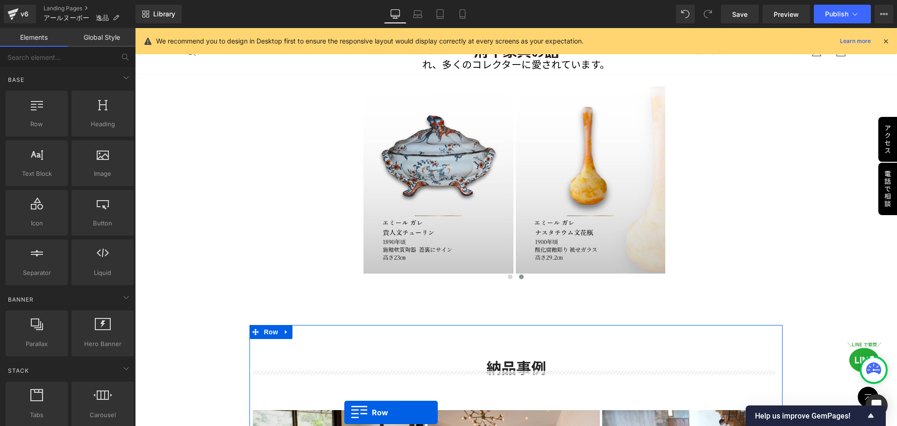
scroll to position [832, 0]
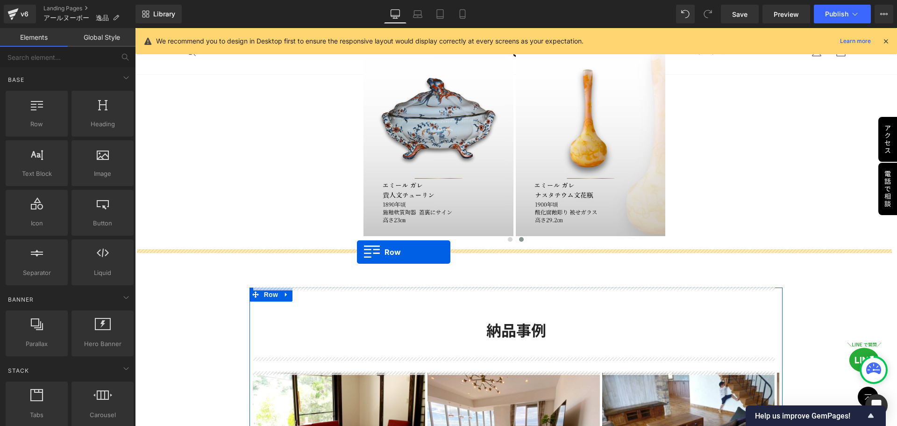
drag, startPoint x: 370, startPoint y: 222, endPoint x: 357, endPoint y: 252, distance: 33.1
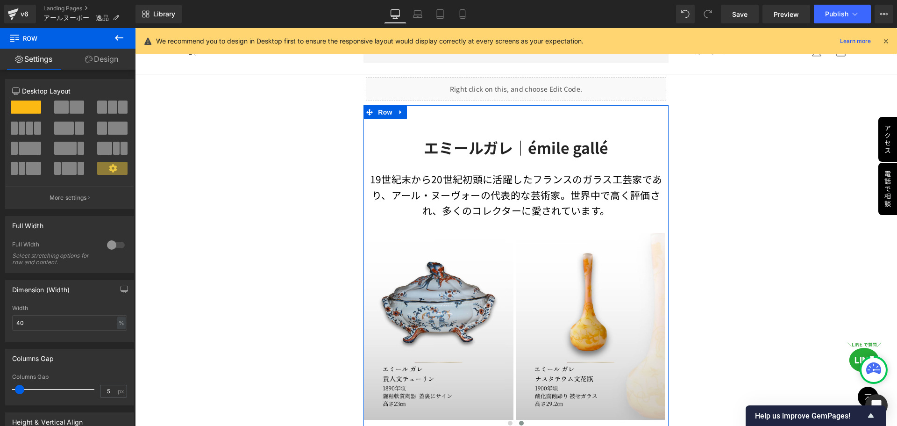
scroll to position [622, 0]
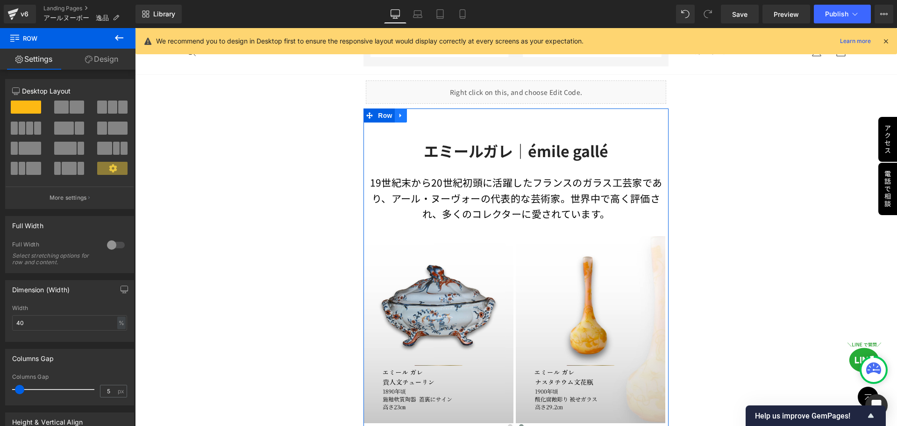
click at [401, 116] on icon at bounding box center [401, 115] width 7 height 7
click at [411, 114] on icon at bounding box center [413, 115] width 7 height 7
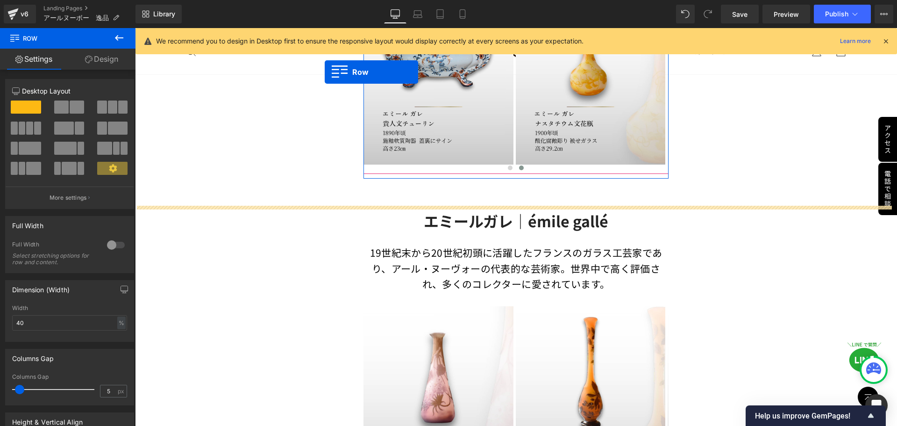
scroll to position [833, 0]
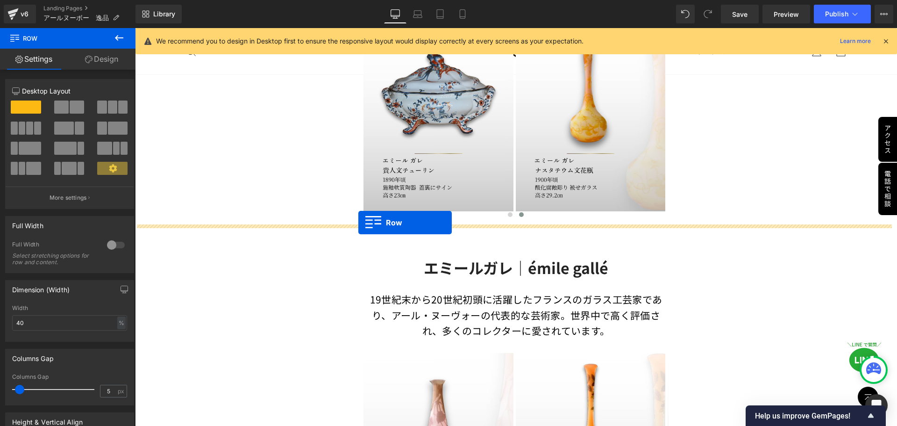
drag, startPoint x: 369, startPoint y: 307, endPoint x: 358, endPoint y: 222, distance: 84.7
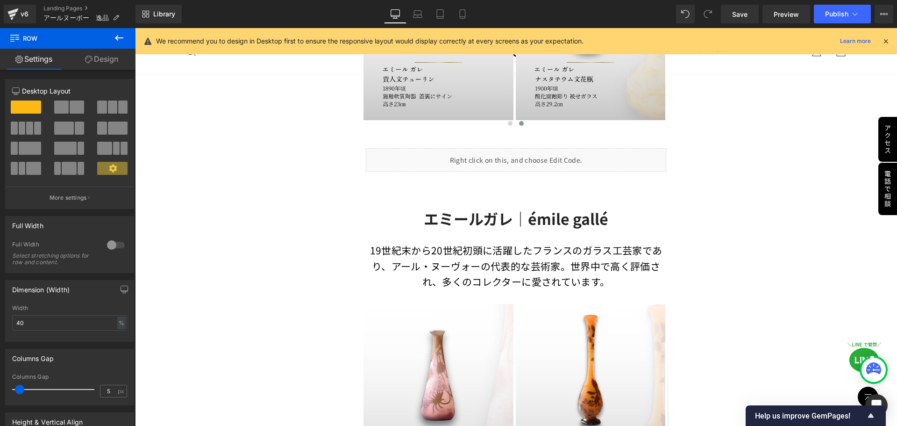
scroll to position [927, 0]
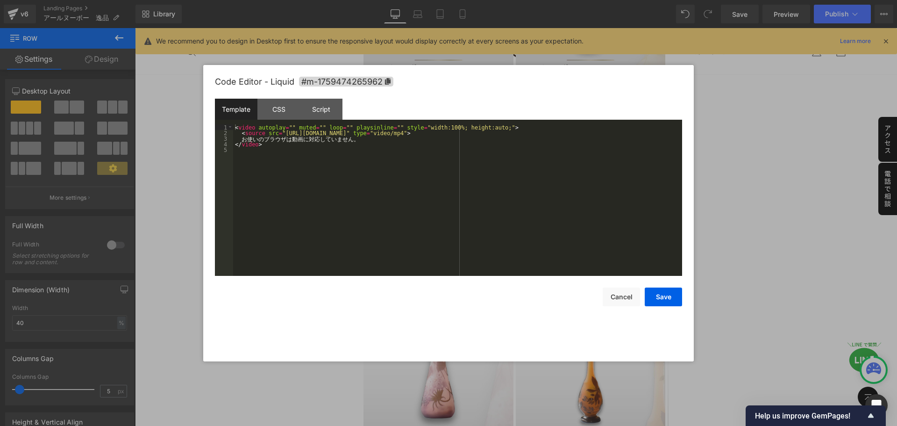
click at [526, 150] on div "Liquid" at bounding box center [516, 157] width 300 height 23
click at [479, 135] on div "< video autoplay = "" muted = "" loop = "" playsinline = "" style = "width:100%…" at bounding box center [457, 205] width 449 height 163
drag, startPoint x: 481, startPoint y: 132, endPoint x: 279, endPoint y: 134, distance: 201.9
click at [279, 134] on div "< video autoplay = "" muted = "" loop = "" playsinline = "" style = "width:100%…" at bounding box center [457, 205] width 449 height 163
click at [280, 132] on div "< video autoplay = "" muted = "" loop = "" playsinline = "" style = "width:100%…" at bounding box center [457, 205] width 449 height 163
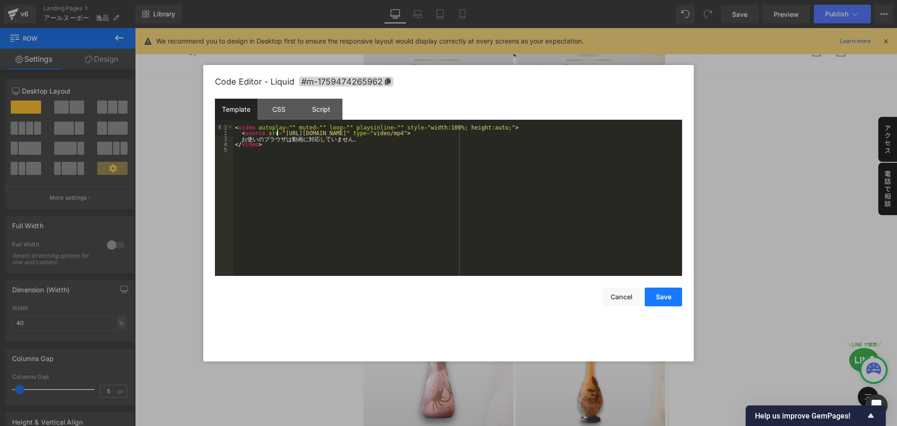
click at [660, 296] on button "Save" at bounding box center [663, 296] width 37 height 19
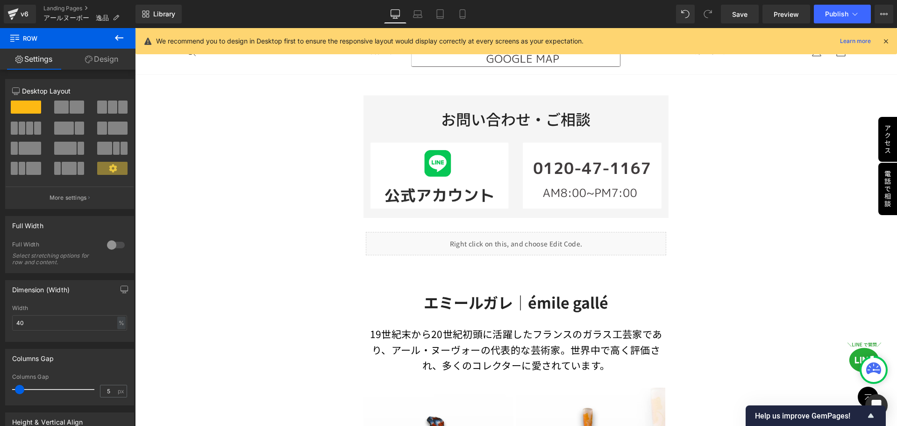
scroll to position [459, 0]
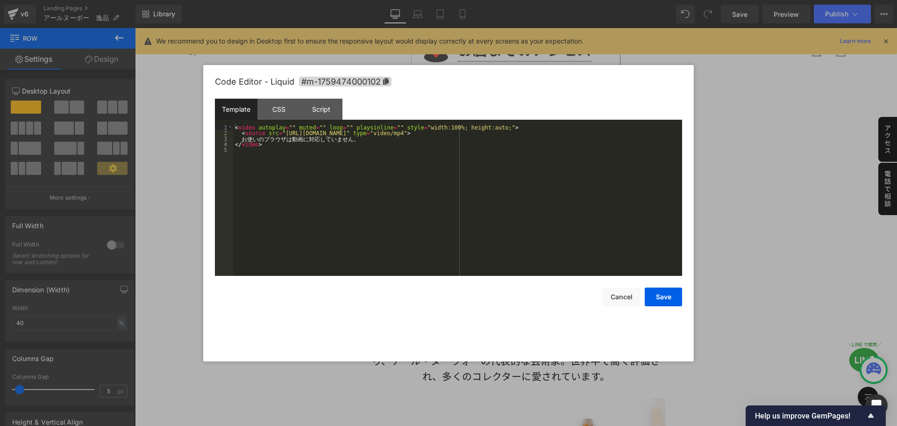
click at [526, 249] on div "Liquid" at bounding box center [516, 254] width 300 height 23
click at [333, 135] on div "< video autoplay = "" muted = "" loop = "" playsinline = "" style = "width:100%…" at bounding box center [457, 205] width 449 height 163
drag, startPoint x: 277, startPoint y: 131, endPoint x: 482, endPoint y: 132, distance: 205.6
click at [482, 132] on div "< video autoplay = "" muted = "" loop = "" playsinline = "" style = "width:100%…" at bounding box center [457, 205] width 449 height 163
click at [658, 298] on button "Save" at bounding box center [663, 296] width 37 height 19
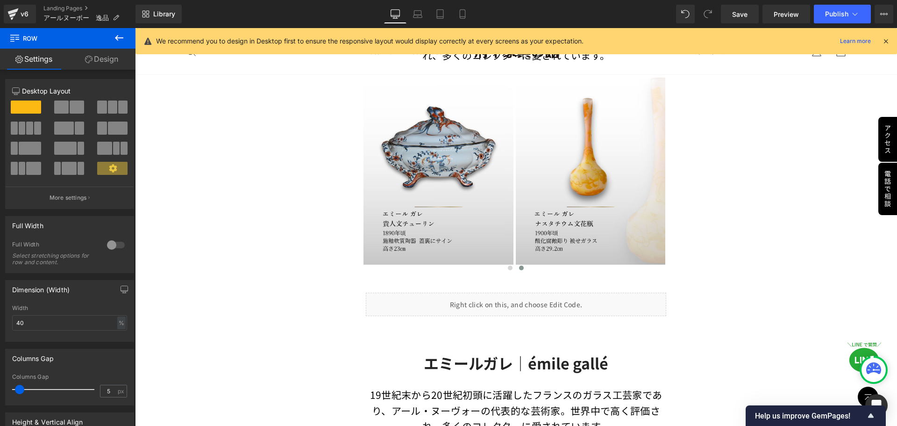
scroll to position [927, 0]
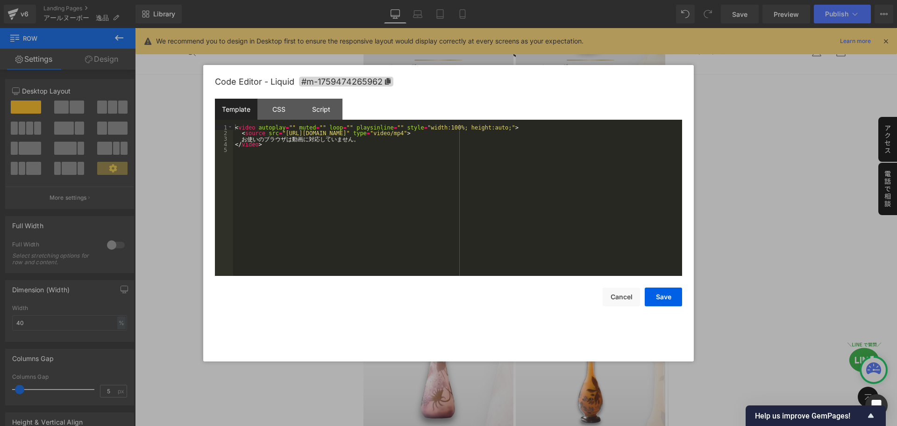
click at [526, 153] on icon at bounding box center [528, 153] width 6 height 6
click at [484, 132] on div "< video autoplay = "" muted = "" loop = "" playsinline = "" style = "width:100%…" at bounding box center [457, 205] width 449 height 163
drag, startPoint x: 482, startPoint y: 132, endPoint x: 277, endPoint y: 134, distance: 205.2
click at [277, 134] on div "< video autoplay = "" muted = "" loop = "" playsinline = "" style = "width:100%…" at bounding box center [457, 205] width 449 height 163
click at [671, 292] on button "Save" at bounding box center [663, 296] width 37 height 19
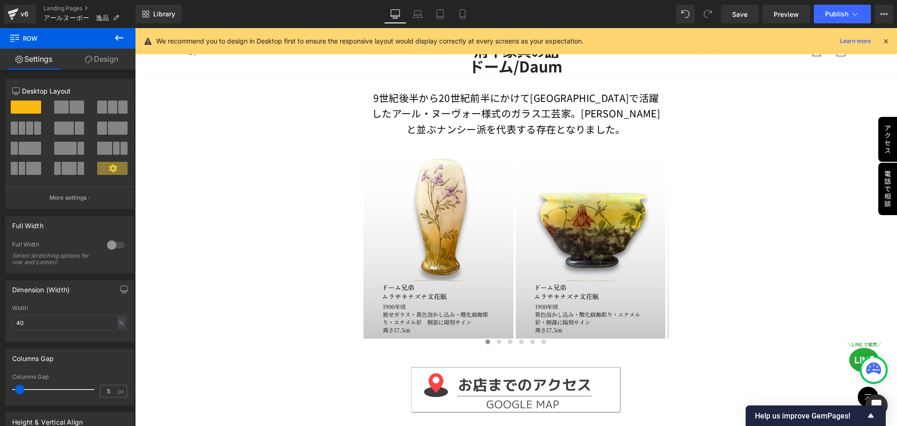
scroll to position [0, 0]
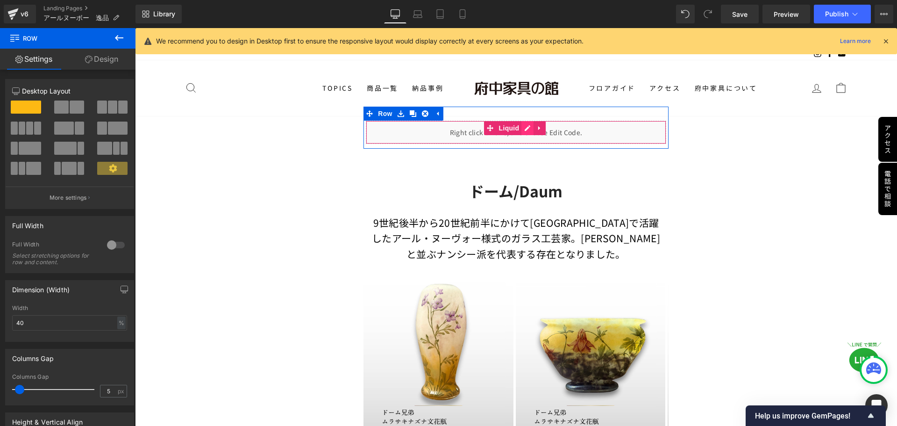
click at [524, 128] on div "Liquid" at bounding box center [516, 132] width 300 height 23
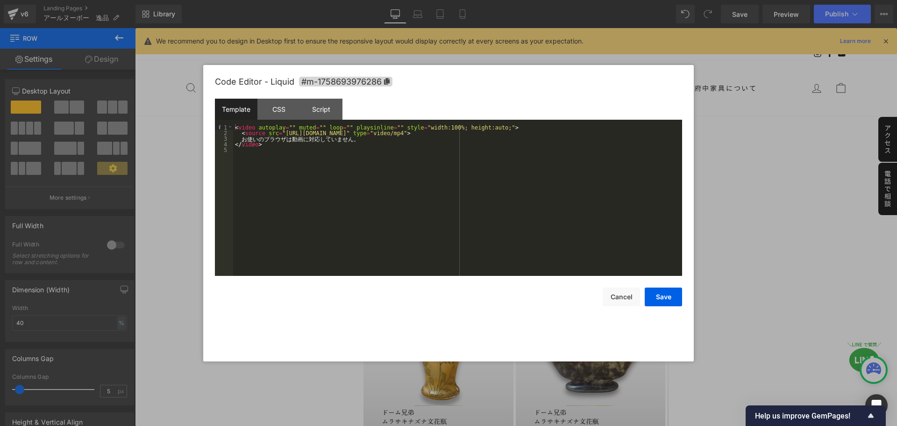
click at [408, 133] on div "< video autoplay = "" muted = "" loop = "" playsinline = "" style = "width:100%…" at bounding box center [457, 205] width 449 height 163
drag, startPoint x: 482, startPoint y: 134, endPoint x: 279, endPoint y: 132, distance: 202.8
click at [278, 132] on div "< video autoplay = "" muted = "" loop = "" playsinline = "" style = "width:100%…" at bounding box center [457, 205] width 449 height 163
click at [671, 296] on button "Save" at bounding box center [663, 296] width 37 height 19
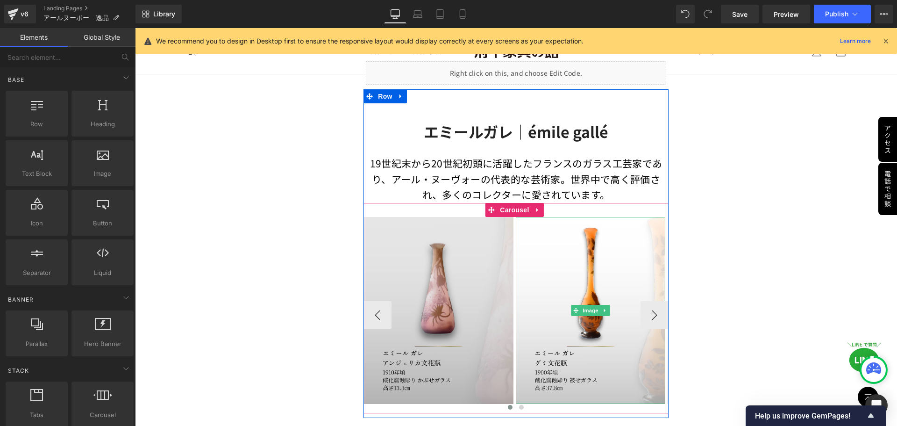
scroll to position [1028, 0]
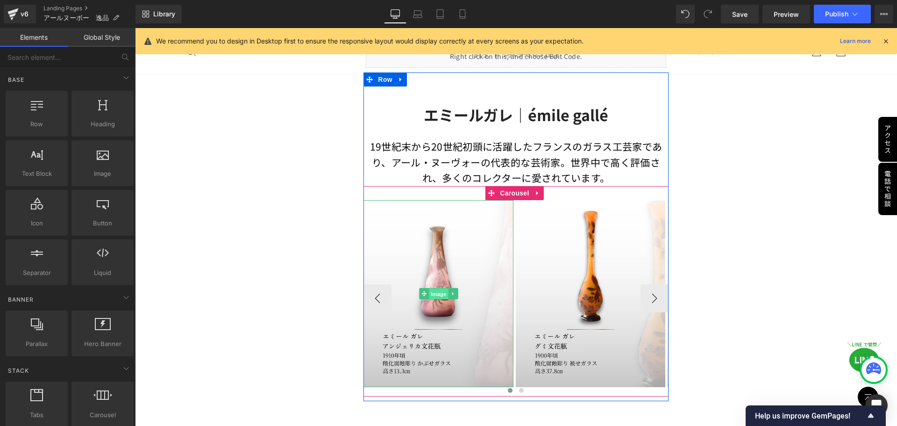
click at [431, 294] on span "Image" at bounding box center [439, 293] width 20 height 11
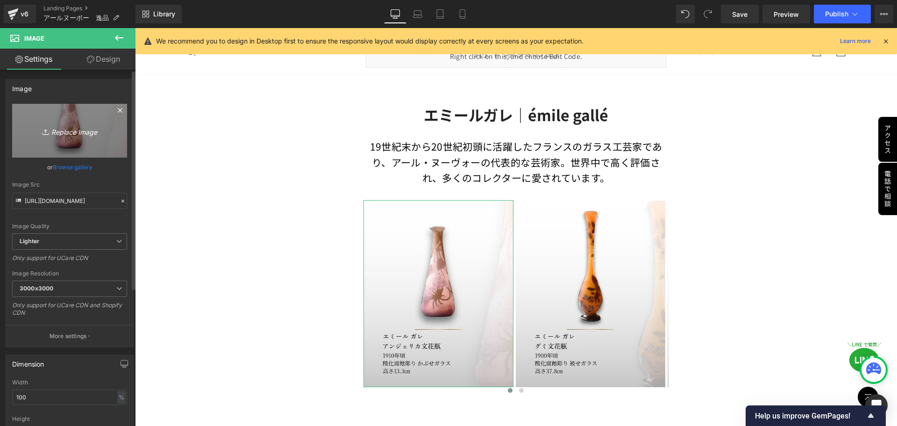
click at [59, 125] on icon "Replace Image" at bounding box center [69, 131] width 75 height 12
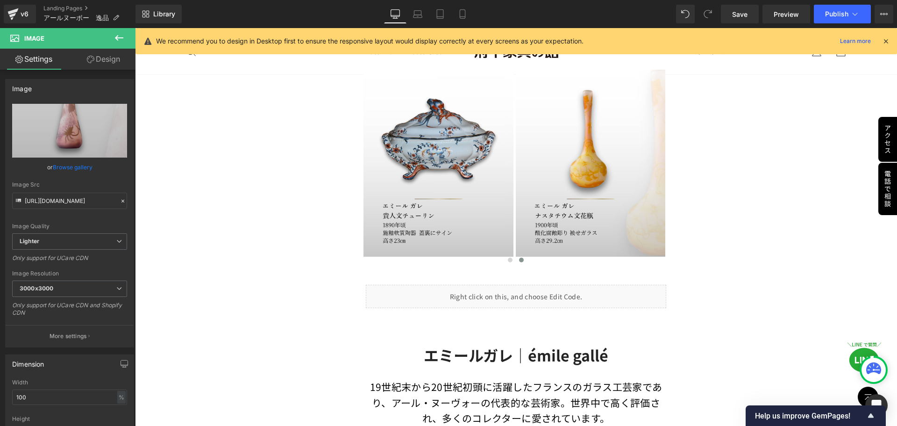
scroll to position [888, 0]
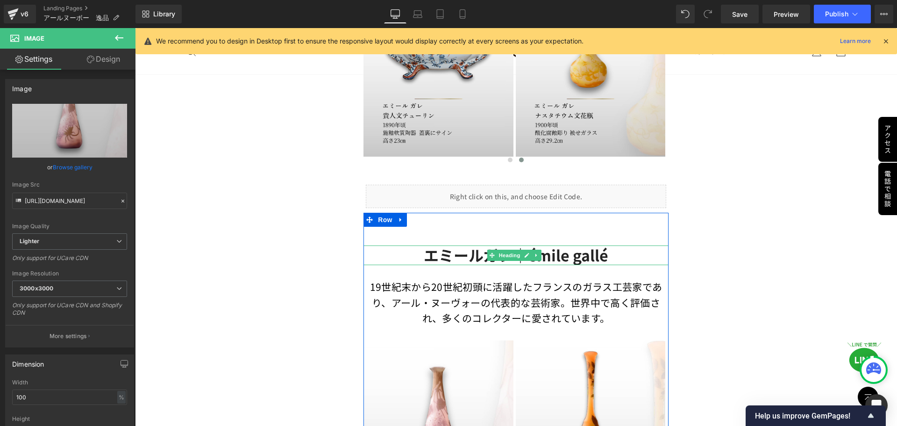
click at [414, 251] on h2 "エミールガレ｜émile gallé" at bounding box center [516, 255] width 305 height 20
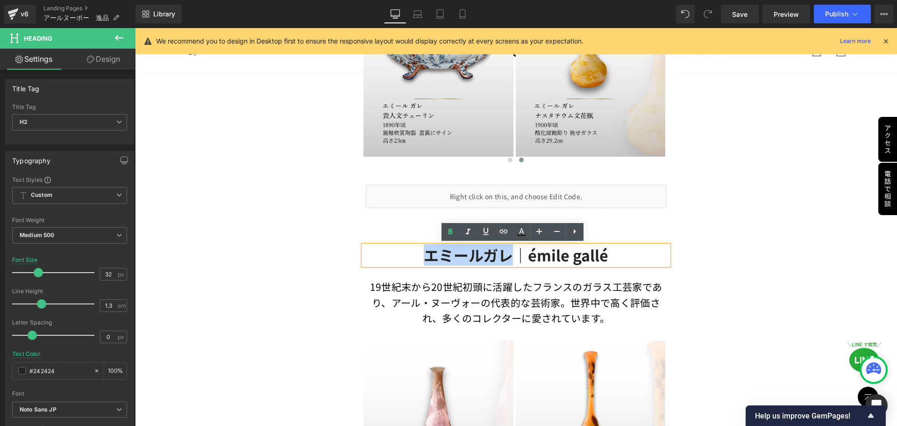
drag, startPoint x: 424, startPoint y: 254, endPoint x: 505, endPoint y: 265, distance: 81.5
click at [505, 265] on b "エミールガレ｜émile gallé" at bounding box center [516, 254] width 185 height 21
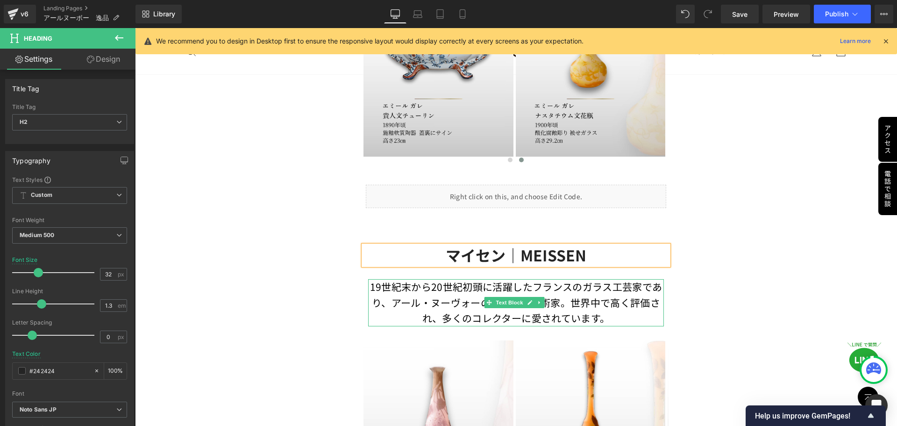
click at [499, 291] on p "19世紀末から20世紀初頭に活躍したフランスのガラス工芸家であり、アール・ヌーヴォーの代表的な芸術家。世界中で高く評価され、多くのコレクターに愛されています。﻿" at bounding box center [515, 302] width 295 height 47
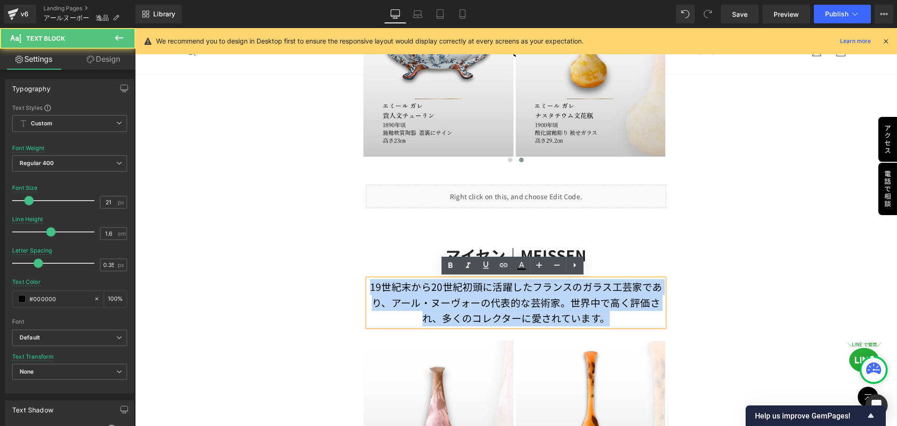
drag, startPoint x: 367, startPoint y: 286, endPoint x: 628, endPoint y: 315, distance: 262.4
click at [628, 315] on p "19世紀末から20世紀初頭に活躍したフランスのガラス工芸家であり、アール・ヌーヴォーの代表的な芸術家。世界中で高く評価され、多くのコレクターに愛されています。﻿" at bounding box center [515, 302] width 295 height 47
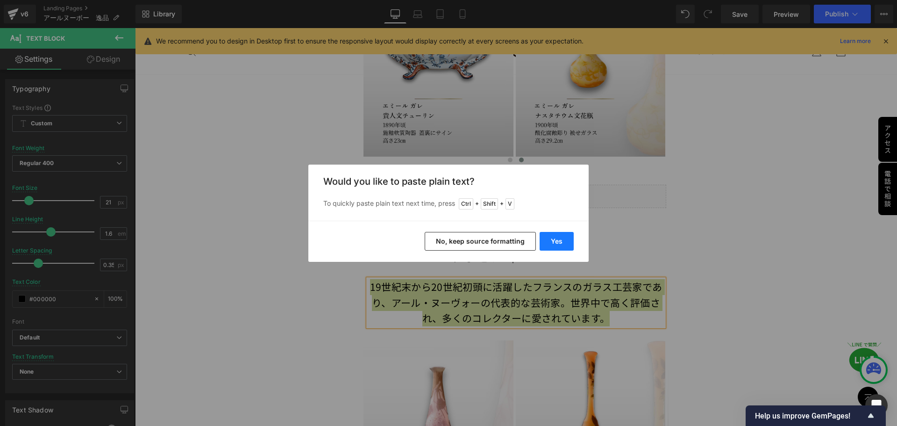
click at [564, 242] on button "Yes" at bounding box center [557, 241] width 34 height 19
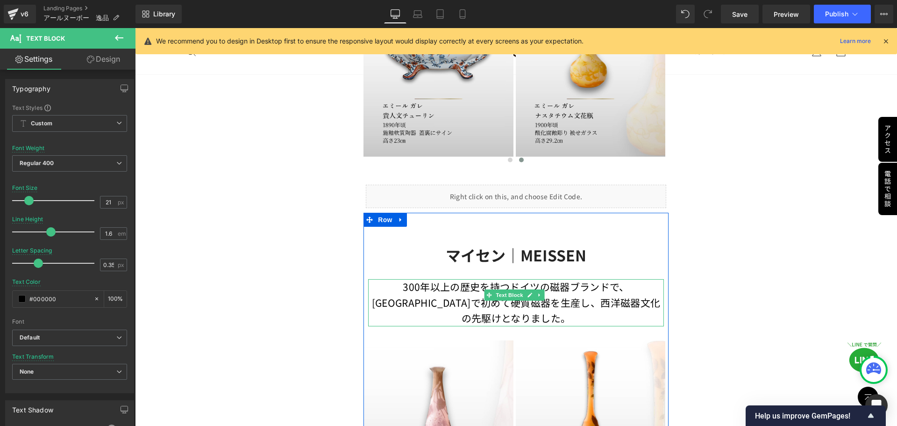
click at [586, 292] on p "300年以上の歴史を持つドイツの磁器ブランドで、ヨーロッパで初めて硬質磁器を生産し、西洋磁器文化の先駆けとなりました。" at bounding box center [515, 302] width 295 height 47
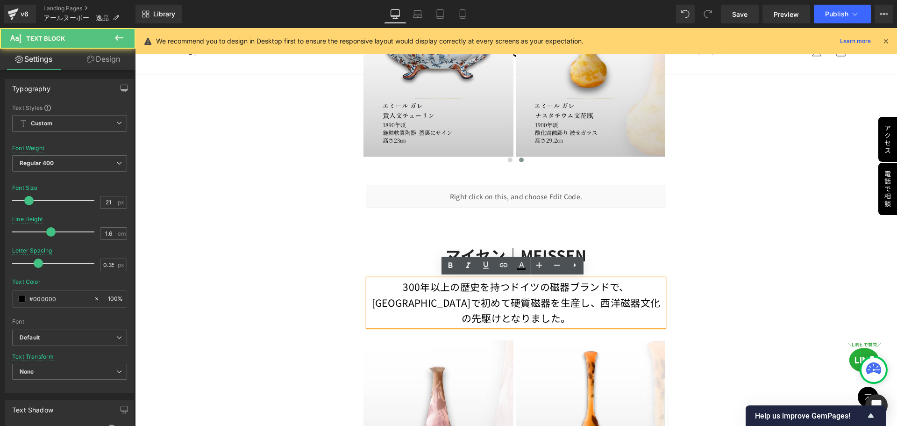
click at [577, 287] on p "300年以上の歴史を持つドイツの磁器ブランドで、ヨーロッパで初めて硬質磁器を生産し、西洋磁器文化の先駆けとなりました。" at bounding box center [515, 302] width 295 height 47
click at [654, 306] on p "300年以上の歴史を持つドイツの磁器ブランドで、ヨーロッパで初めて硬質磁器を生産し、西洋磁器文化の先駆けとなりました。" at bounding box center [515, 302] width 295 height 47
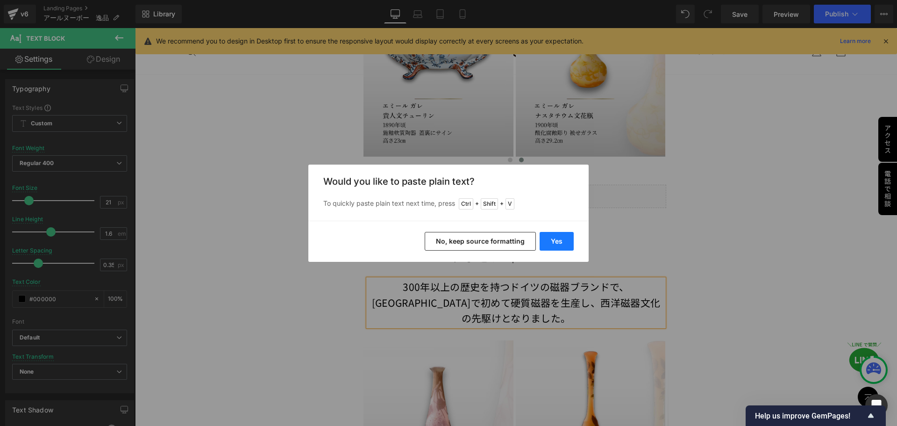
click at [563, 243] on button "Yes" at bounding box center [557, 241] width 34 height 19
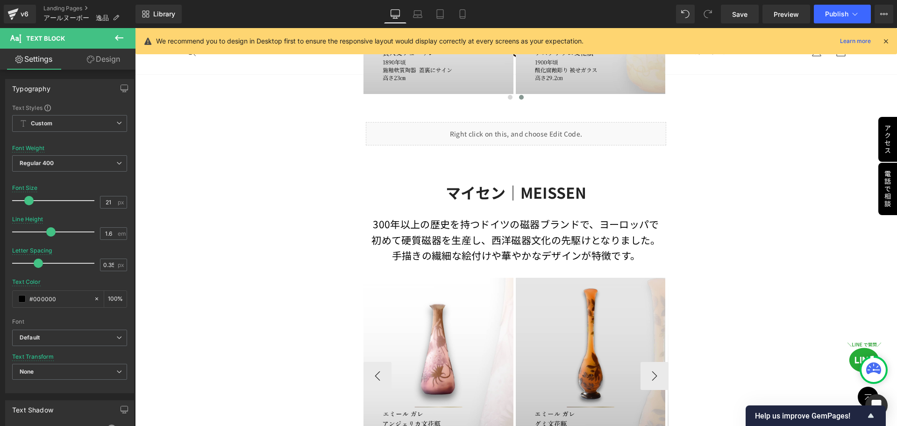
scroll to position [1028, 0]
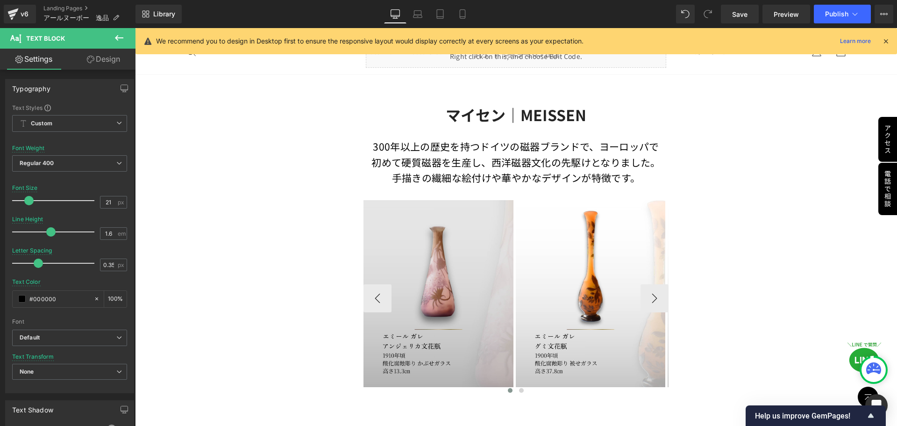
click at [426, 294] on div "Image" at bounding box center [439, 293] width 150 height 187
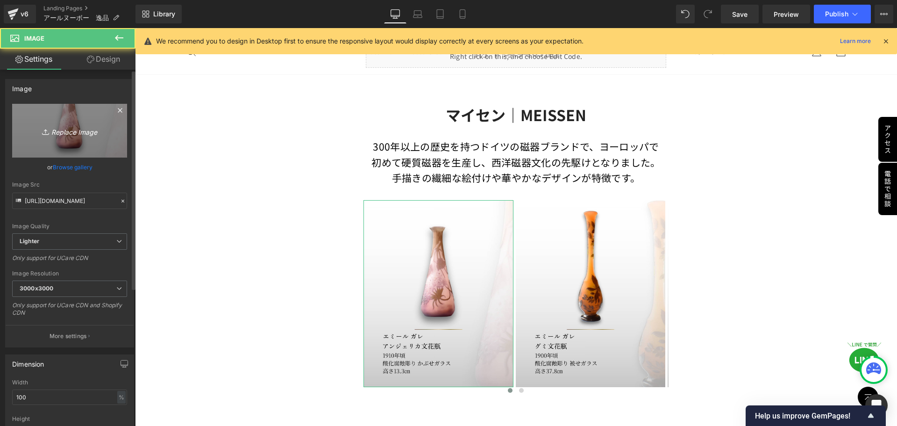
click at [58, 133] on icon "Replace Image" at bounding box center [69, 131] width 75 height 12
type input "C:\fakepath\マイセン (8).jpg"
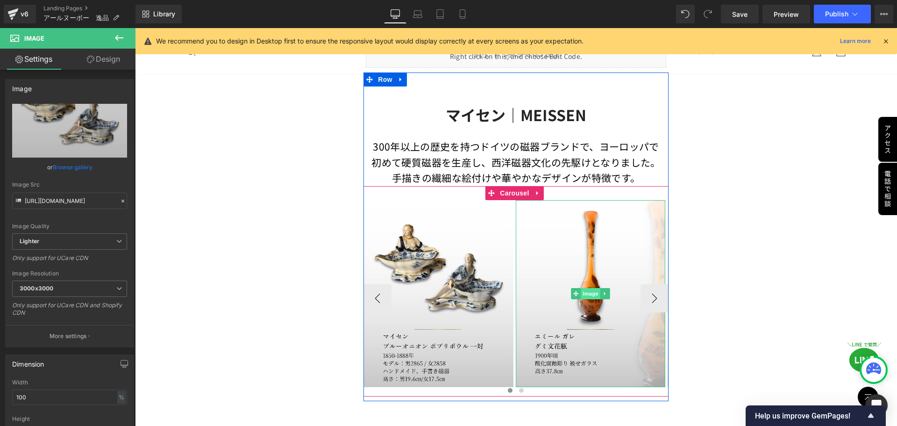
click at [593, 295] on span "Image" at bounding box center [591, 293] width 20 height 11
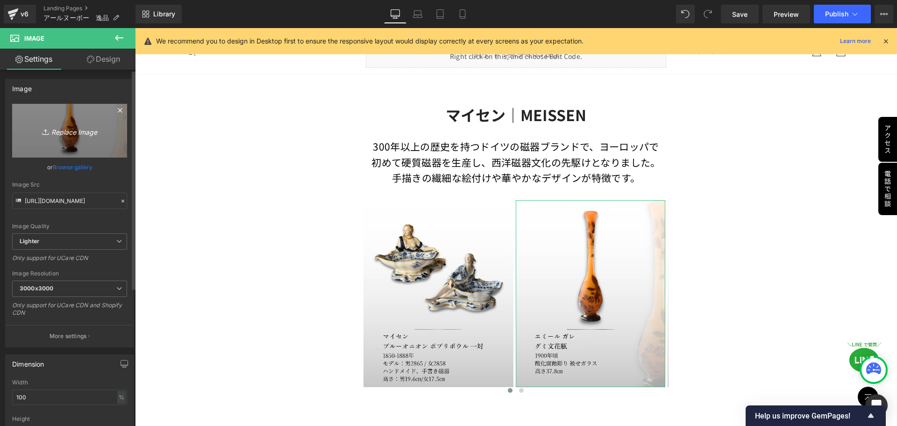
click at [62, 135] on icon "Replace Image" at bounding box center [69, 131] width 75 height 12
type input "C:\fakepath\マイセン (1).jpg"
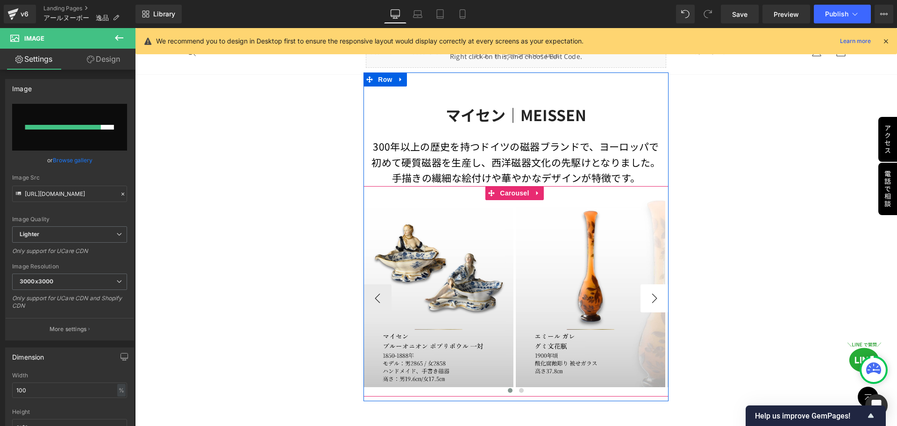
click at [641, 301] on button "›" at bounding box center [655, 298] width 28 height 28
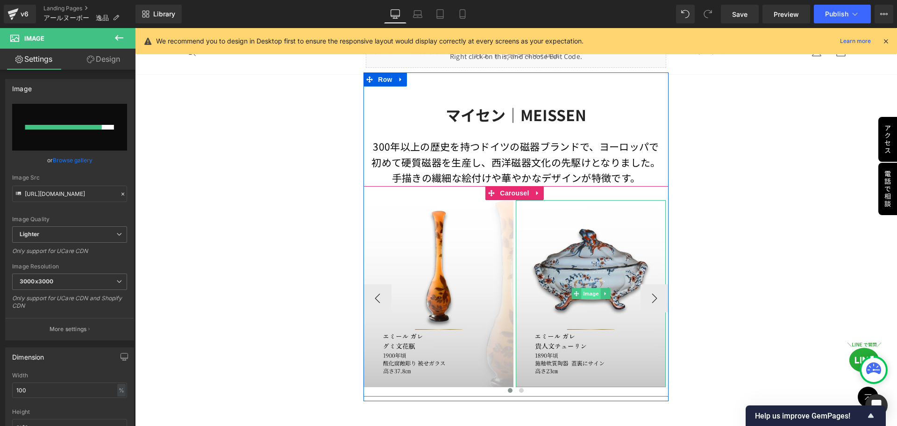
click at [581, 291] on span "Image" at bounding box center [591, 293] width 20 height 11
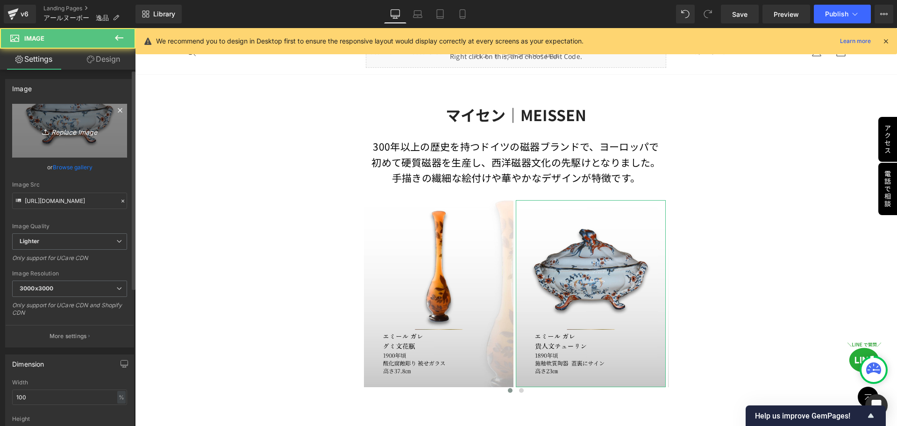
click at [80, 124] on link "Replace Image" at bounding box center [69, 131] width 115 height 54
type input "C:\fakepath\マイセン (7).jpg"
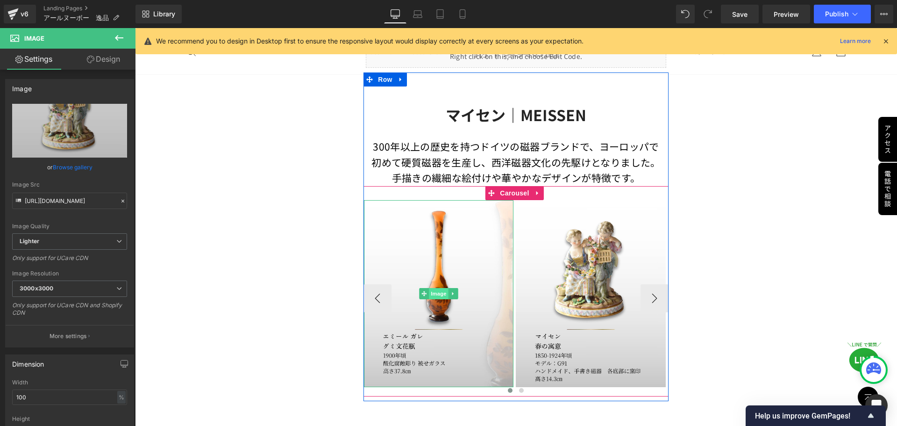
click at [435, 293] on span "Image" at bounding box center [439, 293] width 20 height 11
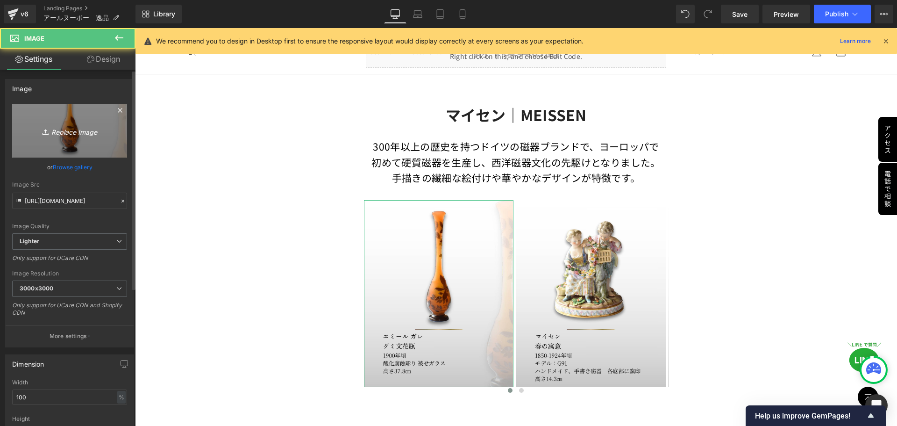
click at [73, 132] on icon "Replace Image" at bounding box center [69, 131] width 75 height 12
type input "C:\fakepath\マイセン (1).jpg"
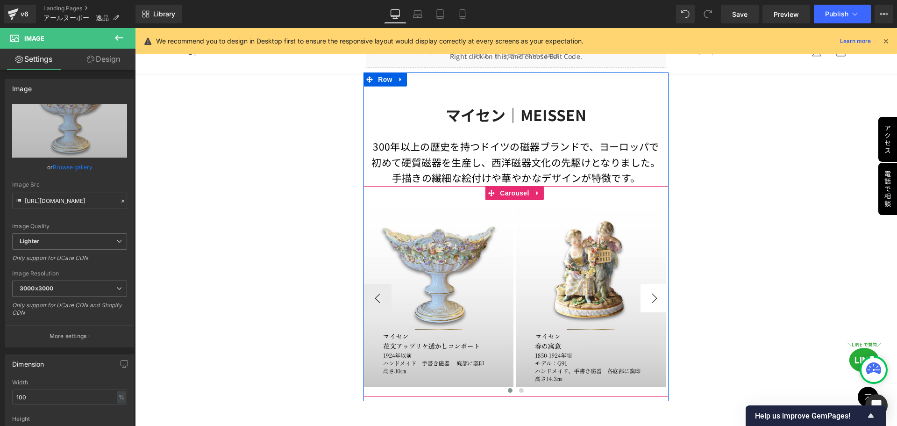
click at [652, 294] on button "›" at bounding box center [655, 298] width 28 height 28
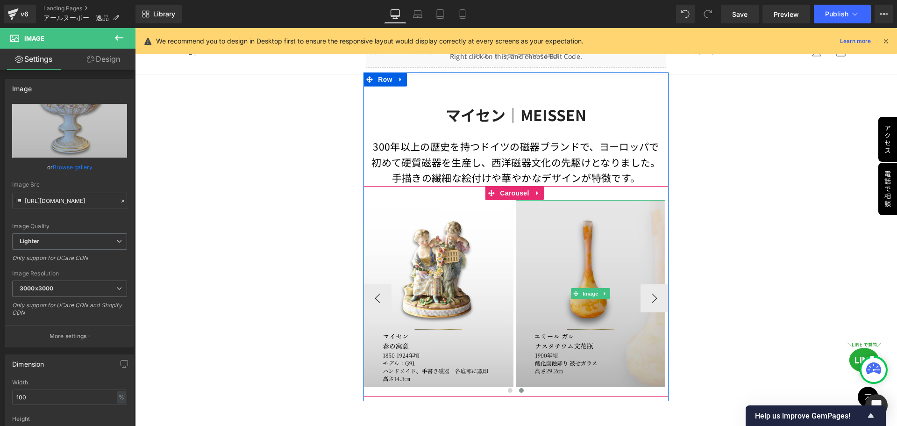
click at [589, 283] on img at bounding box center [591, 293] width 150 height 187
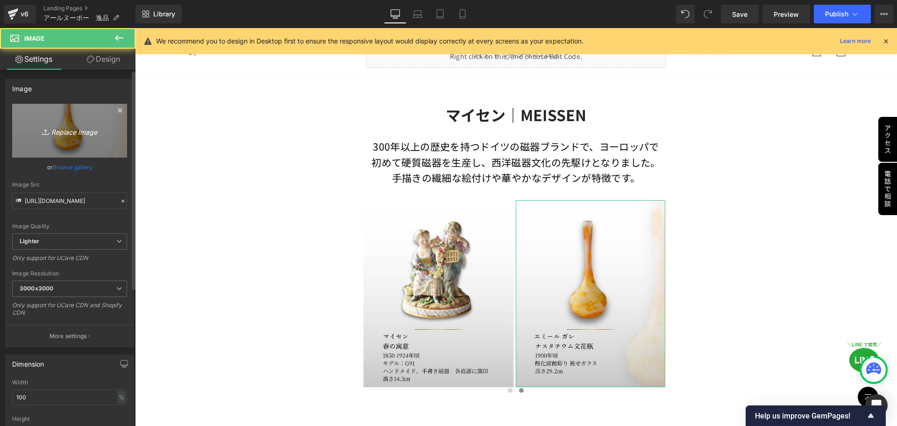
click at [62, 130] on icon "Replace Image" at bounding box center [69, 131] width 75 height 12
type input "C:\fakepath\マイセン (4).jpg"
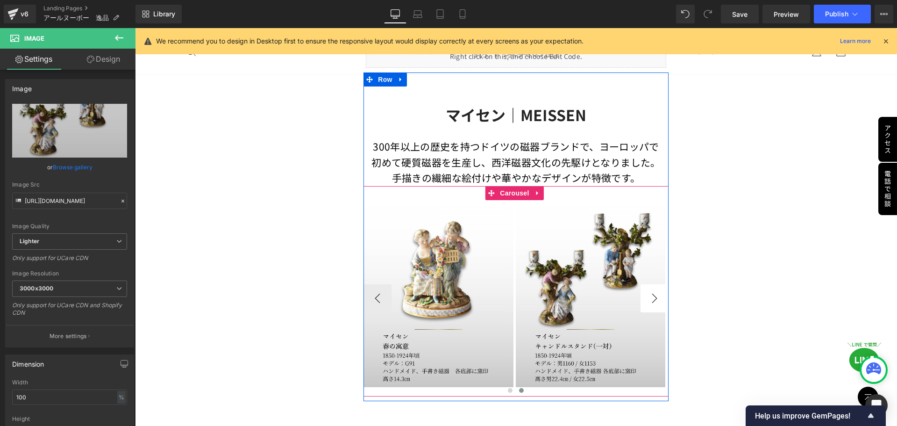
click at [647, 298] on button "›" at bounding box center [655, 298] width 28 height 28
click at [505, 192] on span "Carousel" at bounding box center [515, 193] width 34 height 14
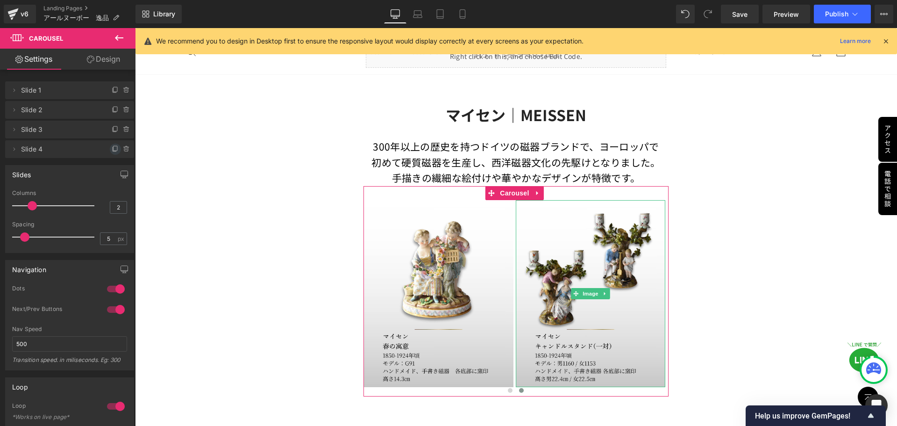
click at [114, 148] on icon at bounding box center [116, 148] width 4 height 5
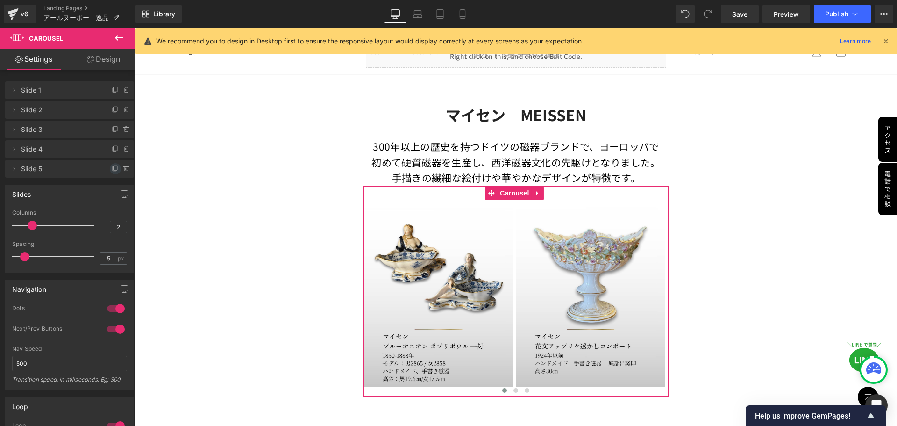
click at [112, 164] on span at bounding box center [115, 168] width 11 height 11
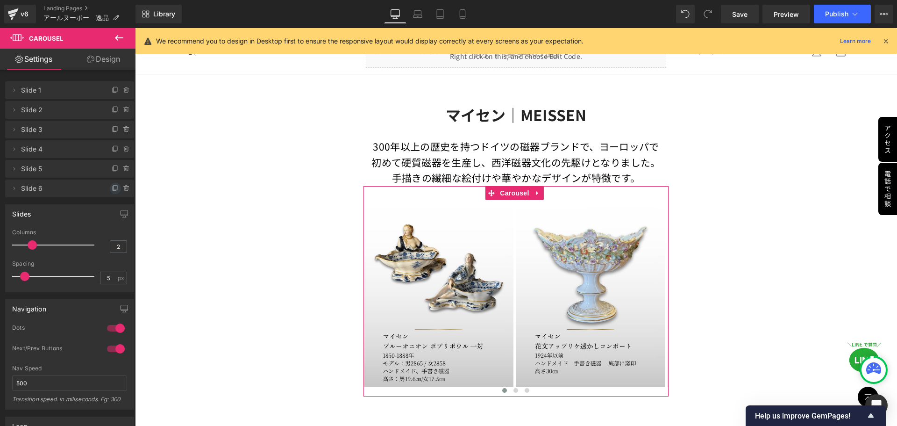
click at [113, 184] on span at bounding box center [115, 188] width 11 height 11
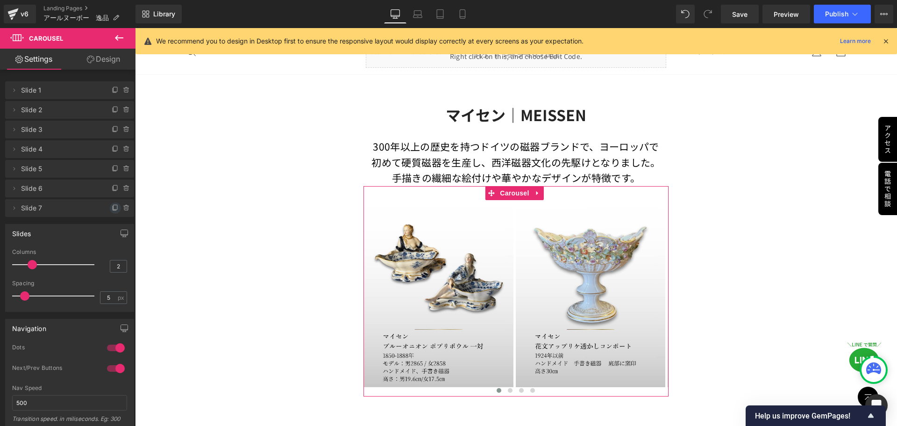
click at [112, 207] on icon at bounding box center [115, 207] width 7 height 7
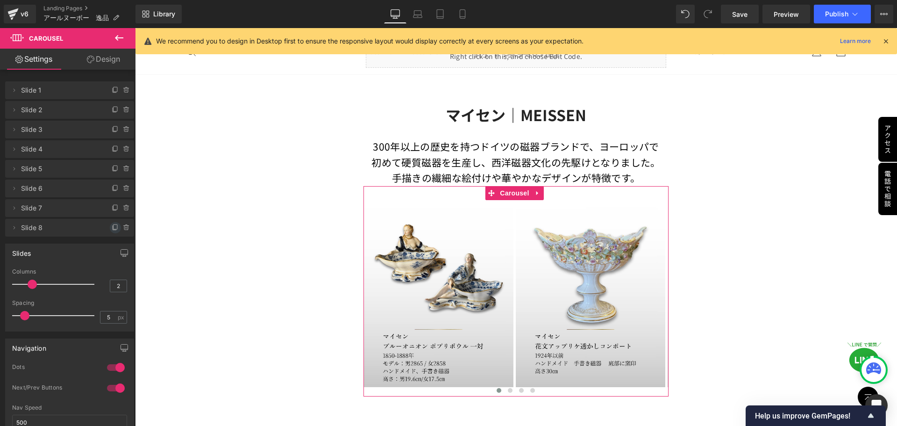
click at [110, 228] on span at bounding box center [115, 227] width 11 height 11
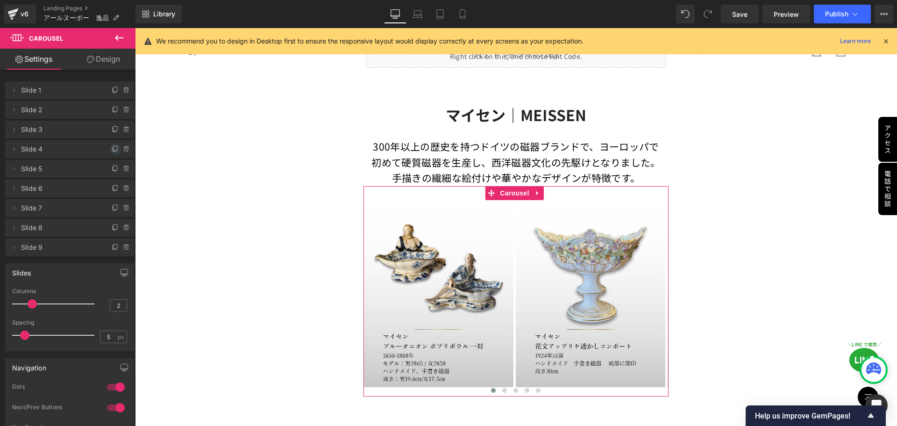
click at [112, 149] on icon at bounding box center [115, 148] width 7 height 7
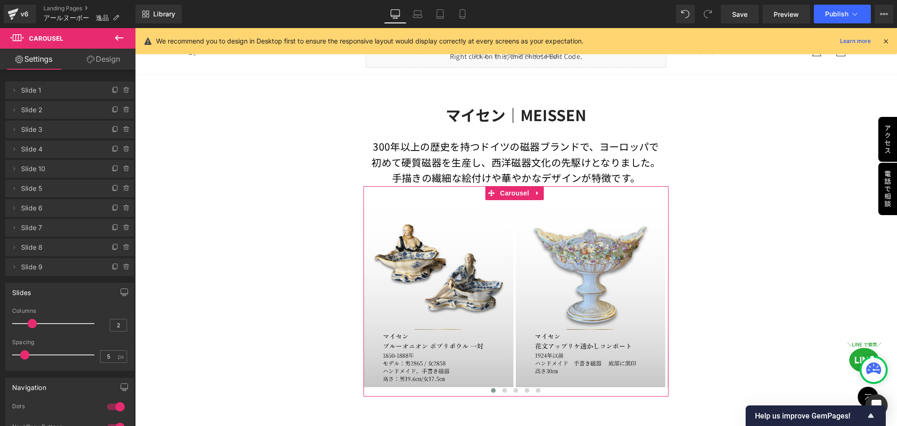
click at [70, 150] on span "Slide 4" at bounding box center [60, 149] width 79 height 18
click at [60, 169] on span "Slide 10" at bounding box center [60, 169] width 79 height 18
click at [90, 168] on span "Slide 10" at bounding box center [60, 169] width 79 height 18
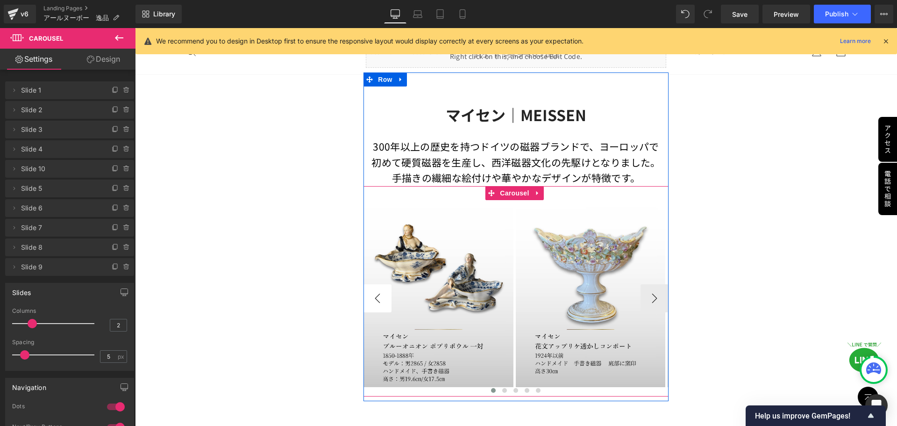
click at [371, 289] on button "‹" at bounding box center [378, 298] width 28 height 28
click at [647, 301] on button "›" at bounding box center [655, 298] width 28 height 28
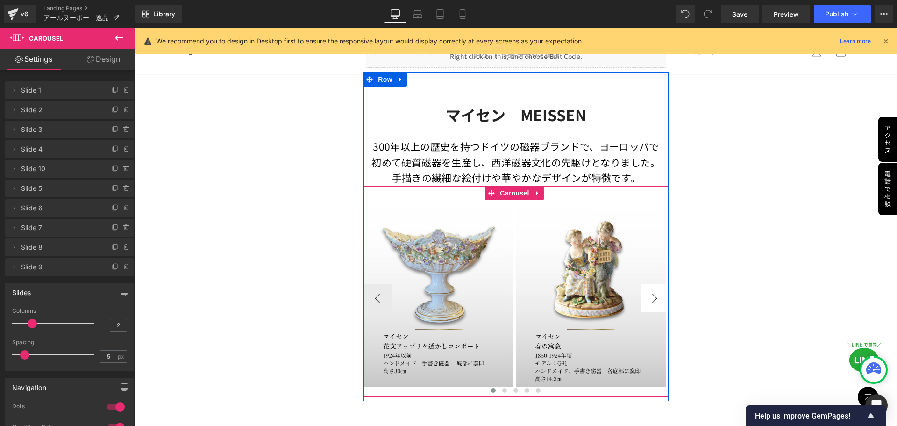
click at [641, 299] on button "›" at bounding box center [655, 298] width 28 height 28
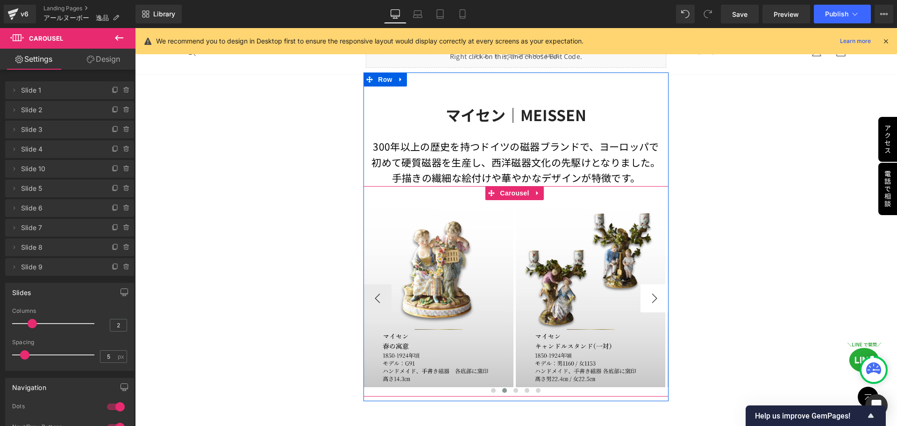
click at [641, 299] on button "›" at bounding box center [655, 298] width 28 height 28
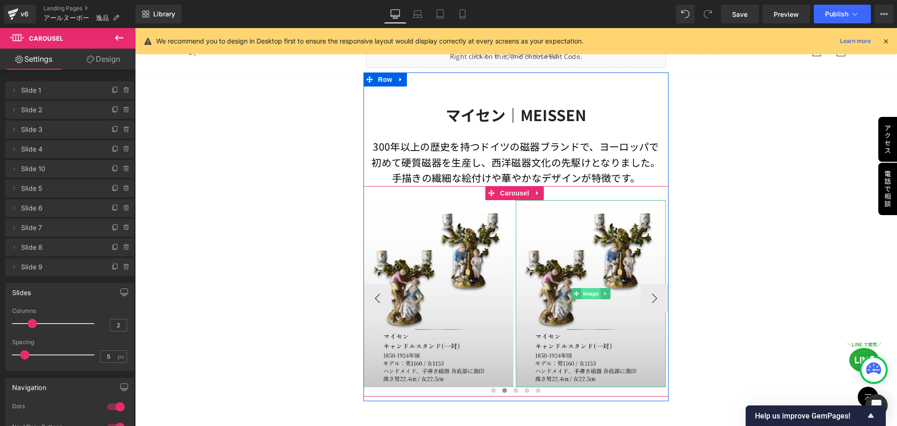
click at [583, 291] on span "Image" at bounding box center [591, 293] width 20 height 11
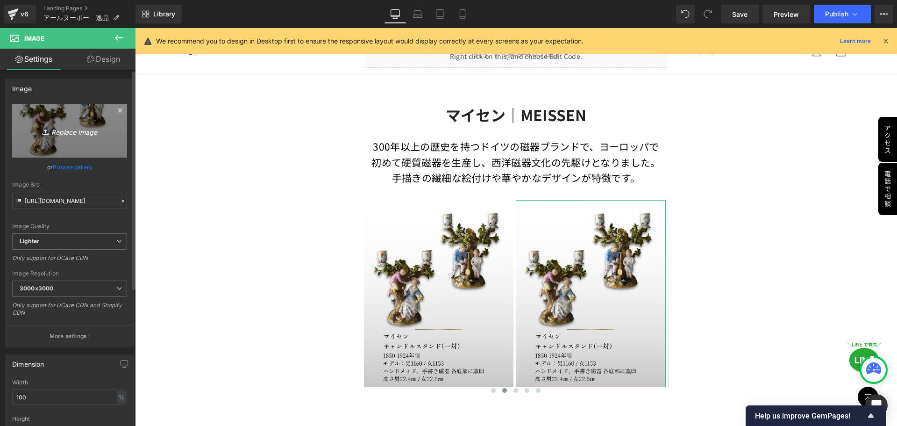
click at [64, 131] on icon "Replace Image" at bounding box center [69, 131] width 75 height 12
type input "C:\fakepath\マイセン (2).jpg"
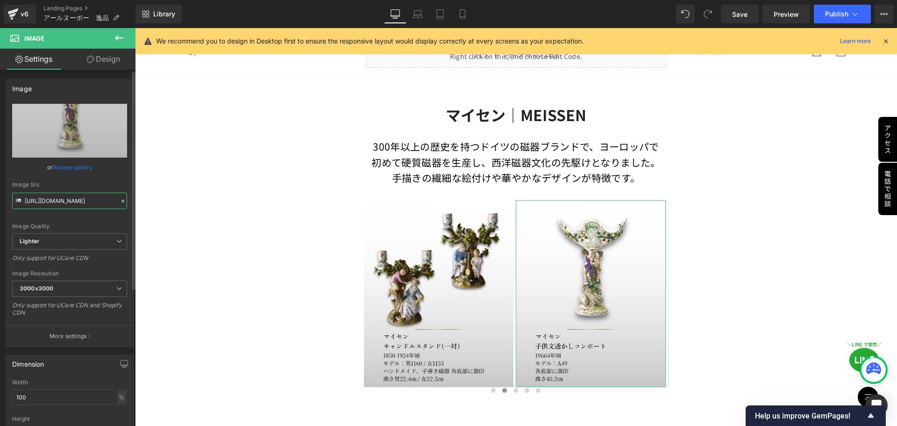
click at [90, 199] on input "https://ucarecdn.com/a55f7577-a94f-4566-b536-419b311b782a/-/format/auto/-/previ…" at bounding box center [69, 201] width 115 height 16
type input "https://ucarecdn.com/38895248-6733-4c5c-b4e5-fd380baa95e8/-/format/auto/-/previ…"
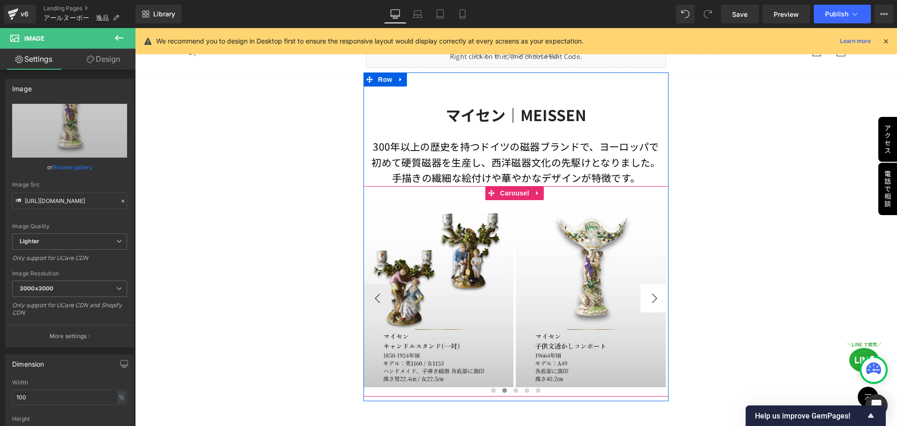
click at [651, 296] on button "›" at bounding box center [655, 298] width 28 height 28
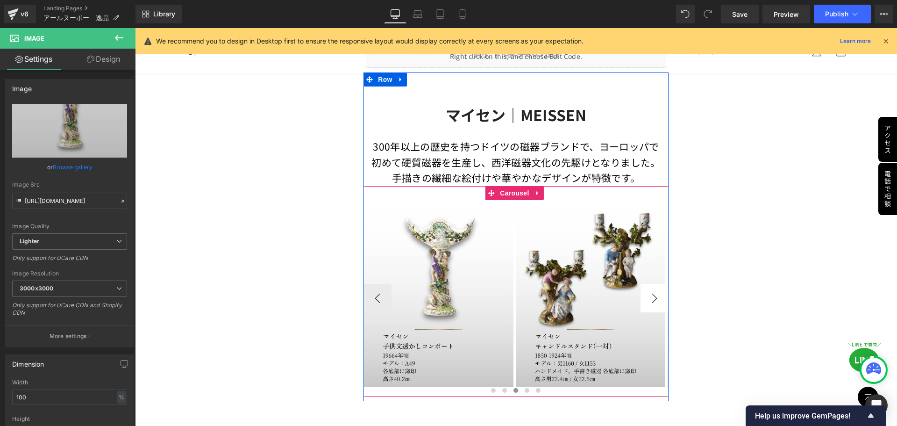
click at [650, 295] on button "›" at bounding box center [655, 298] width 28 height 28
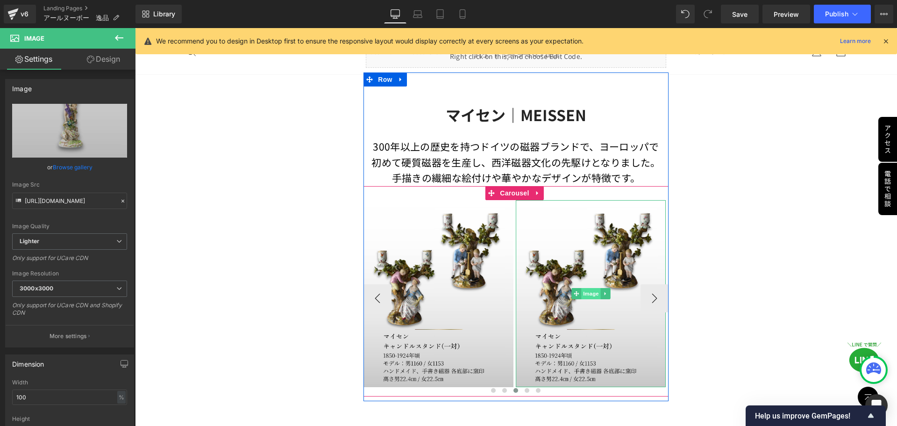
click at [590, 290] on span "Image" at bounding box center [591, 293] width 20 height 11
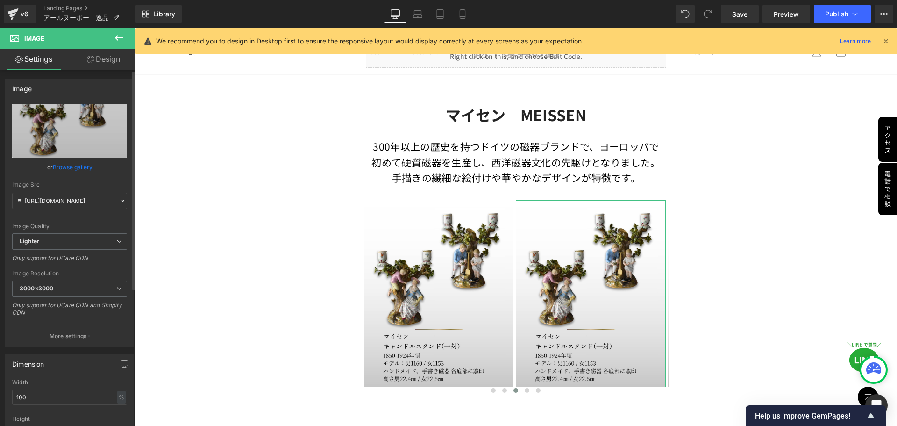
click at [120, 200] on icon at bounding box center [123, 201] width 7 height 7
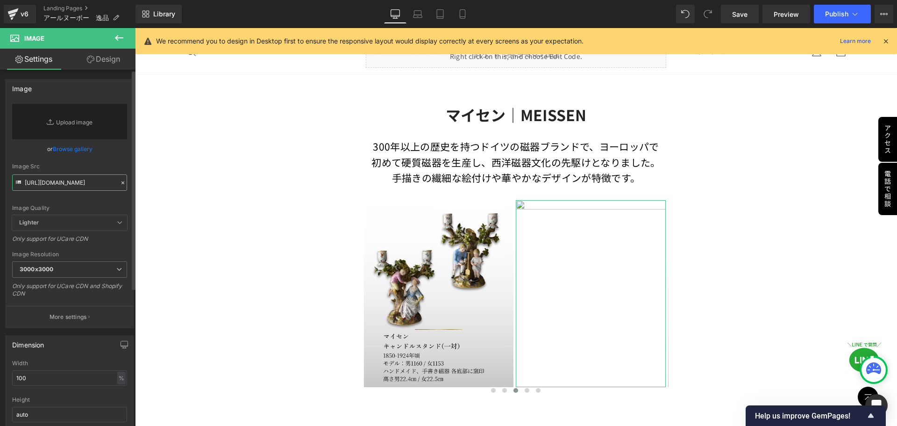
click at [82, 178] on input "https://ucarecdn.com/a55f7577-a94f-4566-b536-419b311b782a/-/format/auto/-/previ…" at bounding box center [69, 182] width 115 height 16
paste input "https://ucarecdn.com/38895248-6733-4c5c-b4e5-fd380baa95e8/-/format/auto/-/previ…"
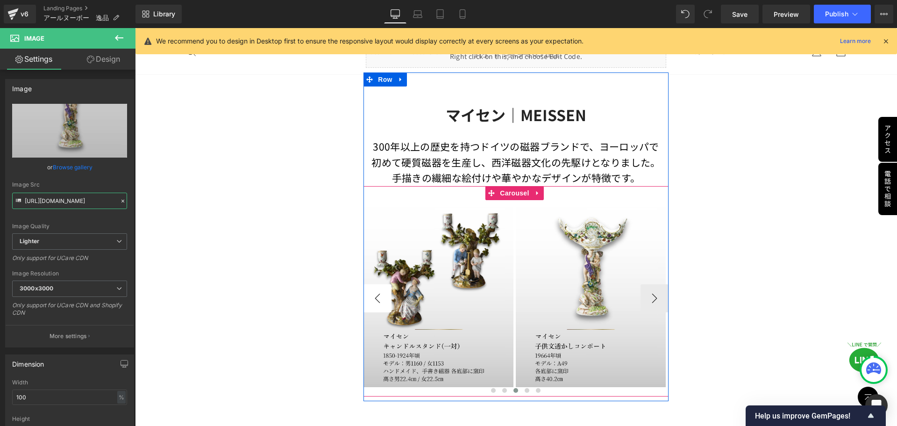
type input "https://ucarecdn.com/38895248-6733-4c5c-b4e5-fd380baa95e8/-/format/auto/-/previ…"
click at [379, 294] on button "‹" at bounding box center [378, 298] width 28 height 28
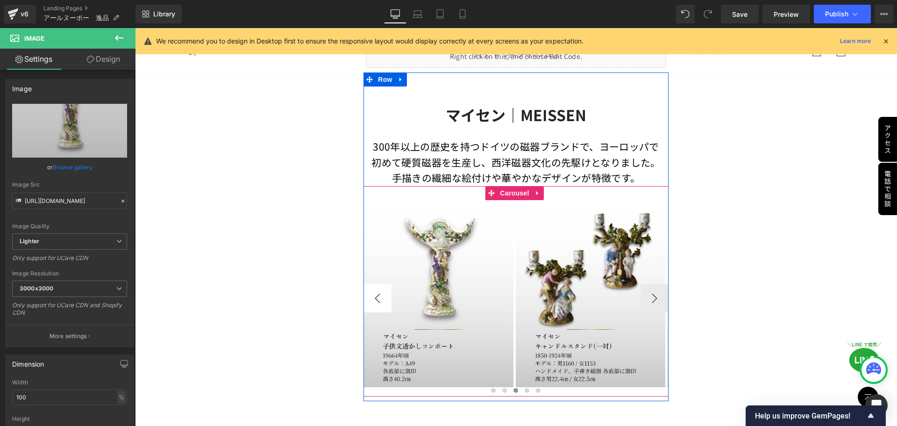
click at [379, 294] on button "‹" at bounding box center [378, 298] width 28 height 28
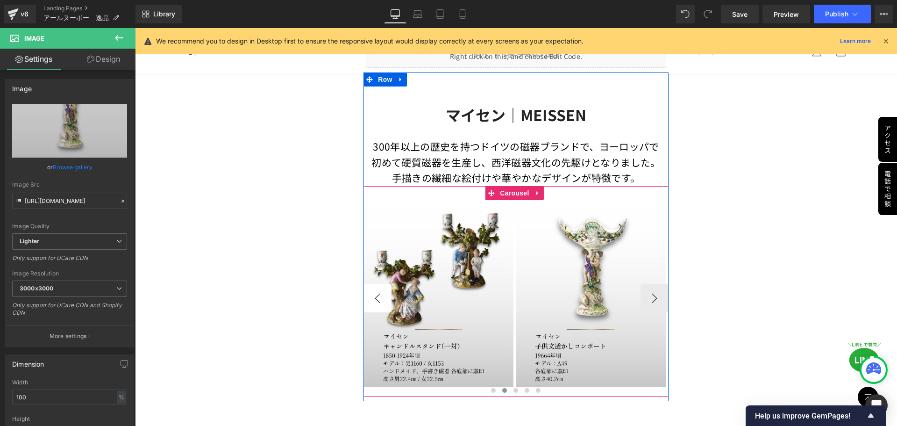
click at [379, 294] on button "‹" at bounding box center [378, 298] width 28 height 28
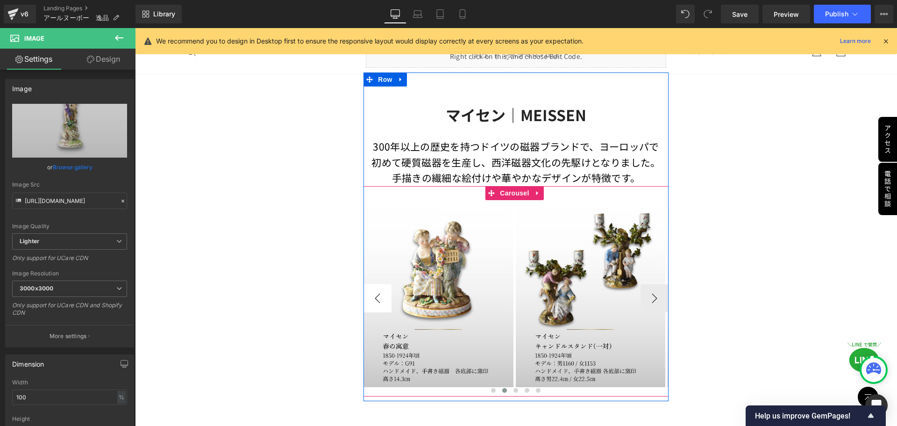
click at [379, 294] on button "‹" at bounding box center [378, 298] width 28 height 28
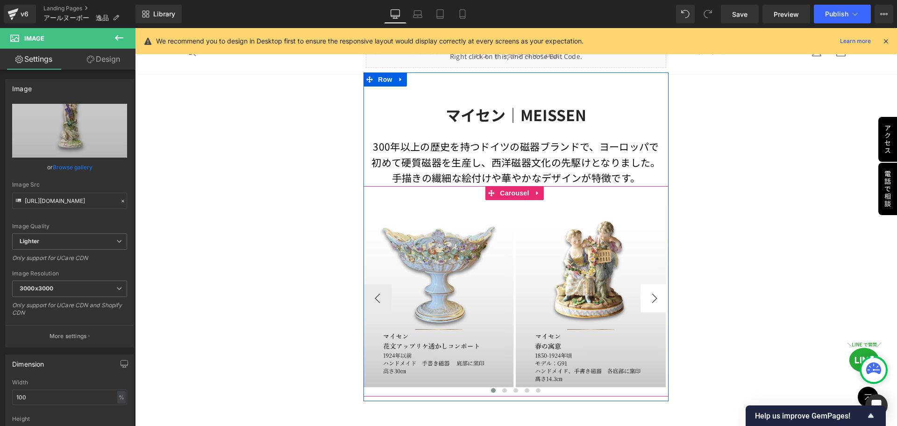
click at [648, 294] on button "›" at bounding box center [655, 298] width 28 height 28
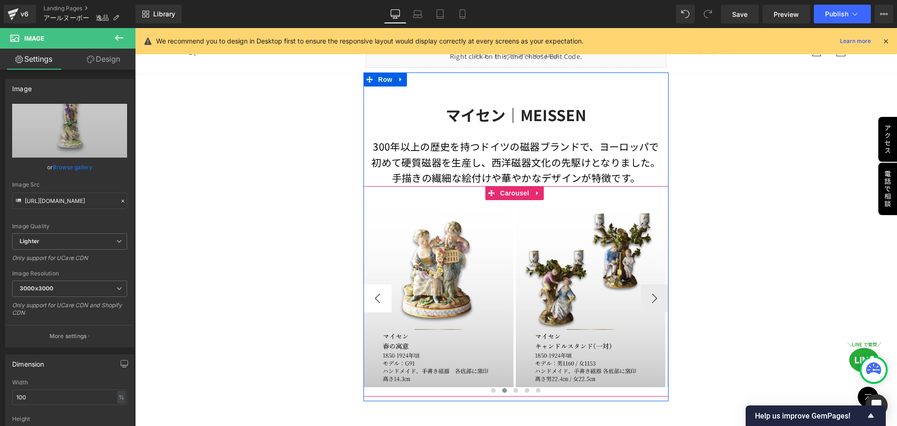
click at [377, 302] on button "‹" at bounding box center [378, 298] width 28 height 28
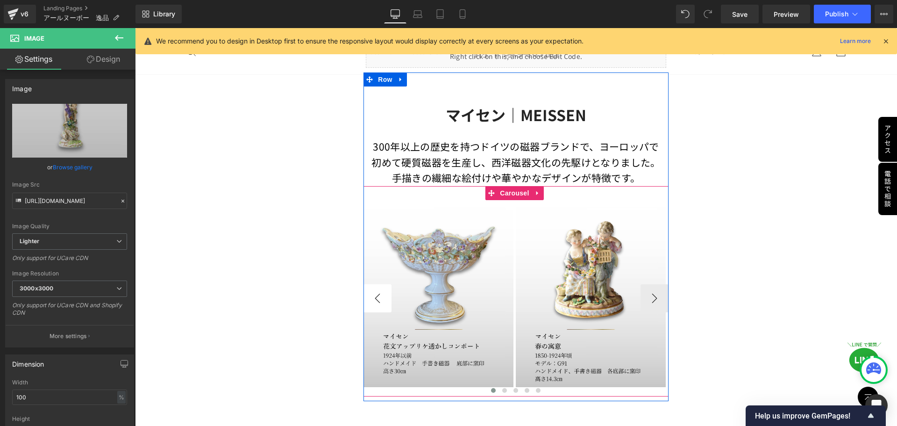
click at [377, 302] on button "‹" at bounding box center [378, 298] width 28 height 28
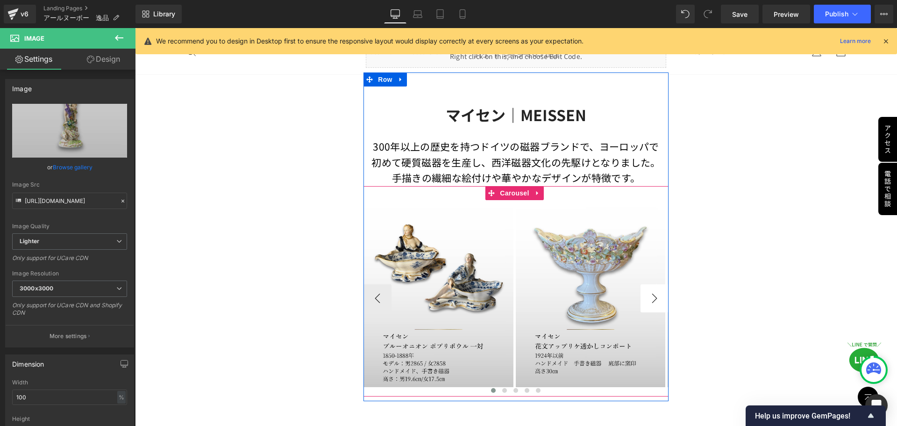
click at [646, 297] on button "›" at bounding box center [655, 298] width 28 height 28
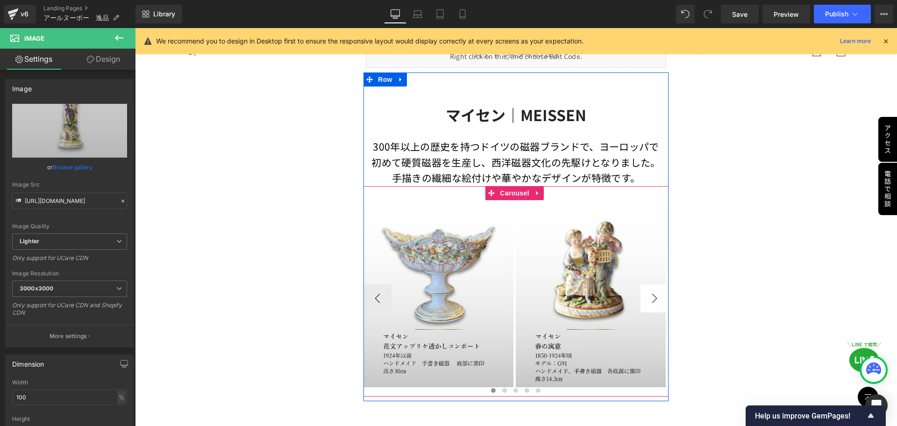
click at [646, 297] on button "›" at bounding box center [655, 298] width 28 height 28
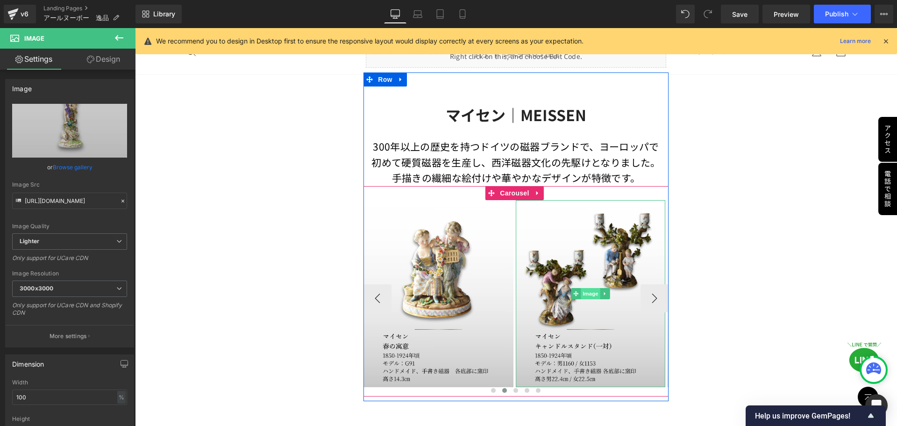
click at [584, 292] on span "Image" at bounding box center [591, 293] width 20 height 11
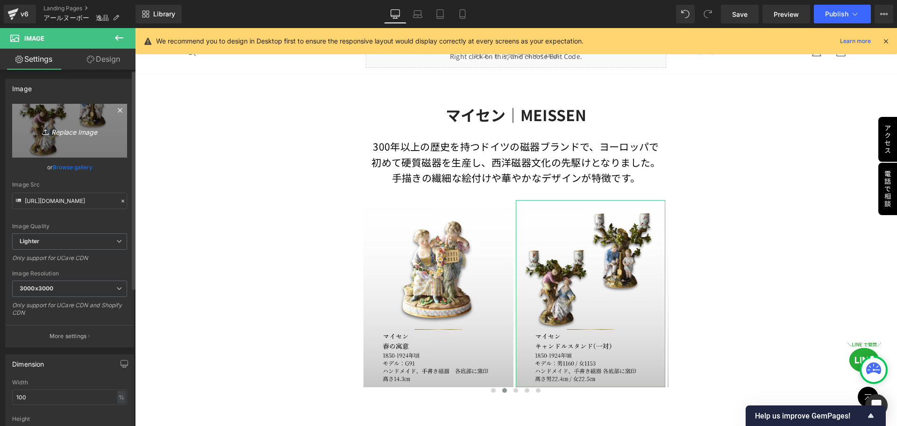
click at [60, 128] on icon "Replace Image" at bounding box center [69, 131] width 75 height 12
type input "C:\fakepath\マイセン (6).jpg"
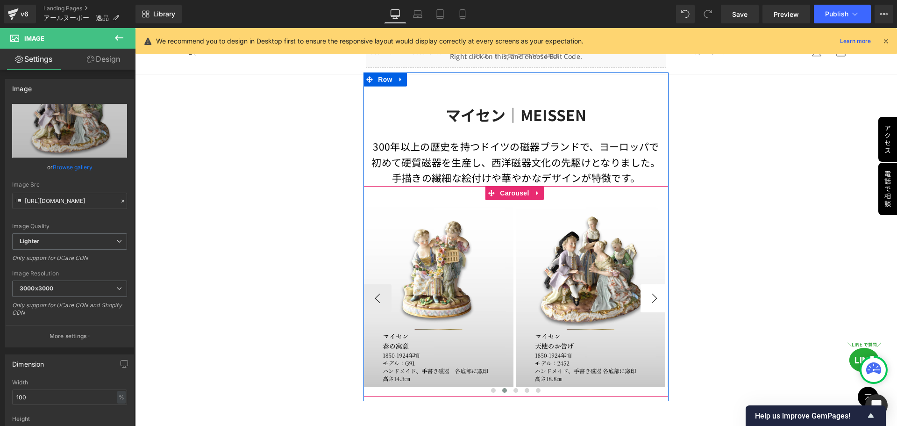
click at [651, 298] on button "›" at bounding box center [655, 298] width 28 height 28
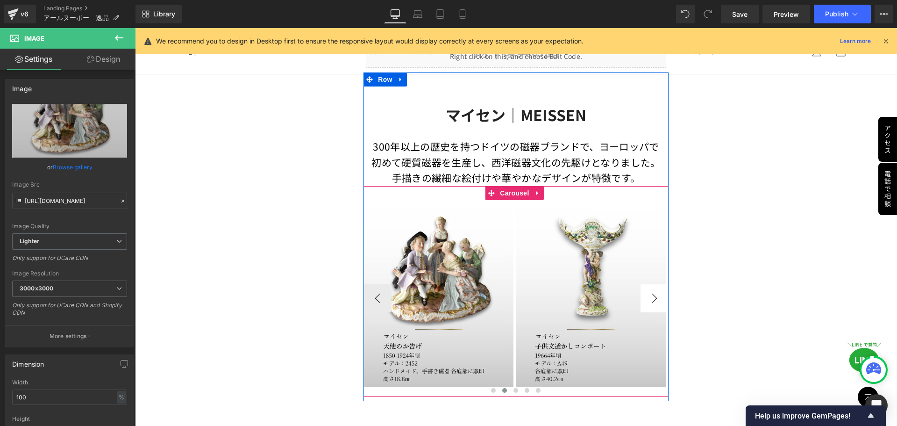
click at [644, 293] on button "›" at bounding box center [655, 298] width 28 height 28
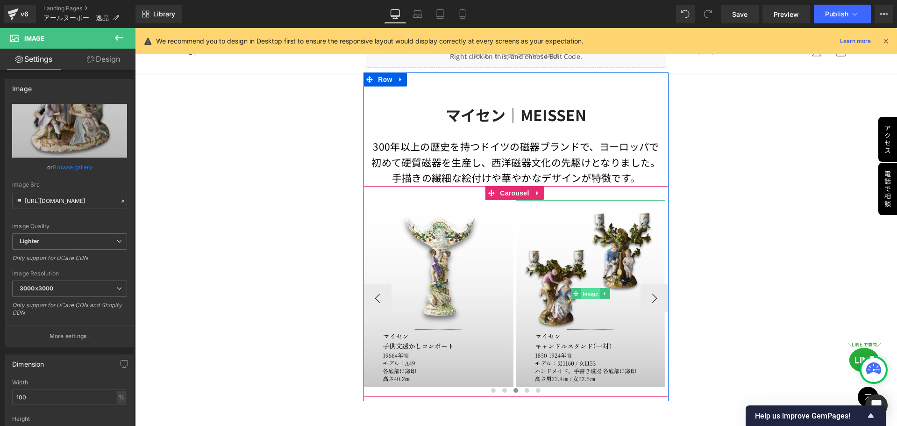
click at [588, 292] on span "Image" at bounding box center [591, 293] width 20 height 11
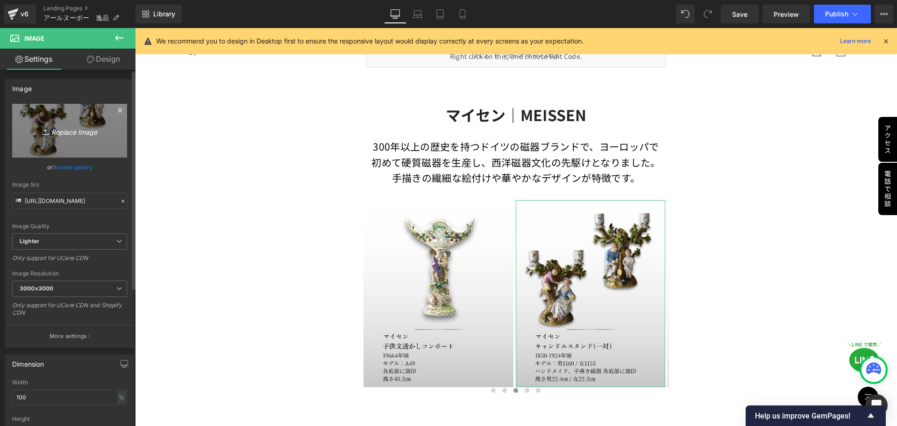
click at [76, 128] on icon "Replace Image" at bounding box center [69, 131] width 75 height 12
type input "C:\fakepath\マイセン (3).jpg"
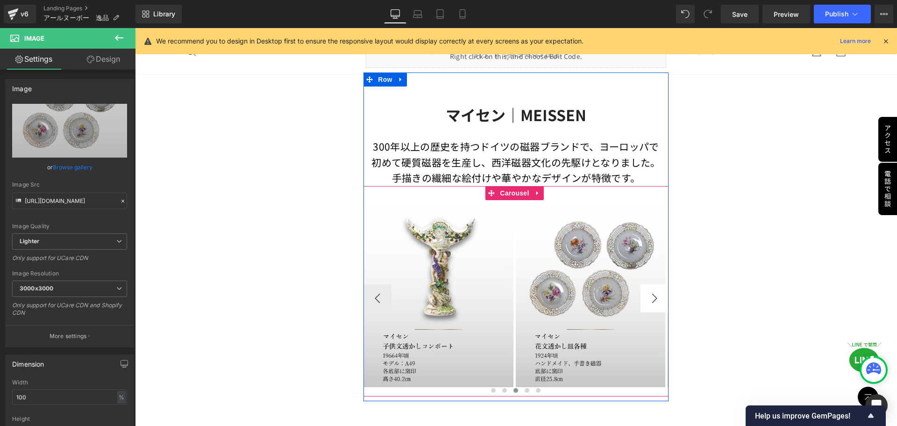
click at [653, 298] on button "›" at bounding box center [655, 298] width 28 height 28
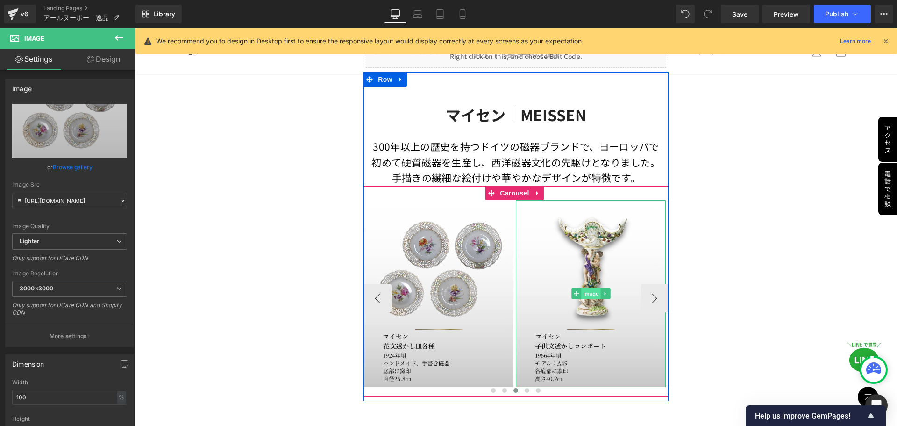
click at [583, 289] on span "Image" at bounding box center [591, 293] width 20 height 11
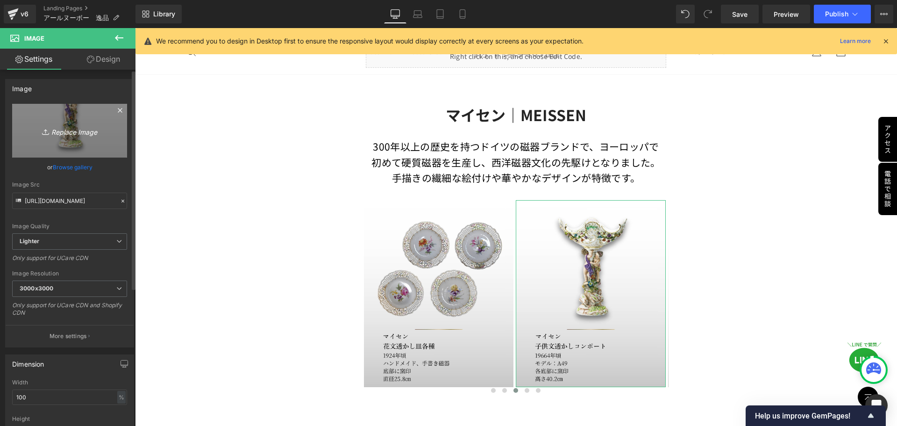
click at [65, 131] on icon "Replace Image" at bounding box center [69, 131] width 75 height 12
type input "C:\fakepath\マイセン (10).jpg"
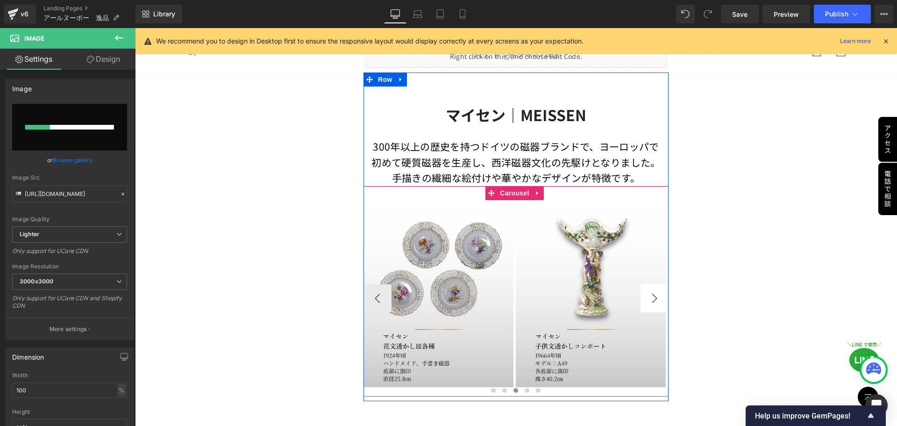
click at [648, 298] on button "›" at bounding box center [655, 298] width 28 height 28
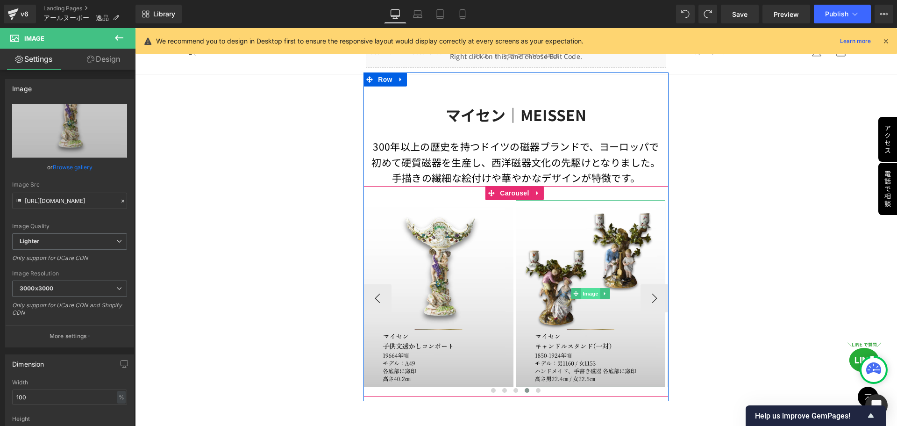
click at [585, 293] on span "Image" at bounding box center [591, 293] width 20 height 11
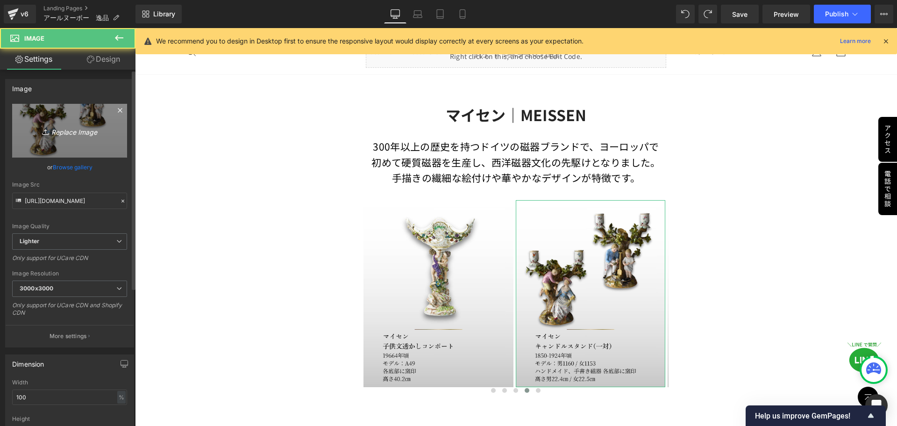
click at [67, 132] on icon "Replace Image" at bounding box center [69, 131] width 75 height 12
type input "C:\fakepath\マイセン (10).jpg"
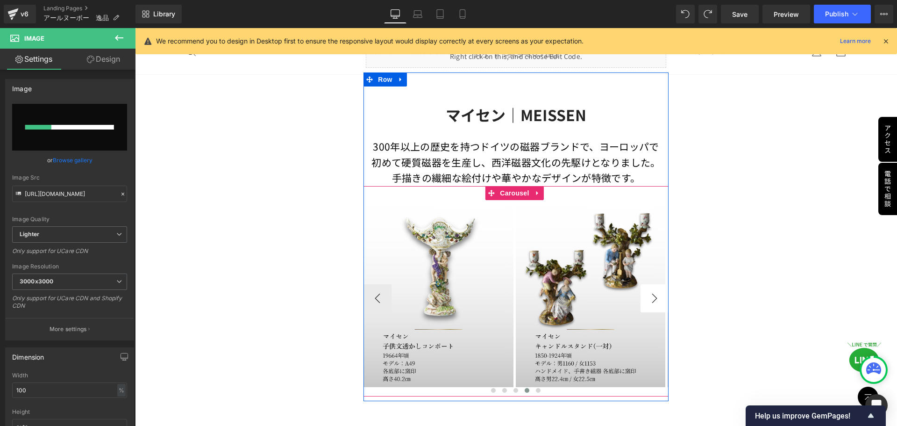
click at [653, 294] on button "›" at bounding box center [655, 298] width 28 height 28
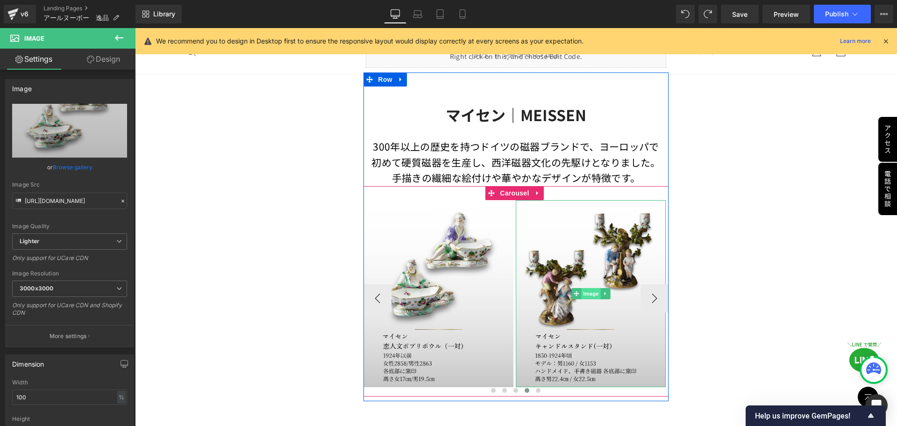
click at [587, 289] on span "Image" at bounding box center [591, 293] width 20 height 11
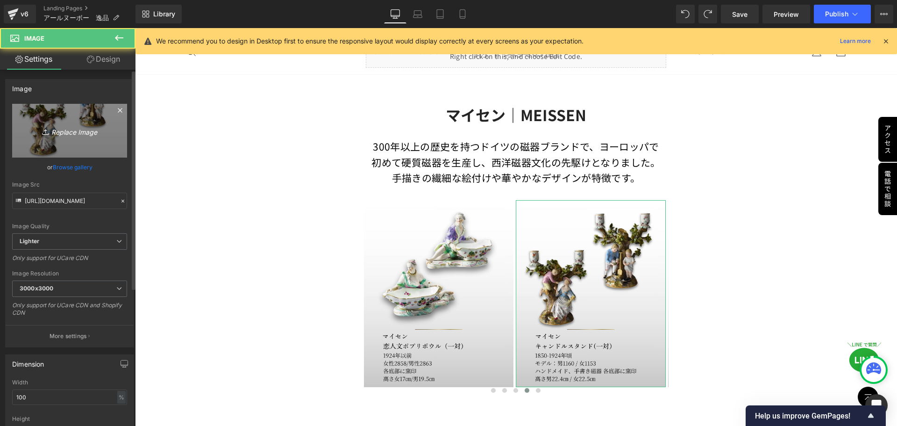
click at [66, 129] on icon "Replace Image" at bounding box center [69, 131] width 75 height 12
type input "C:\fakepath\マイセン (5).jpg"
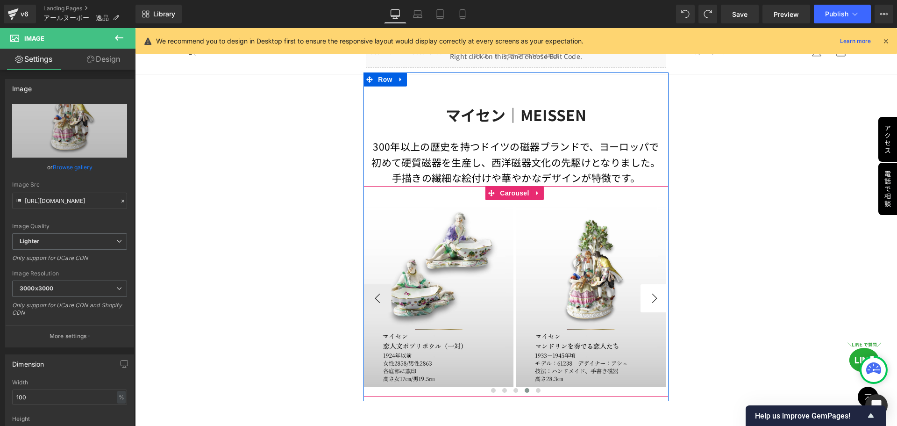
click at [645, 300] on button "›" at bounding box center [655, 298] width 28 height 28
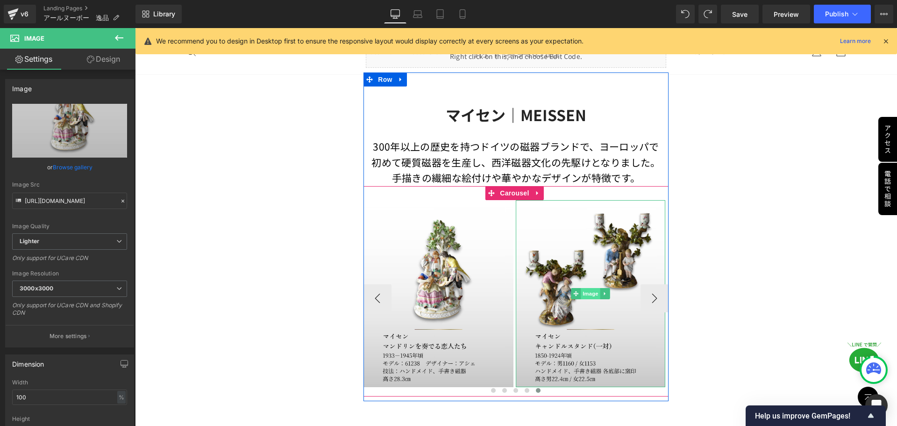
click at [598, 293] on span "Image" at bounding box center [591, 293] width 20 height 11
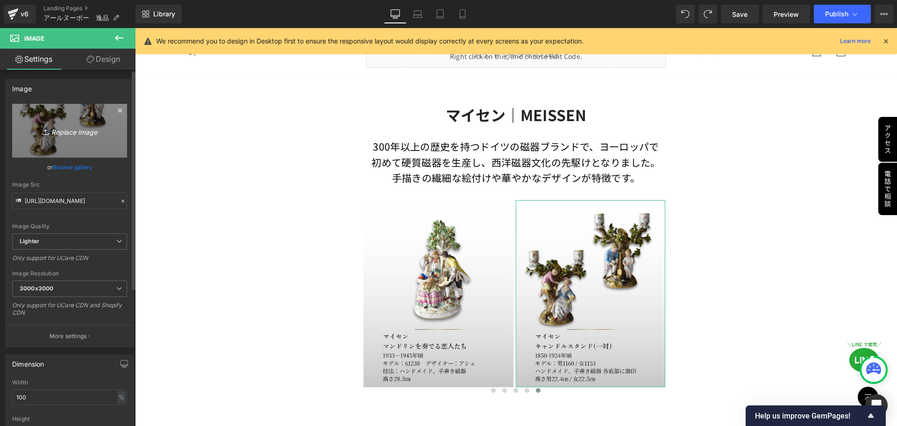
click at [57, 133] on icon "Replace Image" at bounding box center [69, 131] width 75 height 12
type input "C:\fakepath\マイセン (9).jpg"
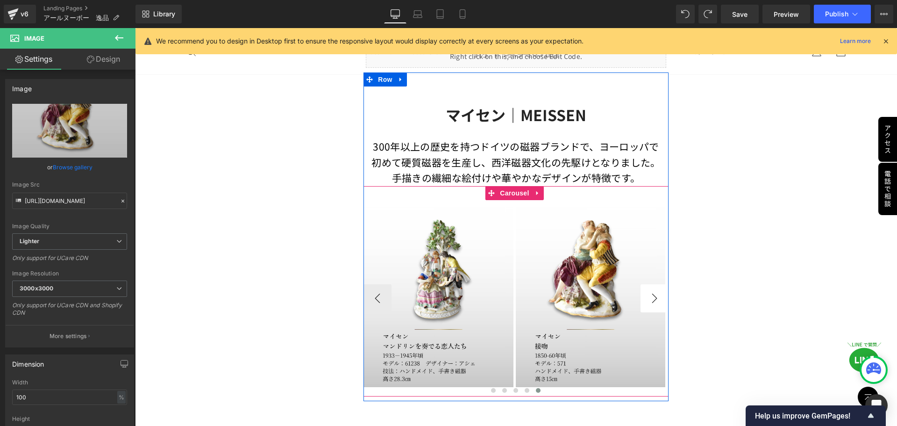
click at [651, 296] on button "›" at bounding box center [655, 298] width 28 height 28
click at [438, 293] on span "Image" at bounding box center [439, 293] width 20 height 11
click at [509, 188] on span "Carousel" at bounding box center [515, 193] width 34 height 14
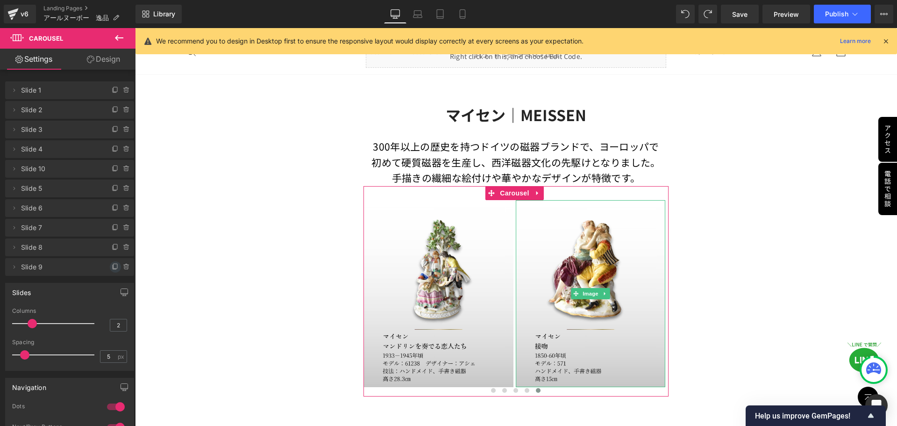
click at [113, 266] on icon at bounding box center [115, 267] width 4 height 4
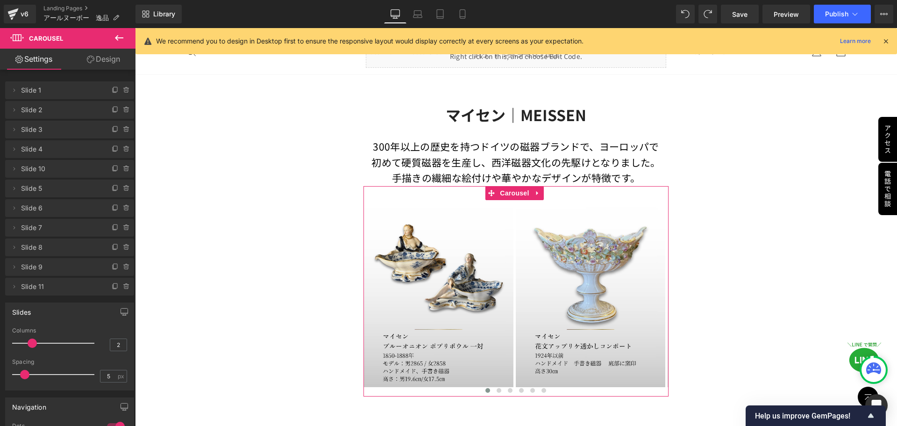
click at [45, 282] on span "Slide 11" at bounding box center [60, 287] width 79 height 18
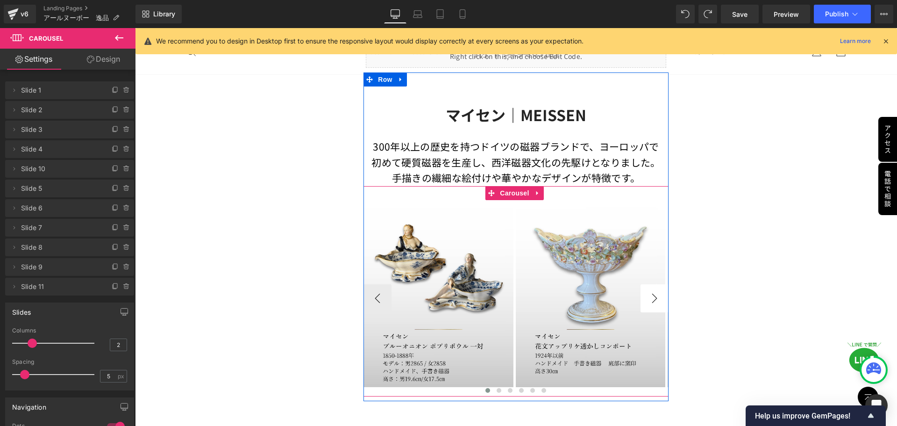
click at [650, 296] on button "›" at bounding box center [655, 298] width 28 height 28
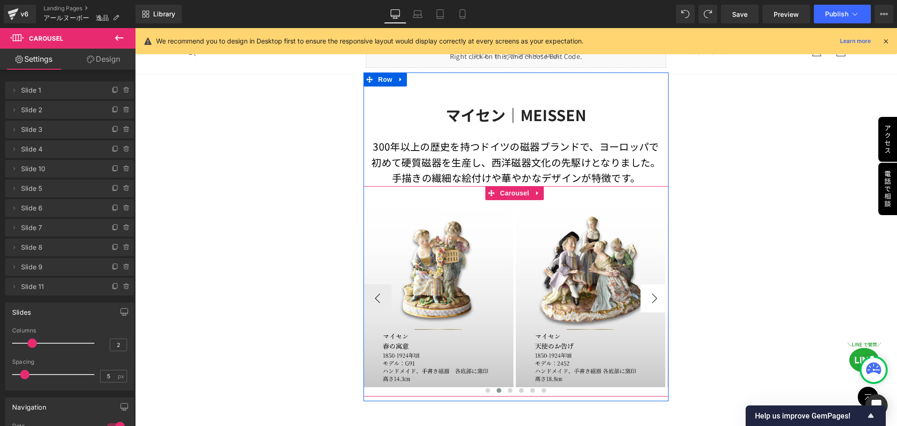
click at [650, 296] on button "›" at bounding box center [655, 298] width 28 height 28
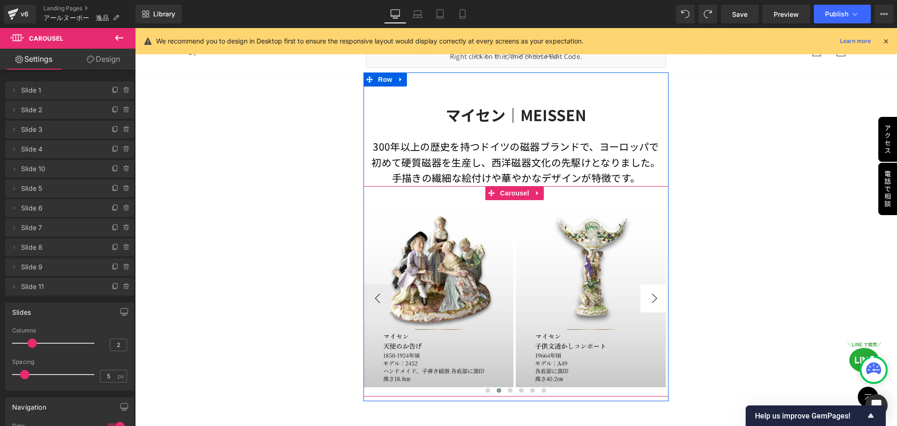
click at [650, 296] on button "›" at bounding box center [655, 298] width 28 height 28
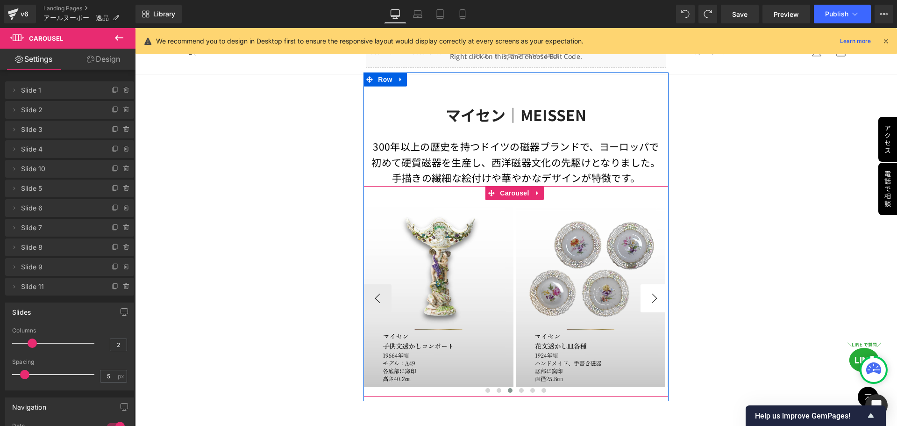
click at [650, 296] on button "›" at bounding box center [655, 298] width 28 height 28
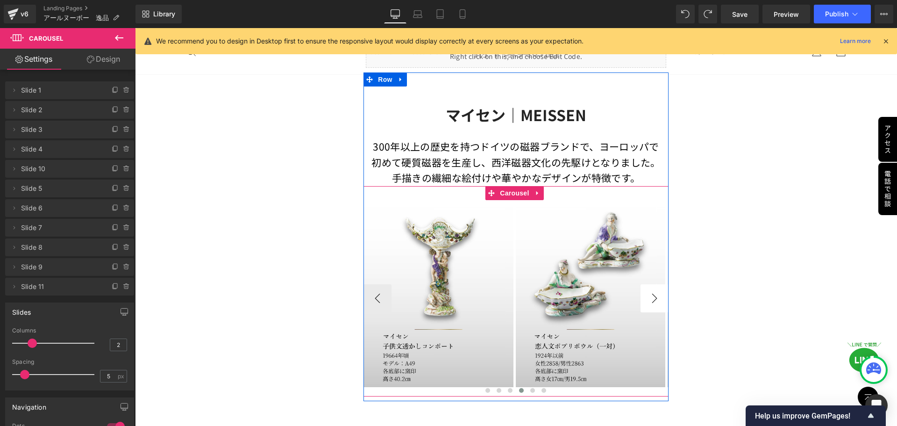
click at [650, 296] on button "›" at bounding box center [655, 298] width 28 height 28
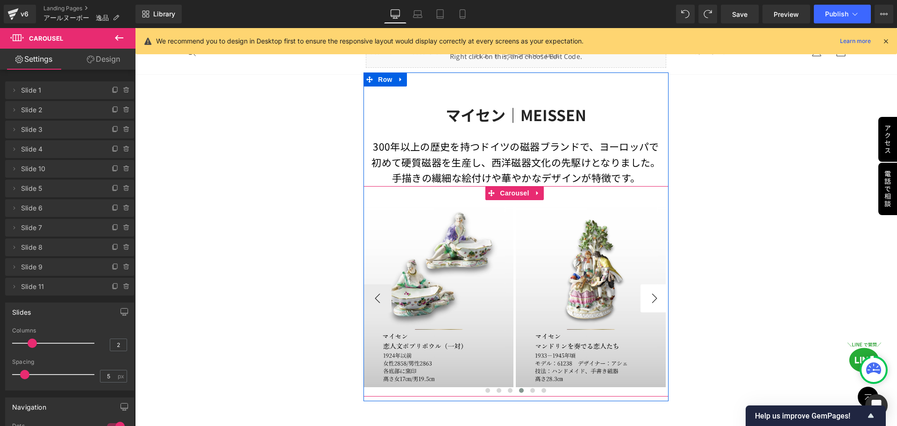
click at [650, 296] on button "›" at bounding box center [655, 298] width 28 height 28
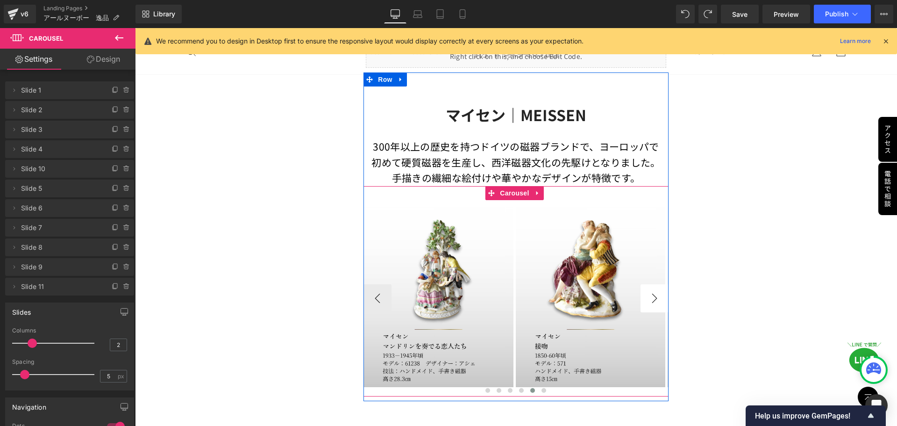
click at [645, 297] on button "›" at bounding box center [655, 298] width 28 height 28
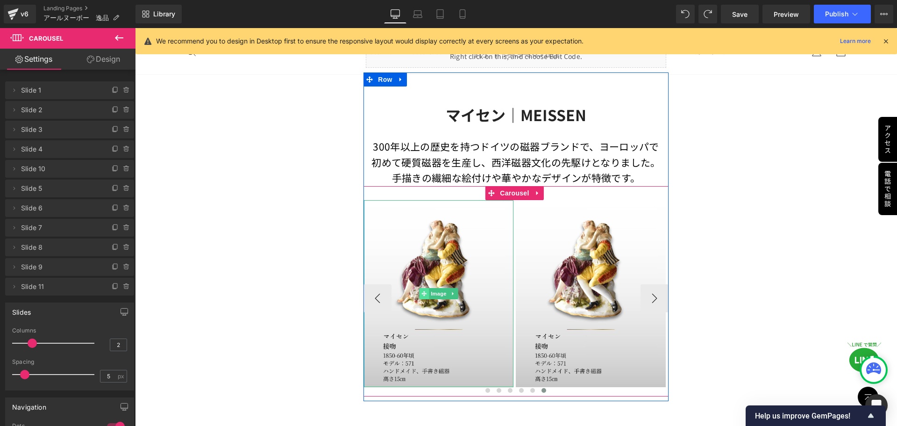
click at [424, 291] on icon at bounding box center [424, 294] width 5 height 6
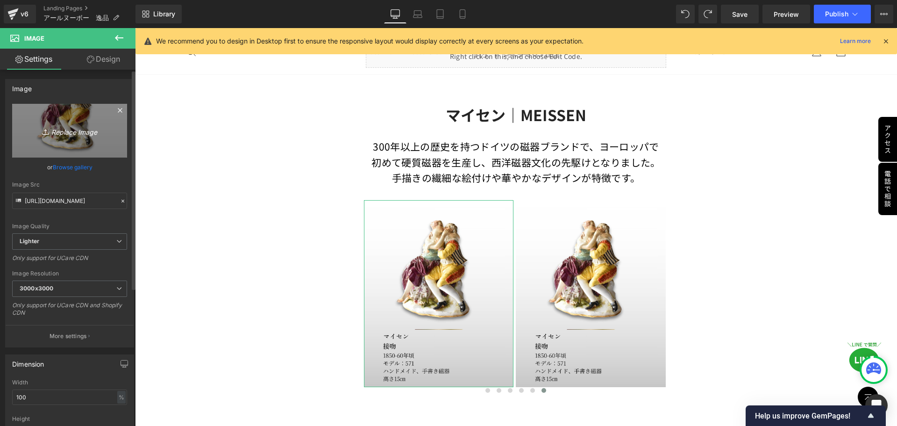
click at [70, 130] on icon "Replace Image" at bounding box center [69, 131] width 75 height 12
type input "C:\fakepath\マイセン (11).jpg"
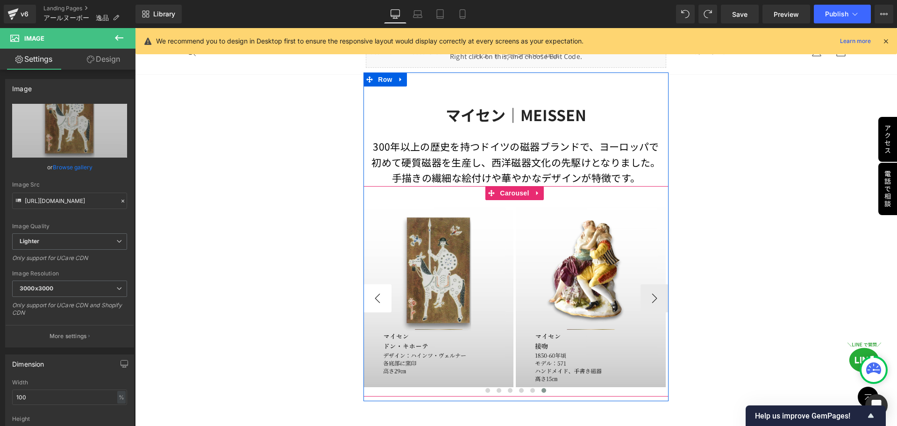
click at [377, 293] on button "‹" at bounding box center [378, 298] width 28 height 28
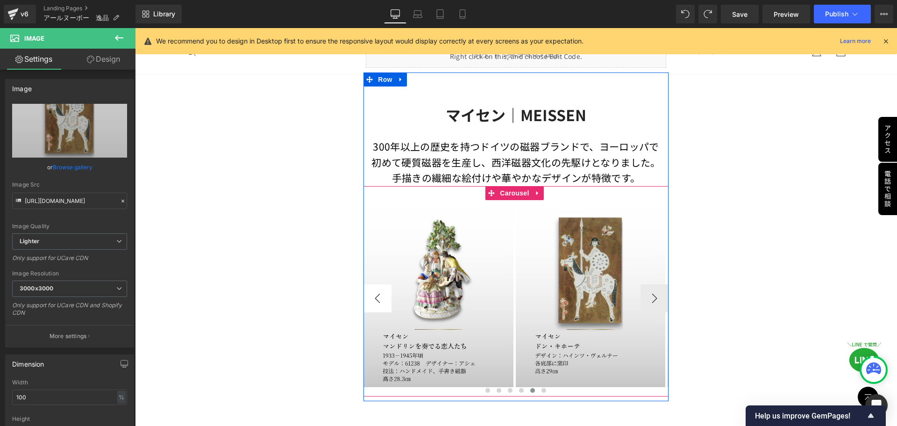
click at [377, 293] on button "‹" at bounding box center [378, 298] width 28 height 28
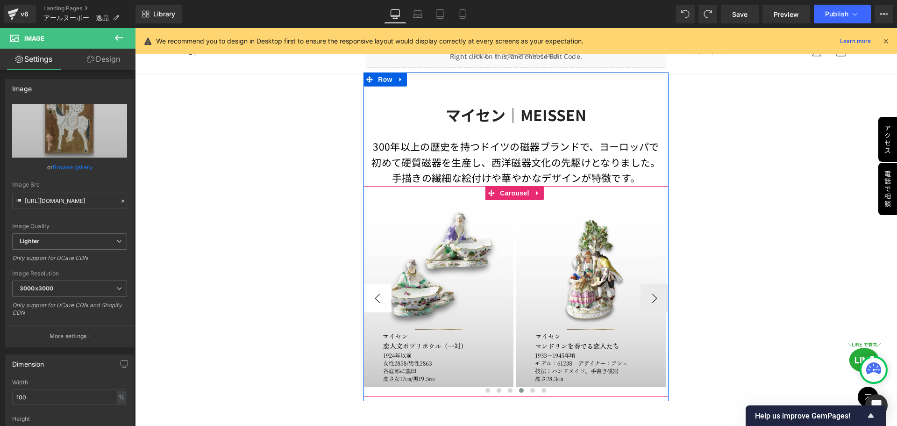
click at [377, 293] on button "‹" at bounding box center [378, 298] width 28 height 28
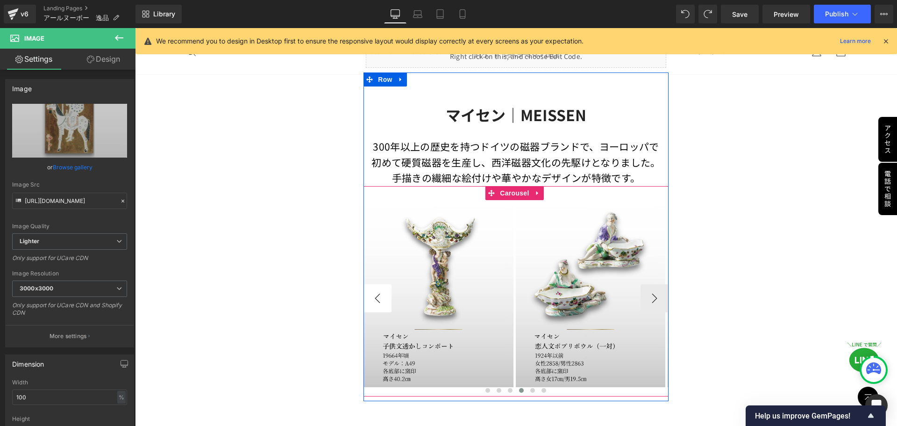
click at [377, 293] on button "‹" at bounding box center [378, 298] width 28 height 28
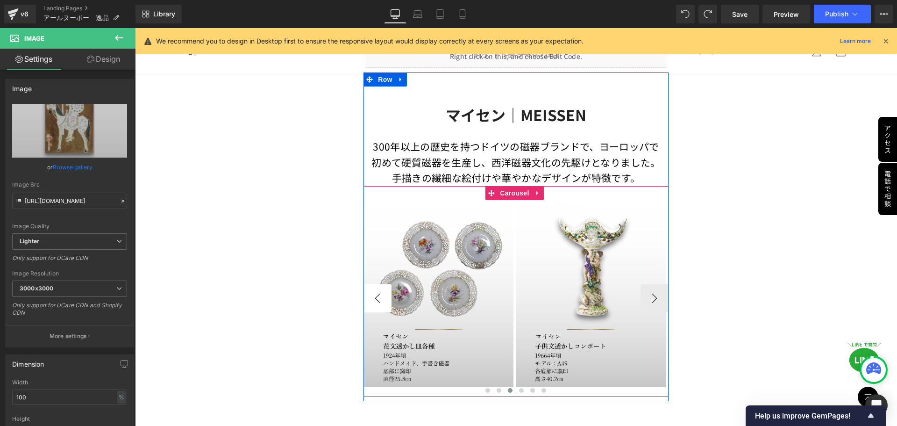
click at [377, 293] on button "‹" at bounding box center [378, 298] width 28 height 28
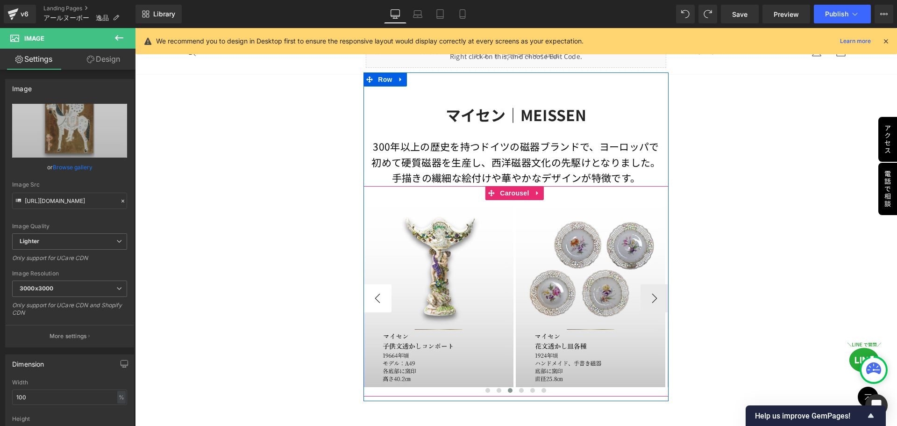
click at [377, 293] on button "‹" at bounding box center [378, 298] width 28 height 28
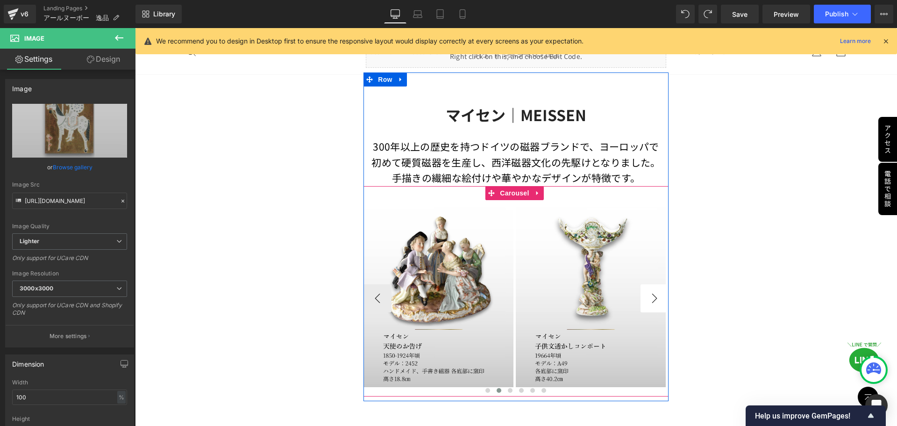
click at [650, 296] on button "›" at bounding box center [655, 298] width 28 height 28
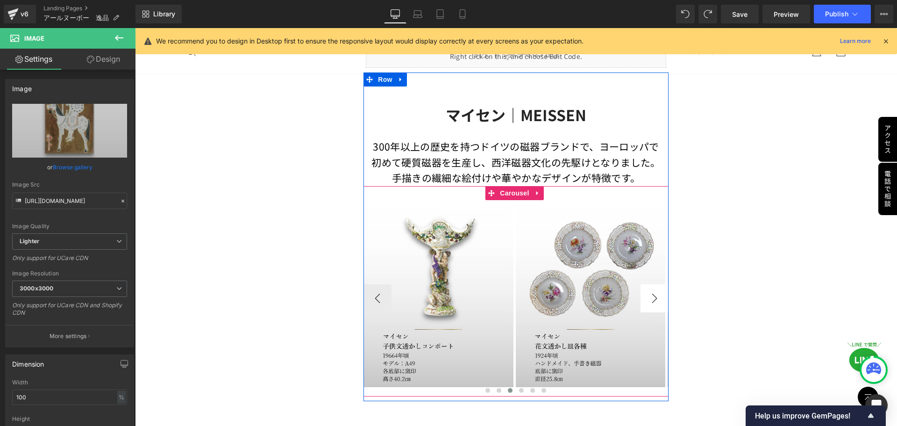
click at [650, 296] on button "›" at bounding box center [655, 298] width 28 height 28
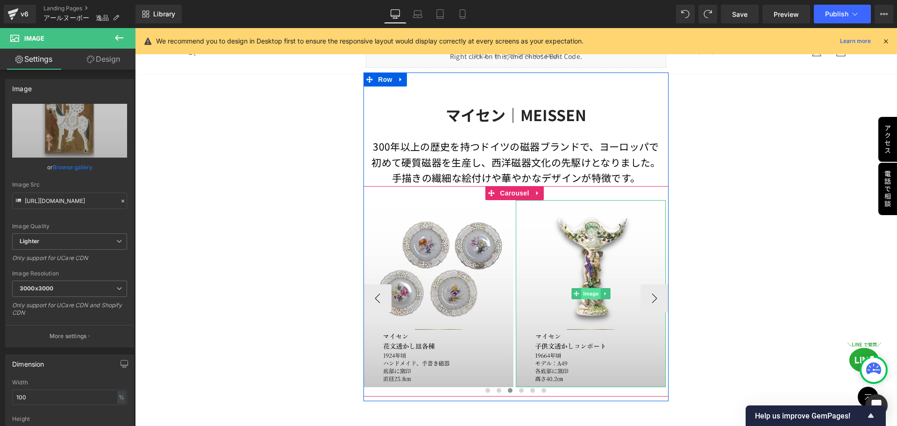
click at [581, 288] on span "Image" at bounding box center [591, 293] width 20 height 11
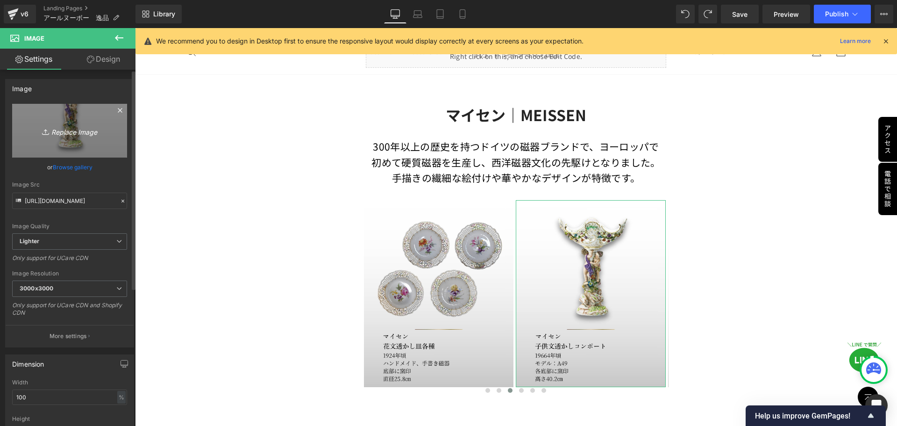
click at [61, 129] on icon "Replace Image" at bounding box center [69, 131] width 75 height 12
type input "C:\fakepath\マイセン (12).jpg"
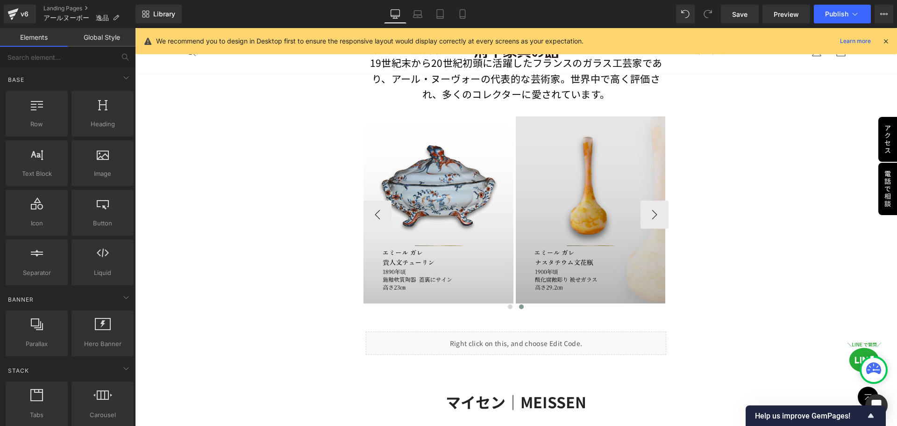
scroll to position [701, 0]
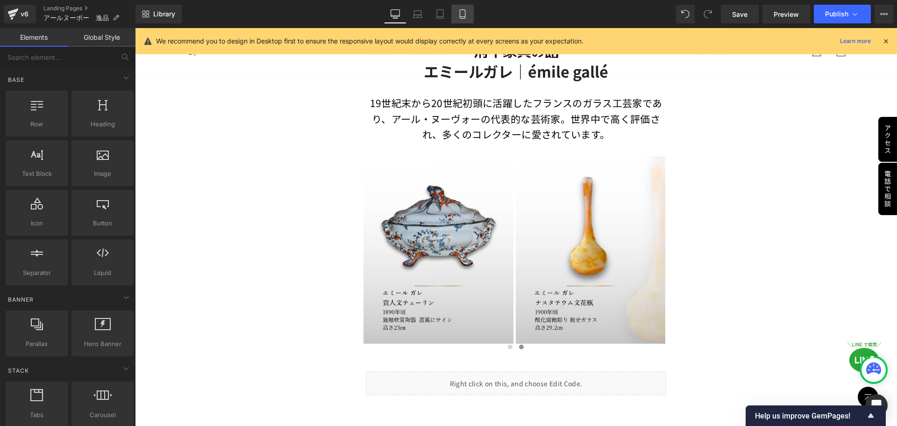
click at [468, 16] on link "Mobile" at bounding box center [462, 14] width 22 height 19
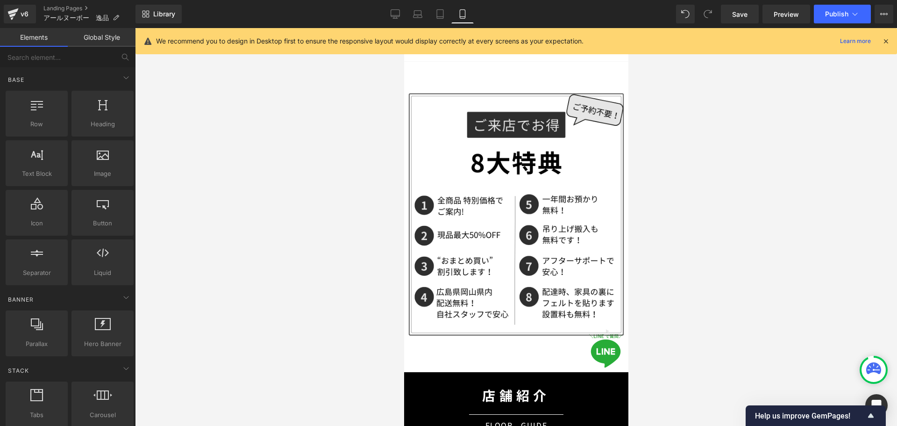
scroll to position [1802, 0]
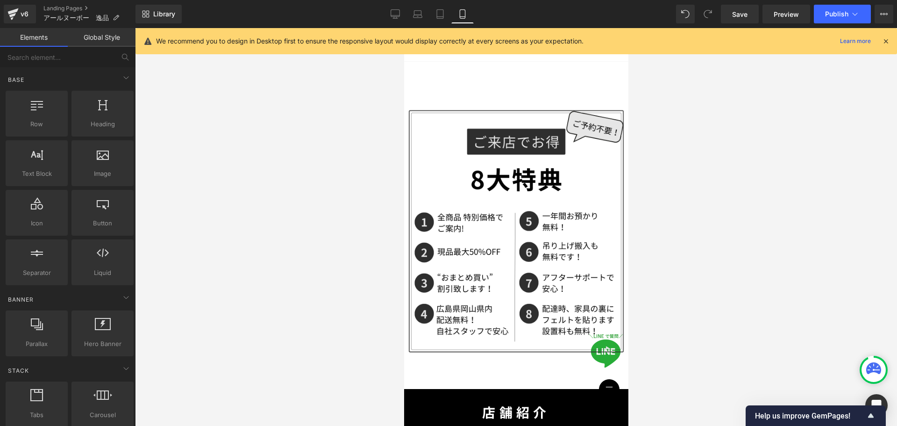
click at [518, 225] on div "Image" at bounding box center [516, 230] width 224 height 280
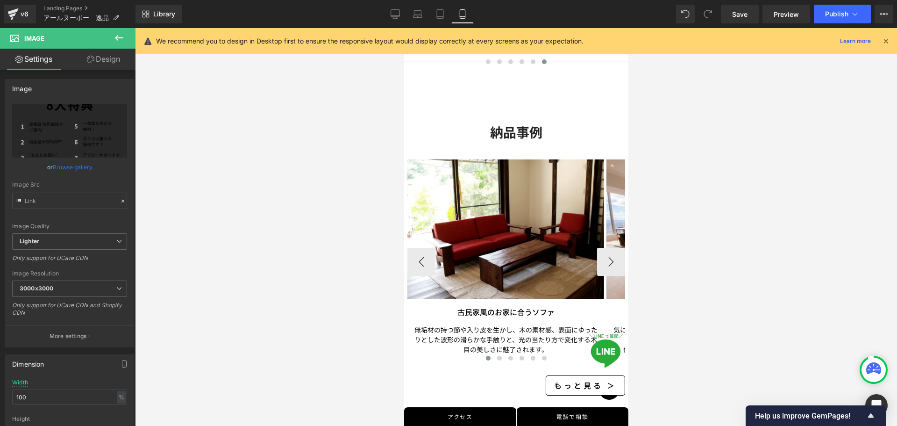
scroll to position [1335, 0]
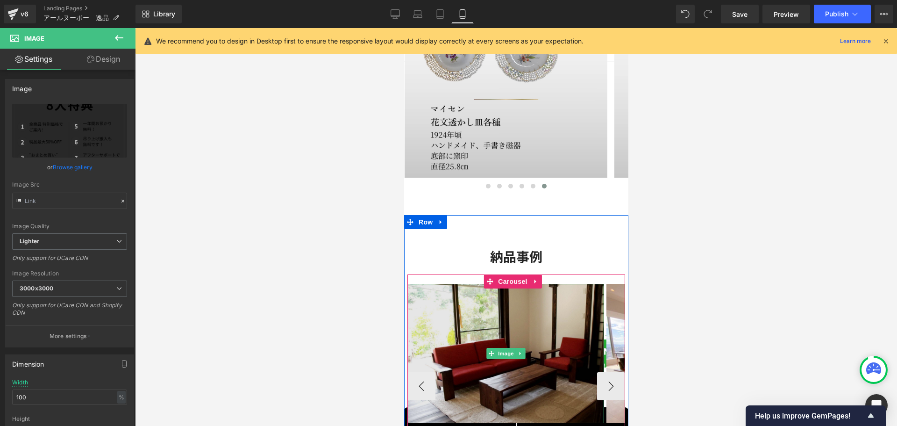
drag, startPoint x: 492, startPoint y: 322, endPoint x: 496, endPoint y: 341, distance: 20.0
click at [492, 322] on img at bounding box center [505, 354] width 197 height 140
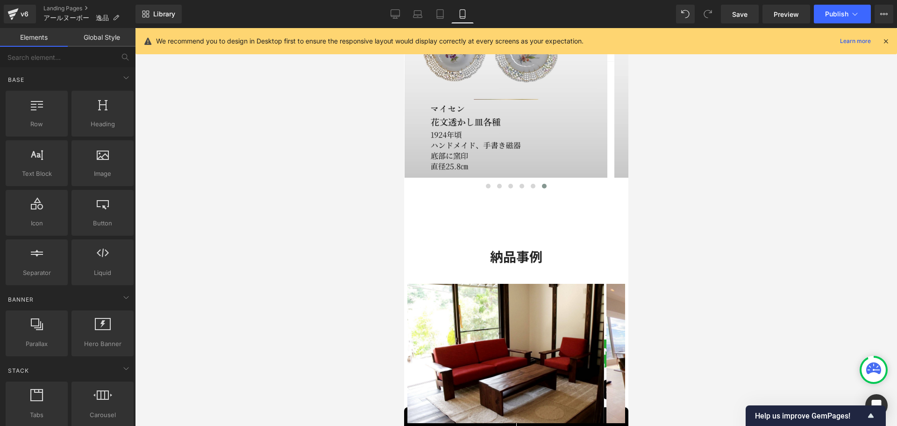
click at [715, 213] on div at bounding box center [516, 227] width 762 height 398
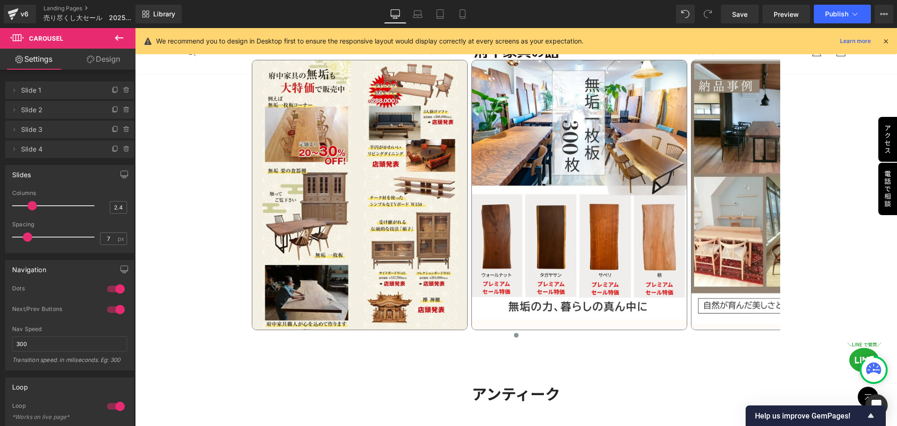
click at [206, 385] on div "プレミアムセール 6選！ Heading Sale Off (P) Image ‹" at bounding box center [516, 31] width 762 height 4167
